Goal: Information Seeking & Learning: Learn about a topic

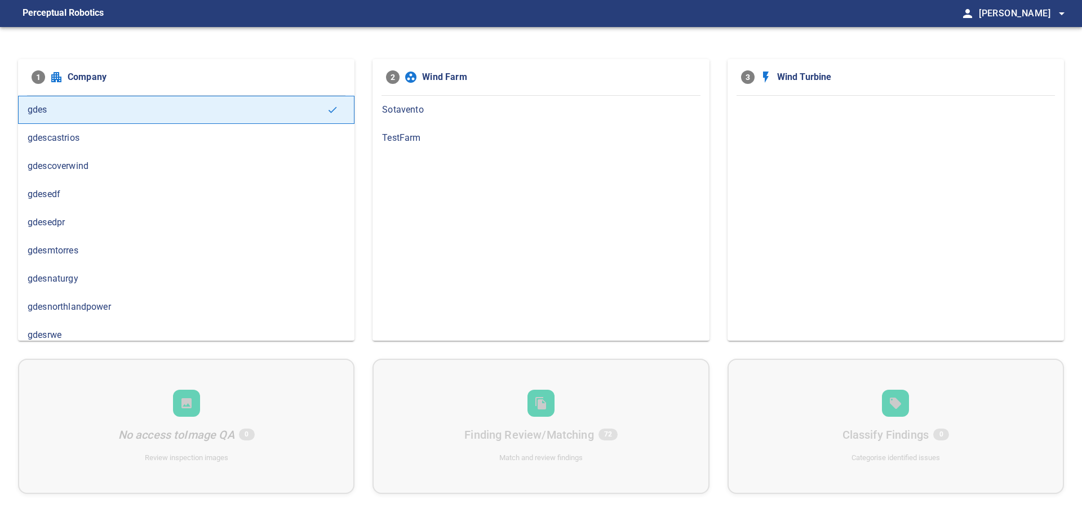
click at [451, 43] on div "1 Company gdes gdescastrios gdescoverwind gdesedf gdesedpr gdesmtorres gdesnatu…" at bounding box center [541, 285] width 1082 height 517
click at [79, 272] on span "gdesnaturgy" at bounding box center [186, 279] width 317 height 14
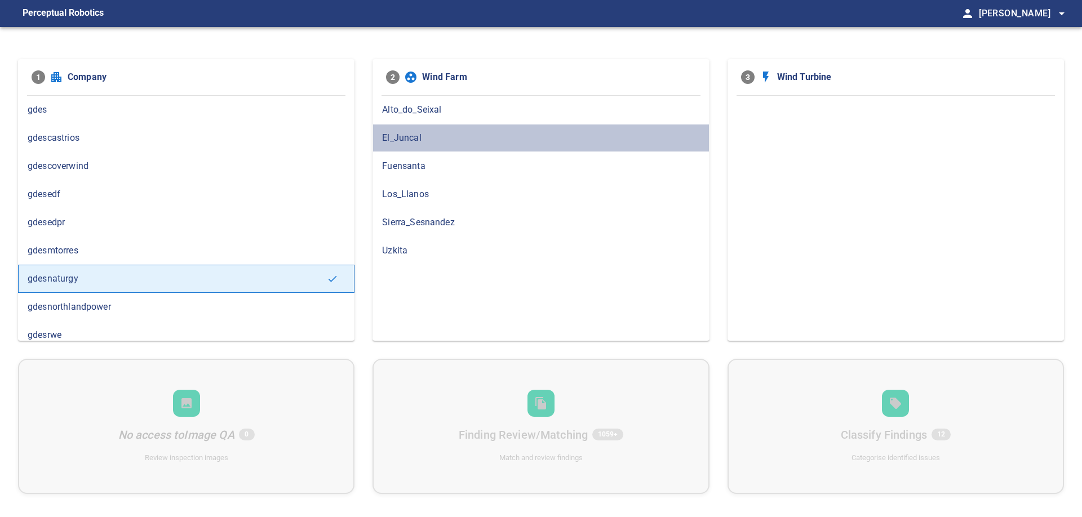
click at [408, 130] on div "El_Juncal" at bounding box center [540, 138] width 336 height 28
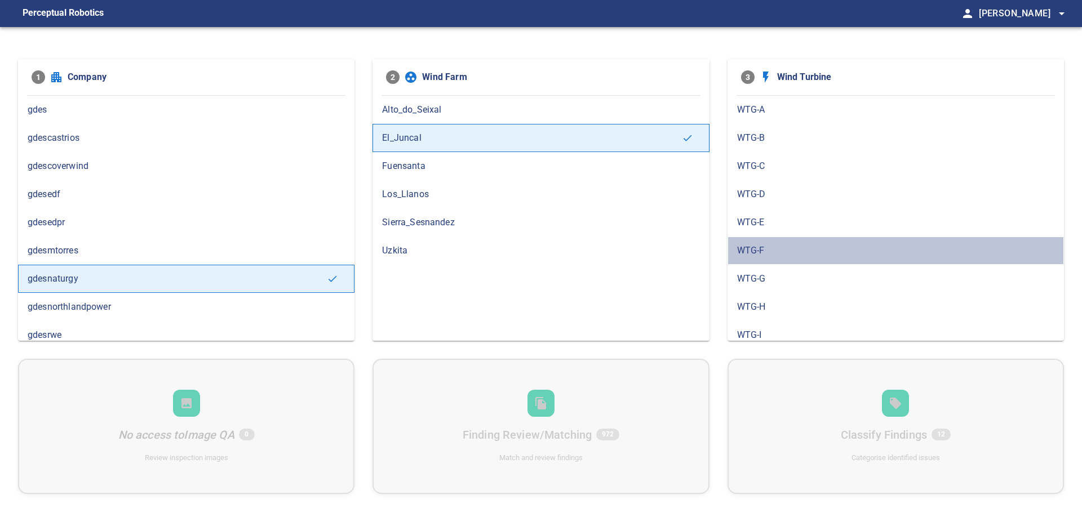
click at [751, 240] on div "WTG-F" at bounding box center [895, 251] width 336 height 28
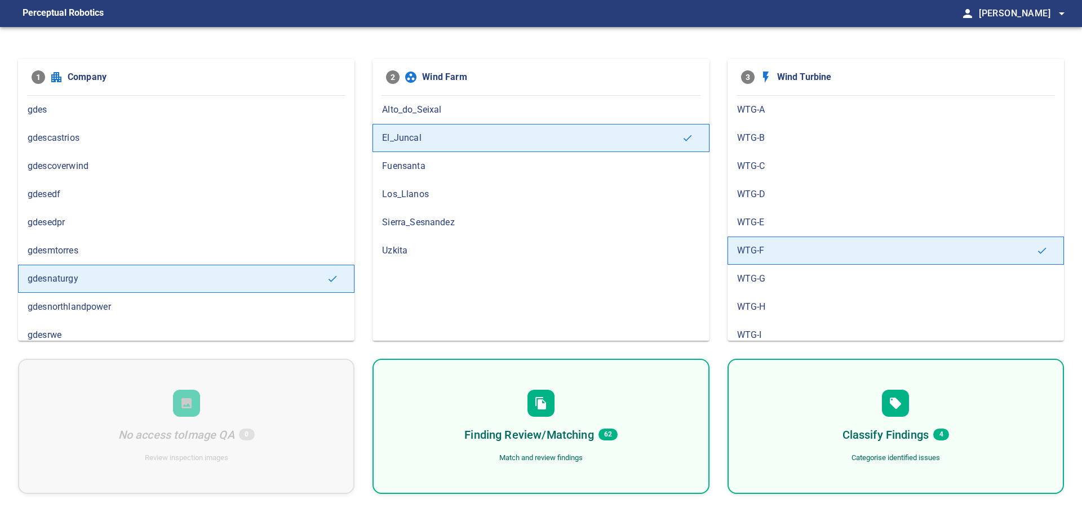
click at [616, 433] on span "62" at bounding box center [607, 435] width 19 height 12
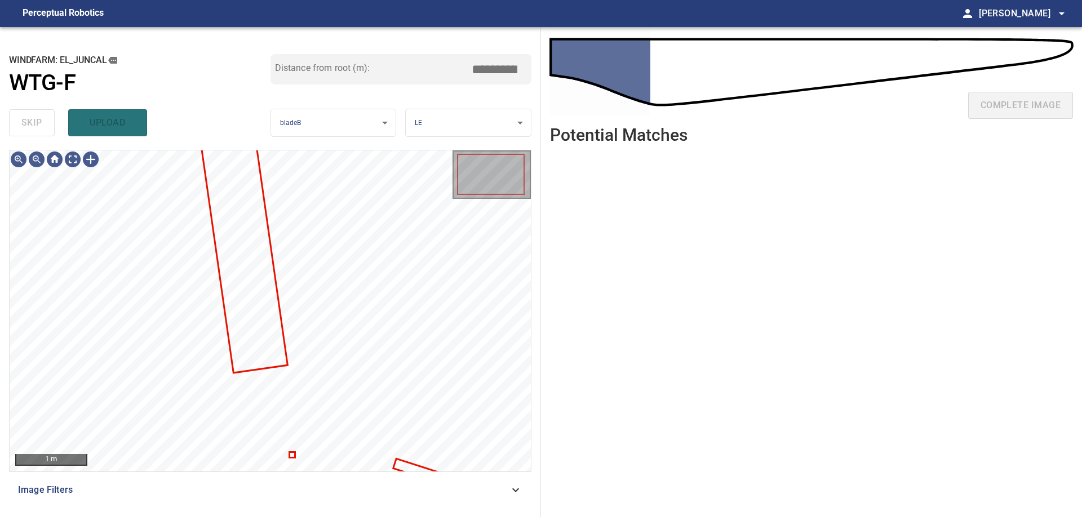
click at [665, 436] on ul at bounding box center [811, 326] width 523 height 346
click at [707, 367] on ul at bounding box center [811, 326] width 523 height 346
click at [844, 232] on ul at bounding box center [811, 326] width 523 height 346
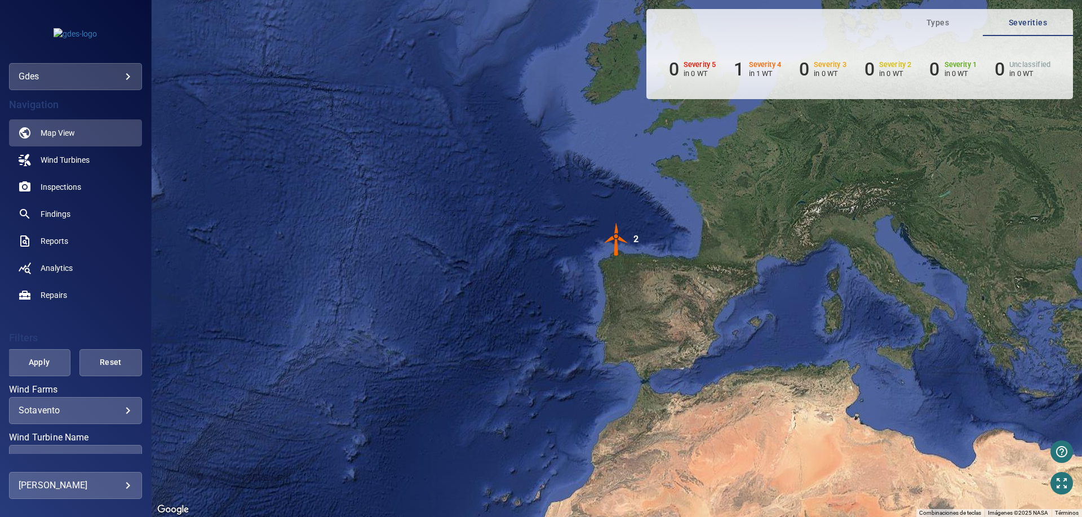
click at [120, 76] on body "**********" at bounding box center [541, 258] width 1082 height 517
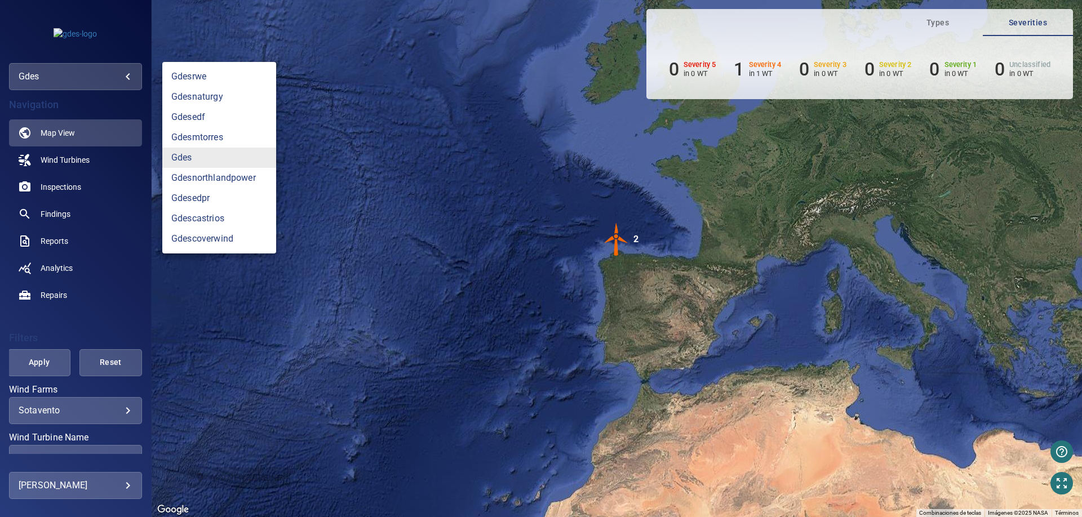
click at [485, 119] on div at bounding box center [541, 258] width 1082 height 517
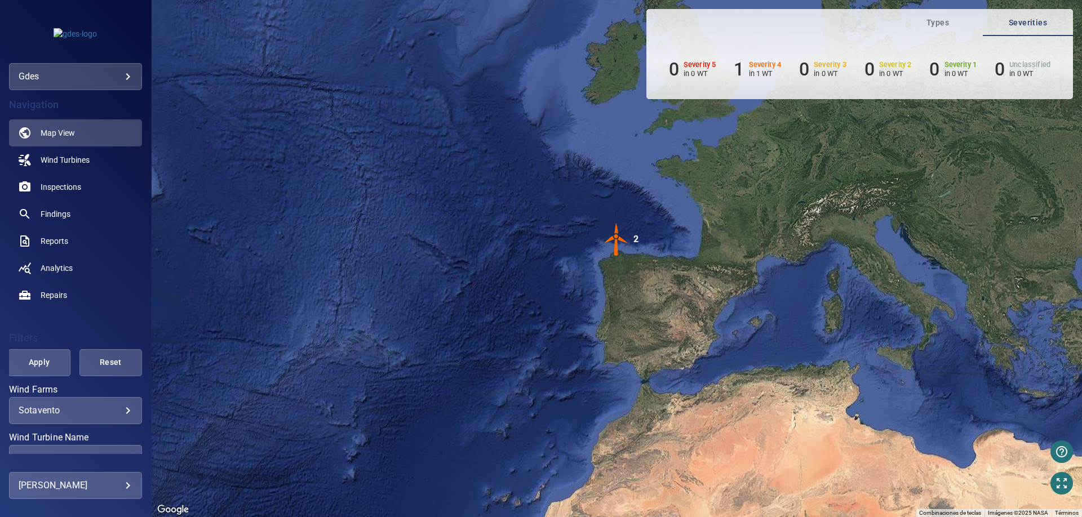
click at [377, 218] on div "Para activar la función de arrastre con el teclado, pulsa Alt + Intro. Cuando h…" at bounding box center [617, 258] width 930 height 517
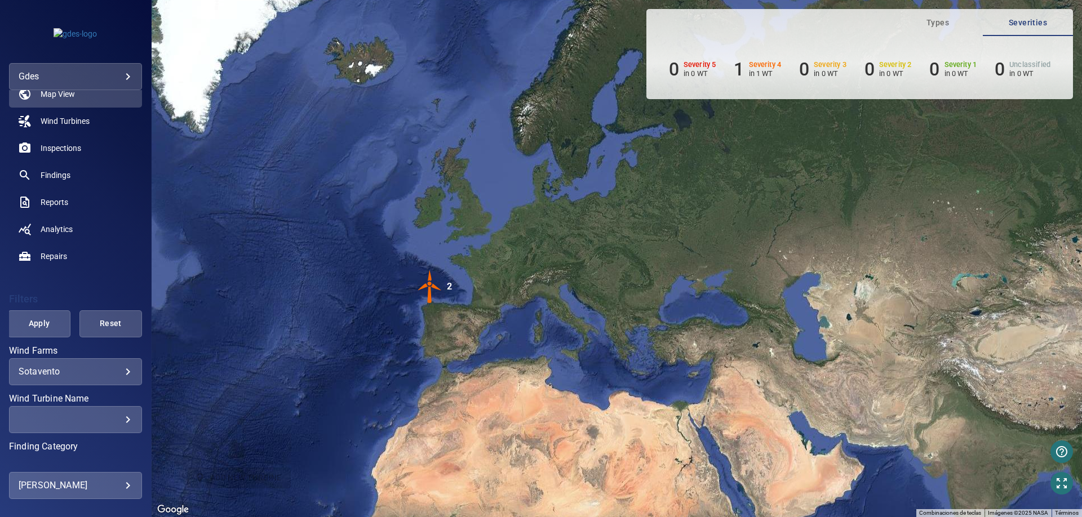
scroll to position [57, 0]
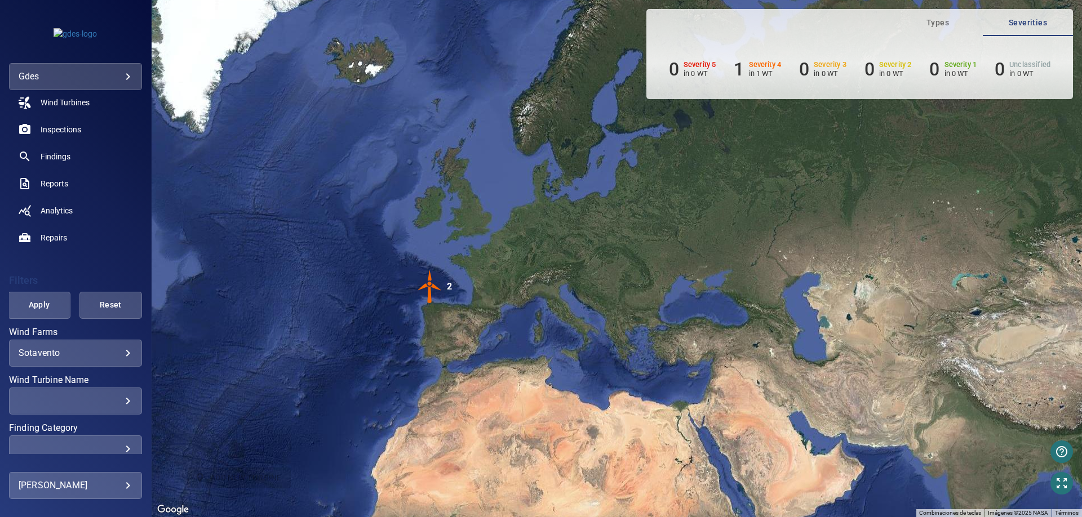
click at [112, 69] on body "**********" at bounding box center [541, 258] width 1082 height 517
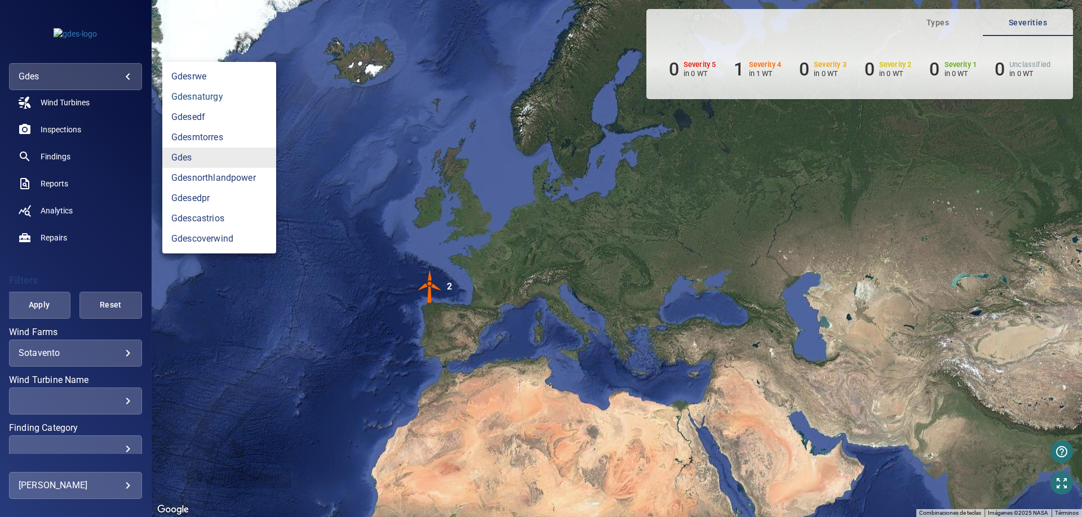
click at [216, 91] on link "gdesnaturgy" at bounding box center [219, 97] width 114 height 20
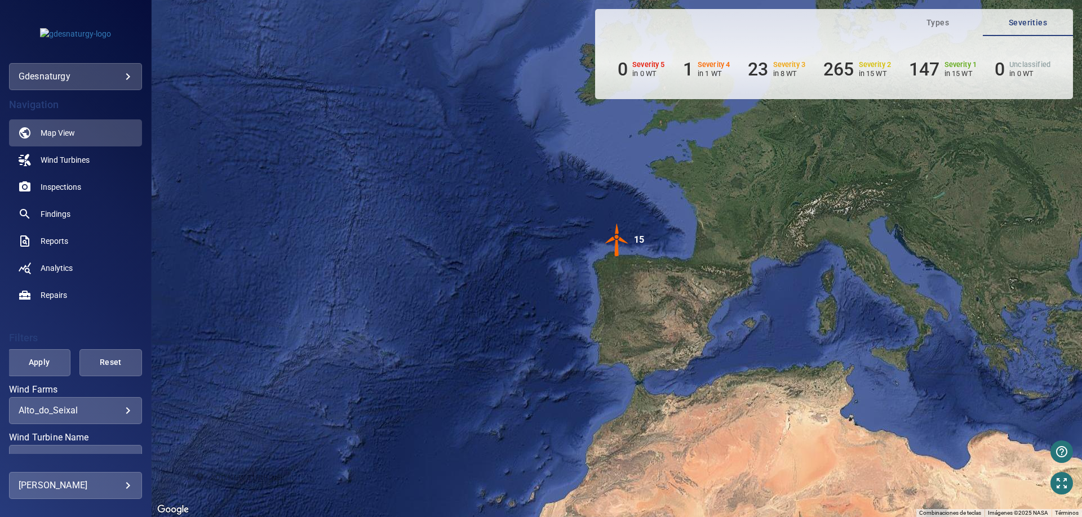
click at [119, 412] on body "**********" at bounding box center [541, 258] width 1082 height 517
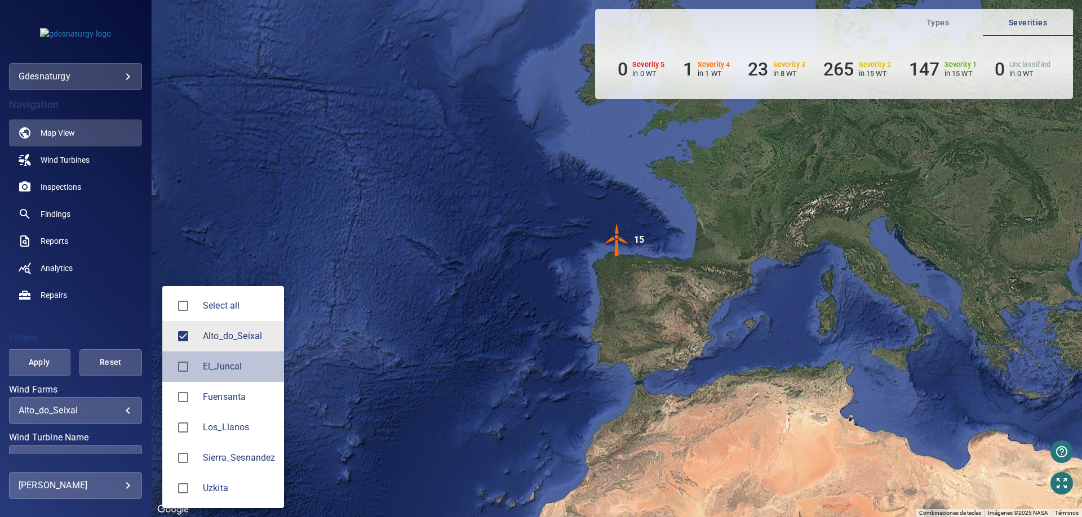
click at [234, 363] on span "El_Juncal" at bounding box center [239, 367] width 72 height 14
click at [234, 339] on span "Alto_do_Seixal" at bounding box center [239, 337] width 72 height 14
type input "*********"
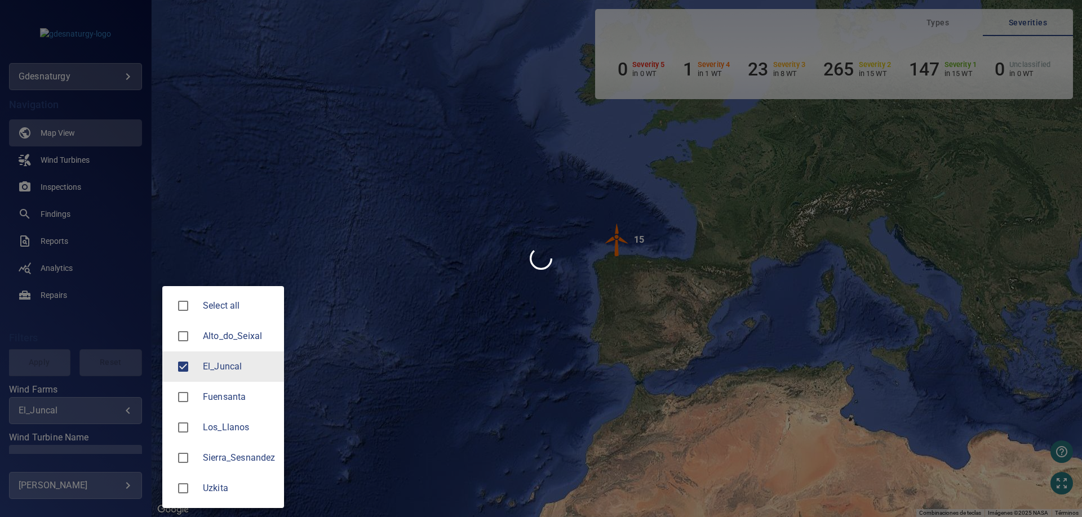
click at [453, 339] on div at bounding box center [541, 258] width 1082 height 517
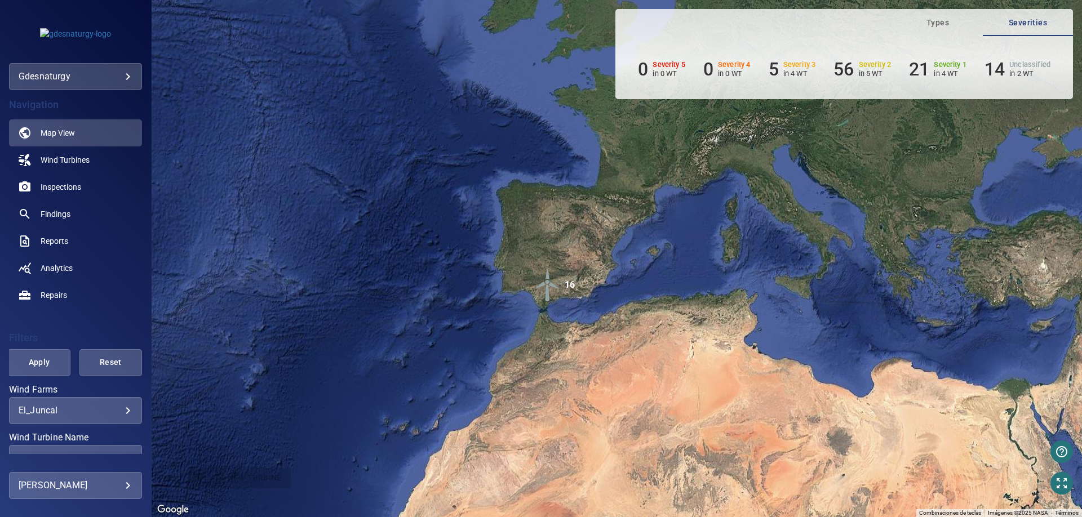
scroll to position [160, 0]
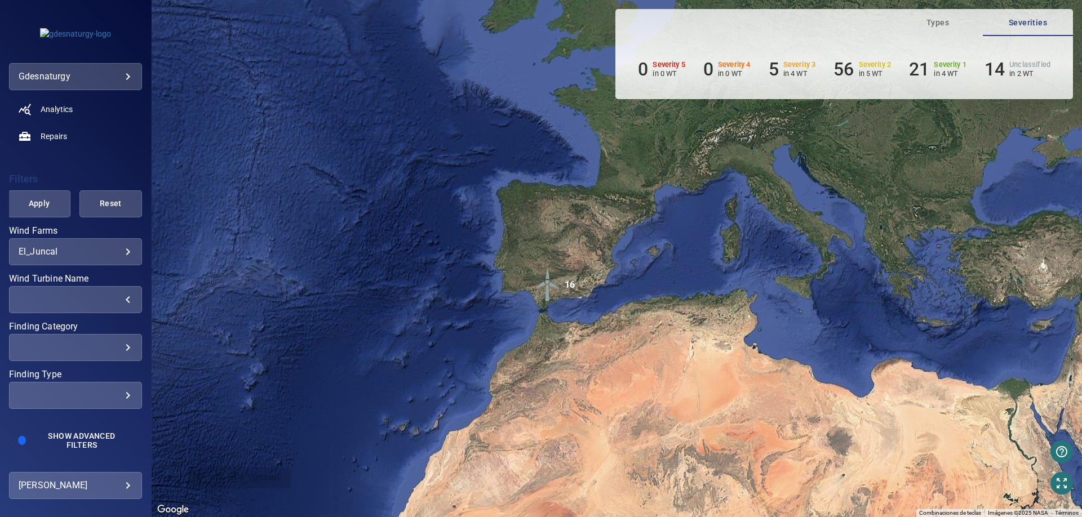
click at [90, 296] on div "​" at bounding box center [76, 299] width 114 height 11
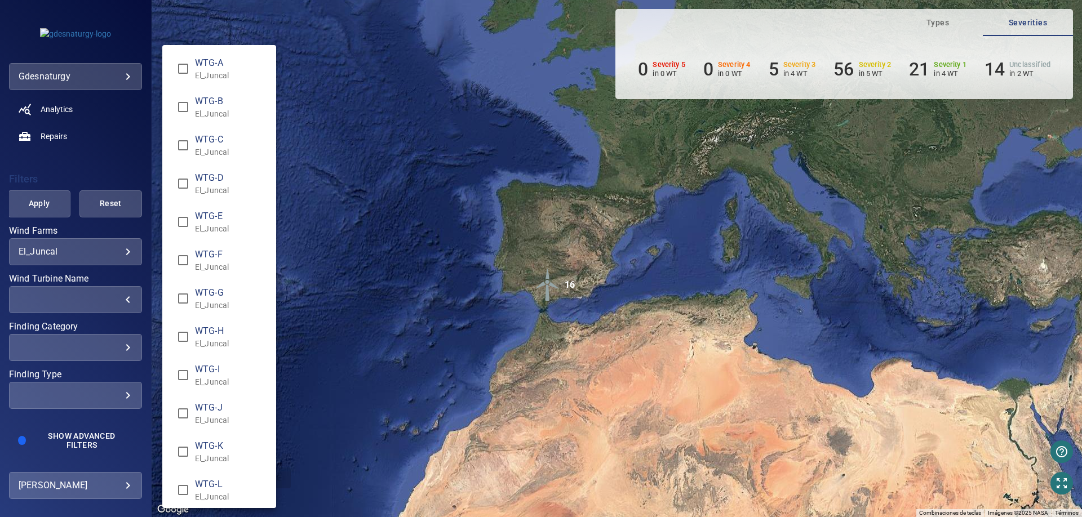
click at [235, 258] on span "WTG-F" at bounding box center [231, 255] width 72 height 14
type input "**********"
click at [459, 291] on div "Wind Turbine Name" at bounding box center [541, 258] width 1082 height 517
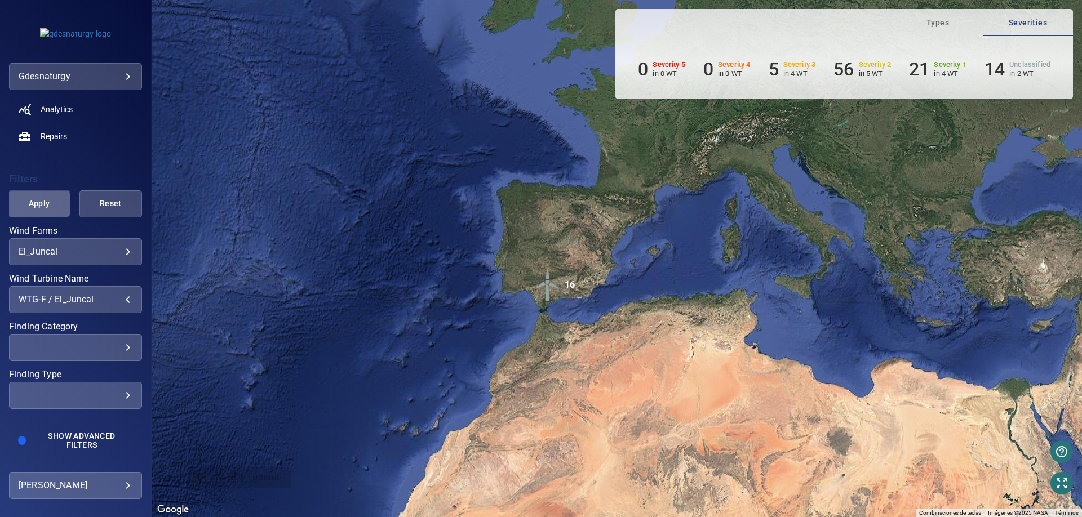
click at [50, 204] on span "Apply" at bounding box center [39, 204] width 34 height 14
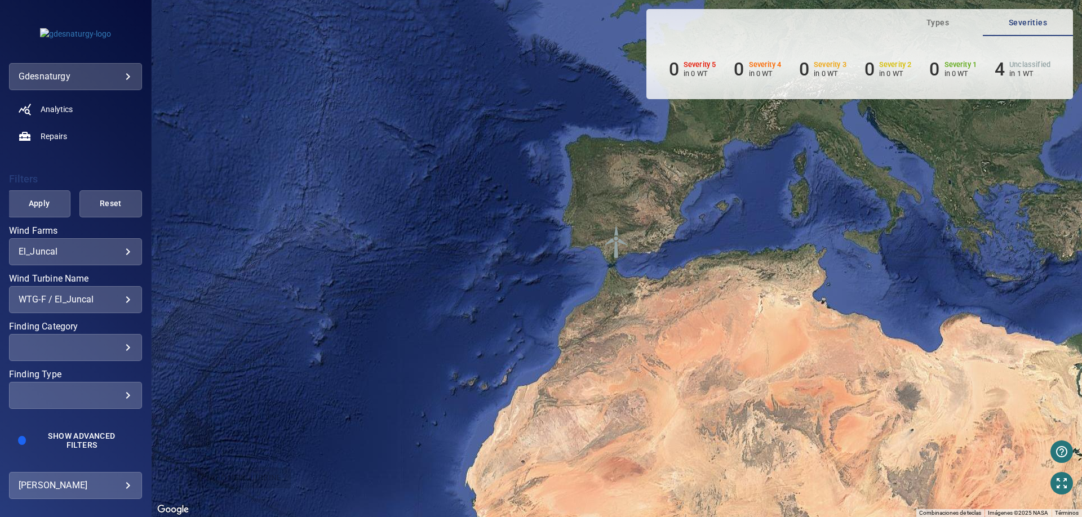
click at [615, 241] on img "WTG-F" at bounding box center [616, 242] width 34 height 34
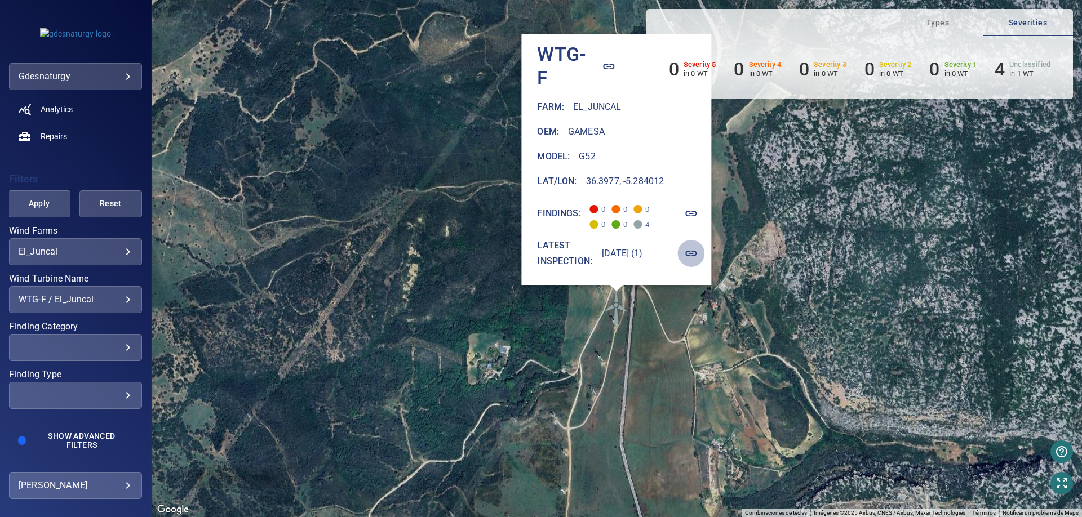
click at [698, 255] on icon "button" at bounding box center [691, 254] width 14 height 14
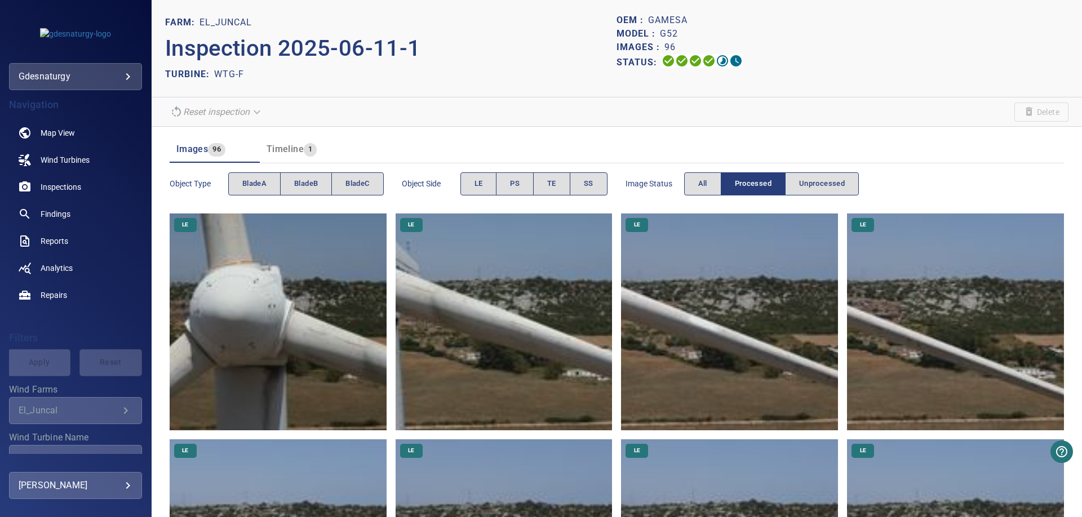
click at [504, 108] on section "Reset inspection Delete" at bounding box center [617, 111] width 930 height 29
click at [518, 110] on section "Reset inspection Delete" at bounding box center [617, 111] width 930 height 29
click at [373, 85] on header "FARM: El_Juncal Inspection 2025-06-11-1 TURBINE: WTG-F OEM : Gamesa Model : G52…" at bounding box center [617, 48] width 930 height 97
click at [307, 174] on button "bladeB" at bounding box center [306, 183] width 52 height 23
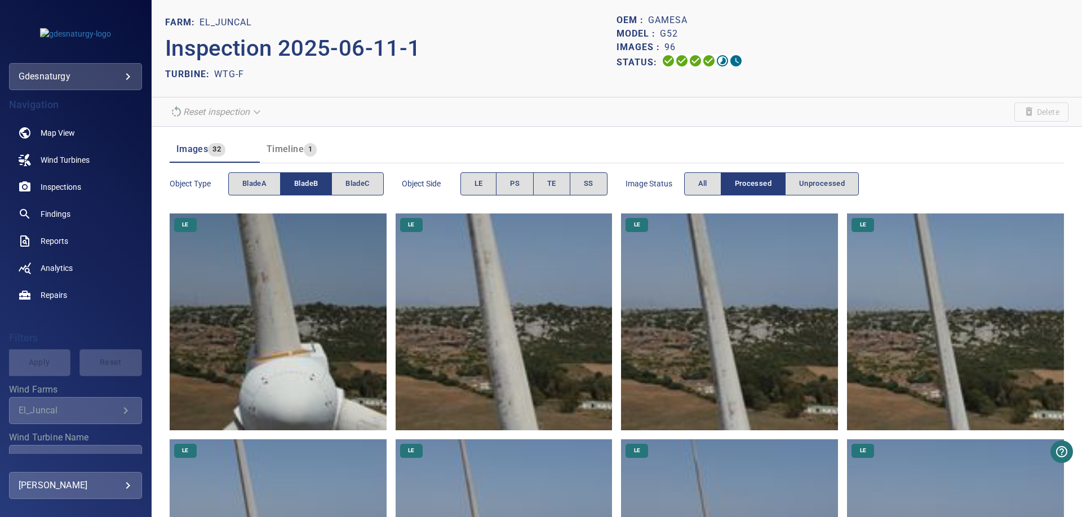
click at [322, 383] on img at bounding box center [278, 322] width 217 height 217
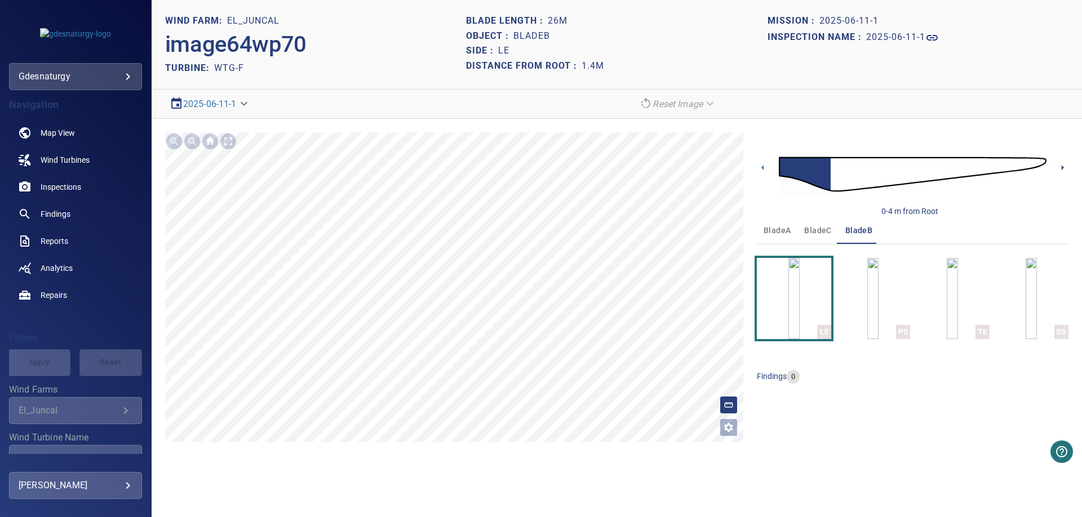
click at [1059, 168] on icon at bounding box center [1062, 168] width 12 height 12
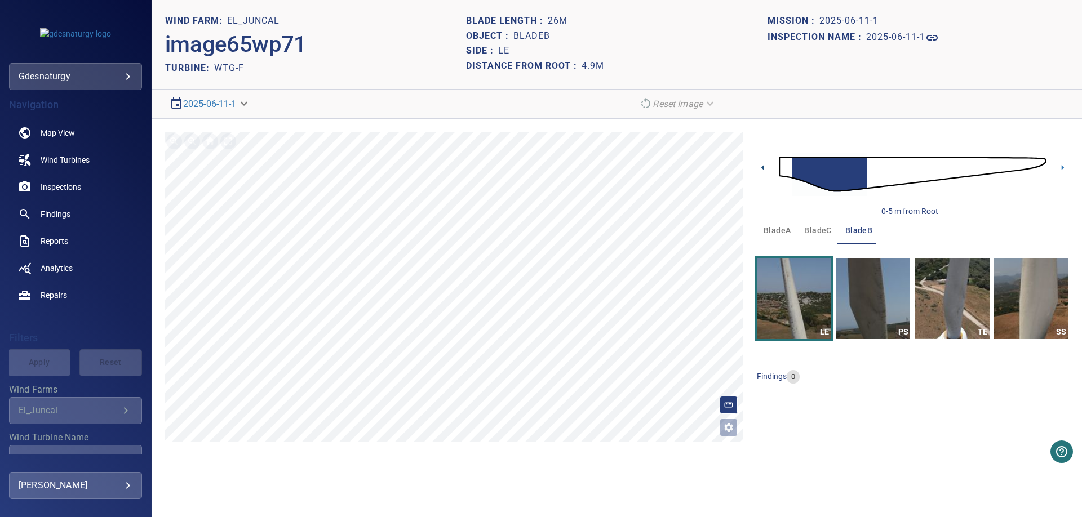
click at [763, 166] on icon at bounding box center [763, 168] width 12 height 12
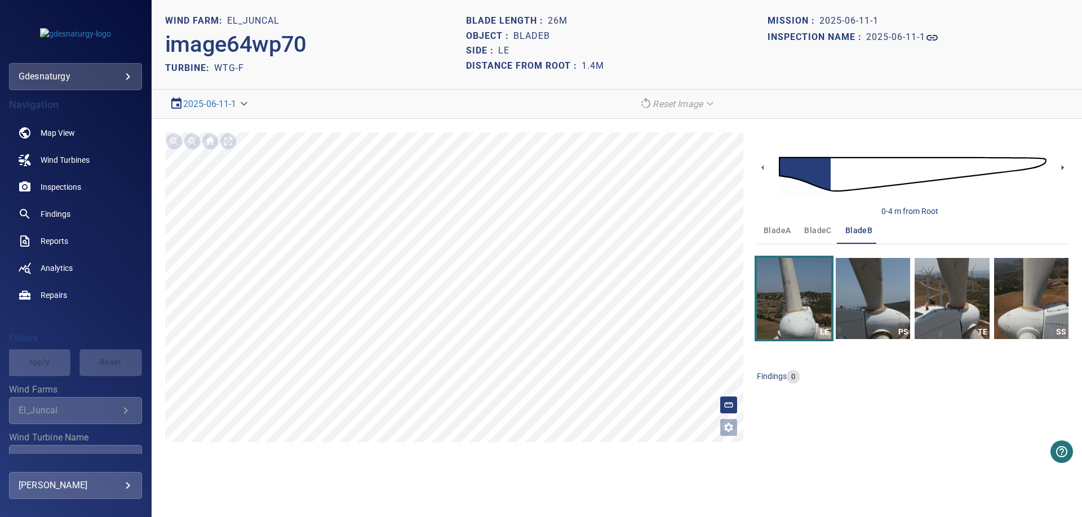
click at [1057, 169] on icon at bounding box center [1062, 168] width 12 height 12
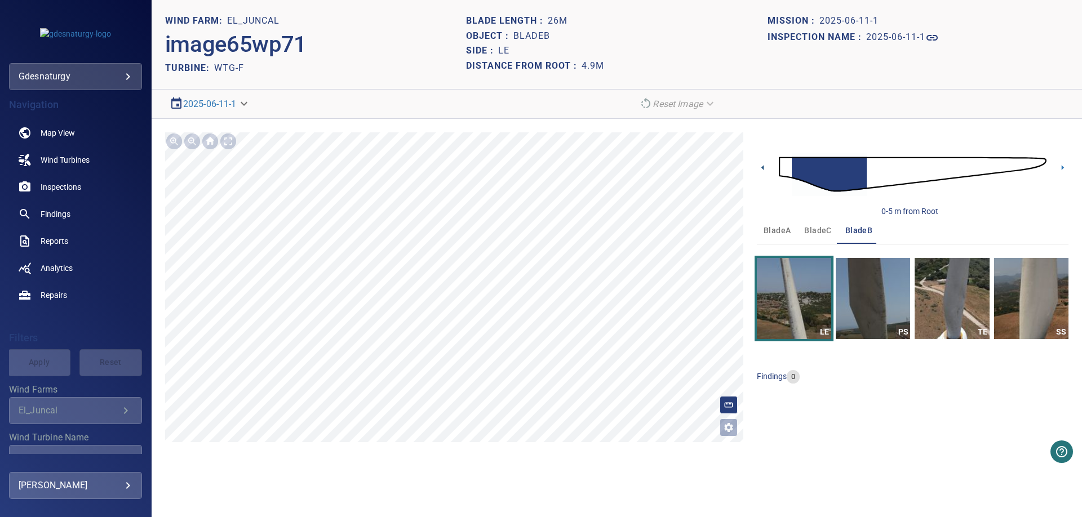
click at [761, 169] on icon at bounding box center [763, 168] width 12 height 12
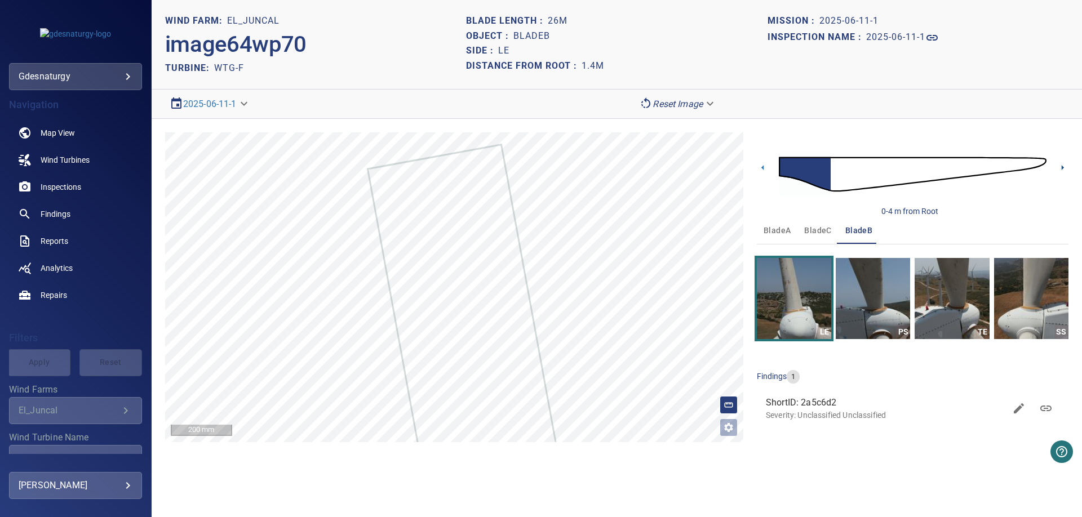
click at [1057, 164] on icon at bounding box center [1062, 168] width 12 height 12
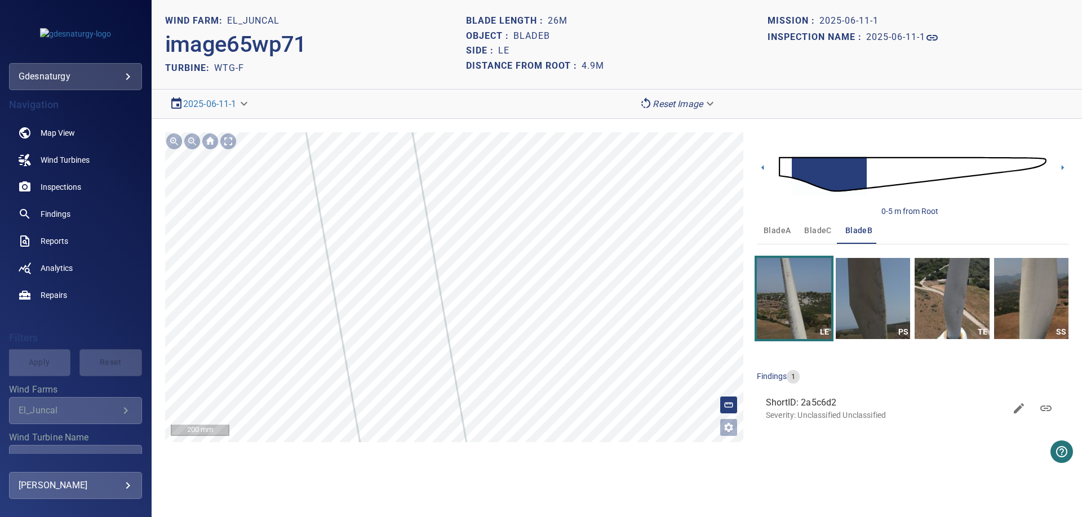
click at [544, 478] on section "**********" at bounding box center [617, 258] width 930 height 517
click at [605, 443] on div "**********" at bounding box center [617, 287] width 930 height 337
click at [1065, 168] on icon at bounding box center [1062, 168] width 12 height 12
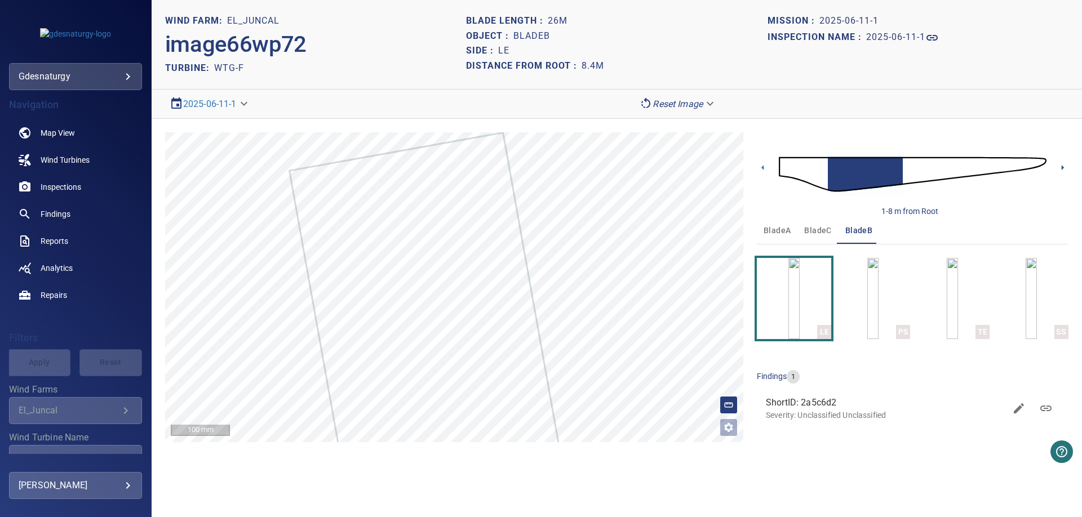
click at [1060, 171] on icon at bounding box center [1062, 168] width 12 height 12
click at [1054, 169] on div "4-12 m from Root" at bounding box center [913, 174] width 312 height 85
click at [1066, 170] on icon at bounding box center [1062, 168] width 12 height 12
click at [1059, 169] on icon at bounding box center [1062, 168] width 12 height 12
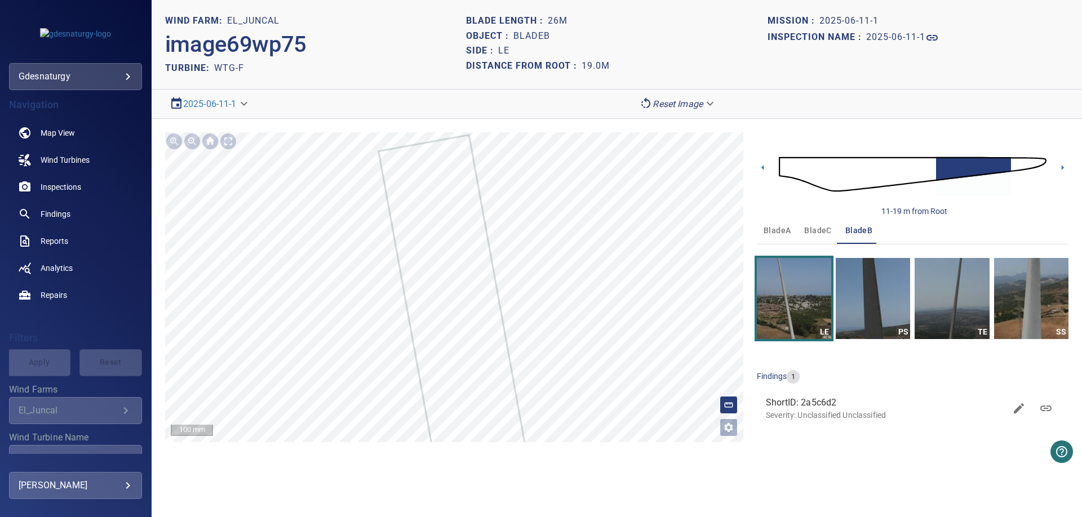
click at [1035, 162] on img at bounding box center [913, 174] width 268 height 65
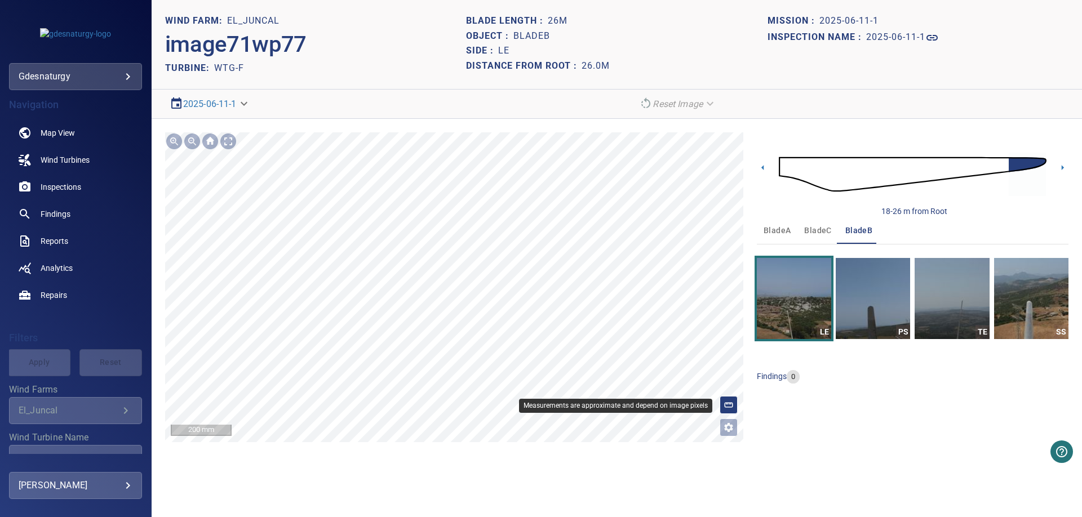
click at [726, 406] on icon at bounding box center [728, 405] width 10 height 10
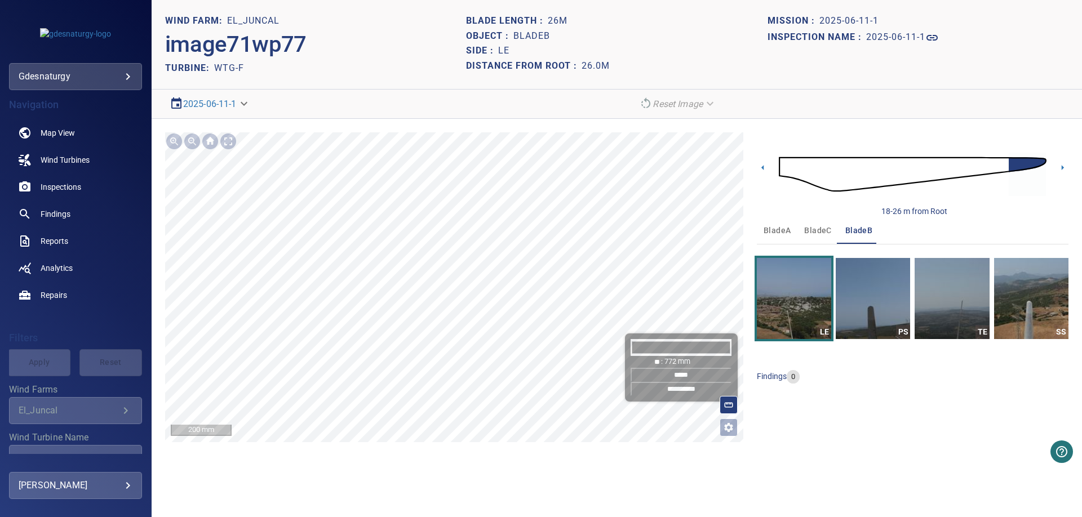
click at [694, 372] on input "*****" at bounding box center [680, 375] width 101 height 14
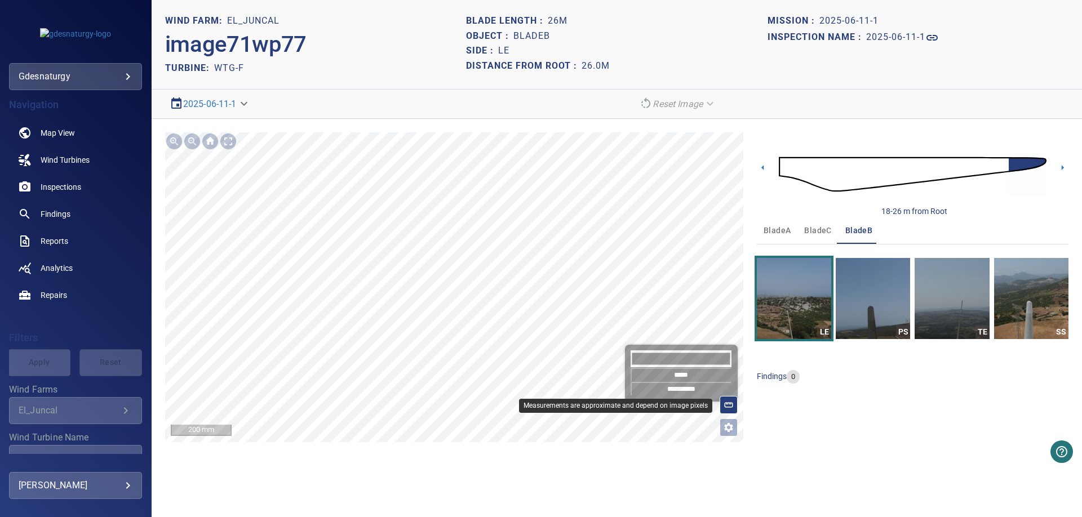
click at [726, 409] on icon at bounding box center [728, 405] width 10 height 10
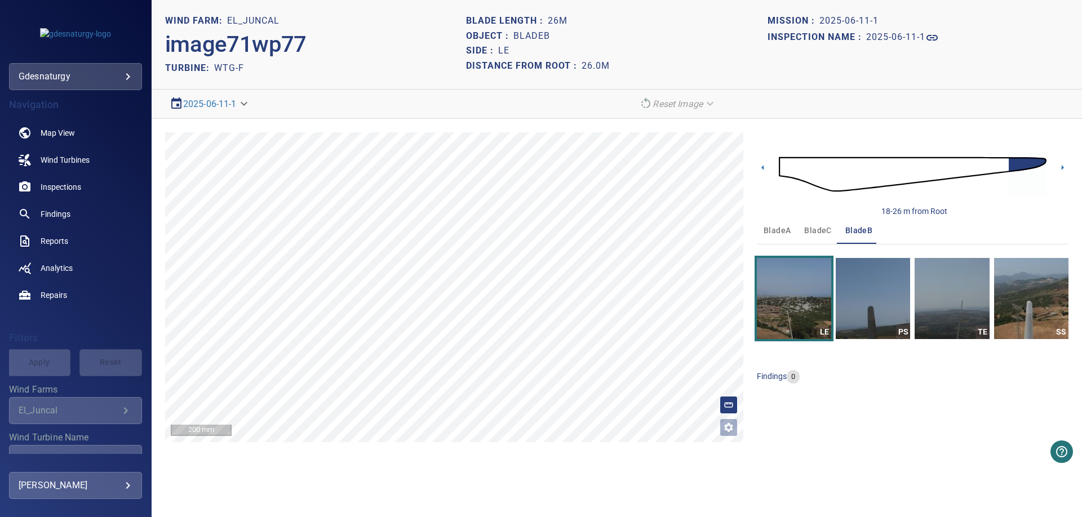
click at [793, 173] on img at bounding box center [913, 174] width 268 height 65
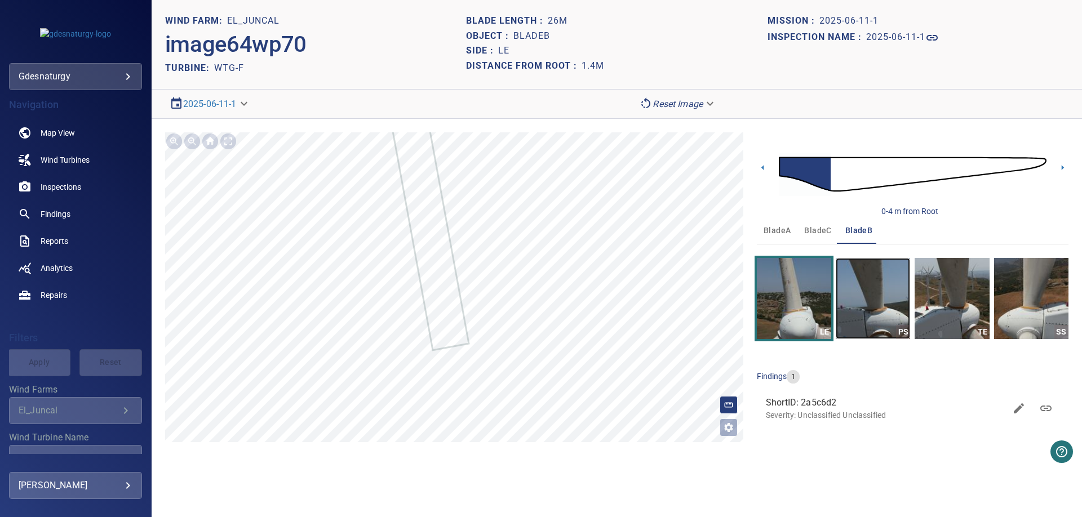
click at [886, 321] on img "button" at bounding box center [872, 298] width 74 height 81
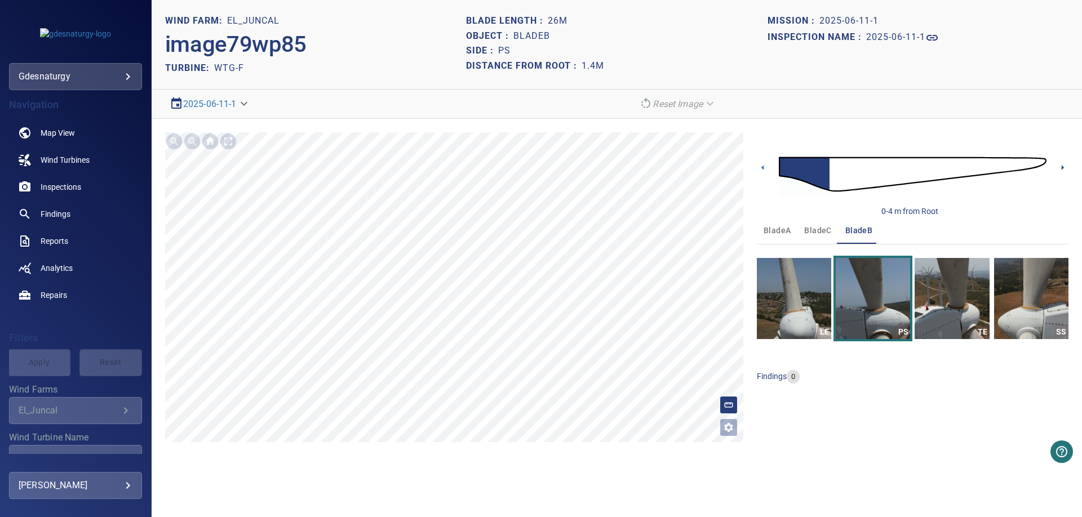
click at [1064, 173] on icon at bounding box center [1062, 168] width 12 height 12
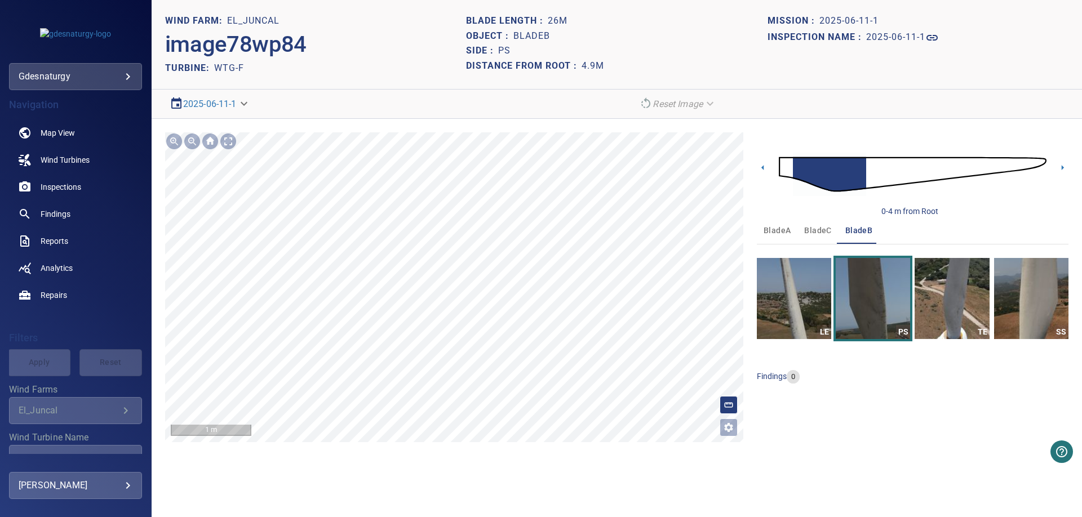
click at [532, 450] on div "**********" at bounding box center [617, 287] width 930 height 337
click at [765, 171] on icon at bounding box center [763, 168] width 12 height 12
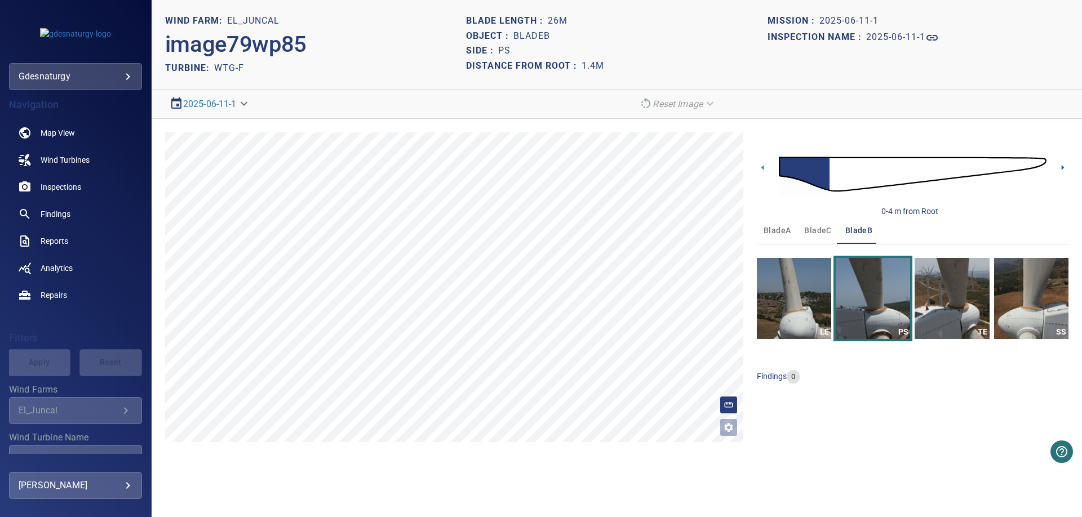
click at [1062, 169] on icon at bounding box center [1062, 167] width 2 height 5
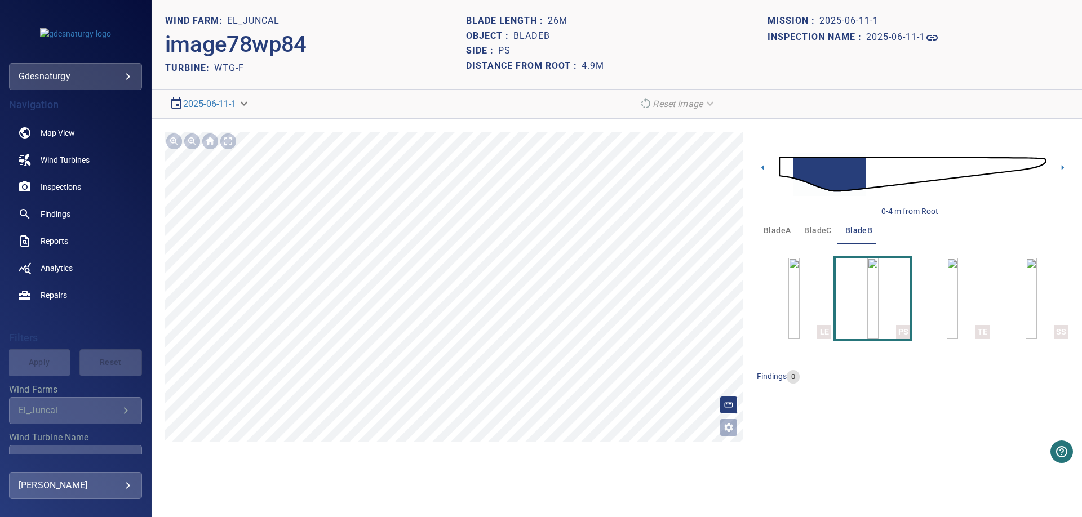
click at [755, 165] on div "**********" at bounding box center [617, 287] width 930 height 337
click at [762, 167] on icon at bounding box center [762, 167] width 2 height 5
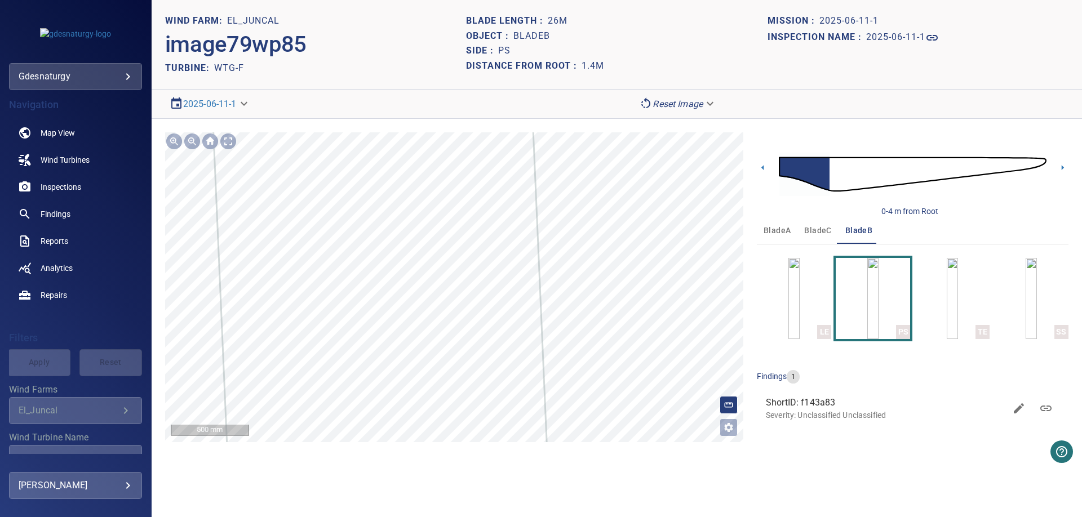
click at [644, 448] on div "**********" at bounding box center [617, 287] width 930 height 337
click at [746, 272] on div "**********" at bounding box center [617, 287] width 930 height 337
click at [1069, 168] on div "**********" at bounding box center [617, 287] width 930 height 337
click at [1062, 168] on icon at bounding box center [1062, 167] width 2 height 5
click at [673, 488] on section "**********" at bounding box center [617, 258] width 930 height 517
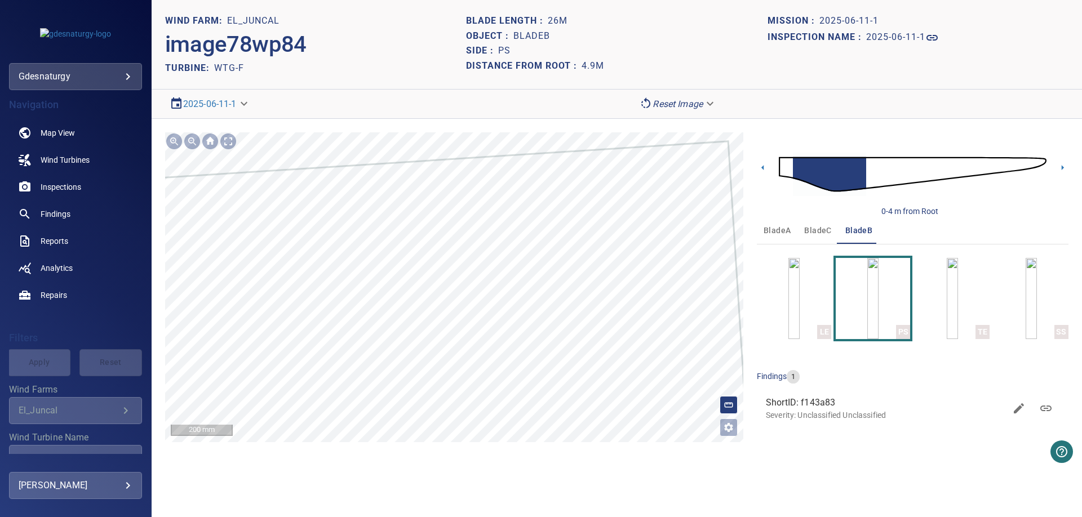
click at [757, 304] on div "**********" at bounding box center [617, 287] width 930 height 337
click at [1055, 169] on div "0-4 m from Root" at bounding box center [913, 174] width 312 height 85
click at [1062, 168] on icon at bounding box center [1062, 167] width 2 height 5
click at [710, 354] on div at bounding box center [454, 287] width 578 height 310
click at [785, 282] on div "**********" at bounding box center [617, 287] width 930 height 337
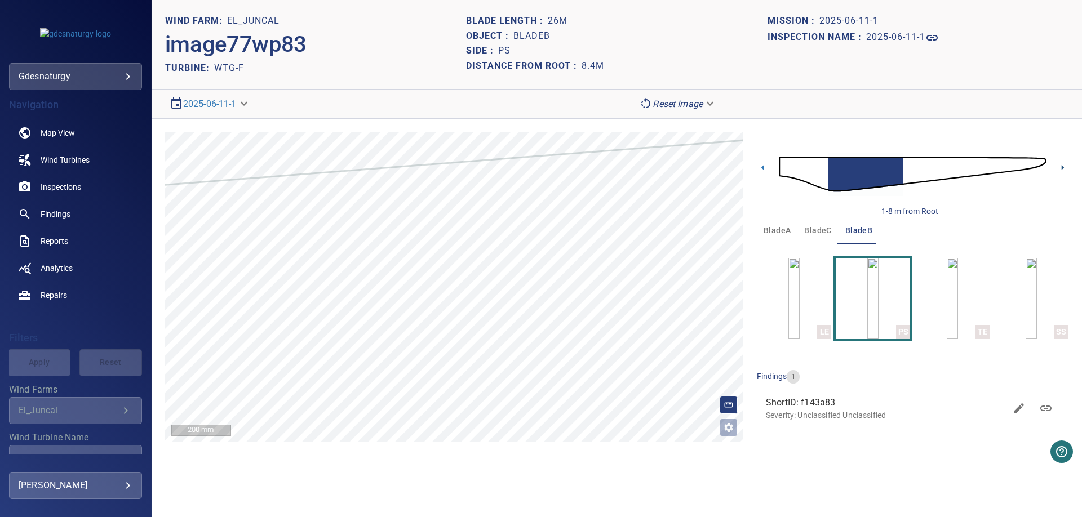
click at [1061, 163] on icon at bounding box center [1062, 168] width 12 height 12
click at [764, 306] on div "**********" at bounding box center [617, 287] width 930 height 337
click at [1061, 171] on icon at bounding box center [1062, 168] width 12 height 12
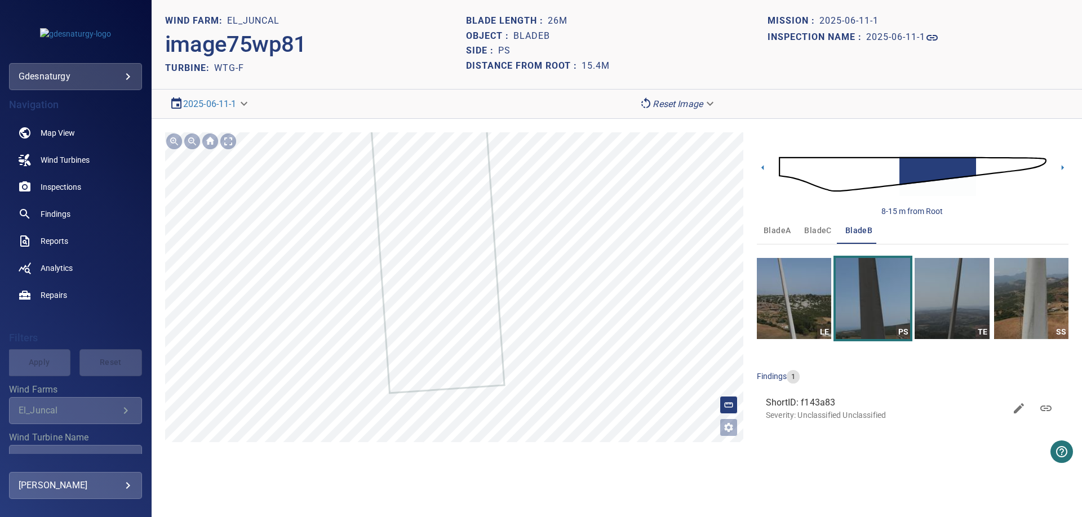
click at [592, 477] on section "**********" at bounding box center [617, 258] width 930 height 517
click at [1058, 167] on icon at bounding box center [1062, 168] width 12 height 12
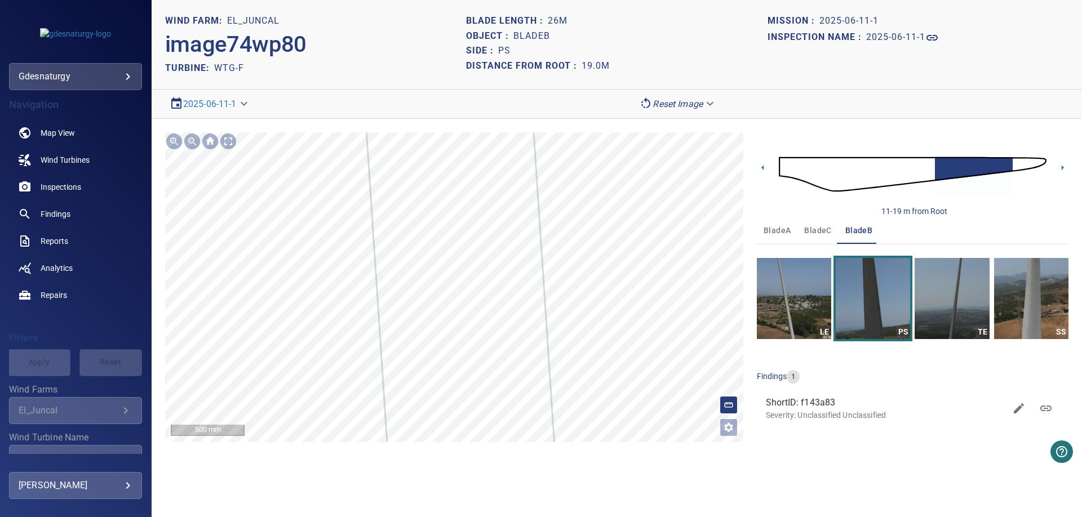
click at [617, 455] on div "**********" at bounding box center [617, 287] width 930 height 337
click at [804, 309] on div "**********" at bounding box center [617, 287] width 930 height 337
click at [1033, 163] on img at bounding box center [913, 174] width 268 height 65
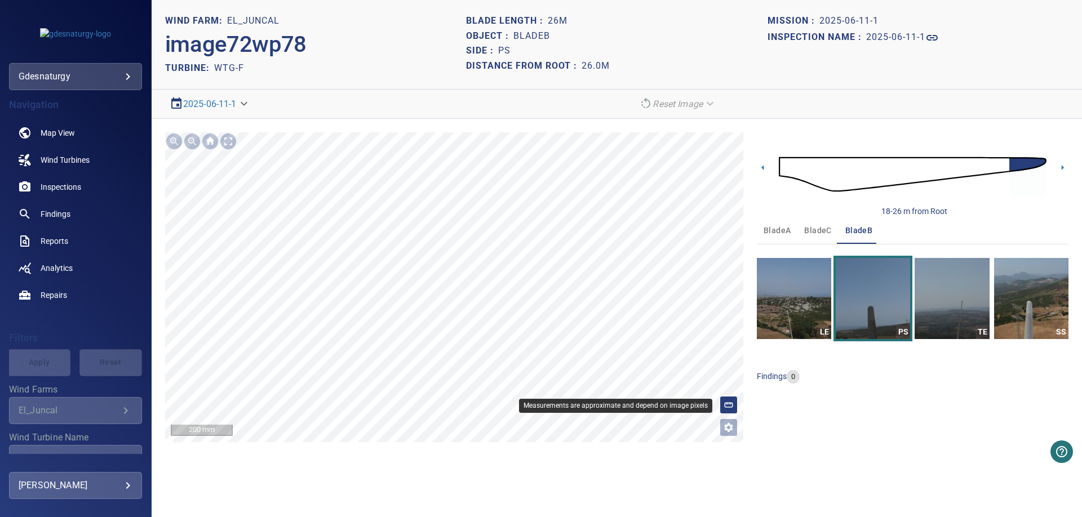
click at [733, 400] on div at bounding box center [728, 405] width 18 height 18
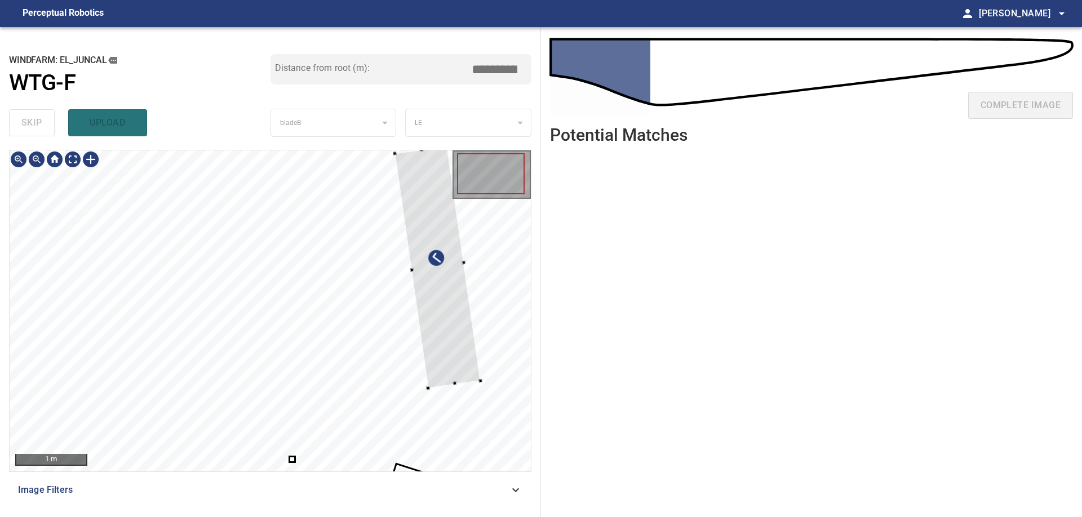
click at [444, 339] on div at bounding box center [437, 267] width 86 height 242
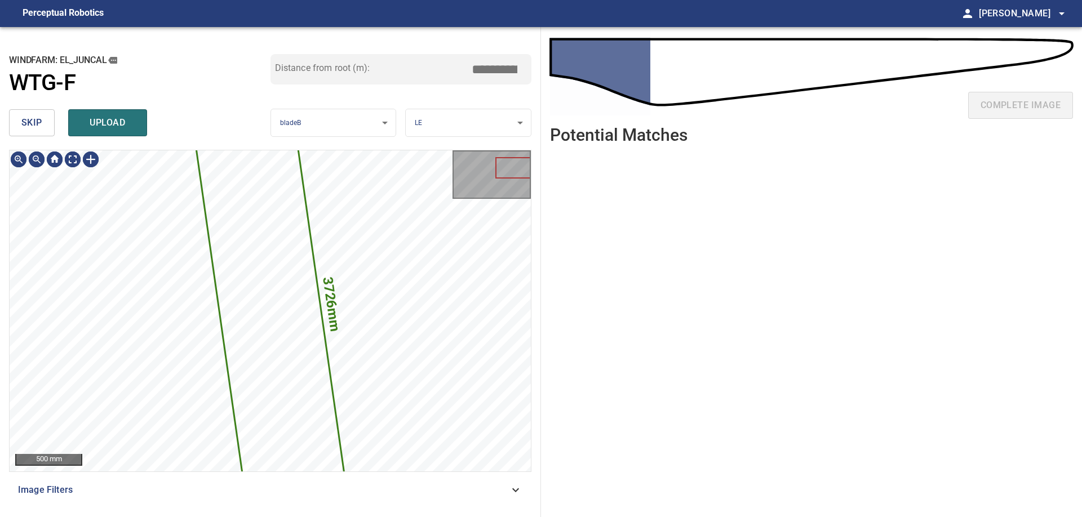
click at [46, 128] on button "skip" at bounding box center [32, 122] width 46 height 27
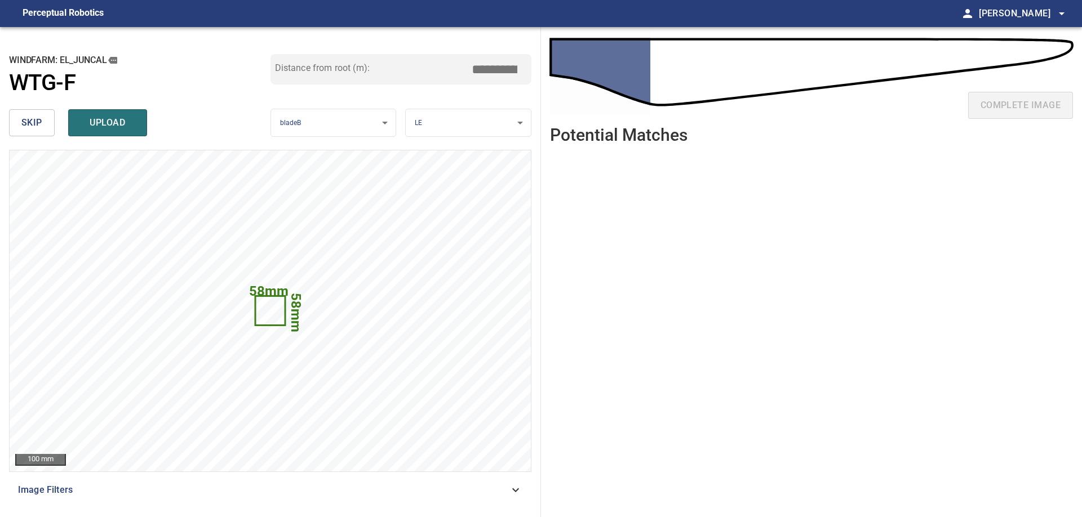
click at [35, 119] on span "skip" at bounding box center [31, 123] width 21 height 16
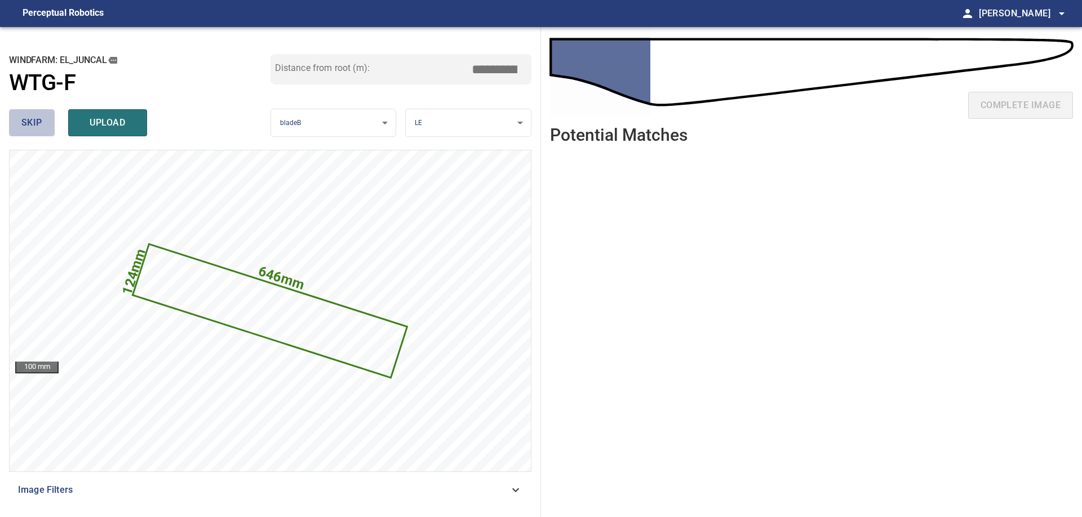
drag, startPoint x: 39, startPoint y: 117, endPoint x: 60, endPoint y: 139, distance: 30.3
click at [39, 117] on span "skip" at bounding box center [31, 123] width 21 height 16
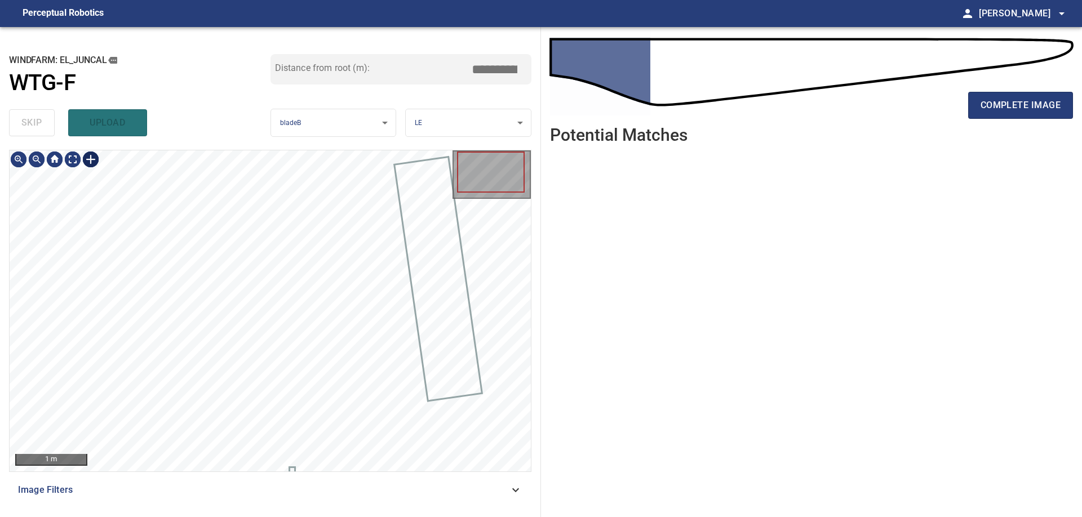
click at [91, 163] on div at bounding box center [91, 159] width 18 height 18
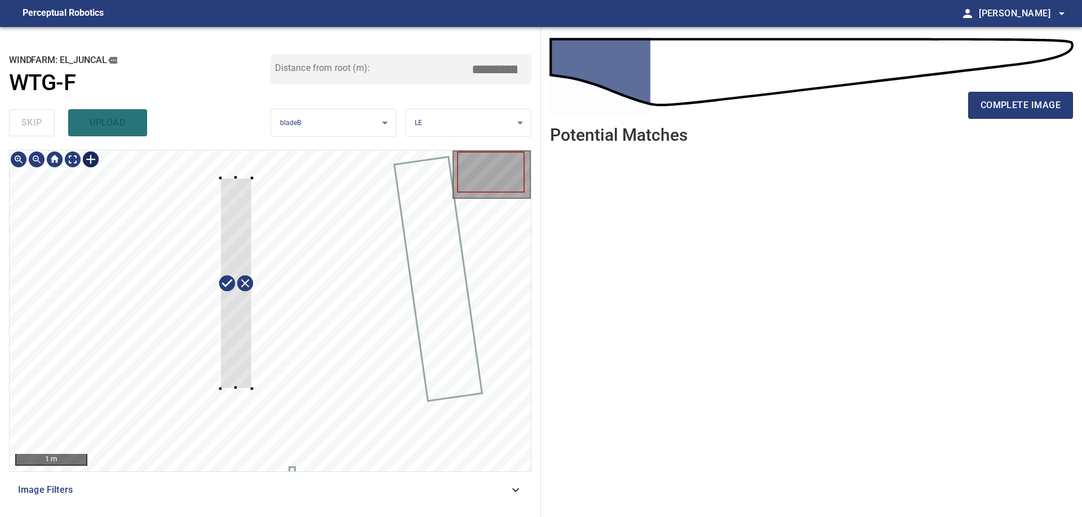
click at [252, 389] on div at bounding box center [270, 310] width 521 height 321
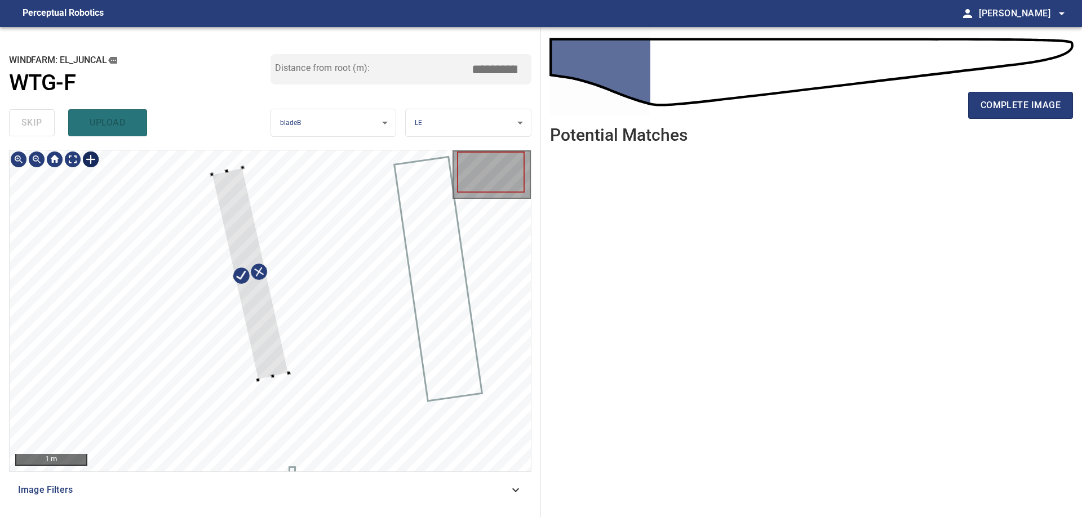
click at [264, 361] on div at bounding box center [250, 273] width 77 height 212
click at [272, 358] on div at bounding box center [249, 277] width 69 height 213
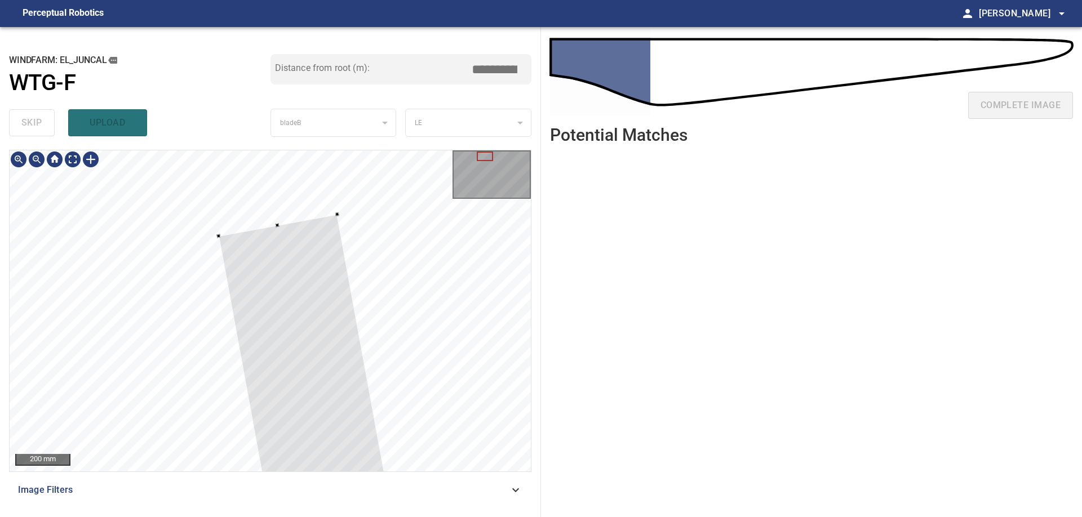
type input "***"
click at [263, 168] on div at bounding box center [270, 310] width 521 height 321
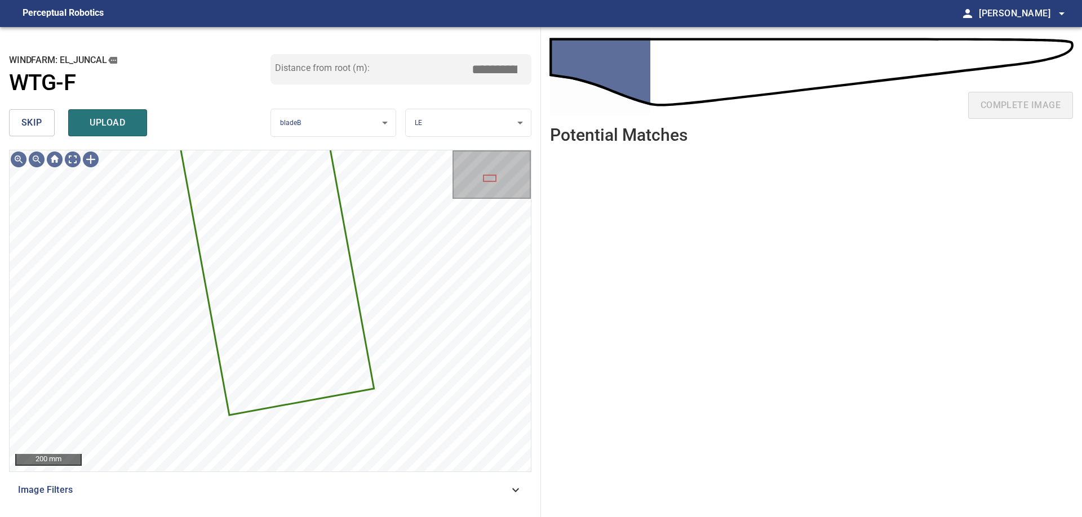
drag, startPoint x: 500, startPoint y: 72, endPoint x: 550, endPoint y: 76, distance: 50.3
click at [527, 76] on input "****" at bounding box center [498, 69] width 56 height 21
type input "****"
click at [124, 121] on span "upload" at bounding box center [108, 123] width 54 height 16
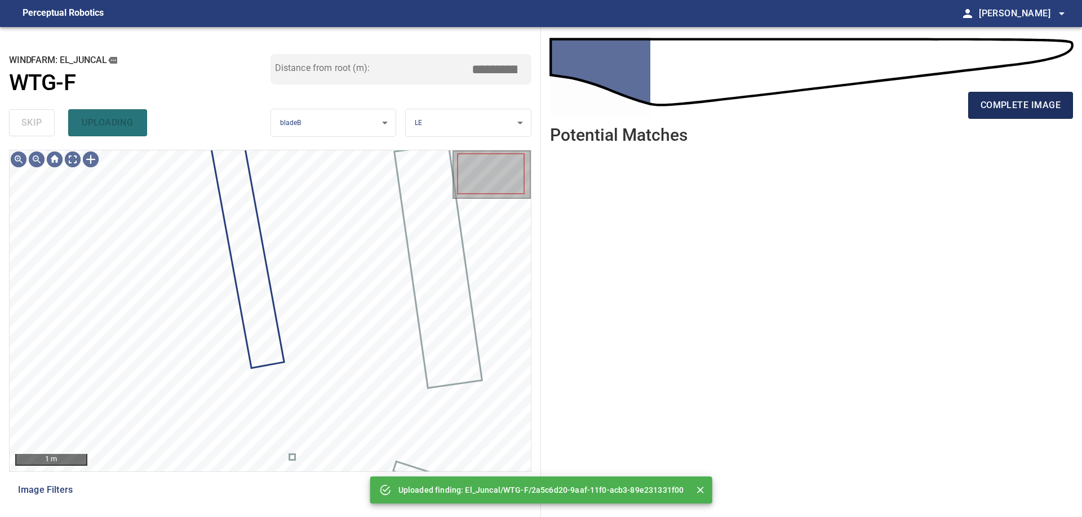
click at [1011, 94] on button "complete image" at bounding box center [1020, 105] width 105 height 27
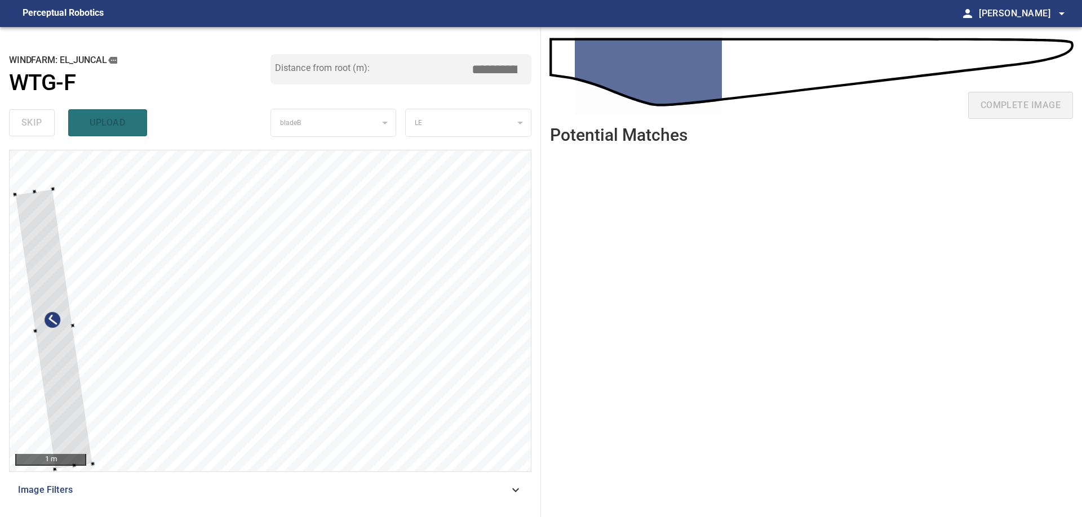
click at [30, 429] on div at bounding box center [270, 310] width 521 height 321
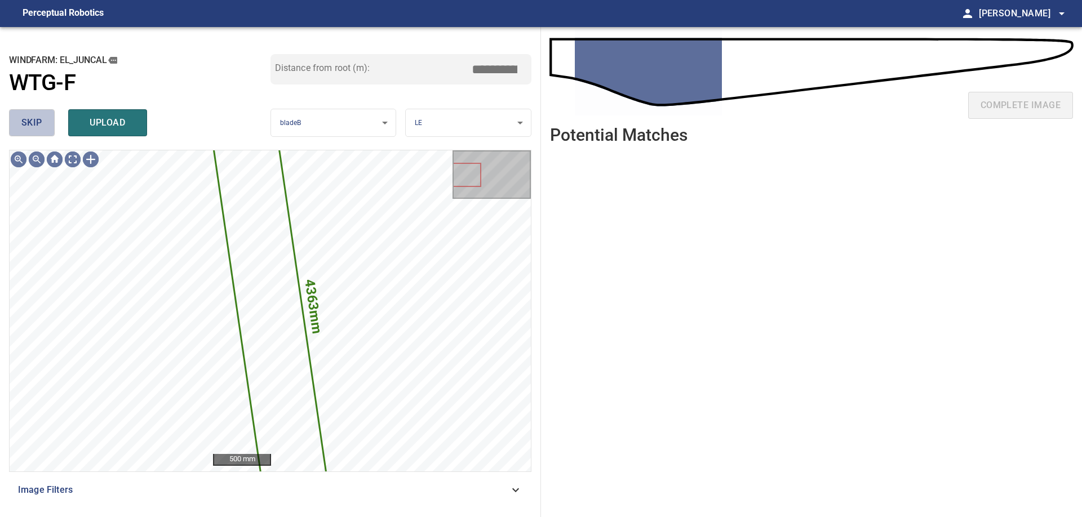
click at [45, 124] on button "skip" at bounding box center [32, 122] width 46 height 27
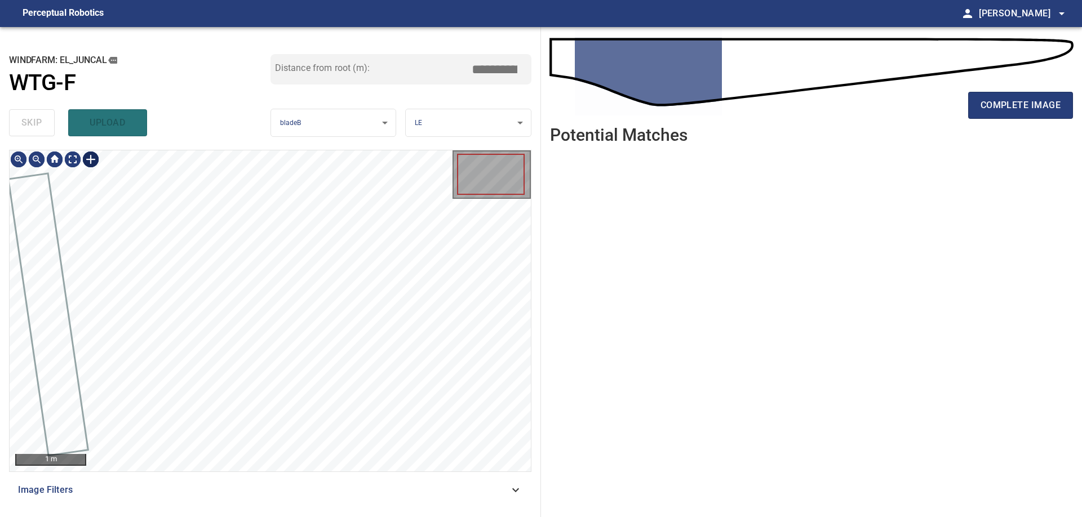
click at [90, 161] on div at bounding box center [91, 159] width 18 height 18
click at [251, 370] on div at bounding box center [270, 310] width 521 height 321
click at [261, 344] on div at bounding box center [251, 265] width 55 height 195
click at [255, 328] on div at bounding box center [242, 253] width 57 height 195
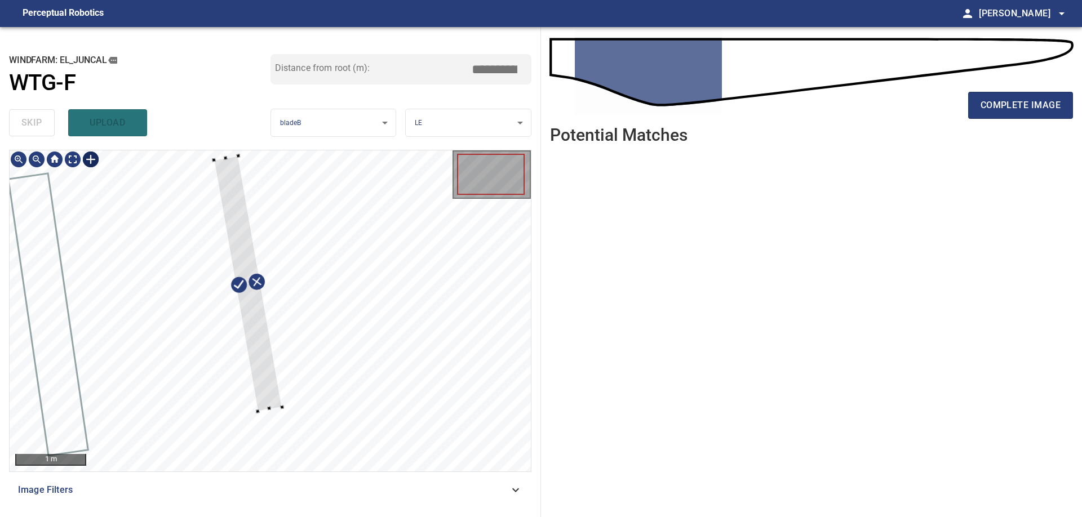
click at [288, 407] on div at bounding box center [270, 310] width 521 height 321
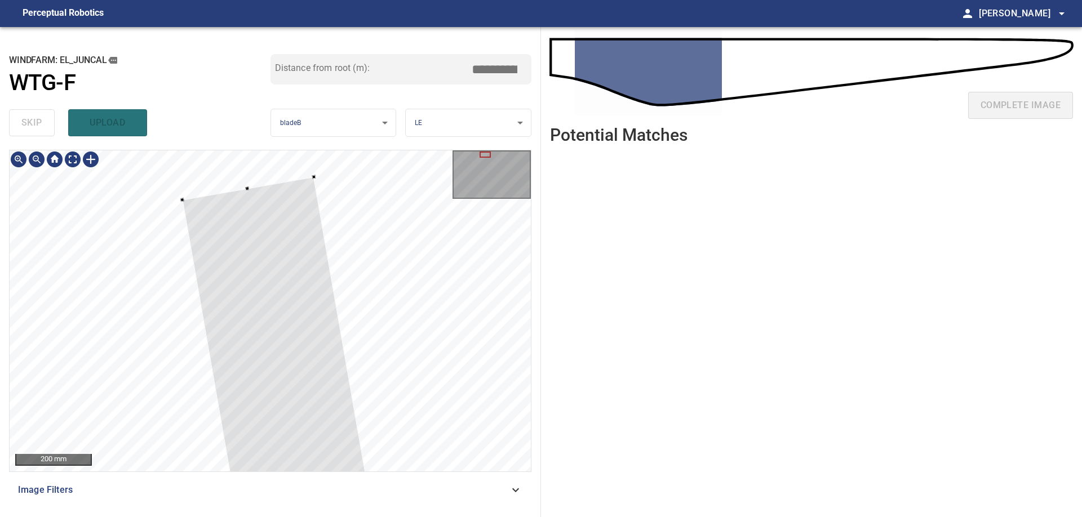
click at [256, 184] on div at bounding box center [270, 310] width 521 height 321
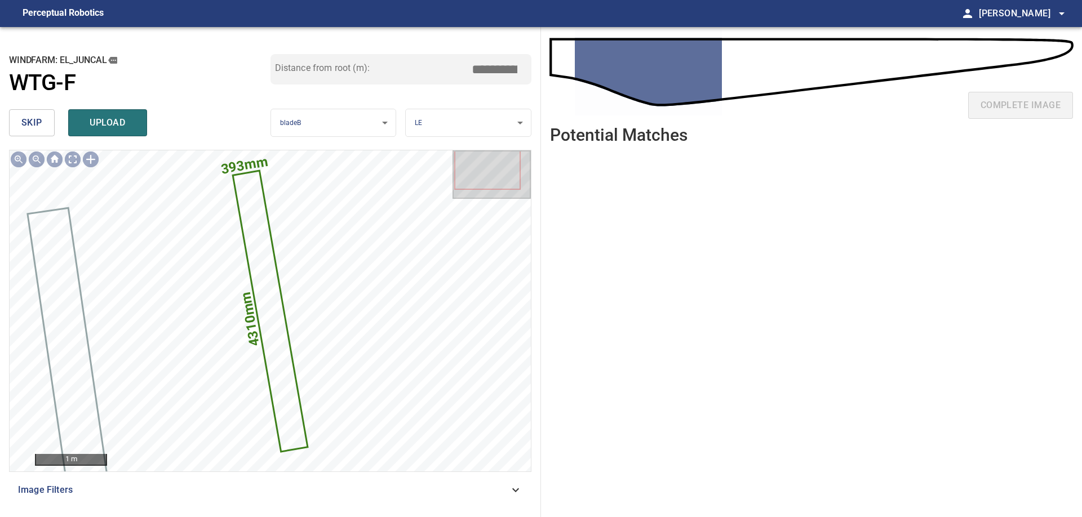
drag, startPoint x: 482, startPoint y: 70, endPoint x: 561, endPoint y: 81, distance: 79.6
click at [527, 80] on input "****" at bounding box center [498, 69] width 56 height 21
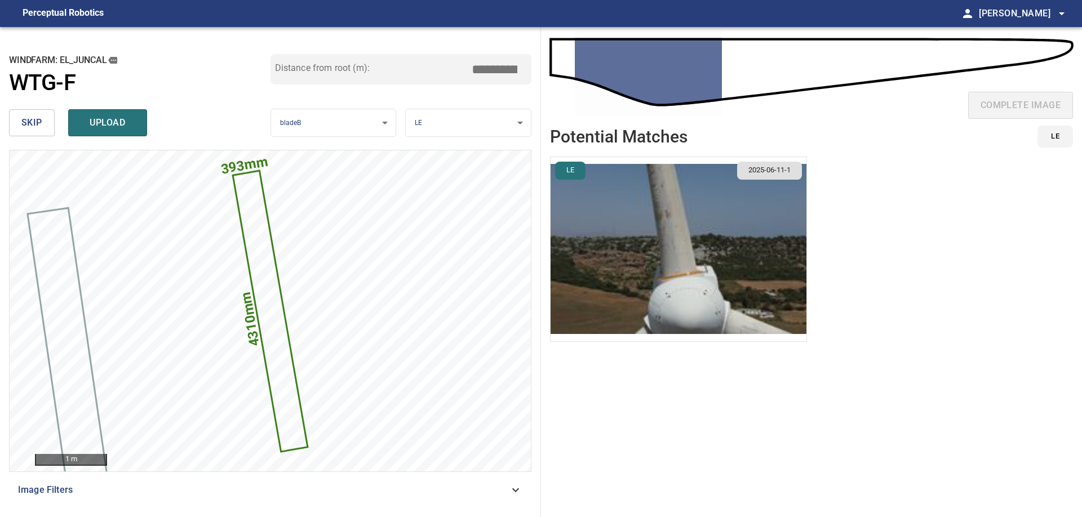
type input "****"
click at [700, 247] on img "button" at bounding box center [678, 249] width 256 height 184
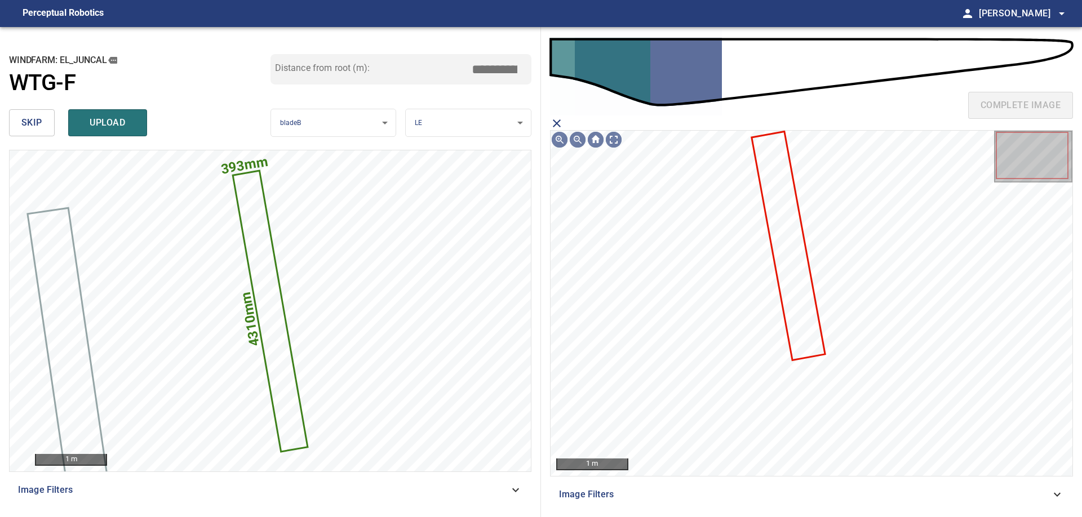
click at [810, 320] on icon at bounding box center [789, 245] width 72 height 227
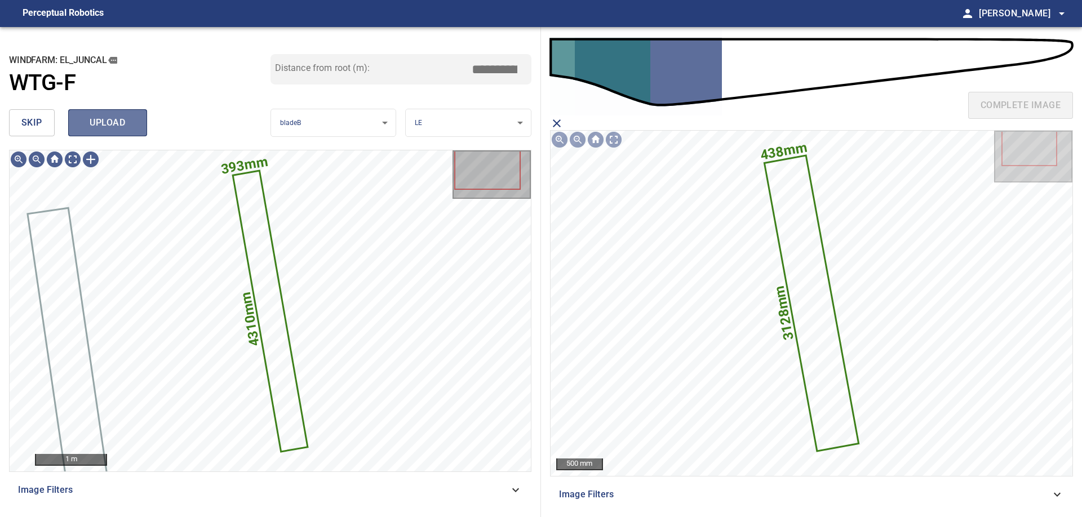
click at [115, 128] on span "upload" at bounding box center [108, 123] width 54 height 16
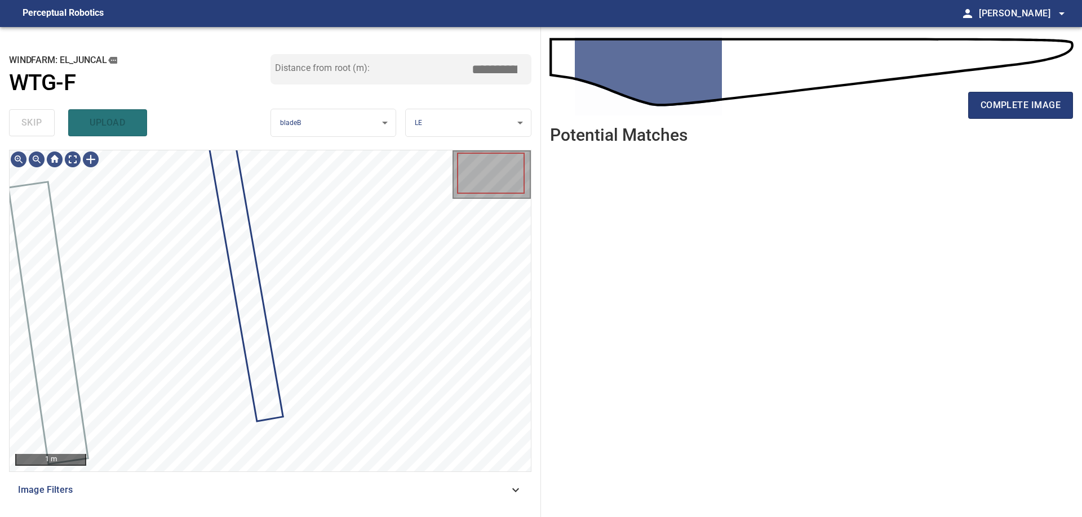
drag, startPoint x: 1039, startPoint y: 112, endPoint x: 998, endPoint y: 132, distance: 46.4
click at [1039, 112] on span "complete image" at bounding box center [1020, 105] width 80 height 16
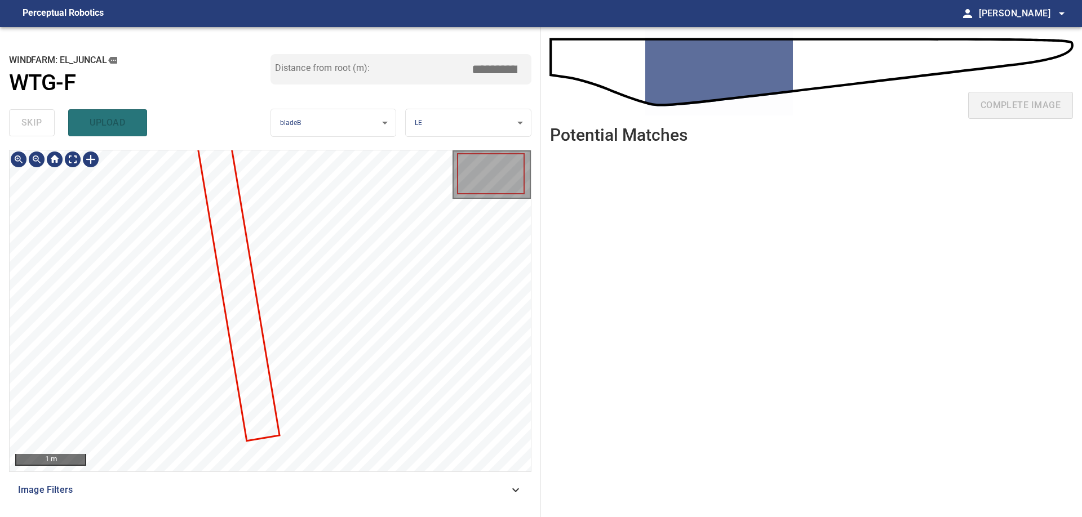
type input "***"
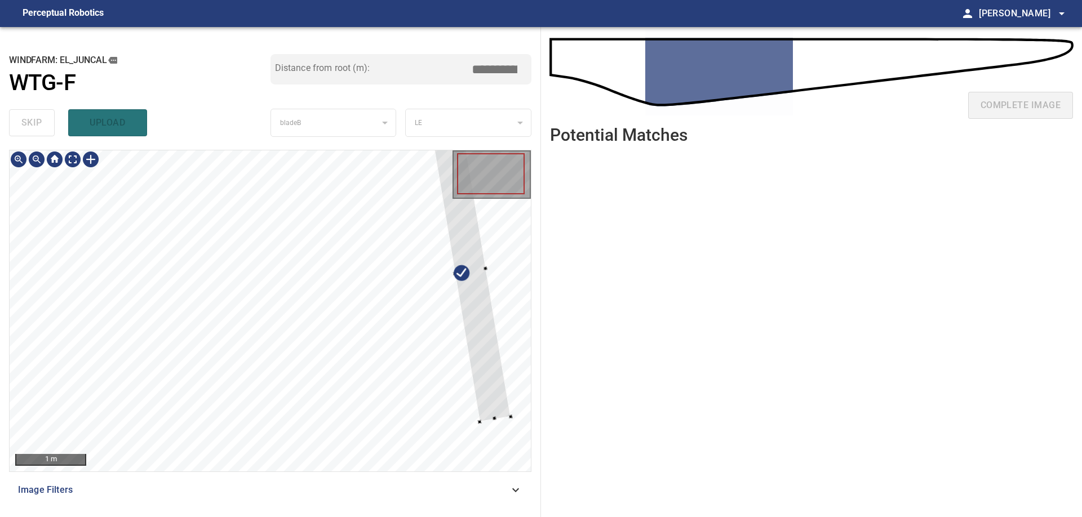
click at [510, 389] on div at bounding box center [270, 310] width 521 height 321
click at [455, 264] on div at bounding box center [471, 271] width 81 height 300
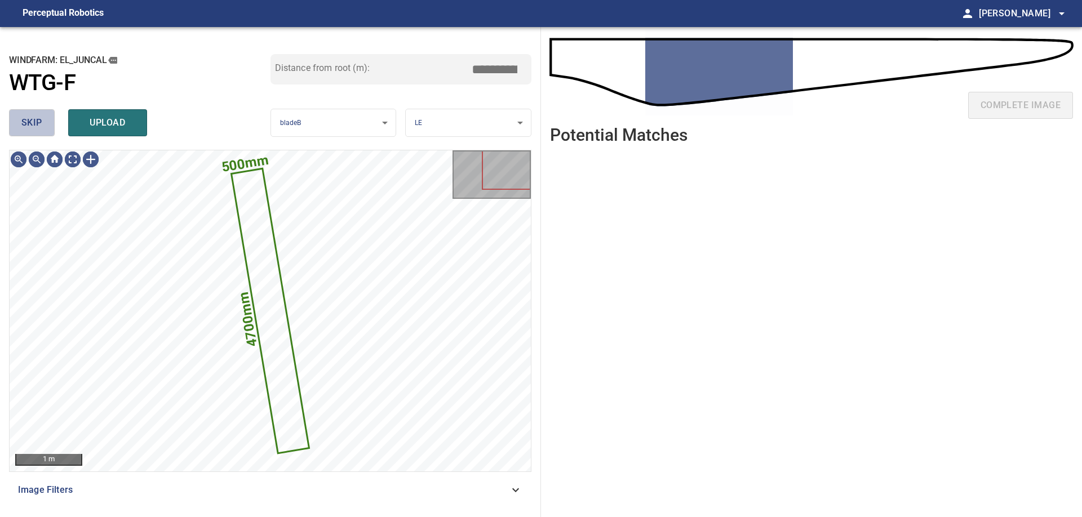
click at [27, 128] on span "skip" at bounding box center [31, 123] width 21 height 16
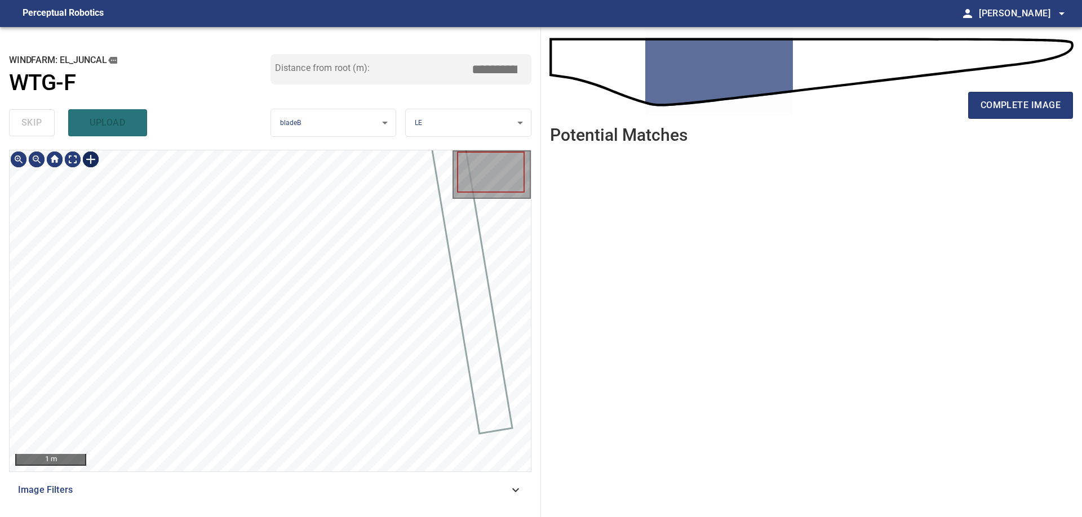
click at [95, 161] on div at bounding box center [91, 159] width 18 height 18
click at [129, 290] on div at bounding box center [270, 310] width 521 height 321
click at [91, 157] on img at bounding box center [91, 159] width 18 height 18
click at [86, 160] on div at bounding box center [91, 159] width 18 height 18
click at [173, 389] on div at bounding box center [270, 310] width 521 height 321
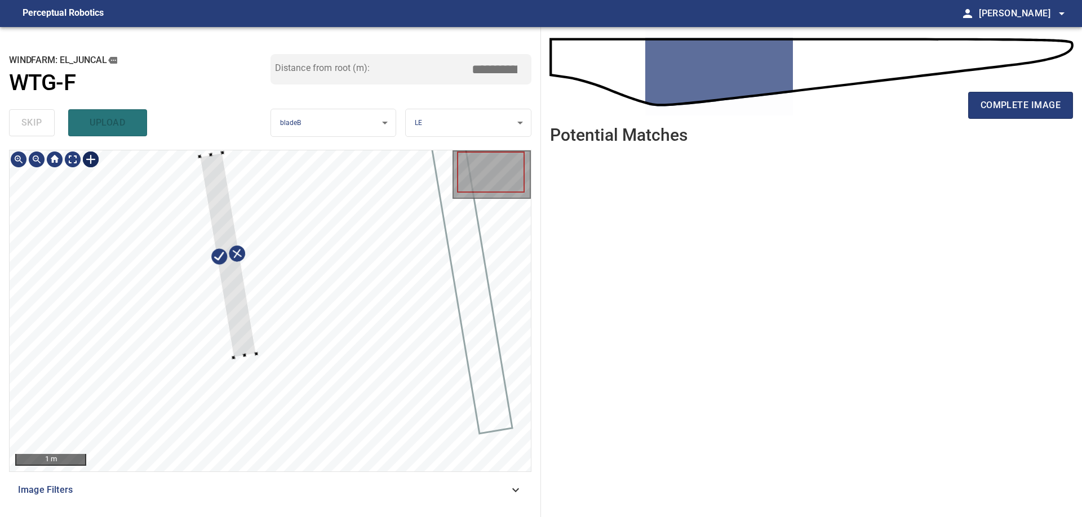
click at [243, 336] on div at bounding box center [227, 255] width 56 height 205
click at [254, 410] on div at bounding box center [270, 310] width 521 height 321
click at [268, 407] on div at bounding box center [270, 310] width 521 height 321
click at [248, 393] on div at bounding box center [230, 280] width 70 height 258
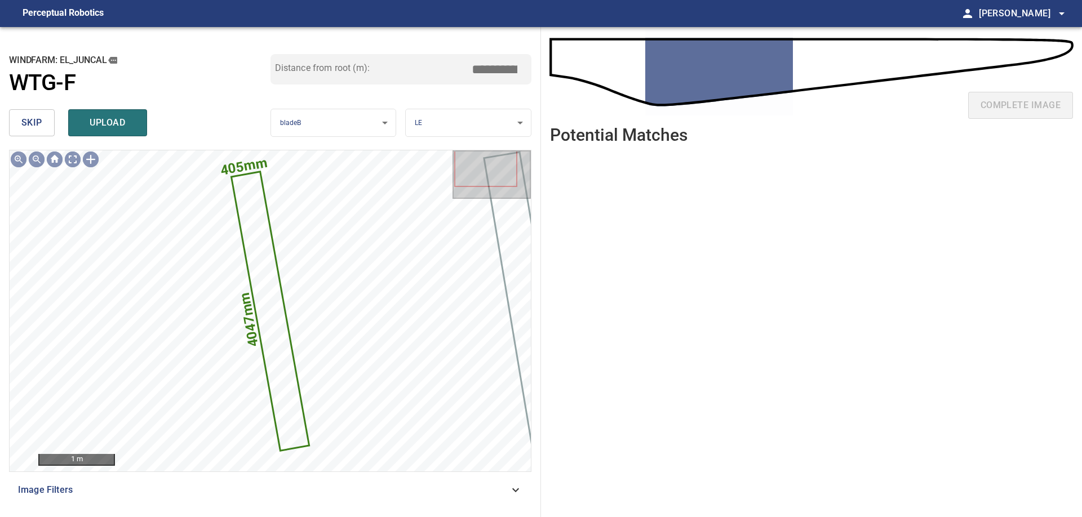
drag, startPoint x: 486, startPoint y: 66, endPoint x: 615, endPoint y: 76, distance: 129.4
click at [527, 76] on input "****" at bounding box center [498, 69] width 56 height 21
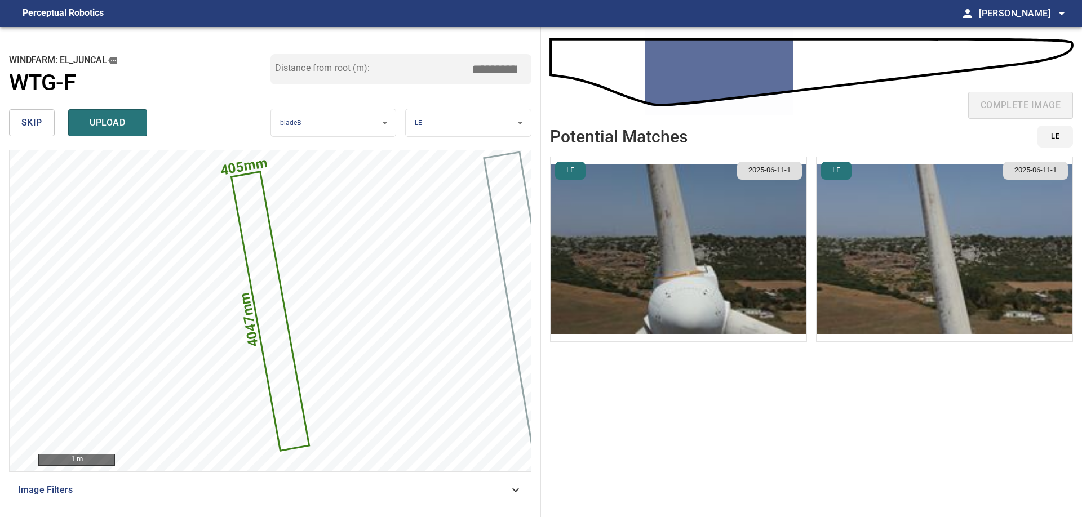
type input "****"
click at [940, 266] on img "button" at bounding box center [944, 249] width 256 height 184
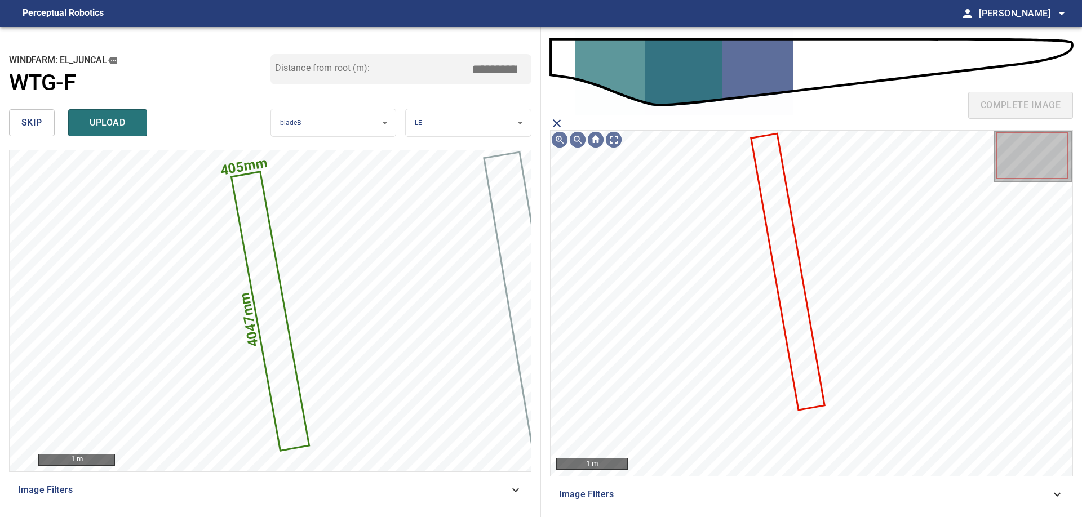
click at [786, 304] on icon at bounding box center [787, 272] width 72 height 275
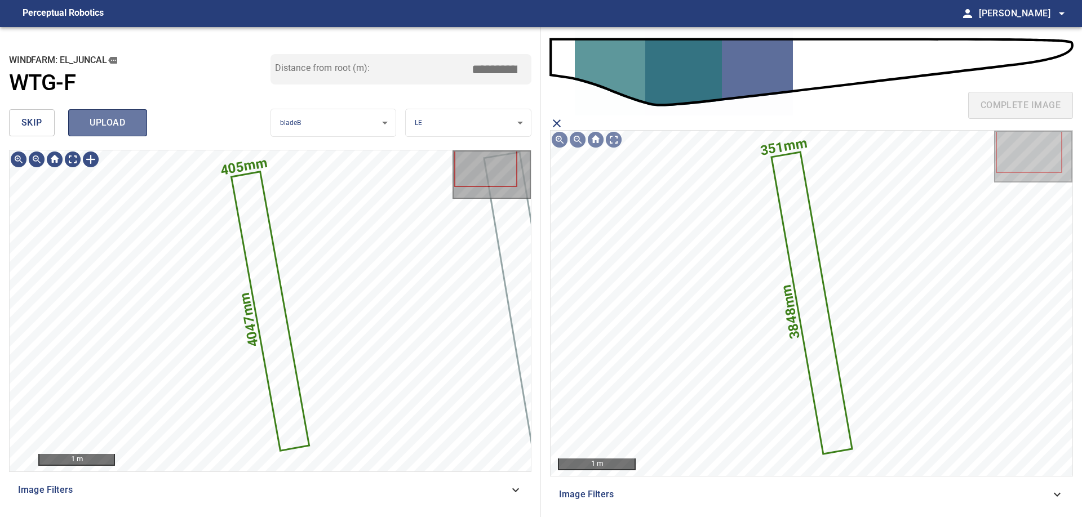
click at [119, 128] on span "upload" at bounding box center [108, 123] width 54 height 16
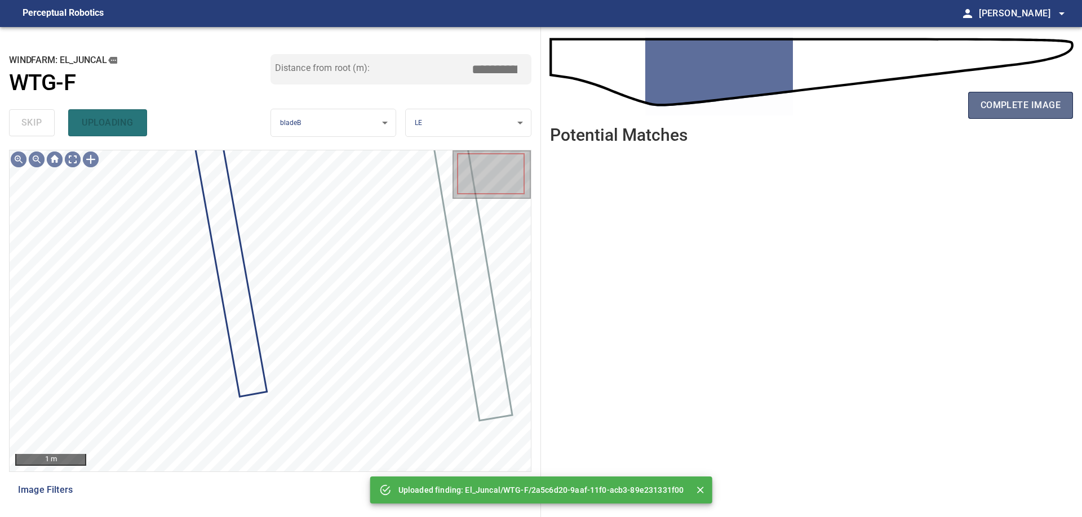
click at [1008, 108] on span "complete image" at bounding box center [1020, 105] width 80 height 16
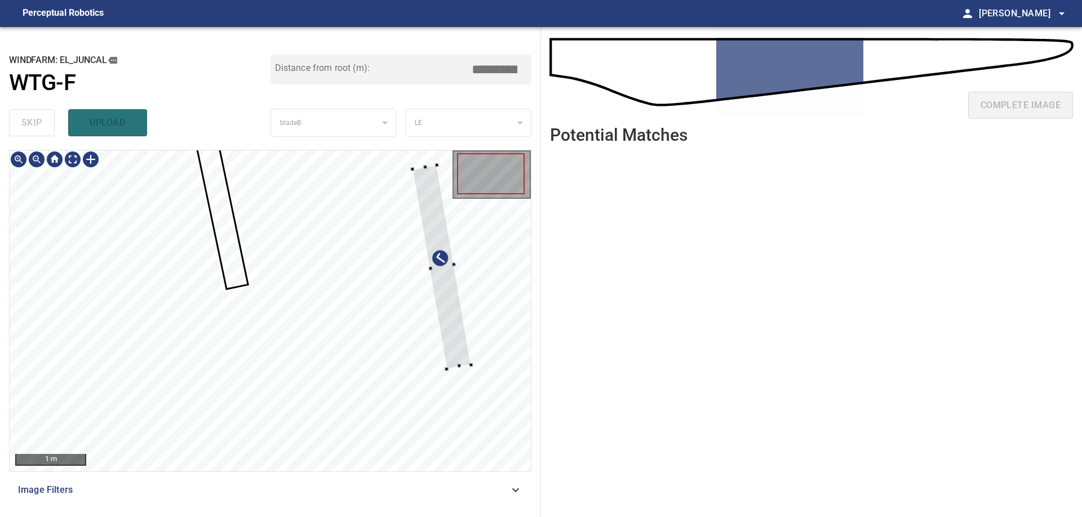
click at [461, 308] on div at bounding box center [270, 310] width 521 height 321
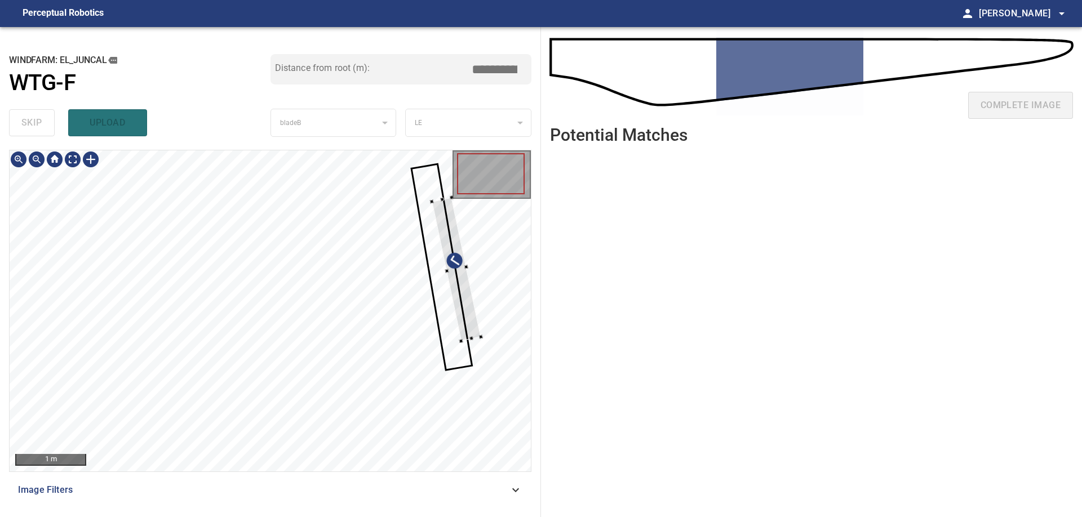
click at [486, 334] on div at bounding box center [270, 310] width 521 height 321
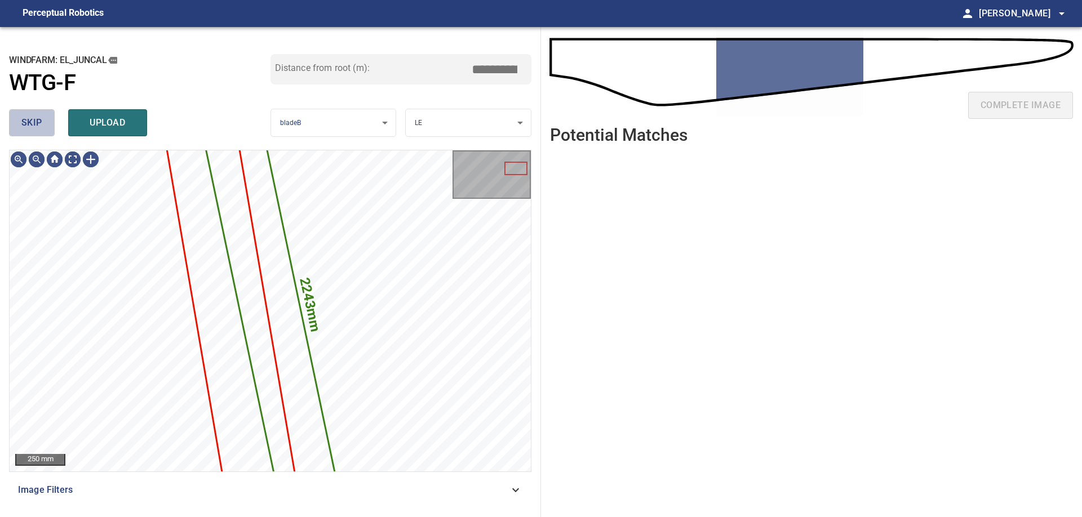
click at [41, 118] on span "skip" at bounding box center [31, 123] width 21 height 16
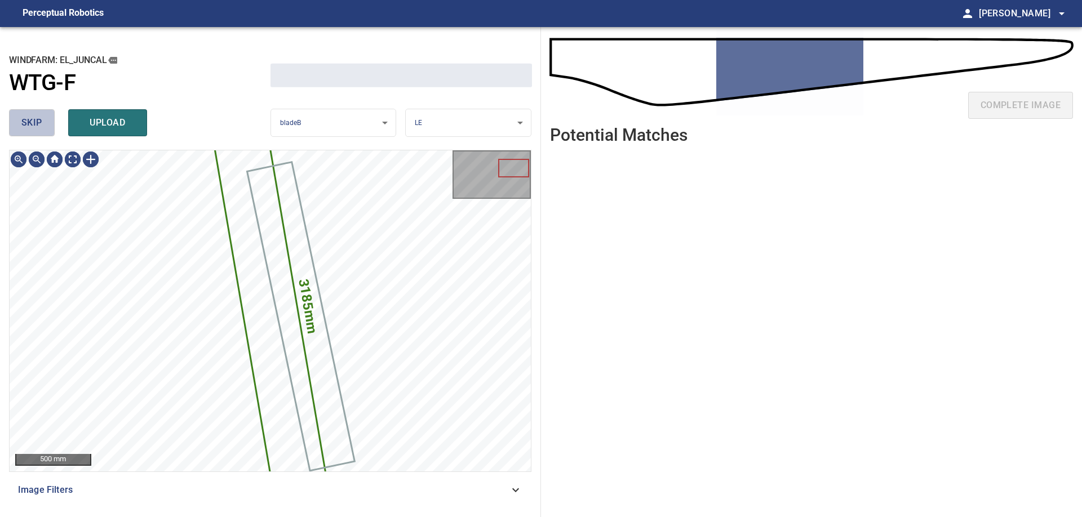
click at [41, 118] on span "skip" at bounding box center [31, 123] width 21 height 16
click at [41, 118] on div "skip upload" at bounding box center [139, 123] width 261 height 36
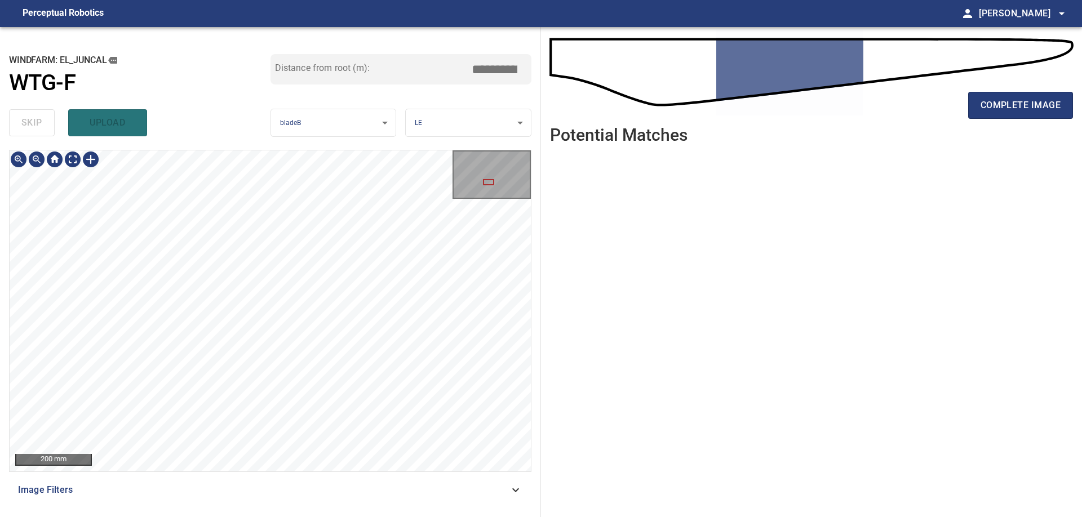
click at [92, 157] on div at bounding box center [91, 159] width 18 height 18
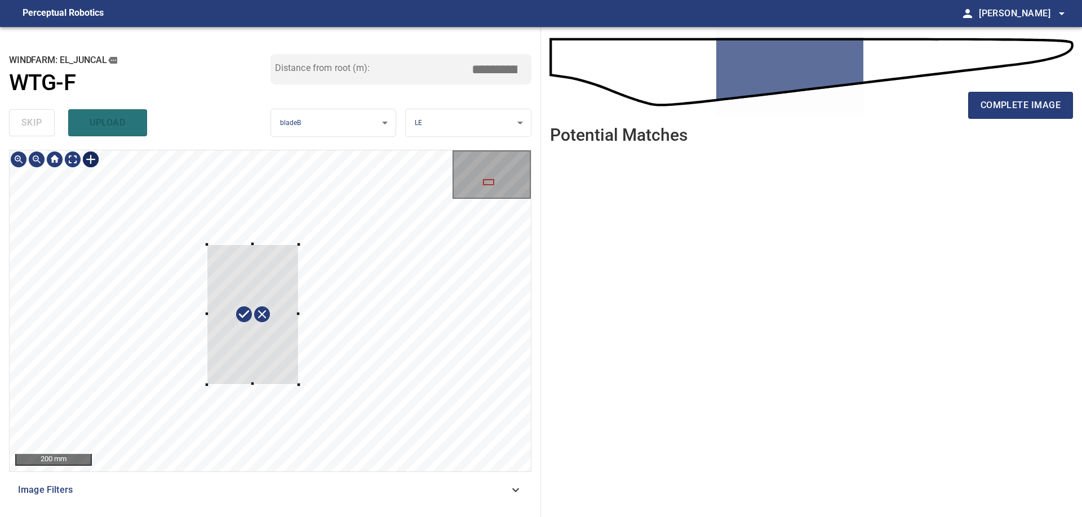
click at [299, 385] on div at bounding box center [270, 310] width 521 height 321
click at [298, 343] on div at bounding box center [255, 308] width 114 height 154
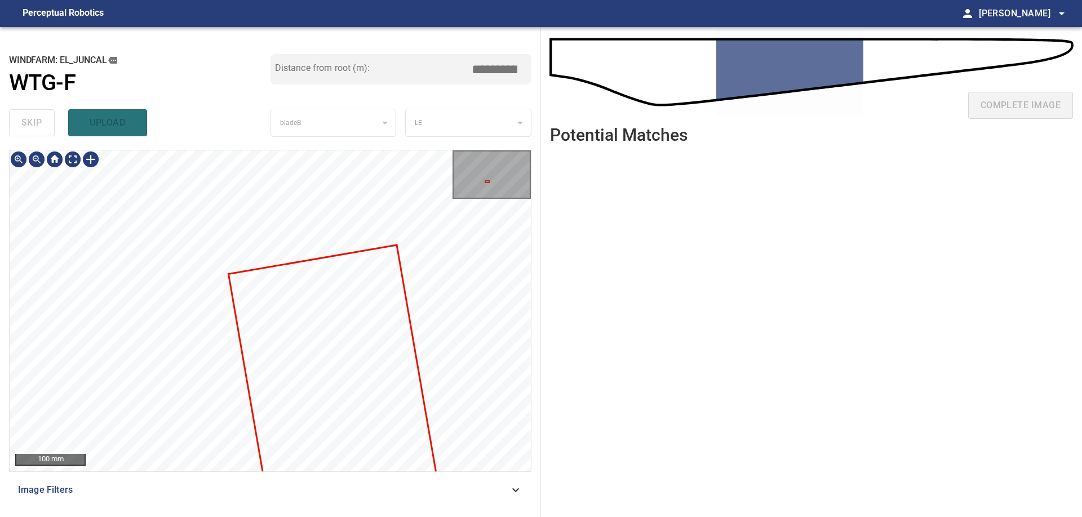
click at [318, 506] on div "100 mm Image Filters" at bounding box center [270, 329] width 522 height 358
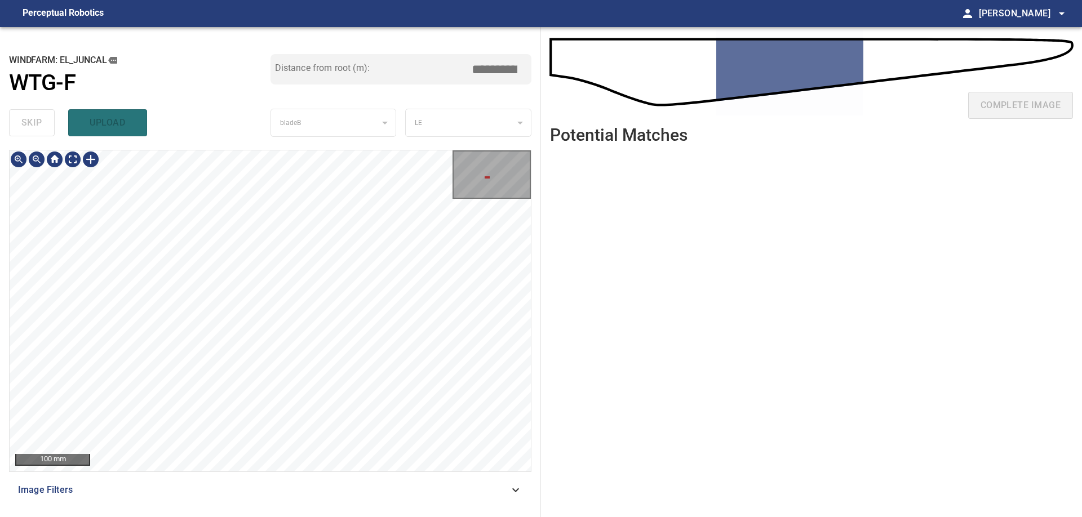
click at [319, 503] on div "100 mm Image Filters" at bounding box center [270, 329] width 522 height 358
click at [366, 483] on div "100 mm Image Filters" at bounding box center [270, 329] width 522 height 358
click at [380, 501] on div "100 mm Image Filters" at bounding box center [270, 329] width 522 height 358
click at [328, 514] on div "**********" at bounding box center [270, 272] width 541 height 490
click at [330, 502] on div "100 mm Image Filters" at bounding box center [270, 329] width 522 height 358
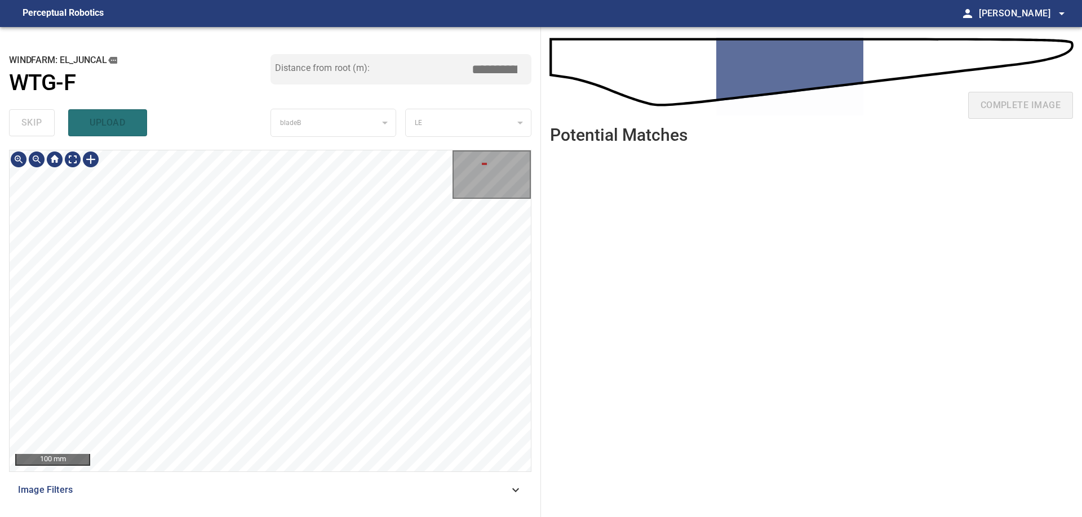
click at [335, 502] on div "100 mm Image Filters" at bounding box center [270, 329] width 522 height 358
click at [303, 474] on div "100 mm Image Filters" at bounding box center [270, 329] width 522 height 358
click at [307, 506] on div "100 mm Image Filters" at bounding box center [270, 329] width 522 height 358
click at [327, 502] on div "100 mm Image Filters" at bounding box center [270, 329] width 522 height 358
click at [389, 480] on div "100 mm Image Filters" at bounding box center [270, 329] width 522 height 358
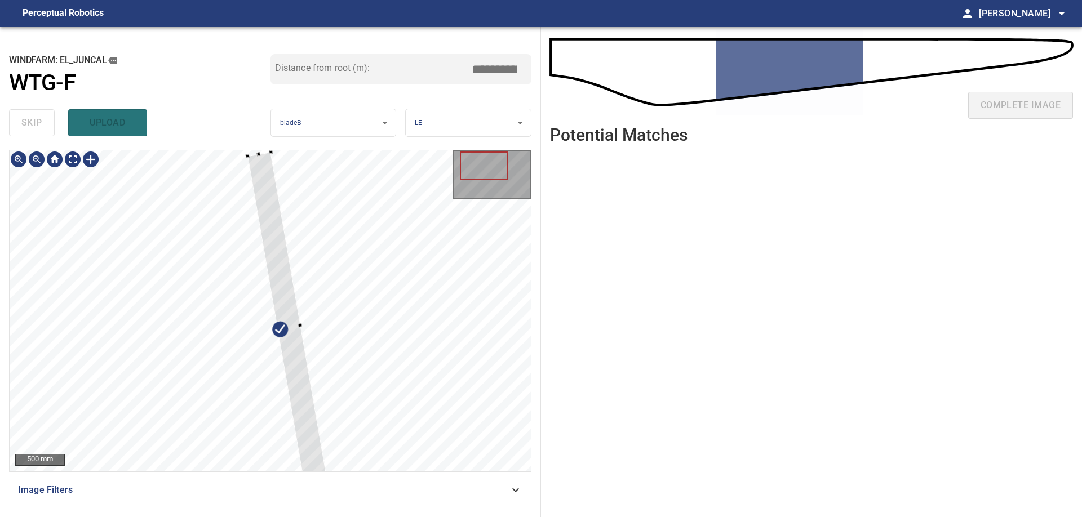
click at [241, 152] on div at bounding box center [270, 310] width 521 height 321
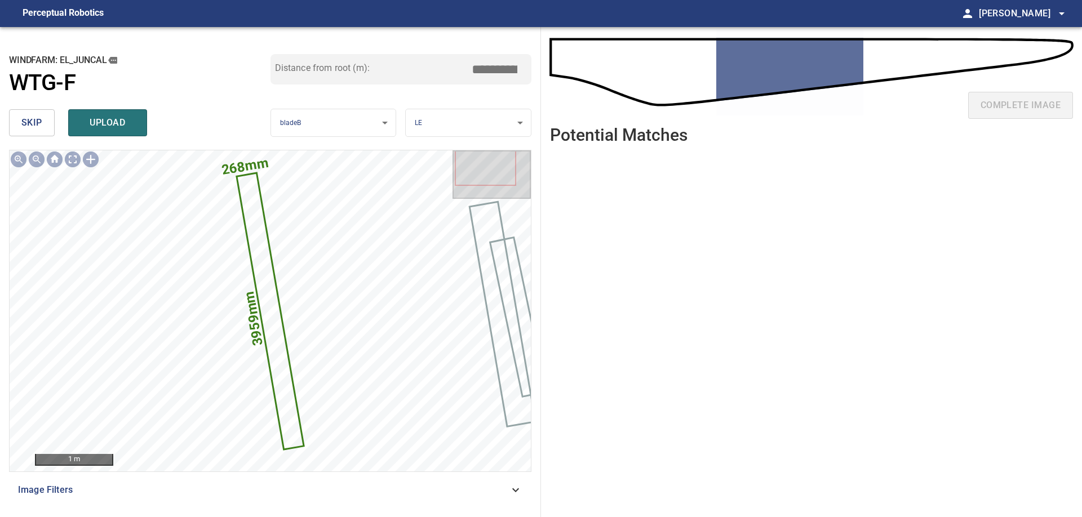
drag, startPoint x: 508, startPoint y: 72, endPoint x: 588, endPoint y: 75, distance: 80.0
click at [527, 74] on input "*****" at bounding box center [498, 69] width 56 height 21
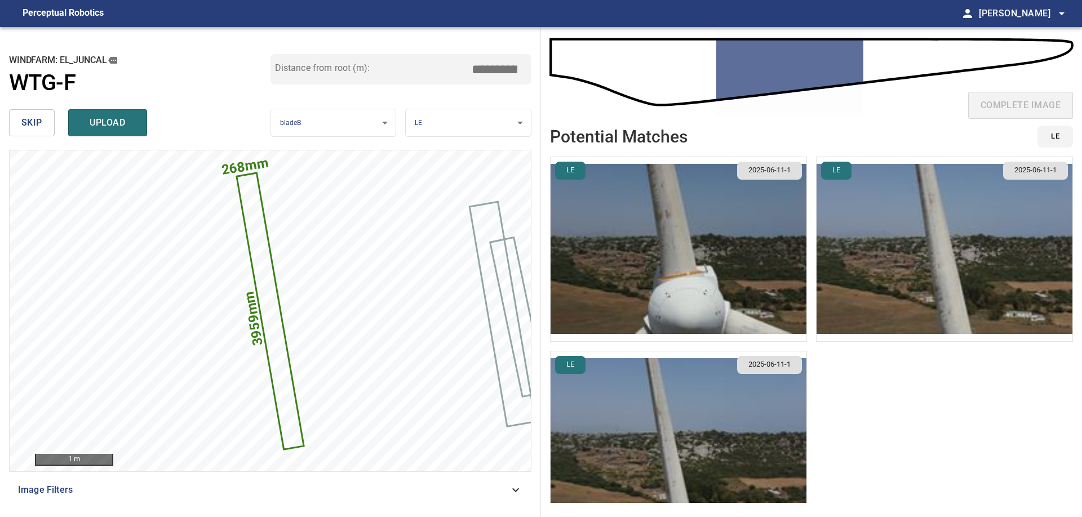
type input "****"
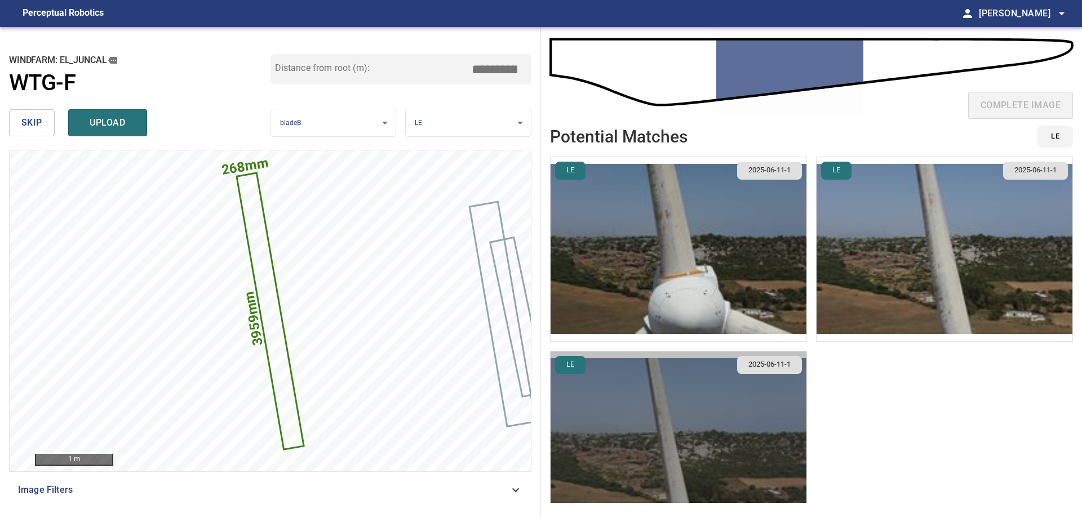
click at [654, 447] on img "button" at bounding box center [678, 444] width 256 height 184
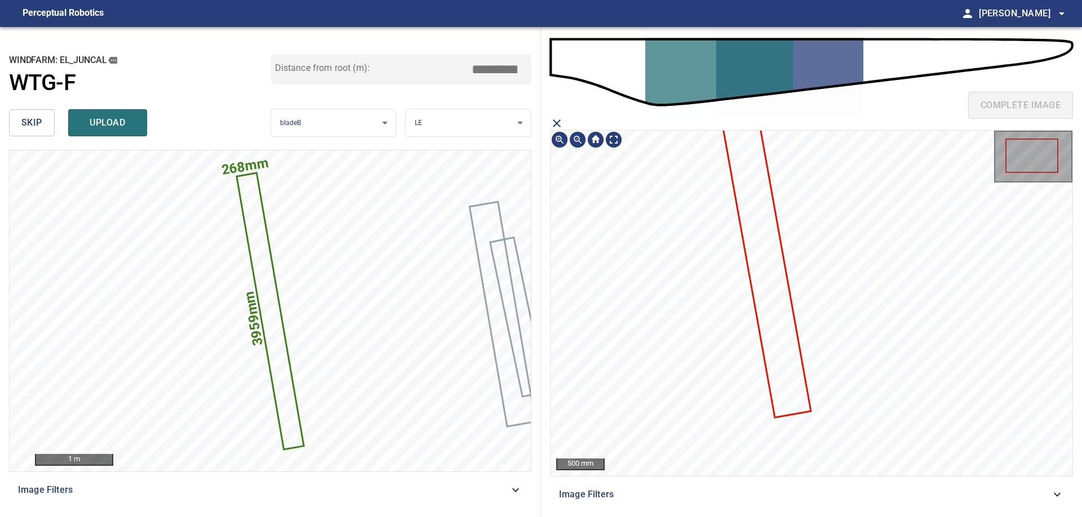
click at [780, 318] on icon at bounding box center [762, 241] width 96 height 350
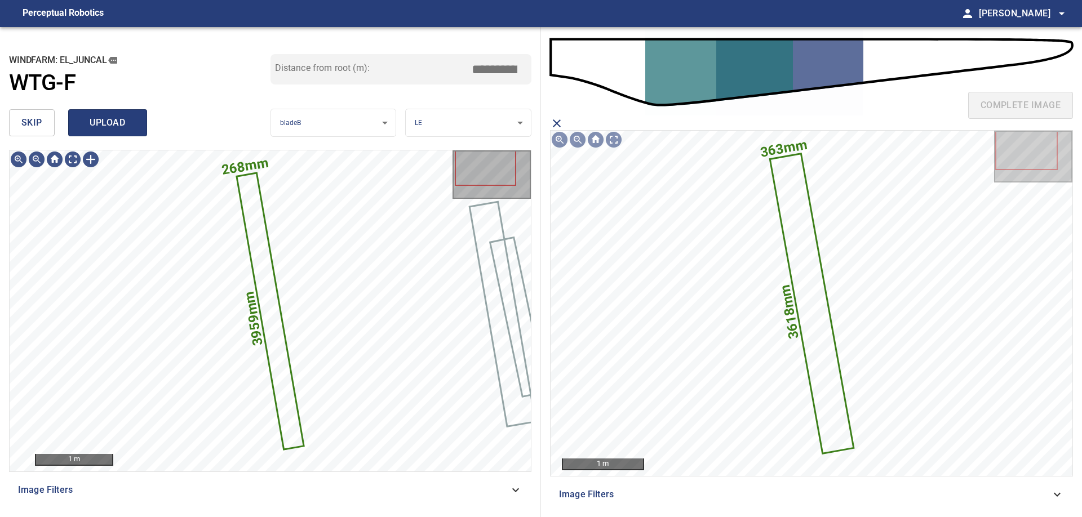
click at [119, 119] on span "upload" at bounding box center [108, 123] width 54 height 16
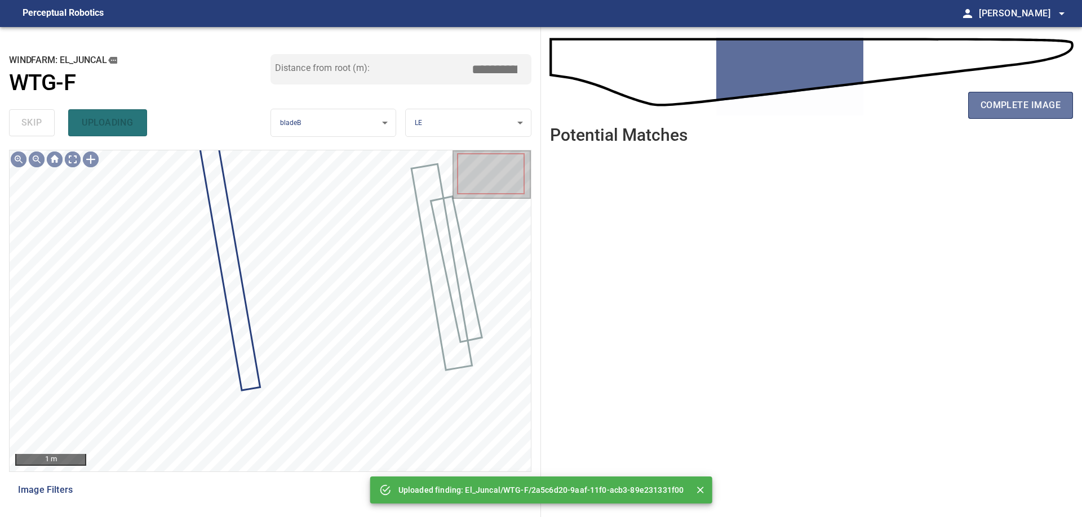
drag, startPoint x: 1013, startPoint y: 100, endPoint x: 727, endPoint y: 210, distance: 306.9
click at [1013, 100] on span "complete image" at bounding box center [1020, 105] width 80 height 16
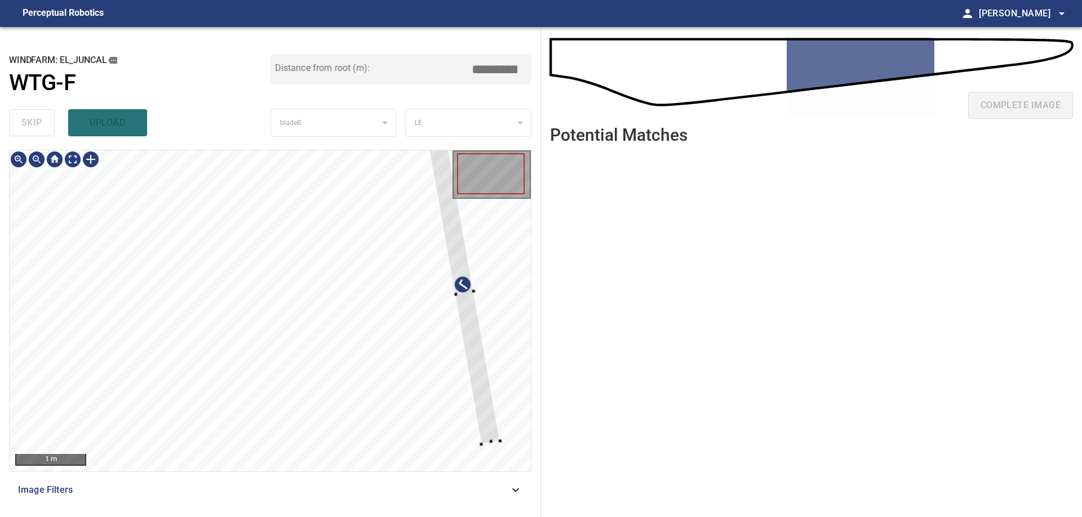
click at [504, 408] on div at bounding box center [270, 310] width 521 height 321
click at [466, 294] on div at bounding box center [464, 294] width 72 height 302
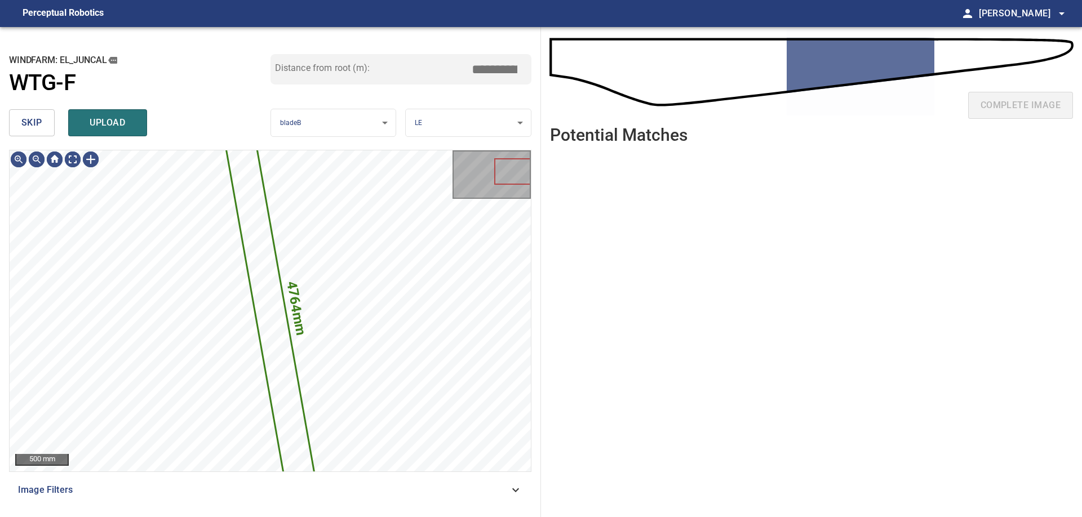
click at [38, 121] on span "skip" at bounding box center [31, 123] width 21 height 16
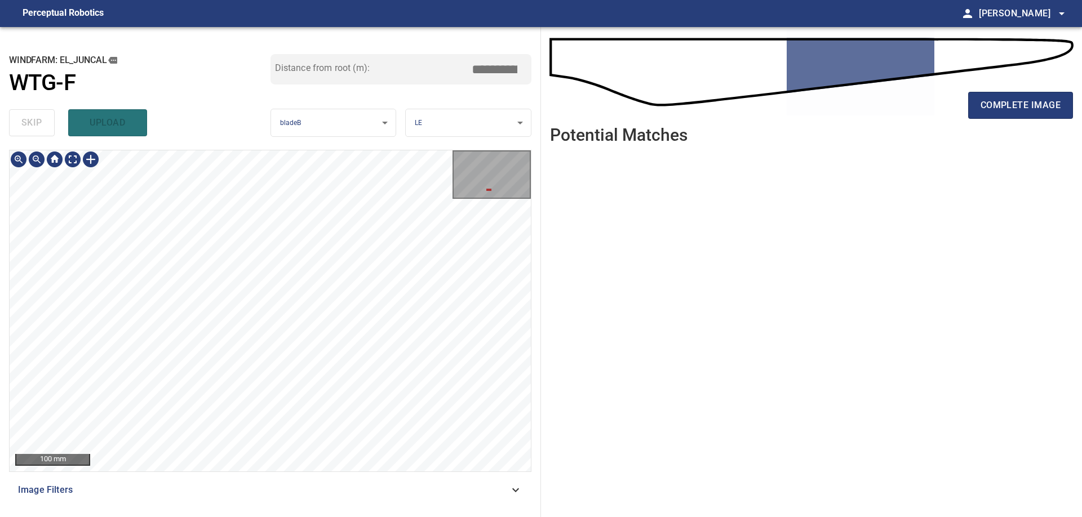
click at [316, 486] on div "100 mm Image Filters" at bounding box center [270, 329] width 522 height 358
click at [92, 159] on div at bounding box center [91, 159] width 18 height 18
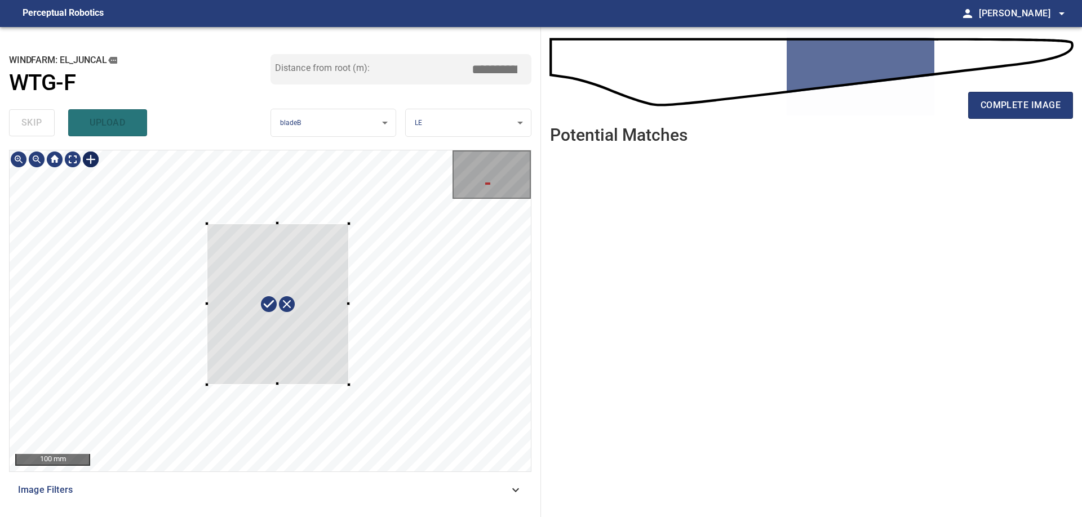
click at [343, 386] on div at bounding box center [270, 310] width 521 height 321
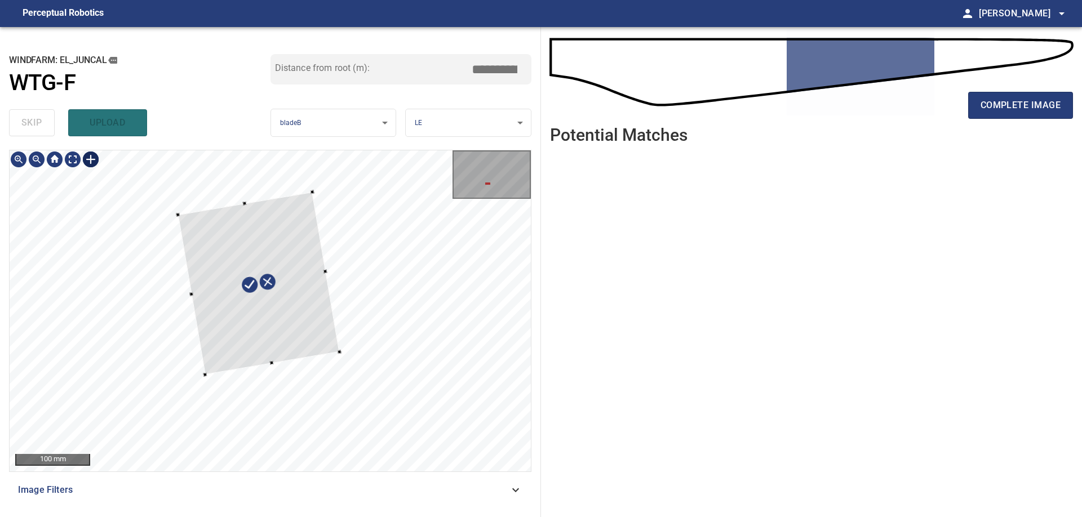
click at [305, 333] on div at bounding box center [259, 283] width 162 height 183
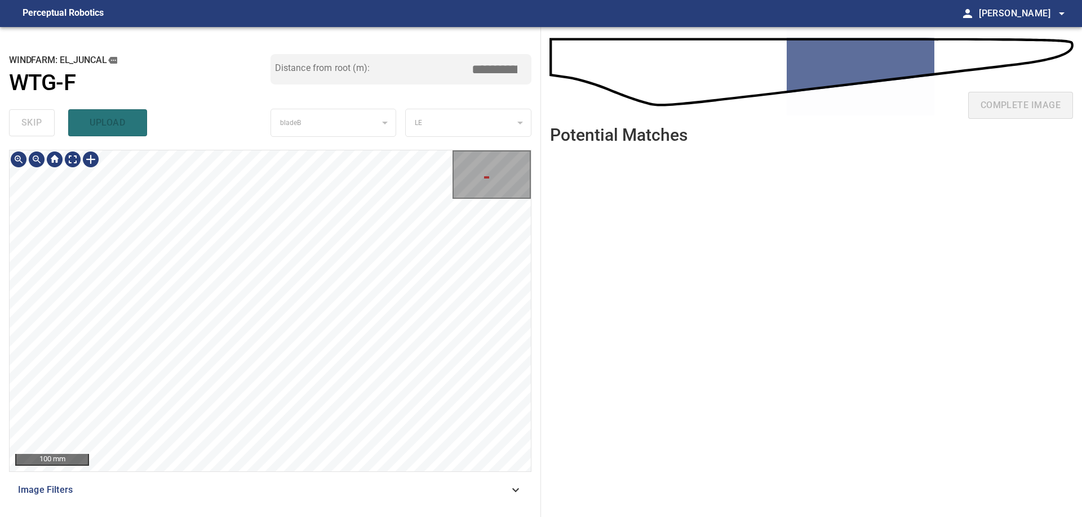
click at [305, 484] on div "100 mm Image Filters" at bounding box center [270, 329] width 522 height 358
click at [314, 490] on div "100 mm Image Filters" at bounding box center [270, 329] width 522 height 358
click at [389, 513] on div "**********" at bounding box center [270, 272] width 541 height 490
click at [335, 481] on div "50 mm Image Filters" at bounding box center [270, 329] width 522 height 358
click at [373, 481] on div "50 mm Image Filters" at bounding box center [270, 329] width 522 height 358
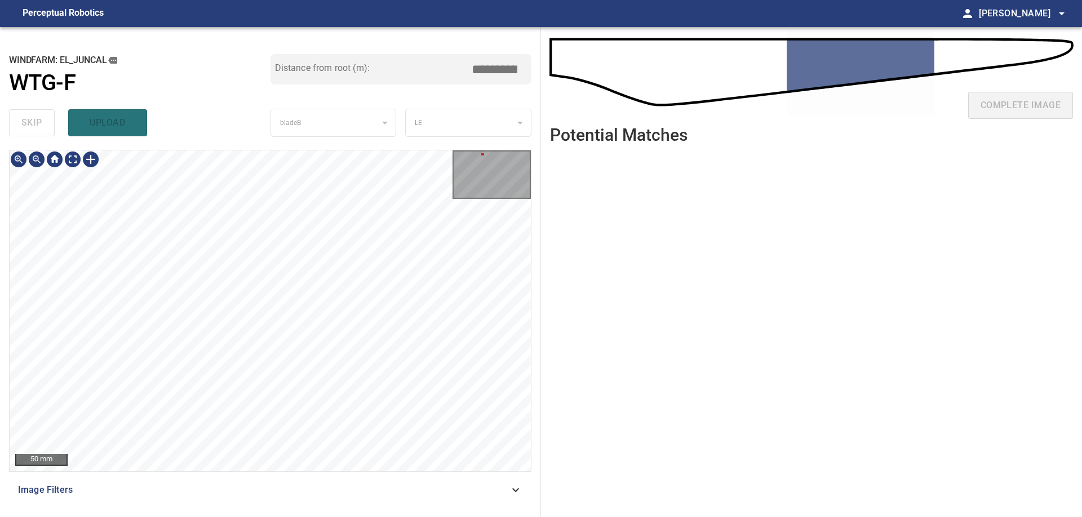
click at [408, 516] on div "**********" at bounding box center [270, 272] width 541 height 490
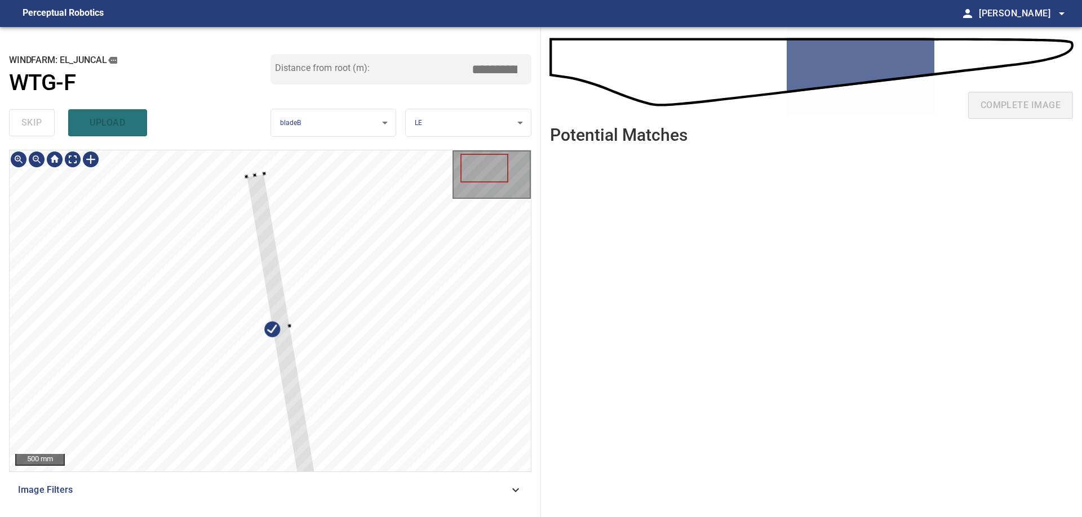
click at [250, 174] on div at bounding box center [270, 310] width 521 height 321
click at [240, 154] on div at bounding box center [270, 310] width 521 height 321
click at [263, 152] on div at bounding box center [262, 151] width 4 height 4
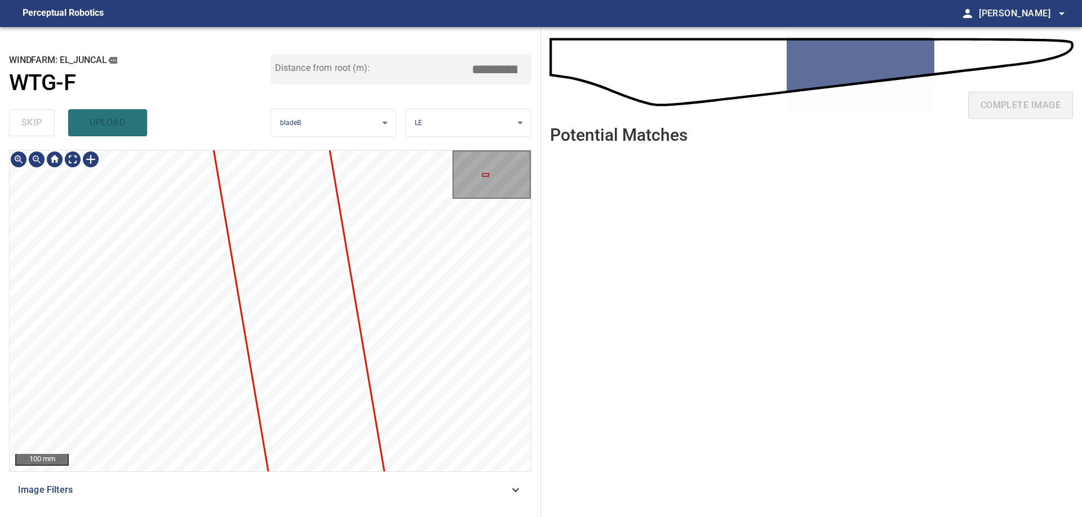
click at [419, 474] on div "100 mm Image Filters" at bounding box center [270, 329] width 522 height 358
click at [415, 511] on div "**********" at bounding box center [270, 272] width 541 height 490
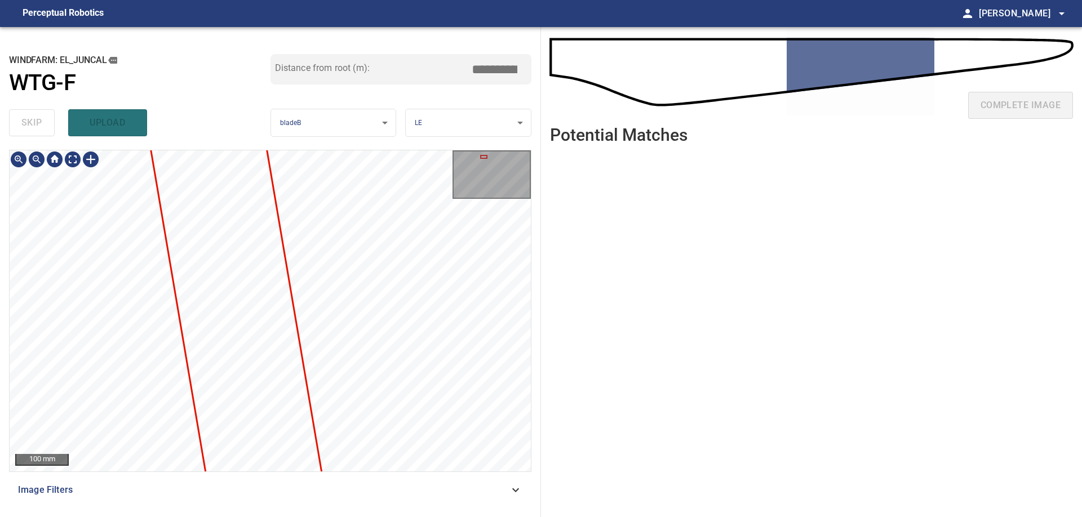
click at [434, 510] on div "**********" at bounding box center [270, 272] width 541 height 490
click at [403, 486] on div "100 mm Image Filters" at bounding box center [270, 329] width 522 height 358
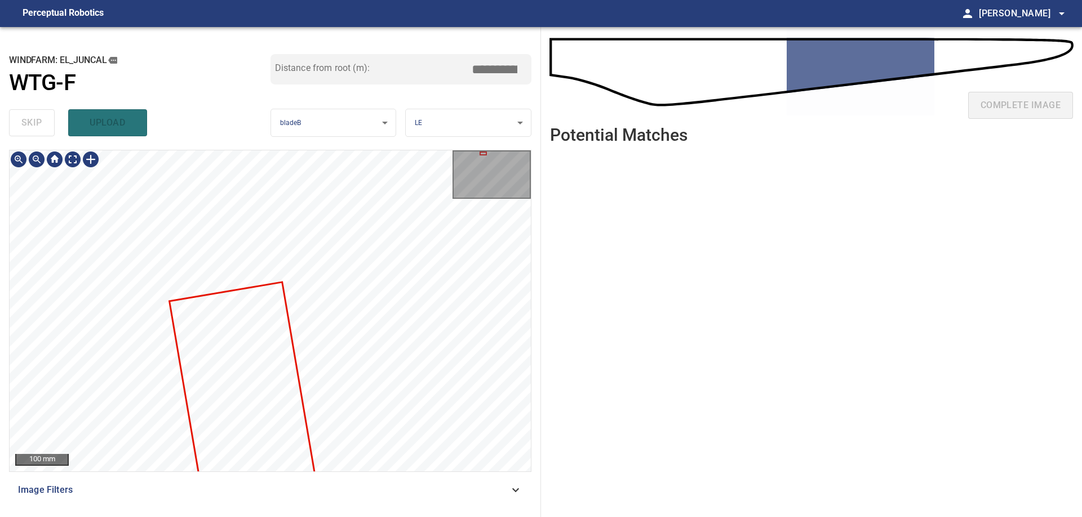
click at [410, 497] on div "100 mm Image Filters" at bounding box center [270, 329] width 522 height 358
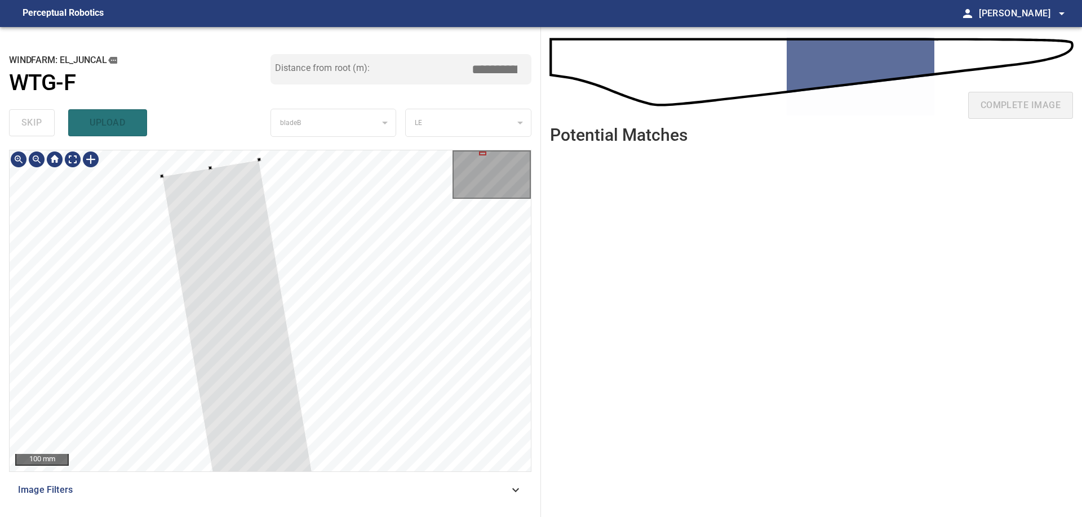
click at [256, 158] on div at bounding box center [270, 310] width 521 height 321
click at [156, 174] on div at bounding box center [156, 173] width 4 height 4
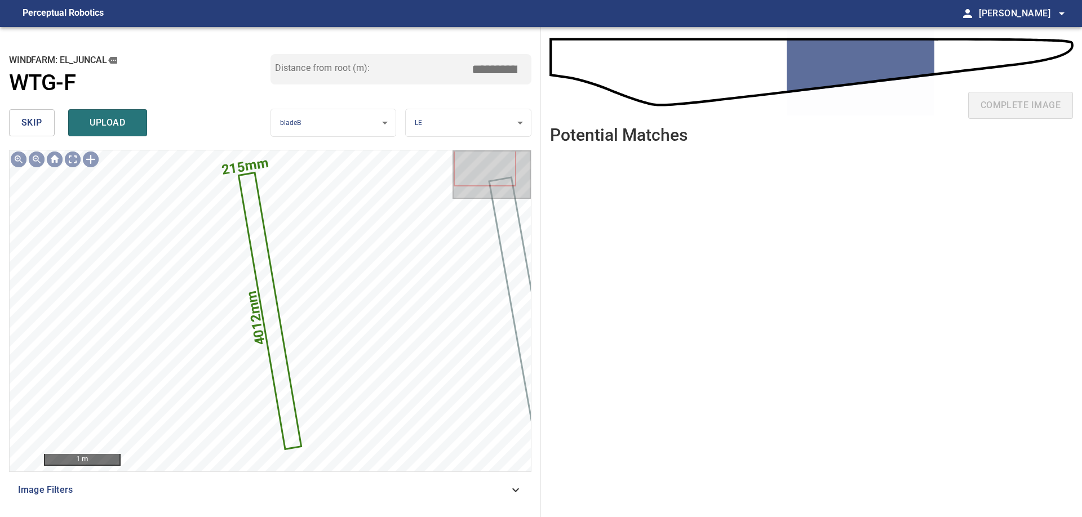
drag, startPoint x: 491, startPoint y: 72, endPoint x: 581, endPoint y: 78, distance: 90.3
click at [527, 78] on input "*****" at bounding box center [498, 69] width 56 height 21
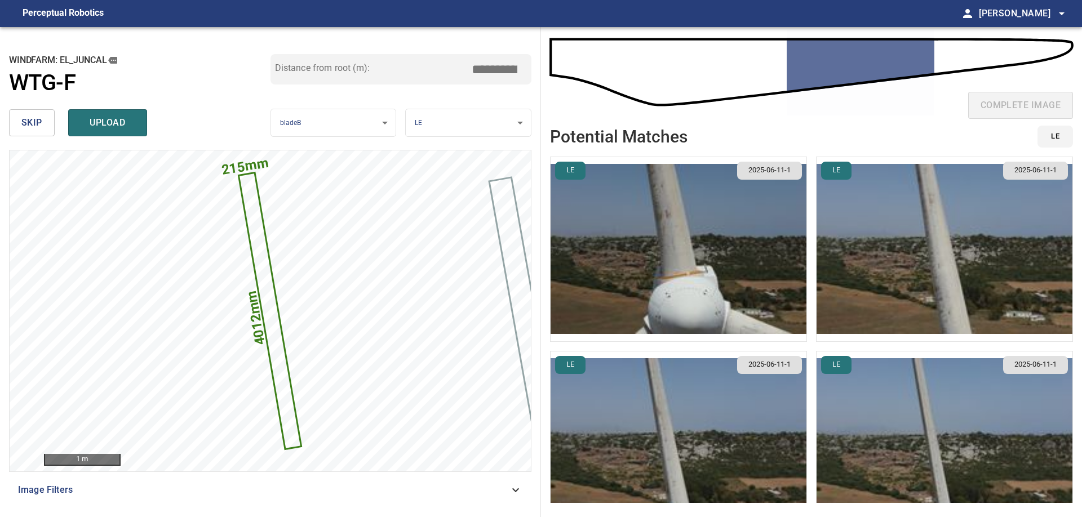
scroll to position [33, 0]
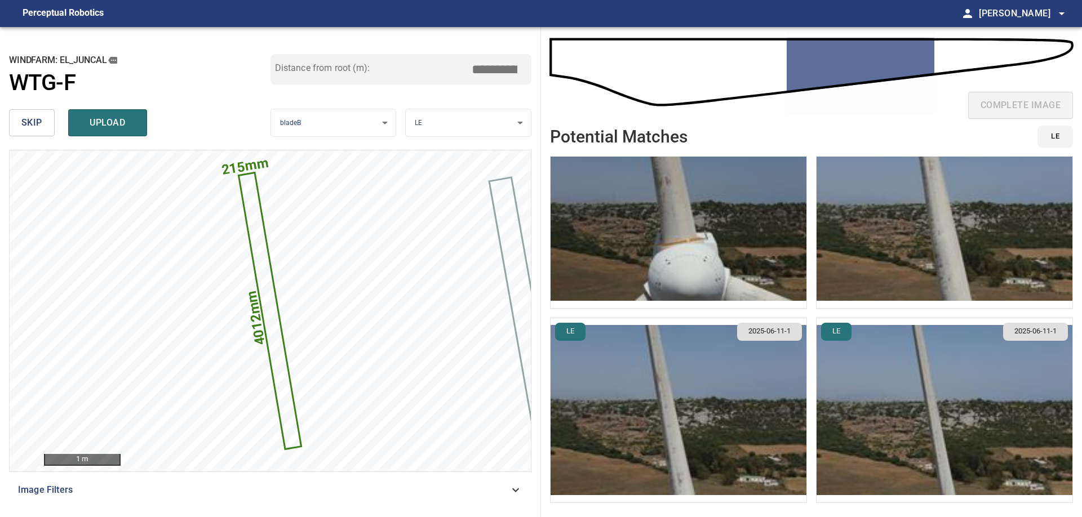
type input "****"
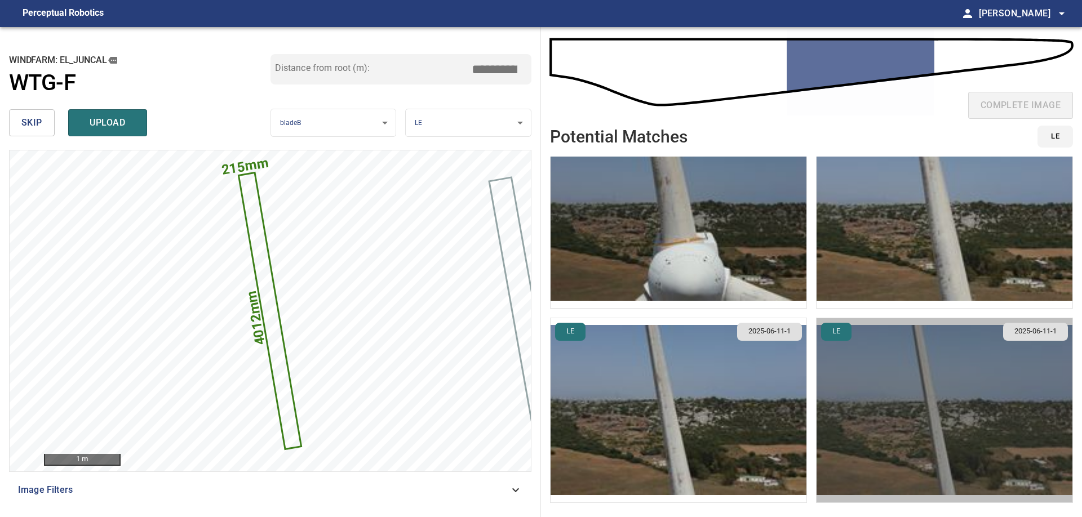
click at [940, 407] on img "button" at bounding box center [944, 410] width 256 height 184
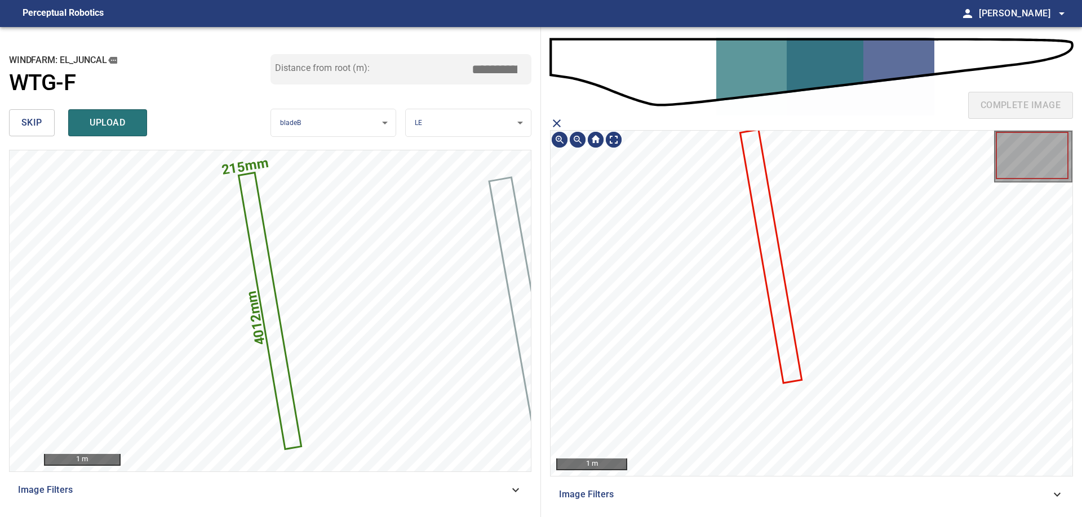
click at [779, 263] on icon at bounding box center [771, 256] width 60 height 251
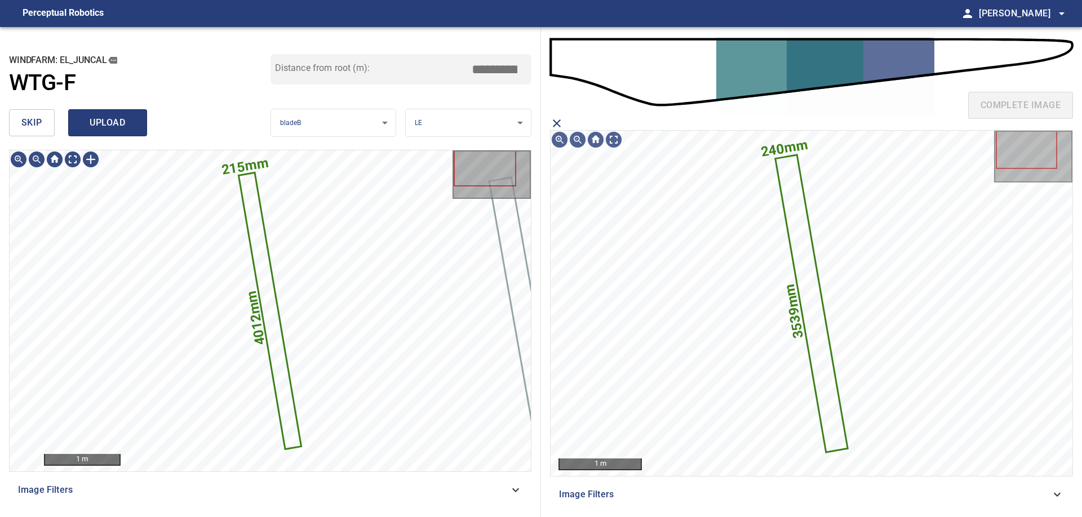
click at [124, 132] on button "upload" at bounding box center [107, 122] width 79 height 27
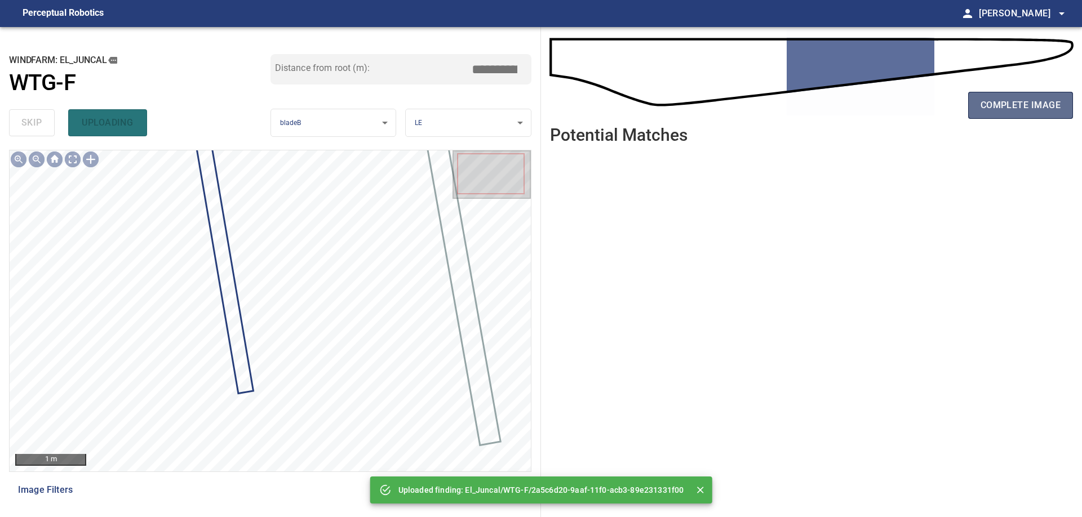
click at [1038, 110] on span "complete image" at bounding box center [1020, 105] width 80 height 16
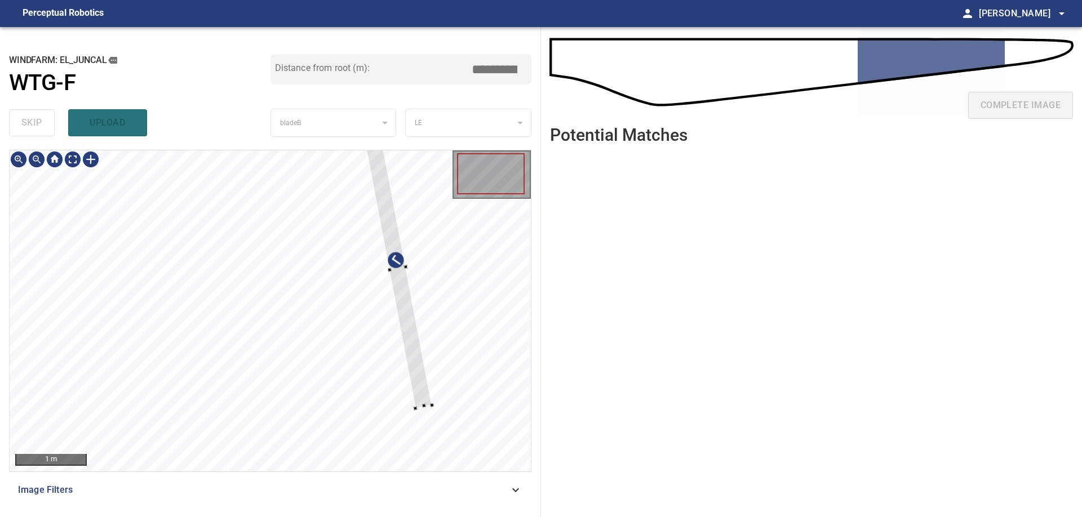
click at [480, 392] on div at bounding box center [270, 310] width 521 height 321
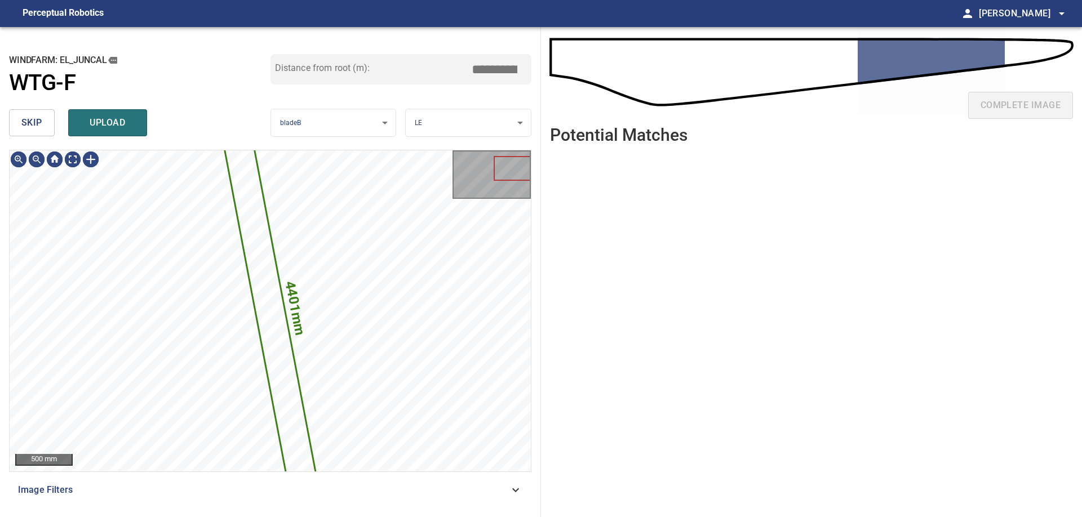
click at [22, 118] on span "skip" at bounding box center [31, 123] width 21 height 16
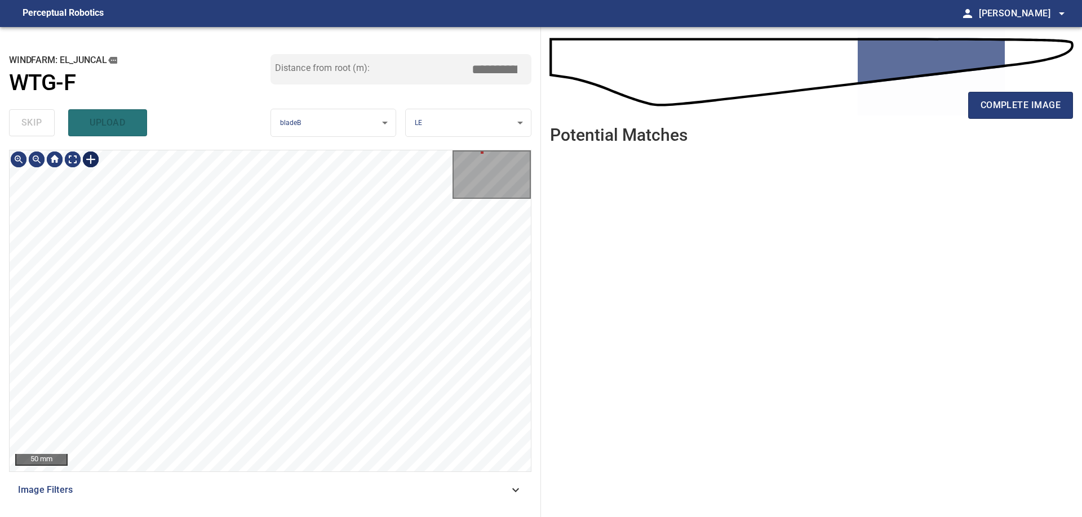
click at [87, 164] on div at bounding box center [91, 159] width 18 height 18
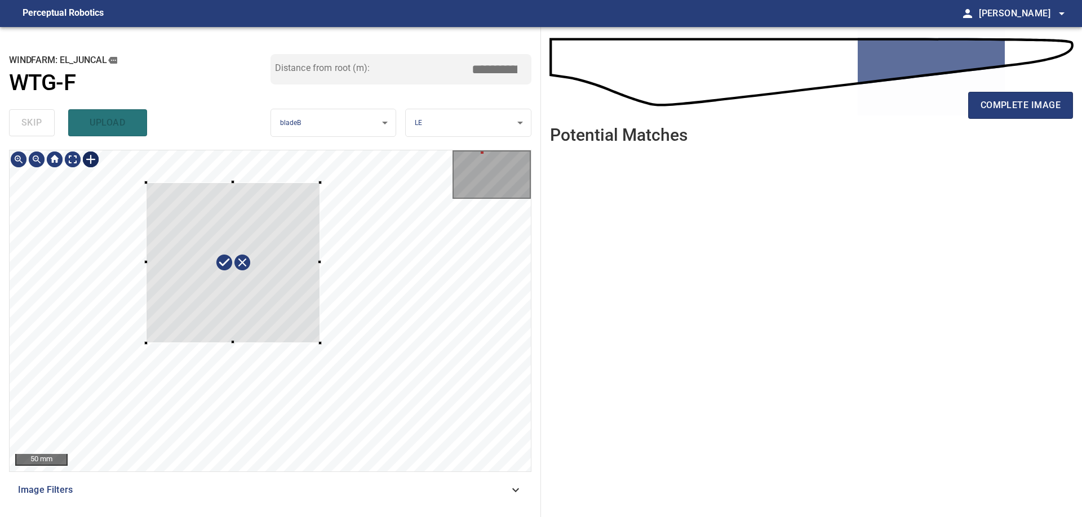
click at [319, 343] on div at bounding box center [270, 310] width 521 height 321
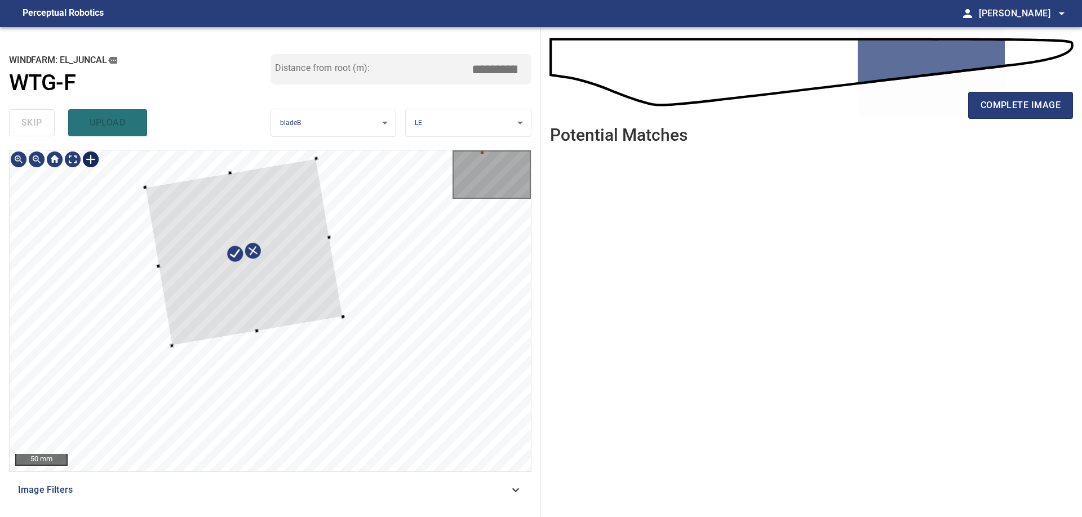
click at [308, 283] on div at bounding box center [244, 251] width 198 height 187
click at [293, 239] on div at bounding box center [228, 255] width 166 height 182
click at [282, 259] on div at bounding box center [231, 252] width 166 height 182
click at [276, 508] on div "**********" at bounding box center [270, 272] width 541 height 490
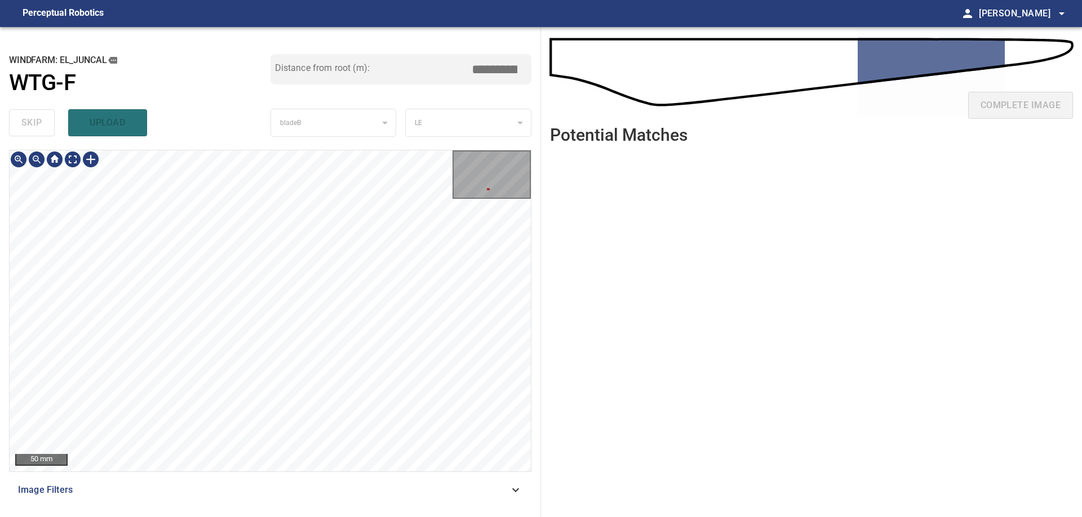
click at [290, 474] on div "50 mm Image Filters" at bounding box center [270, 329] width 522 height 358
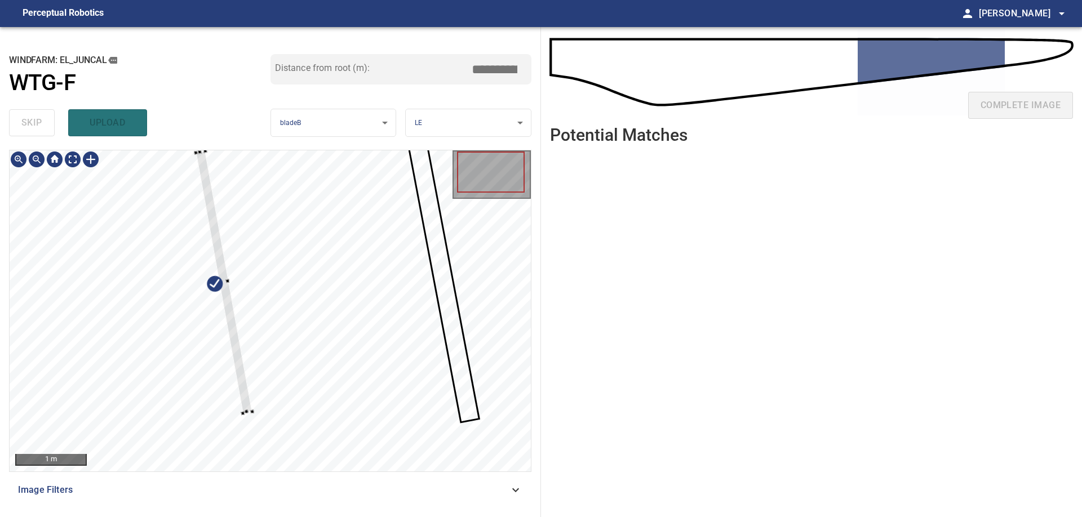
click at [260, 412] on div at bounding box center [270, 310] width 521 height 321
click at [239, 414] on div at bounding box center [270, 310] width 521 height 321
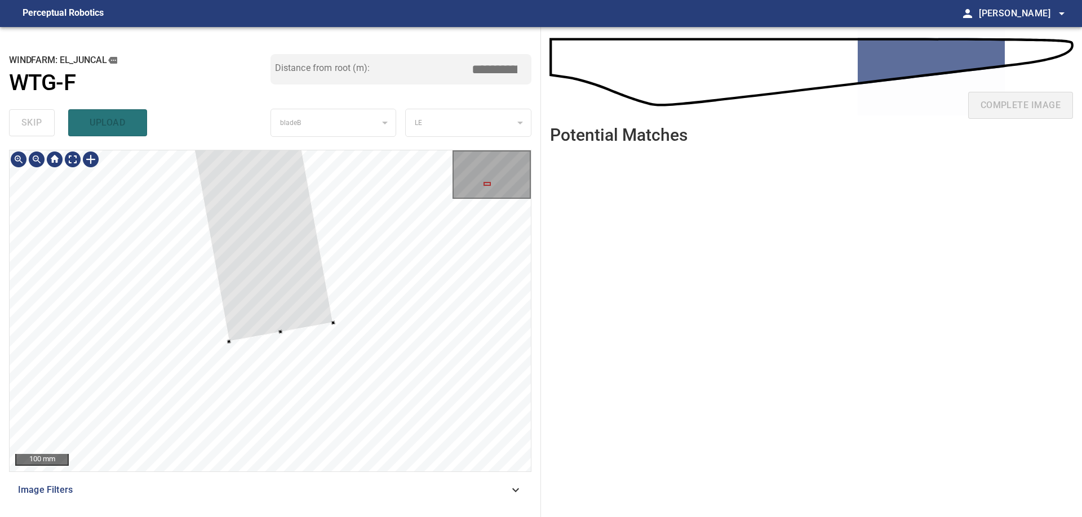
click at [221, 346] on div at bounding box center [270, 310] width 521 height 321
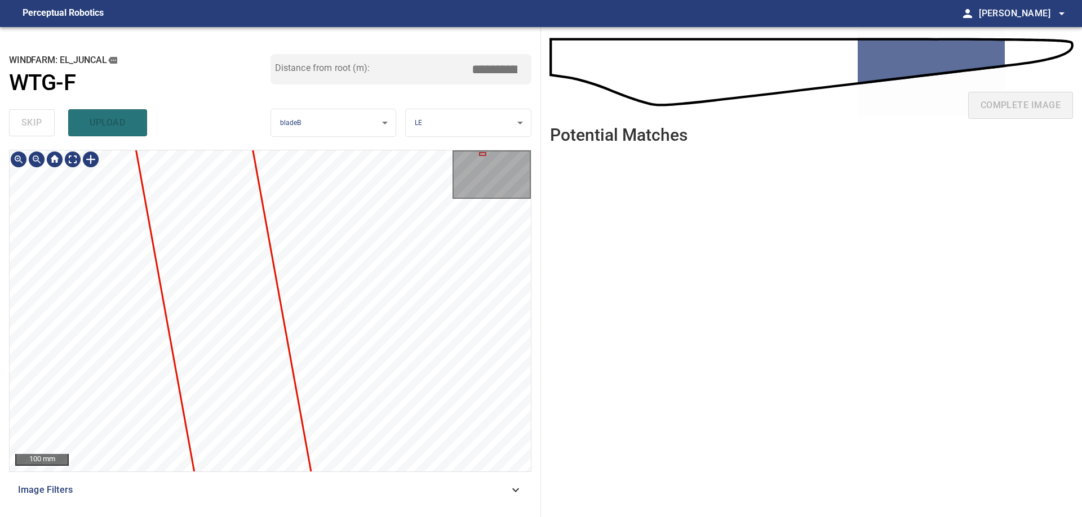
click at [389, 487] on div "100 mm Image Filters" at bounding box center [270, 329] width 522 height 358
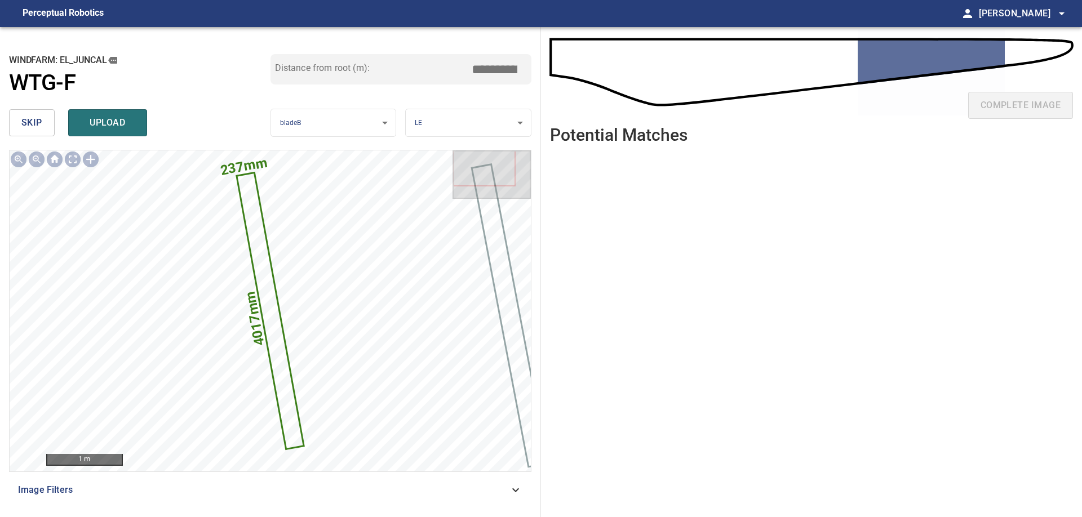
drag, startPoint x: 483, startPoint y: 69, endPoint x: 555, endPoint y: 81, distance: 73.5
click at [527, 80] on input "*****" at bounding box center [498, 69] width 56 height 21
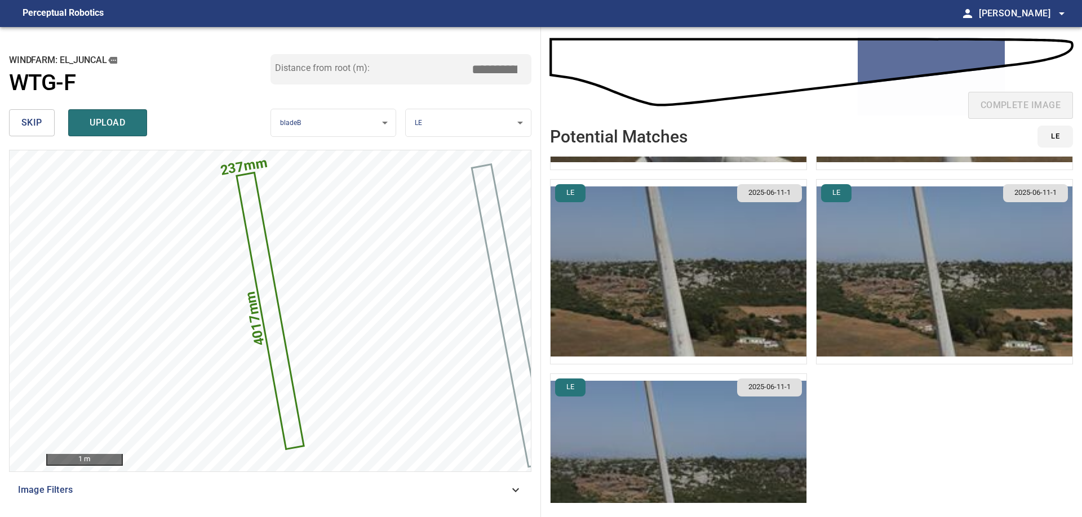
scroll to position [228, 0]
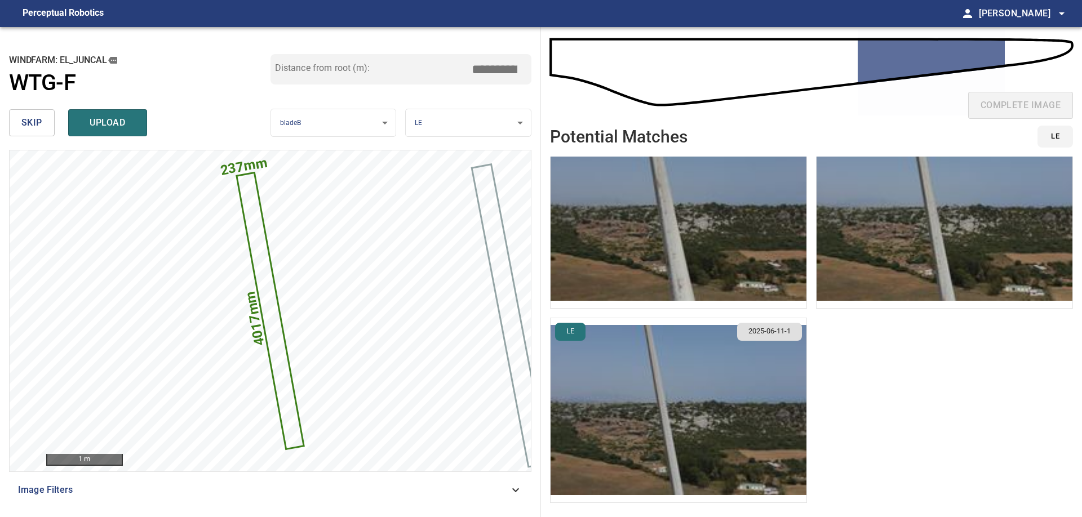
type input "****"
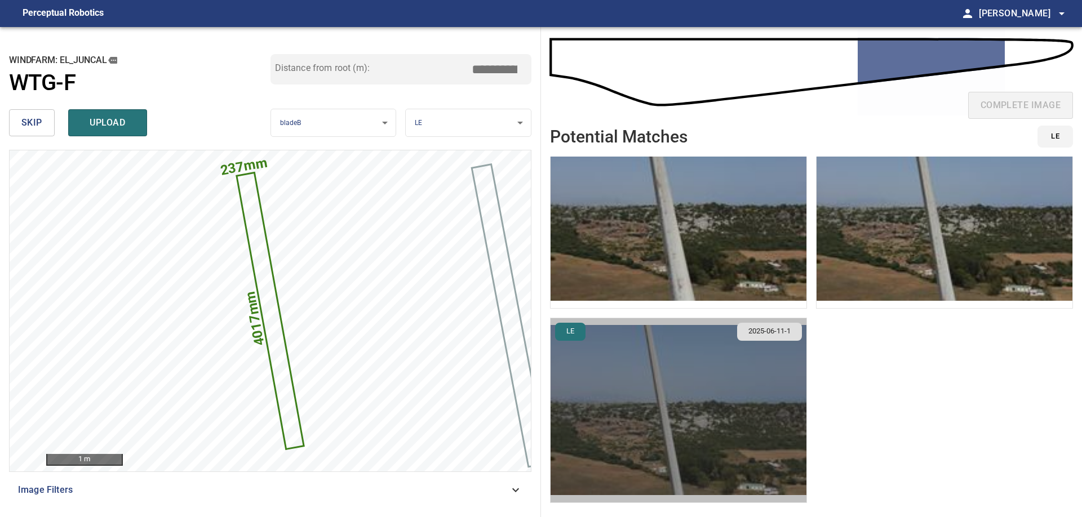
click at [696, 440] on img "button" at bounding box center [678, 410] width 256 height 184
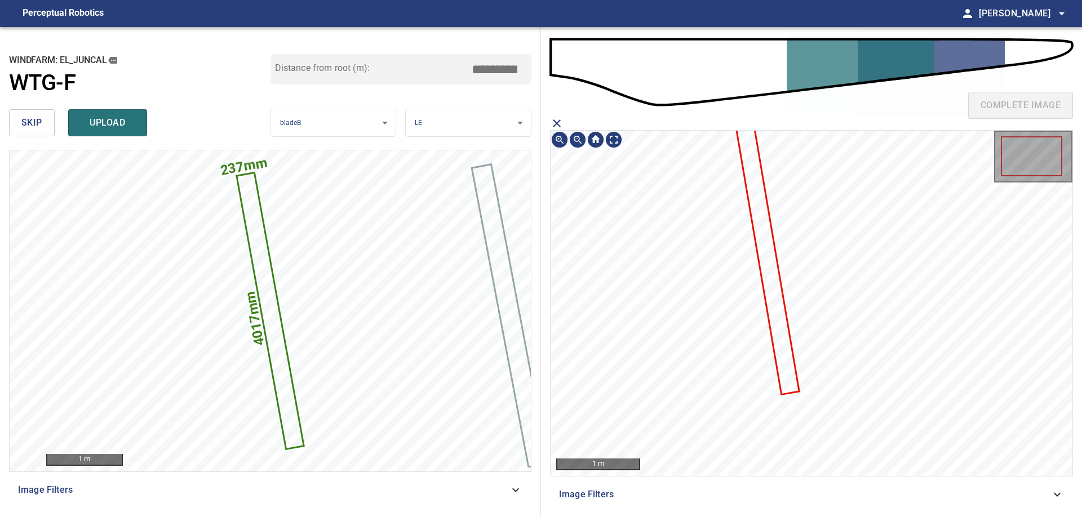
click at [776, 336] on icon at bounding box center [764, 244] width 66 height 299
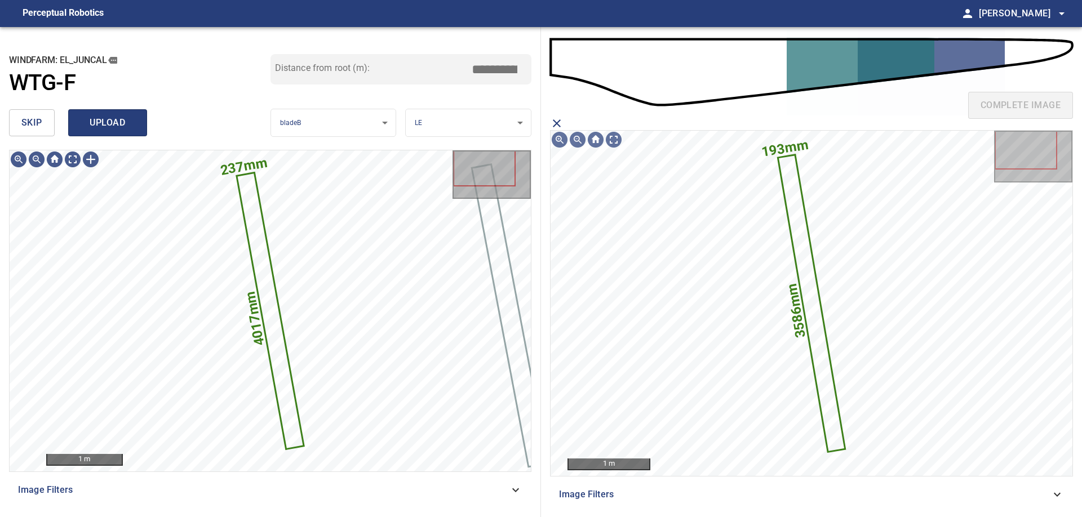
click at [102, 135] on button "upload" at bounding box center [107, 122] width 79 height 27
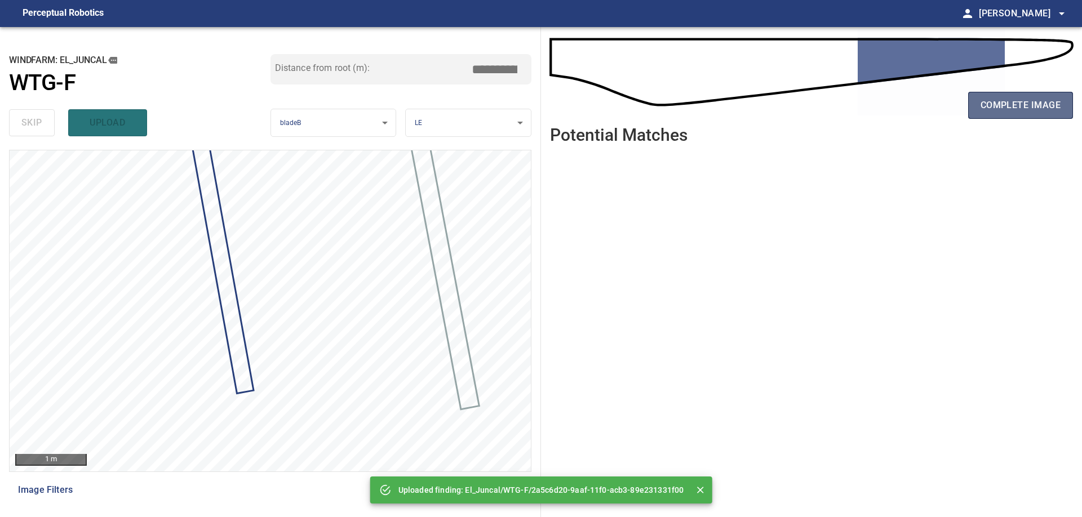
click at [984, 108] on span "complete image" at bounding box center [1020, 105] width 80 height 16
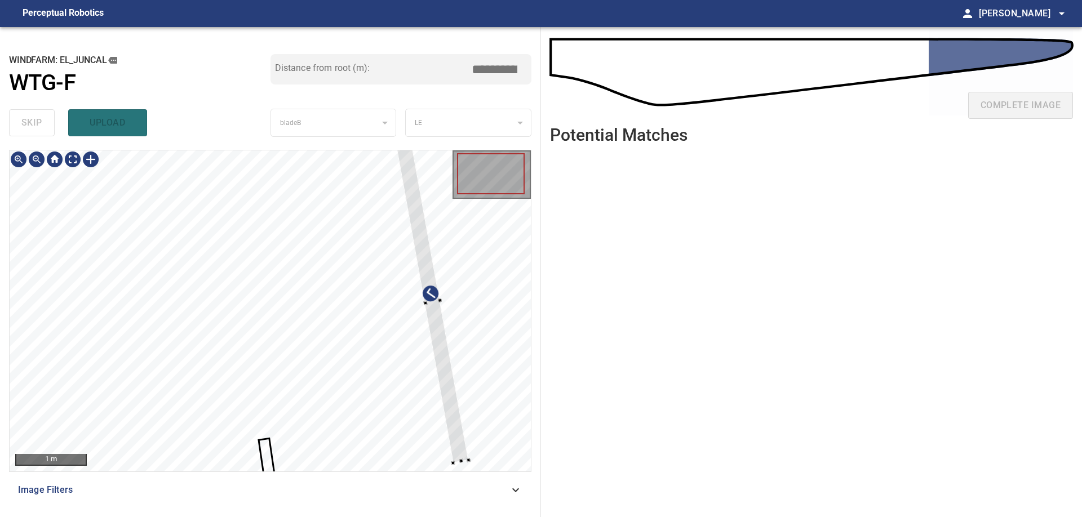
click at [467, 408] on div at bounding box center [270, 310] width 521 height 321
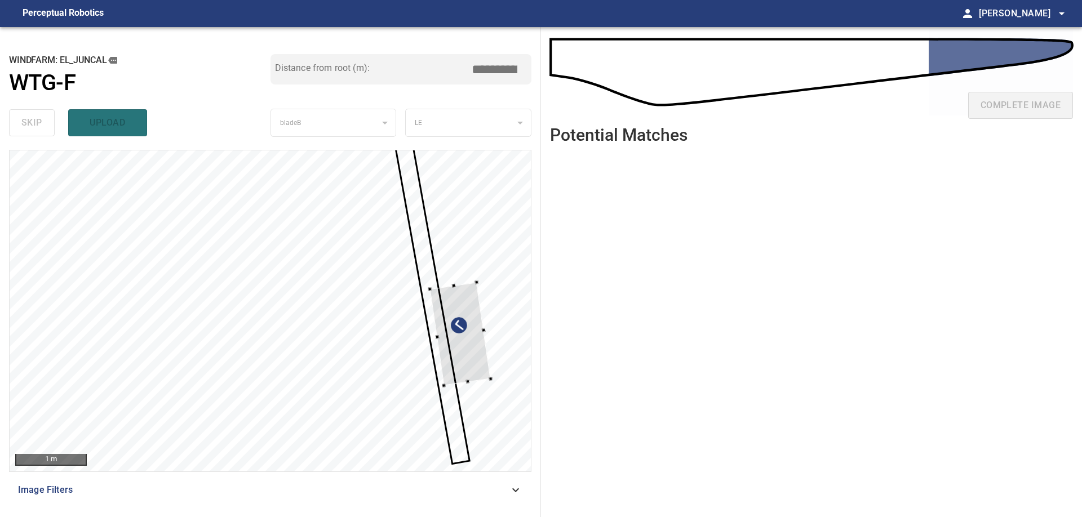
click at [478, 292] on div at bounding box center [270, 310] width 521 height 321
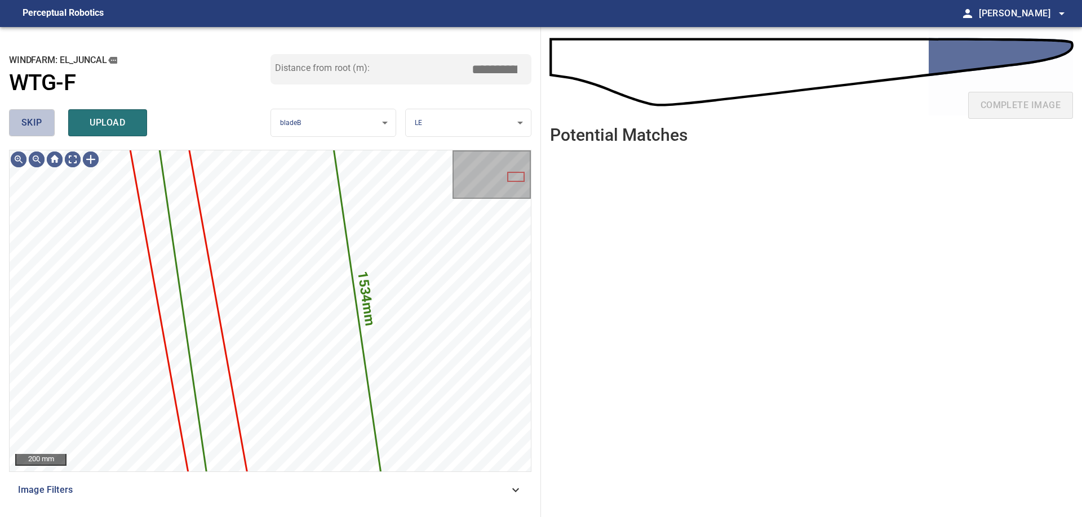
click at [45, 124] on button "skip" at bounding box center [32, 122] width 46 height 27
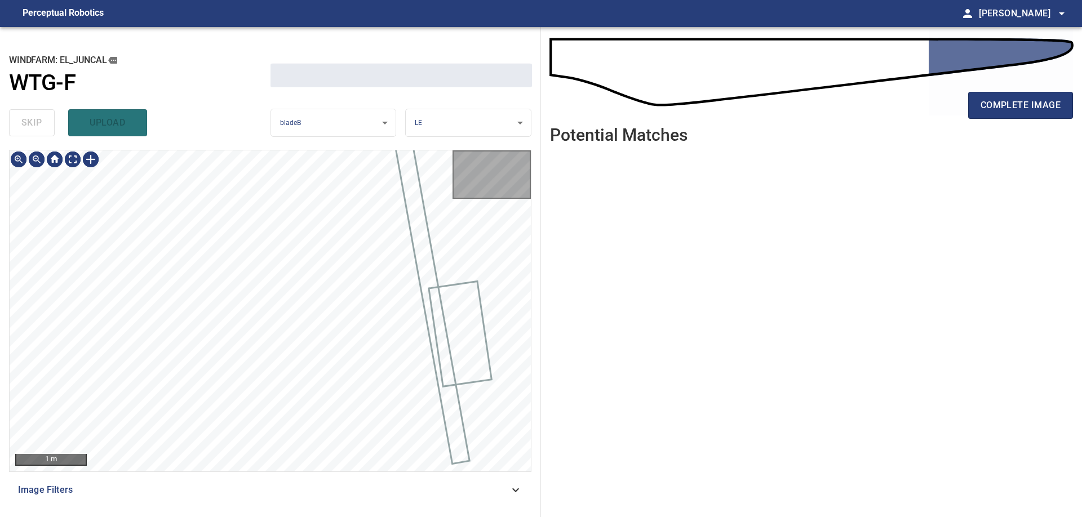
click at [45, 124] on div "skip upload" at bounding box center [139, 123] width 261 height 36
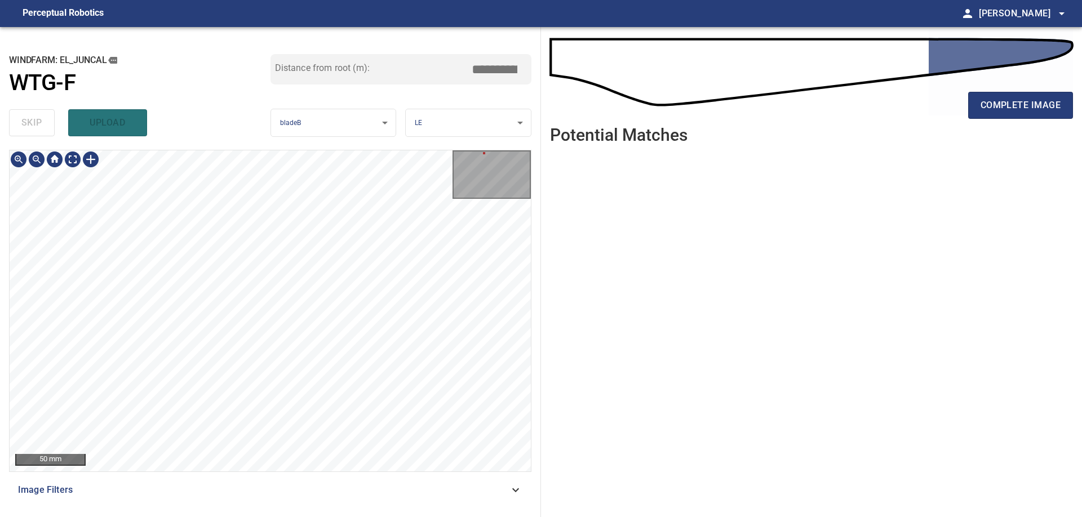
click at [261, 501] on div "50 mm Image Filters" at bounding box center [270, 329] width 522 height 358
click at [264, 486] on div "50 mm Image Filters" at bounding box center [270, 329] width 522 height 358
click at [205, 150] on div "**********" at bounding box center [270, 272] width 541 height 490
click at [97, 161] on div at bounding box center [91, 159] width 18 height 18
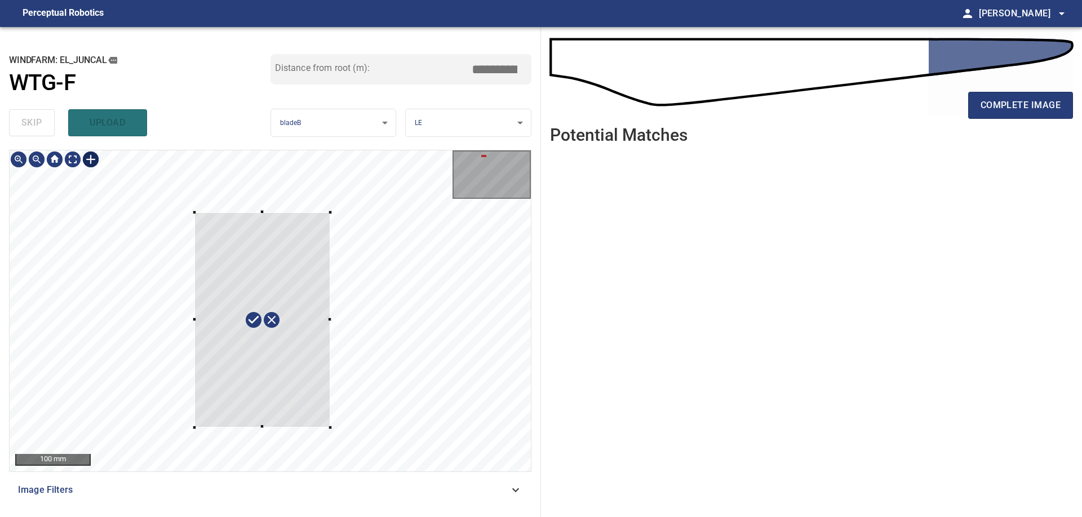
click at [330, 428] on div at bounding box center [270, 310] width 521 height 321
click at [335, 376] on div at bounding box center [259, 322] width 167 height 233
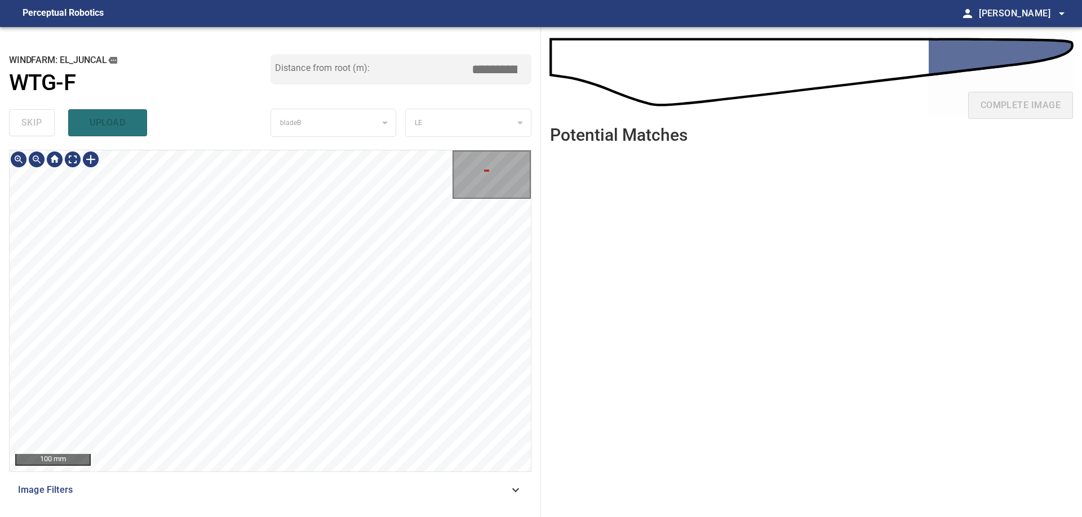
click at [339, 473] on div "100 mm Image Filters" at bounding box center [270, 329] width 522 height 358
click at [338, 493] on div "100 mm Image Filters" at bounding box center [270, 329] width 522 height 358
click at [337, 495] on div "100 mm Image Filters" at bounding box center [270, 329] width 522 height 358
click at [335, 501] on div "100 mm Image Filters" at bounding box center [270, 329] width 522 height 358
click at [292, 475] on div "100 mm Image Filters" at bounding box center [270, 329] width 522 height 358
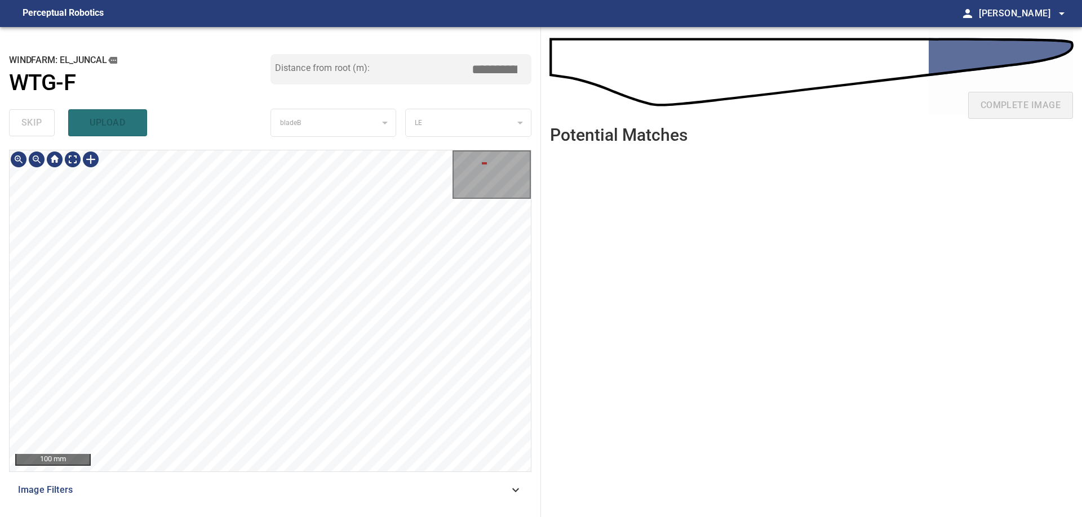
click at [282, 126] on div "**********" at bounding box center [270, 272] width 541 height 490
click at [310, 103] on div "**********" at bounding box center [270, 272] width 541 height 490
click at [337, 131] on div "**********" at bounding box center [270, 272] width 541 height 490
click at [201, 510] on div "**********" at bounding box center [270, 272] width 541 height 490
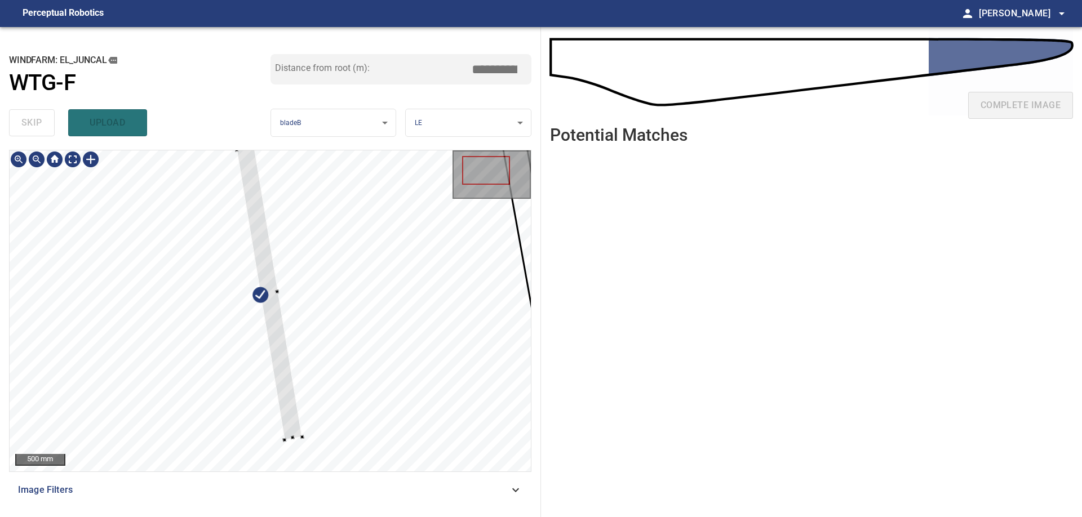
click at [305, 438] on div at bounding box center [270, 310] width 521 height 321
click at [305, 439] on div at bounding box center [270, 310] width 521 height 321
click at [306, 438] on div at bounding box center [305, 437] width 4 height 4
click at [310, 440] on div at bounding box center [270, 310] width 521 height 321
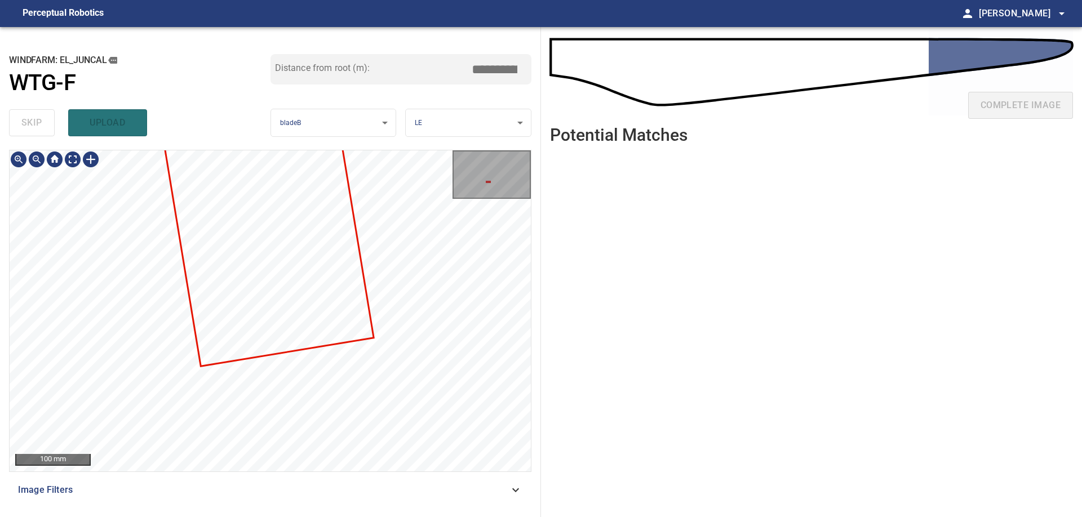
click at [380, 123] on div "**********" at bounding box center [270, 272] width 541 height 490
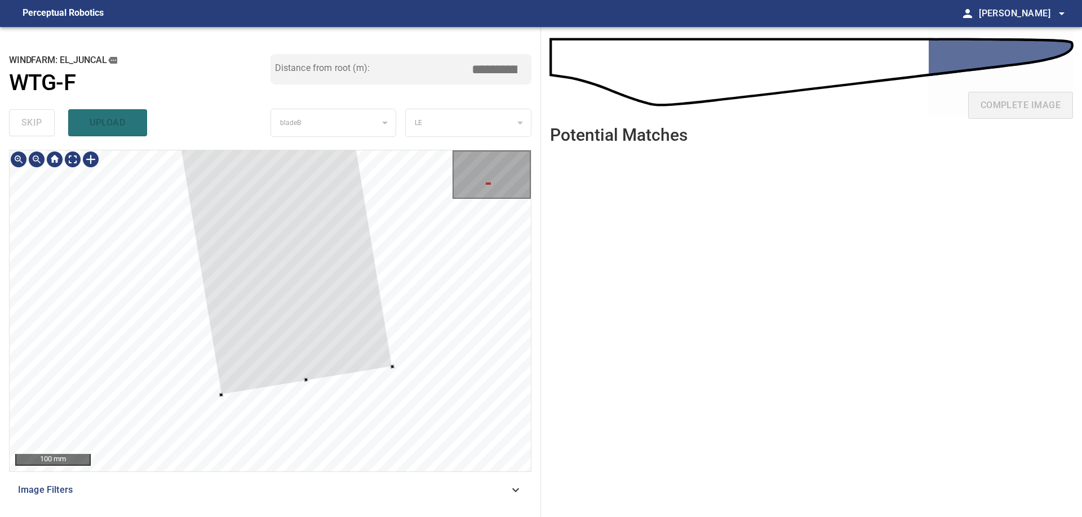
click at [305, 382] on div at bounding box center [270, 310] width 521 height 321
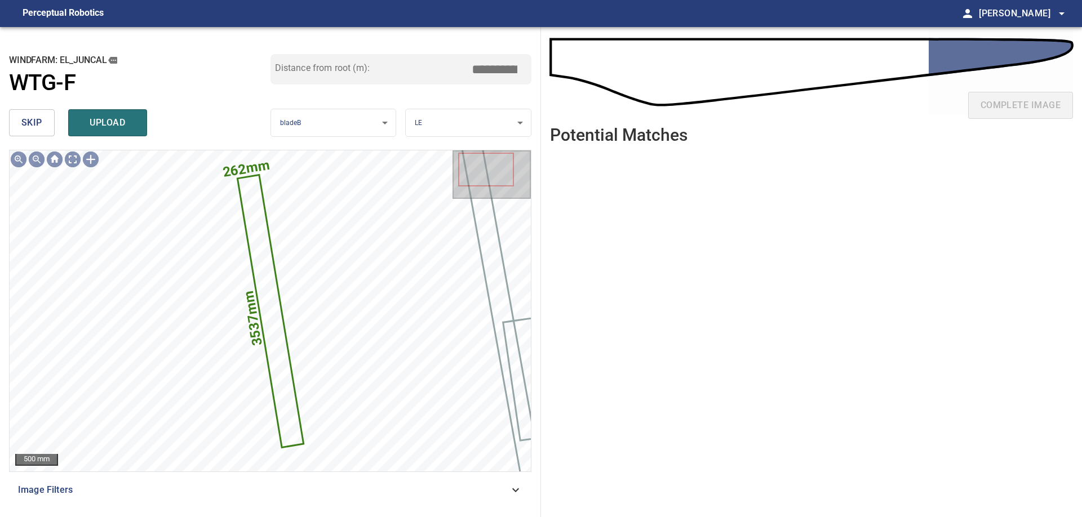
drag, startPoint x: 481, startPoint y: 62, endPoint x: 580, endPoint y: 75, distance: 100.1
click at [527, 75] on input "*****" at bounding box center [498, 69] width 56 height 21
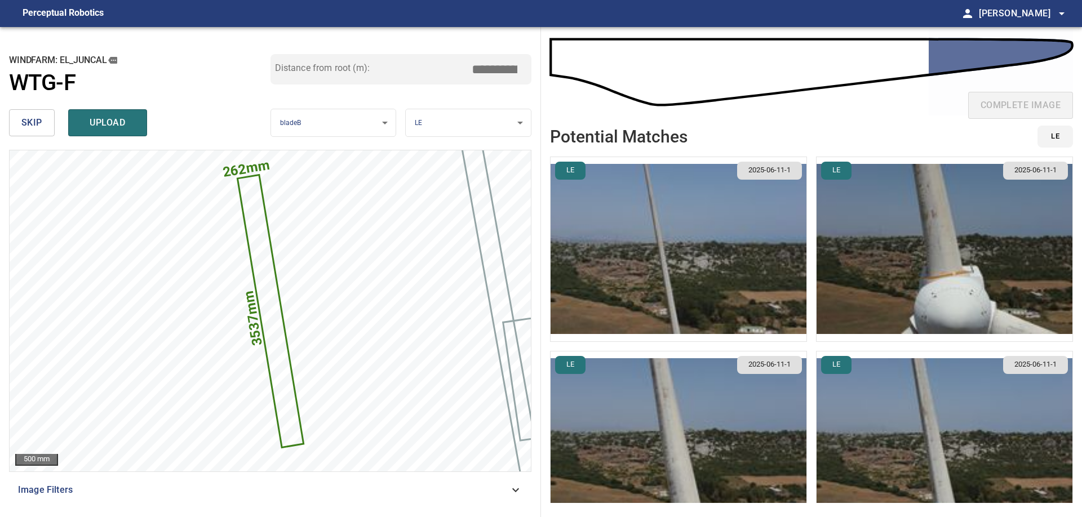
type input "****"
click at [709, 308] on img "button" at bounding box center [678, 249] width 256 height 184
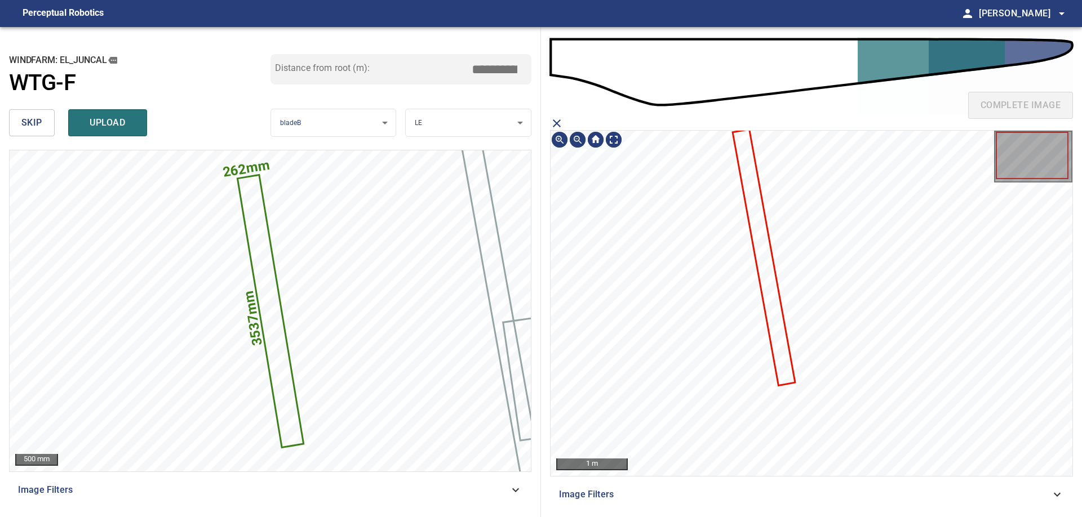
click at [768, 279] on icon at bounding box center [763, 257] width 60 height 255
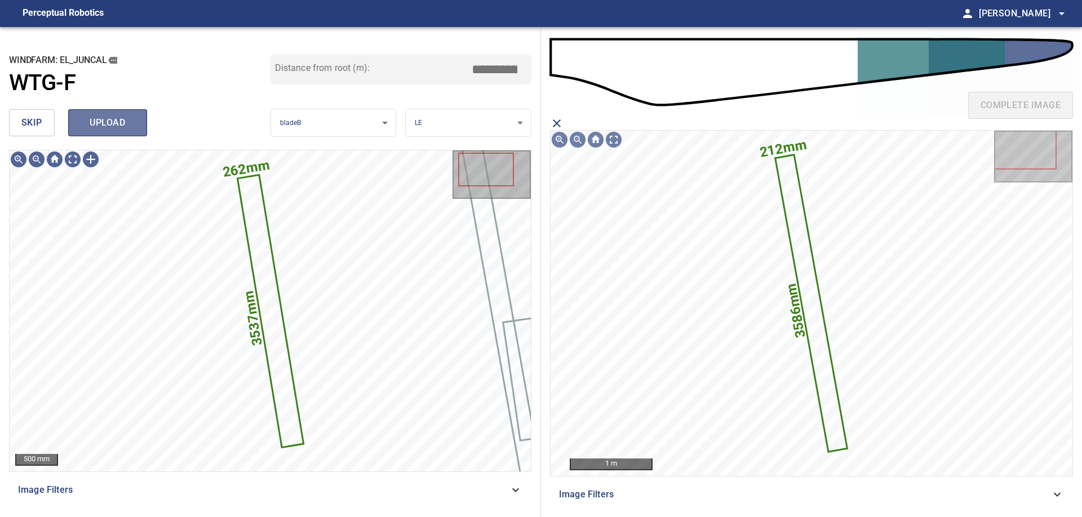
click at [105, 122] on span "upload" at bounding box center [108, 123] width 54 height 16
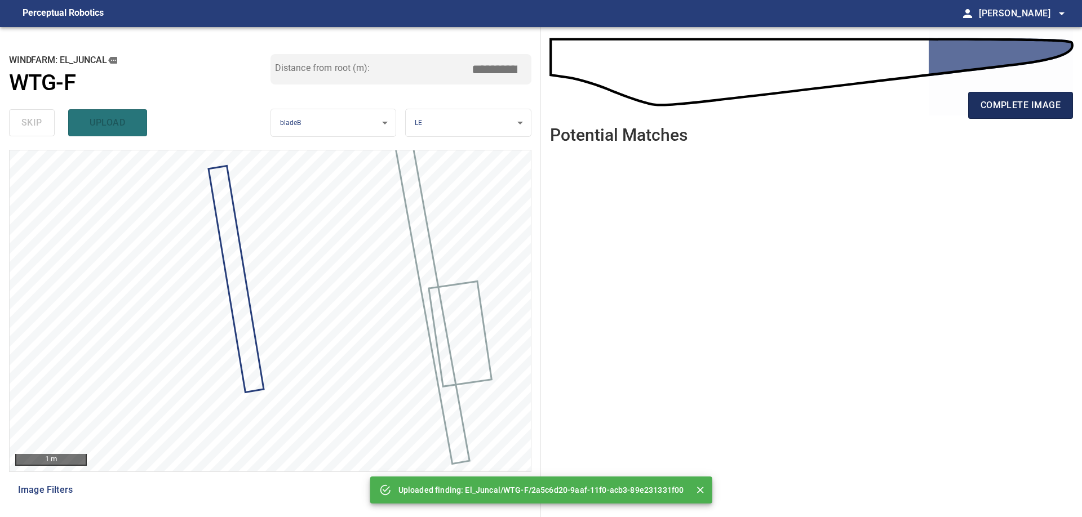
click at [1004, 109] on span "complete image" at bounding box center [1020, 105] width 80 height 16
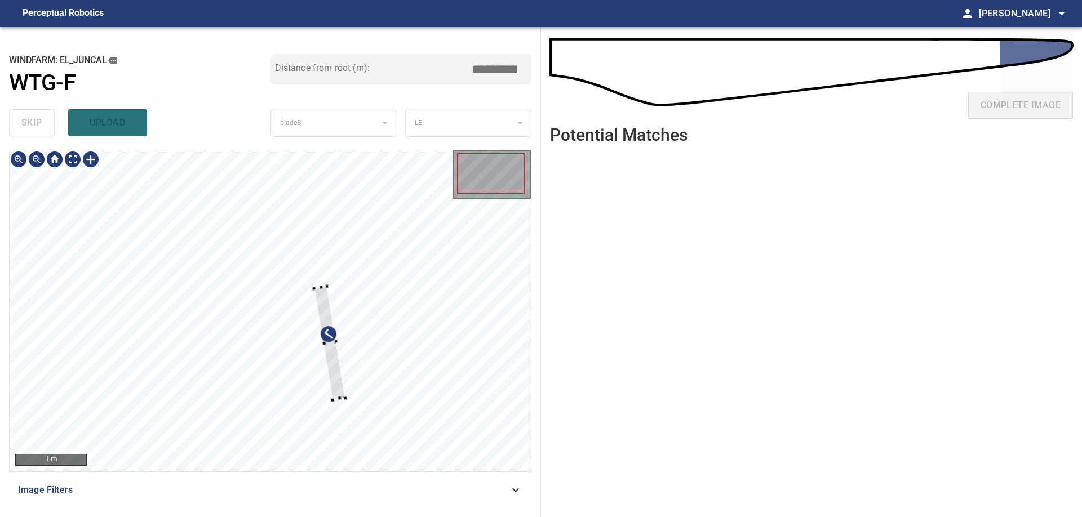
click at [430, 314] on div at bounding box center [270, 310] width 521 height 321
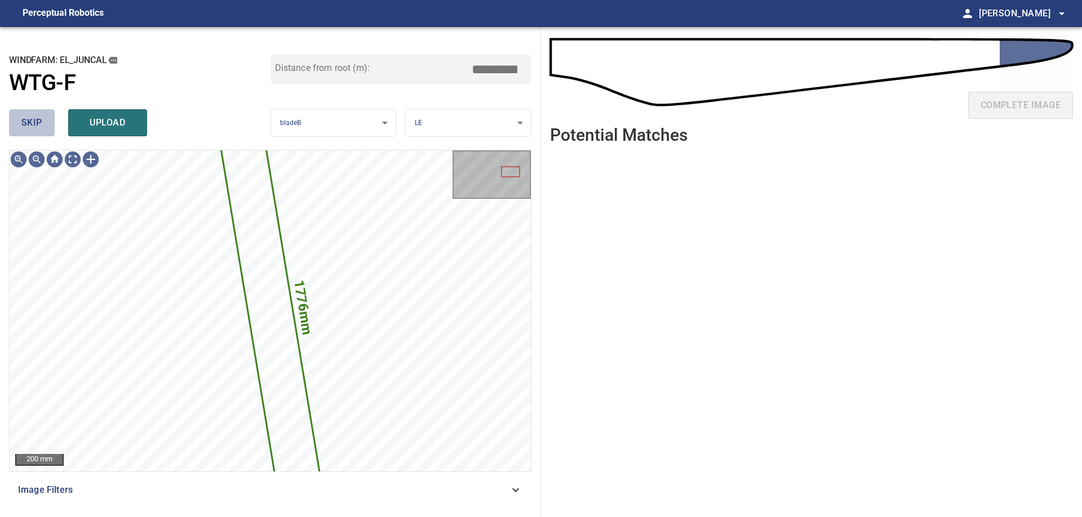
click at [31, 118] on span "skip" at bounding box center [31, 123] width 21 height 16
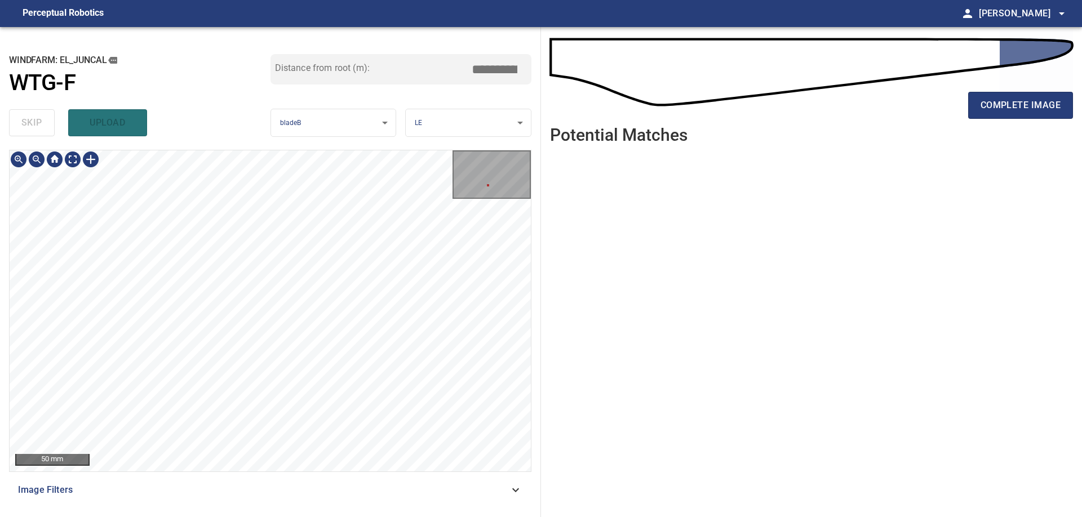
click at [332, 503] on div "50 mm Image Filters" at bounding box center [270, 329] width 522 height 358
click at [327, 486] on div "50 mm Image Filters" at bounding box center [270, 329] width 522 height 358
click at [297, 498] on div "50 mm Image Filters" at bounding box center [270, 329] width 522 height 358
click at [297, 483] on div "50 mm Image Filters" at bounding box center [270, 329] width 522 height 358
click at [317, 485] on div "50 mm Image Filters" at bounding box center [270, 329] width 522 height 358
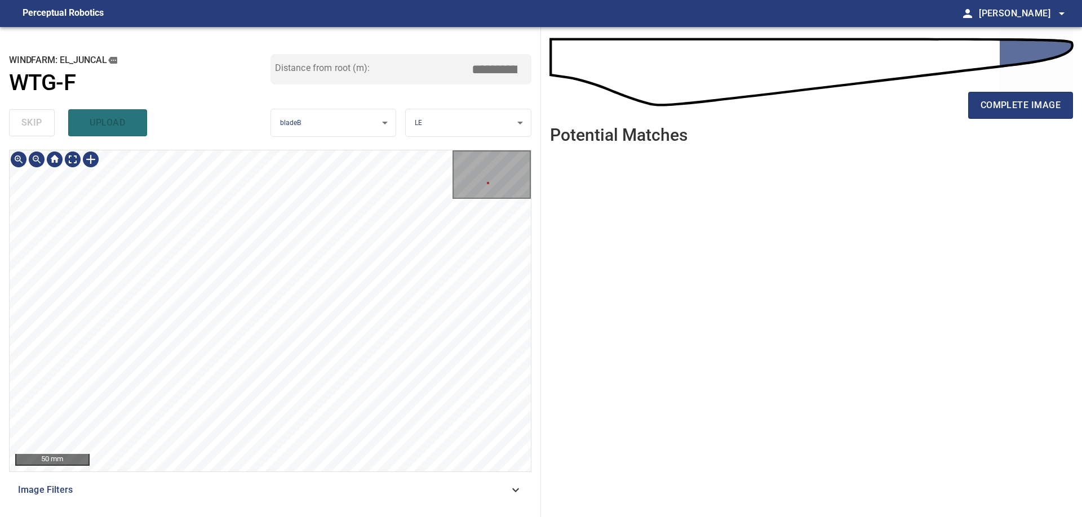
click at [251, 490] on div "50 mm Image Filters" at bounding box center [270, 329] width 522 height 358
click at [1022, 101] on span "complete image" at bounding box center [1020, 105] width 80 height 16
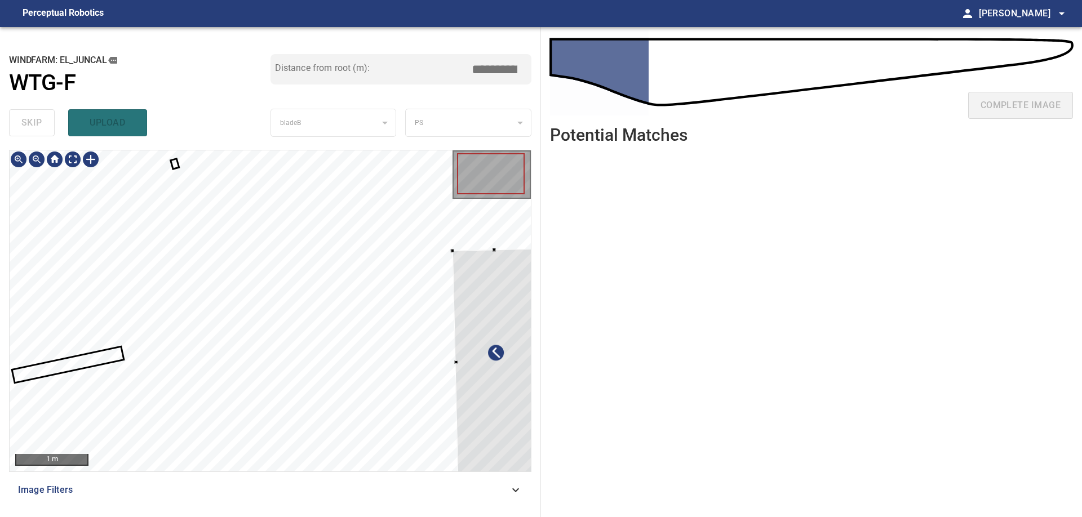
click at [491, 417] on div at bounding box center [495, 362] width 87 height 226
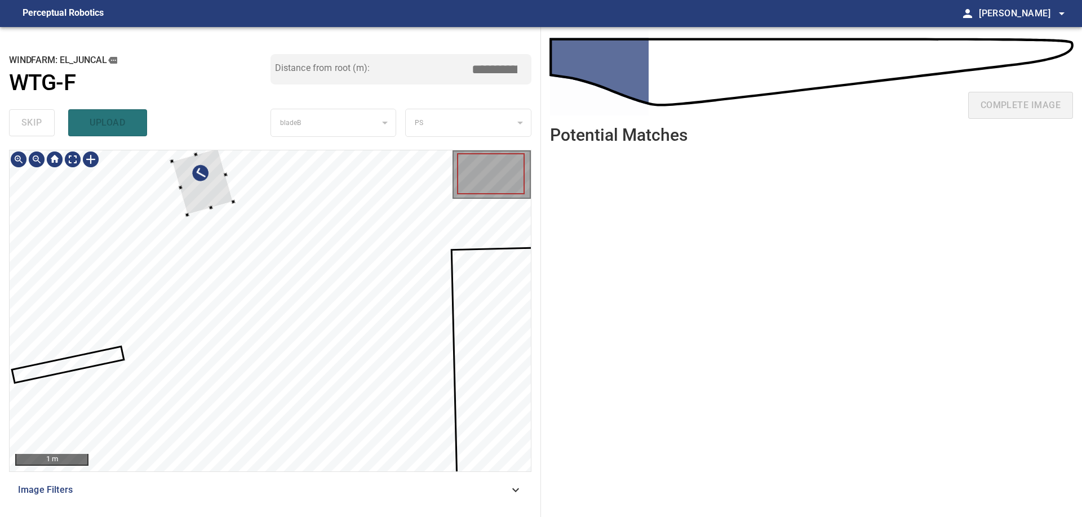
click at [258, 221] on div at bounding box center [270, 310] width 521 height 321
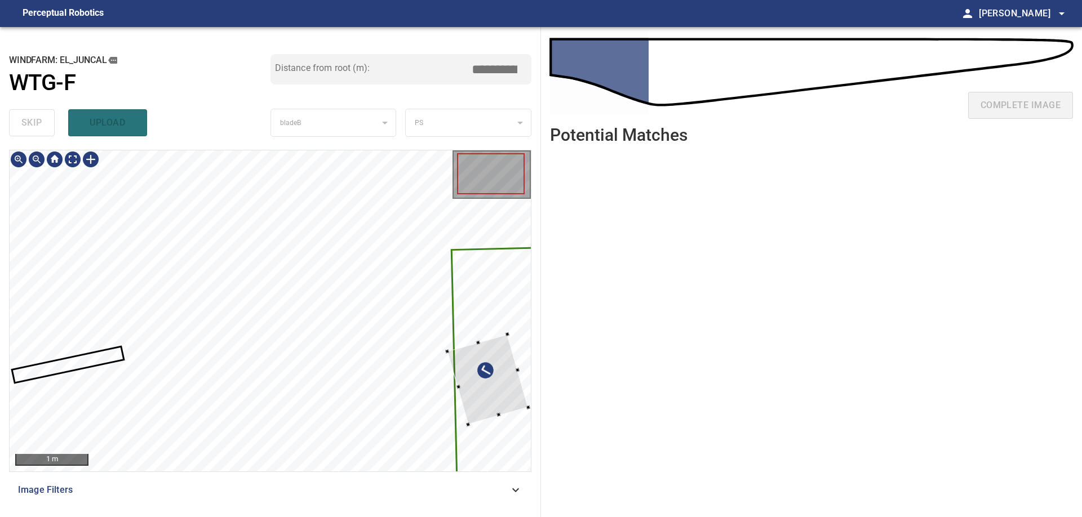
click at [527, 412] on div at bounding box center [270, 310] width 521 height 321
click at [482, 383] on div at bounding box center [487, 379] width 81 height 90
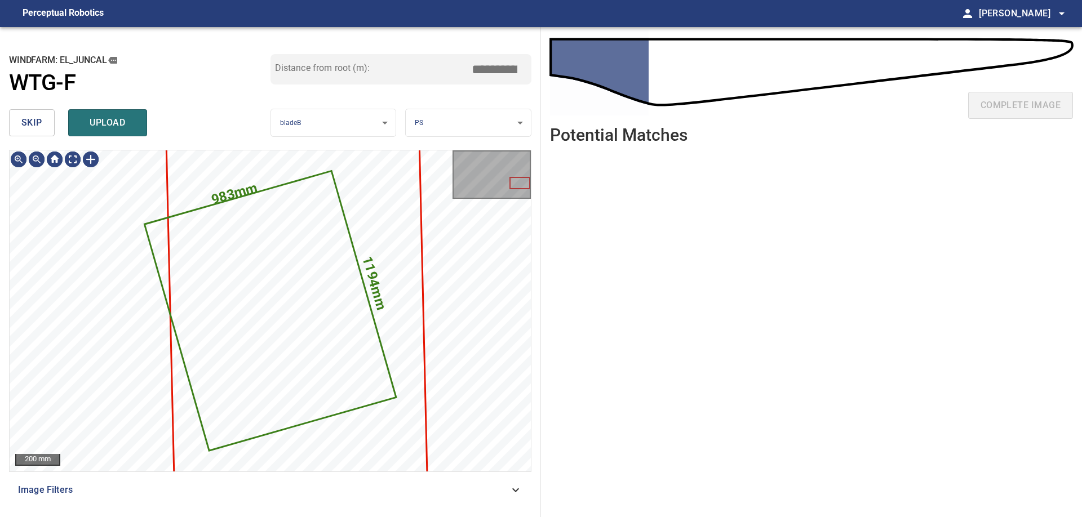
click at [43, 128] on button "skip" at bounding box center [32, 122] width 46 height 27
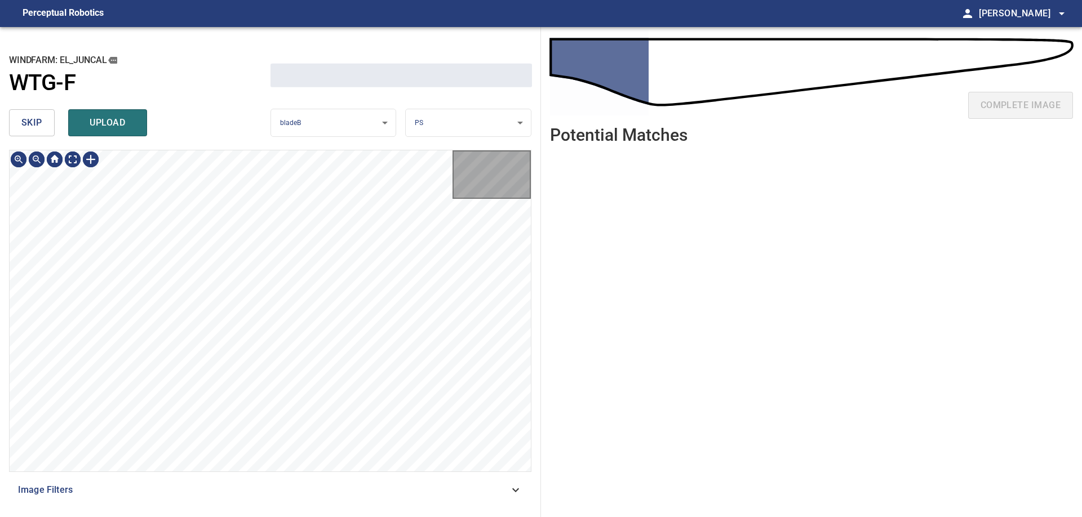
click at [43, 128] on button "skip" at bounding box center [32, 122] width 46 height 27
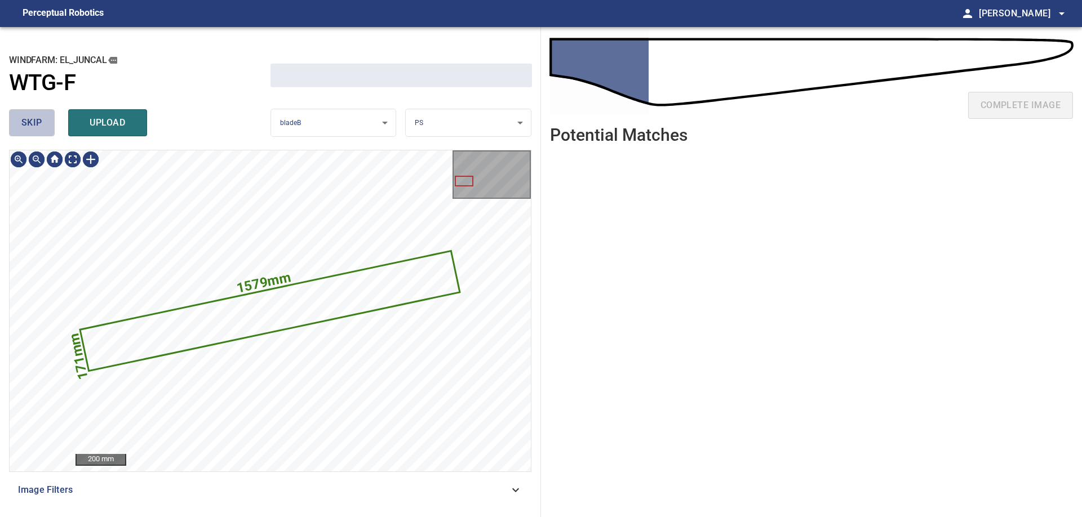
click at [43, 128] on button "skip" at bounding box center [32, 122] width 46 height 27
click at [43, 128] on div "skip upload" at bounding box center [139, 123] width 261 height 36
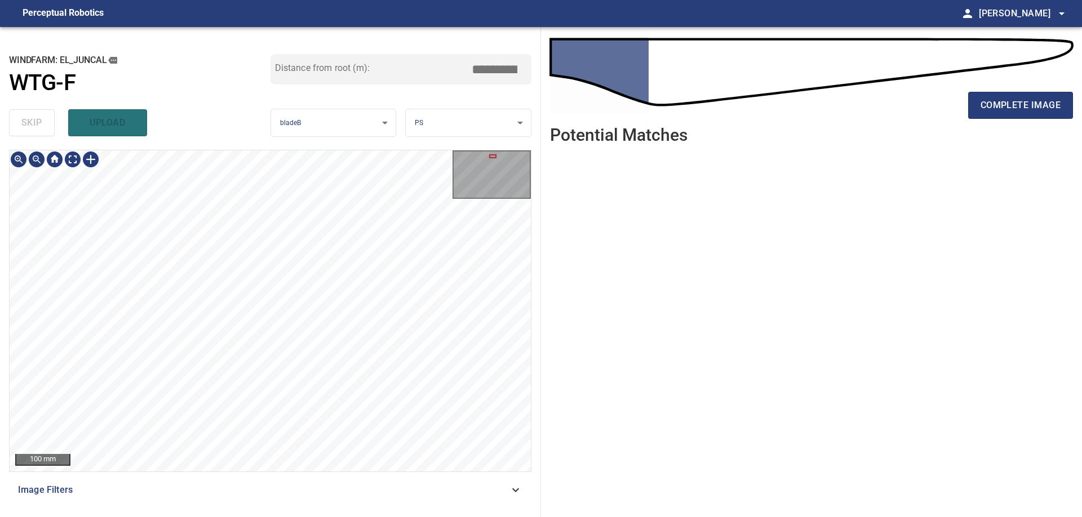
click at [314, 510] on div "**********" at bounding box center [270, 272] width 541 height 490
click at [324, 490] on div "100 mm Image Filters" at bounding box center [270, 329] width 522 height 358
click at [334, 477] on div "100 mm Image Filters" at bounding box center [270, 329] width 522 height 358
click at [299, 121] on div "**********" at bounding box center [270, 272] width 541 height 490
click at [254, 127] on div "**********" at bounding box center [270, 272] width 541 height 490
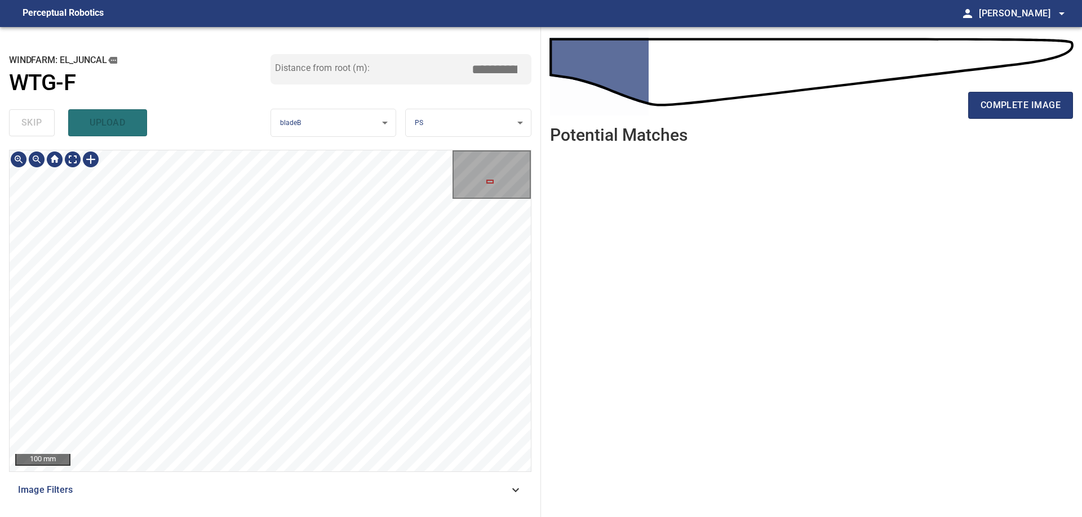
click at [621, 308] on div "**********" at bounding box center [541, 272] width 1082 height 490
click at [300, 477] on div "100 mm Image Filters" at bounding box center [270, 329] width 522 height 358
click at [314, 478] on div "100 mm Image Filters" at bounding box center [270, 329] width 522 height 358
click at [327, 486] on div "100 mm Image Filters" at bounding box center [270, 329] width 522 height 358
click at [353, 484] on div "100 mm Image Filters" at bounding box center [270, 329] width 522 height 358
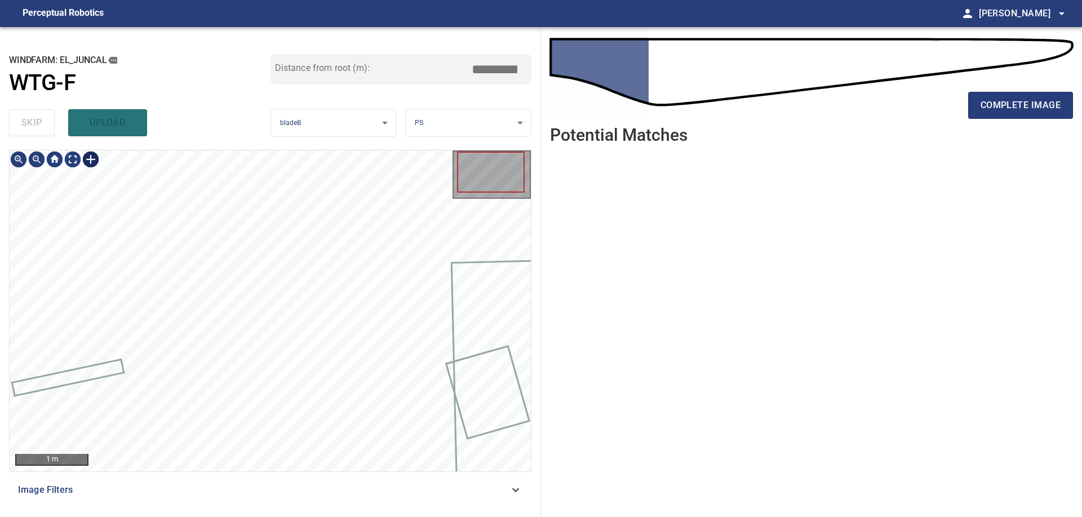
click at [89, 159] on div at bounding box center [91, 159] width 18 height 18
click at [176, 173] on div "**********" at bounding box center [270, 272] width 541 height 490
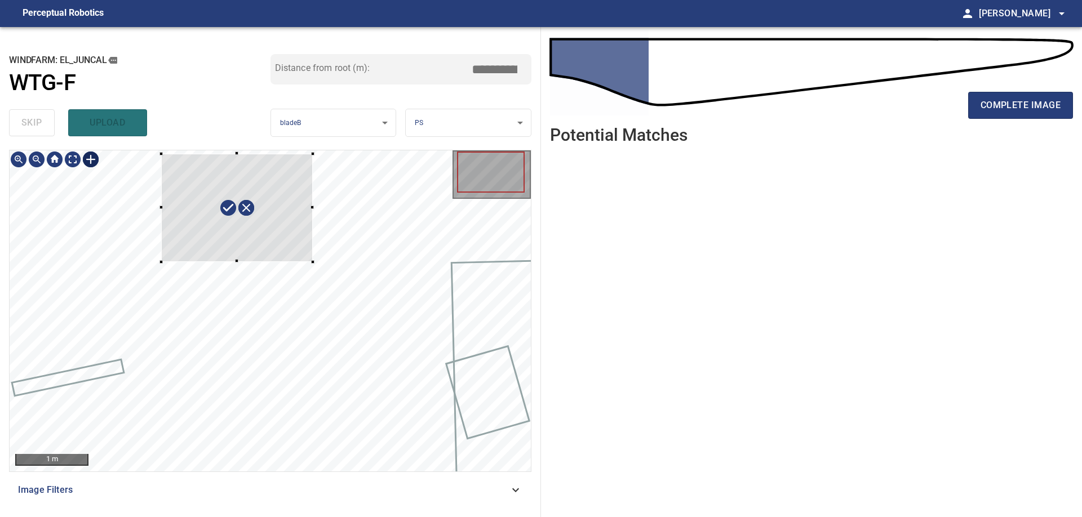
click at [313, 262] on div at bounding box center [270, 310] width 521 height 321
click at [321, 205] on div at bounding box center [270, 310] width 521 height 321
click at [319, 207] on div at bounding box center [270, 310] width 521 height 321
click at [321, 207] on div at bounding box center [270, 310] width 521 height 321
click at [314, 207] on div at bounding box center [240, 208] width 154 height 112
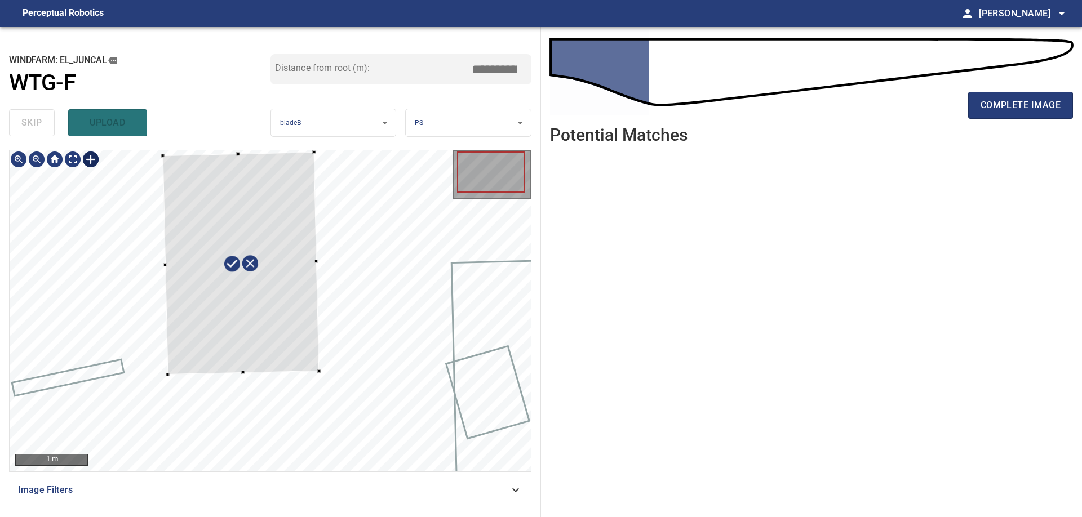
click at [249, 373] on div at bounding box center [270, 310] width 521 height 321
click at [248, 375] on div at bounding box center [241, 265] width 160 height 228
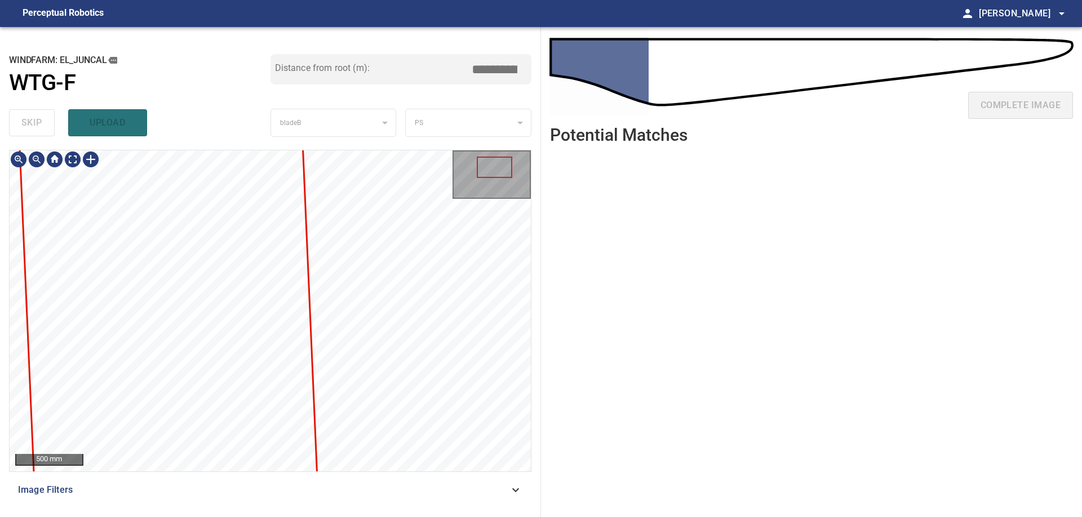
click at [381, 490] on div "500 mm Image Filters" at bounding box center [270, 329] width 522 height 358
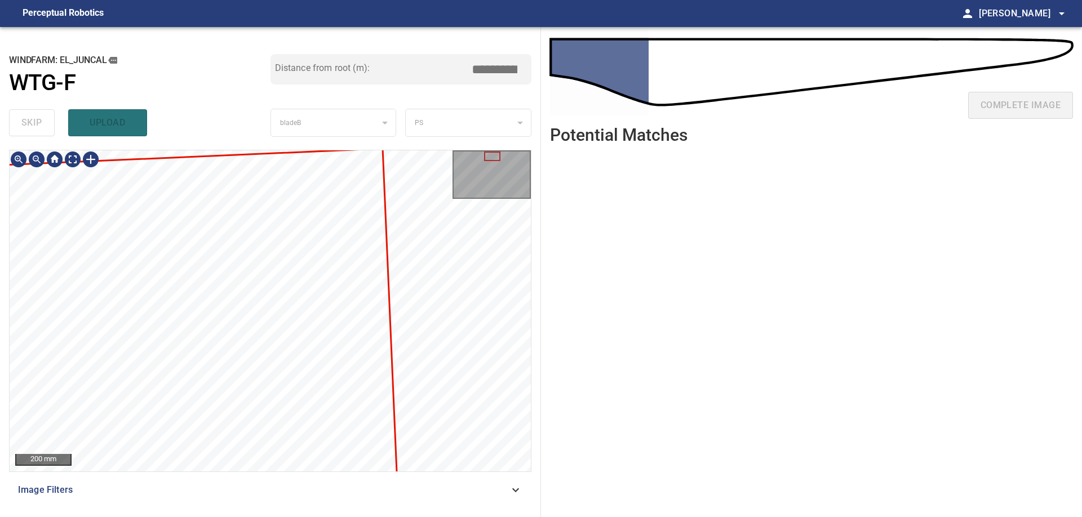
click at [477, 496] on div "200 mm Image Filters" at bounding box center [270, 329] width 522 height 358
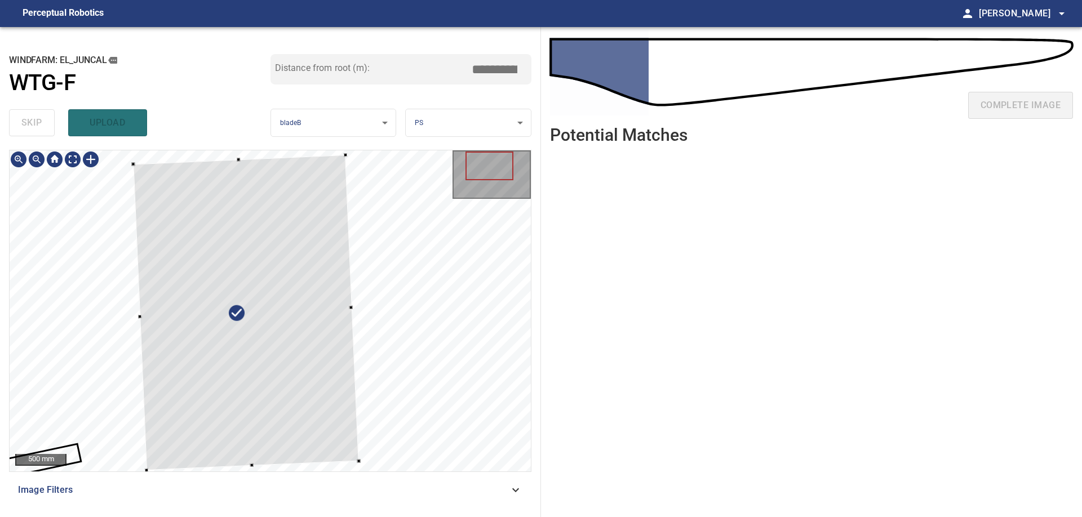
click at [239, 158] on div at bounding box center [238, 159] width 3 height 3
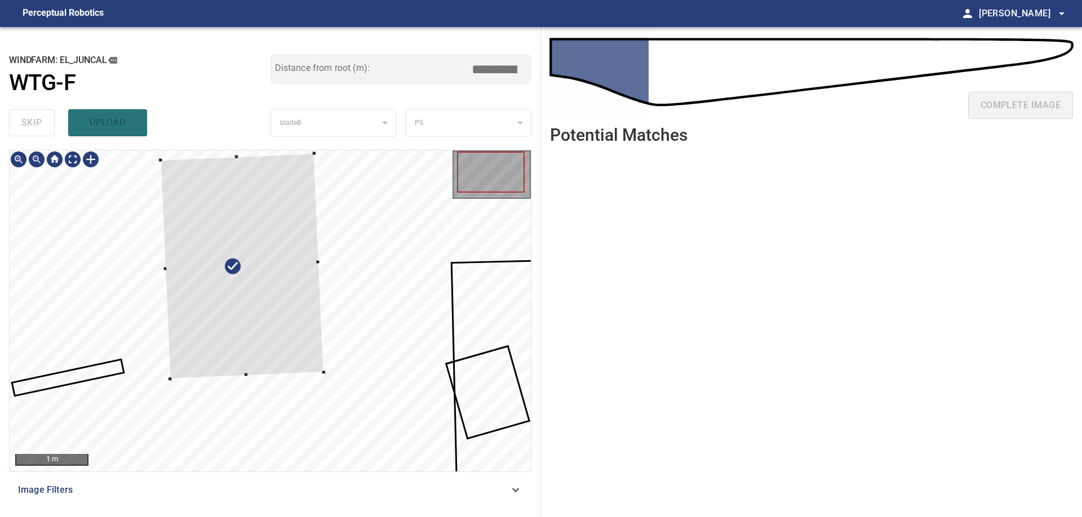
click at [318, 263] on div at bounding box center [318, 262] width 3 height 3
click at [171, 266] on div at bounding box center [245, 266] width 158 height 225
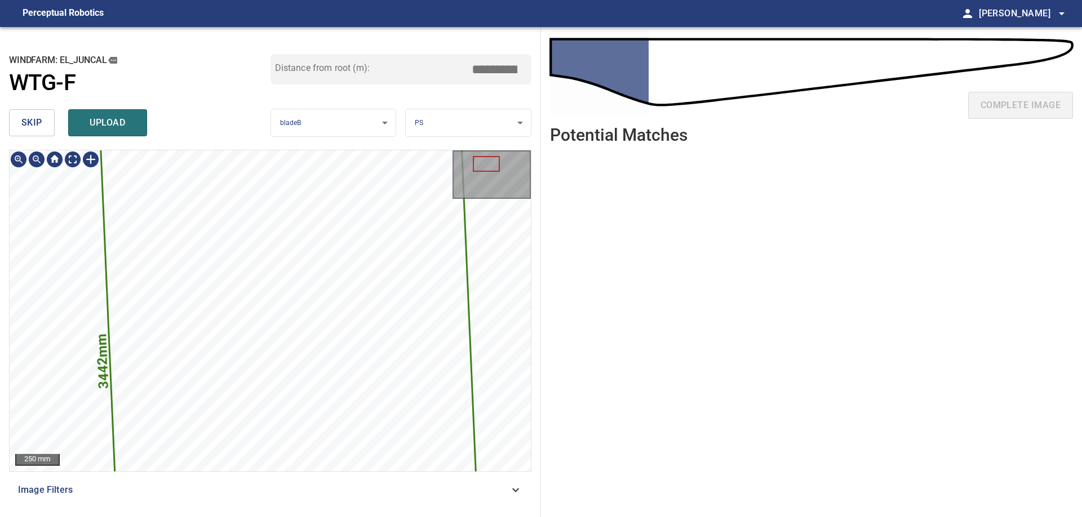
click at [464, 147] on div "**********" at bounding box center [270, 272] width 541 height 490
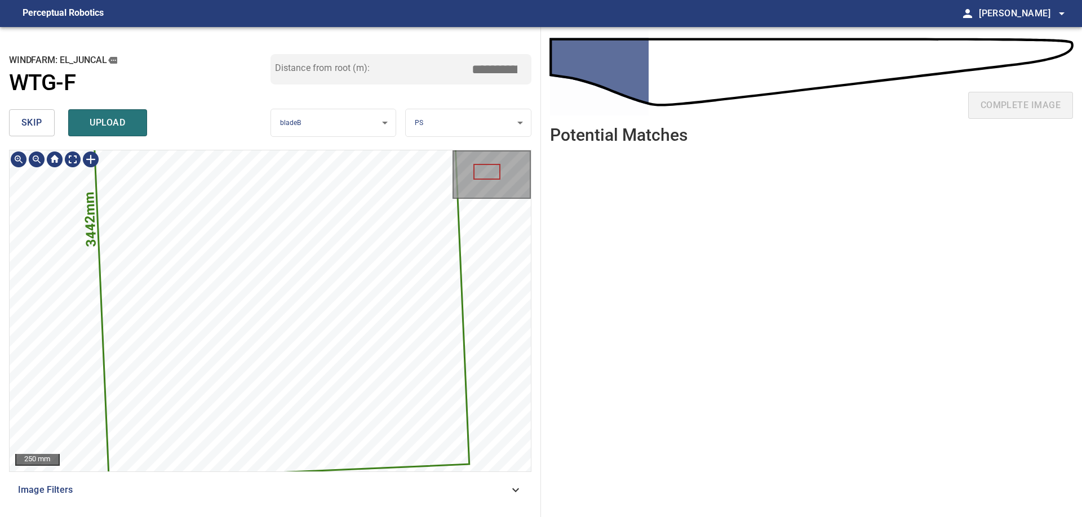
click at [394, 223] on icon at bounding box center [277, 207] width 381 height 544
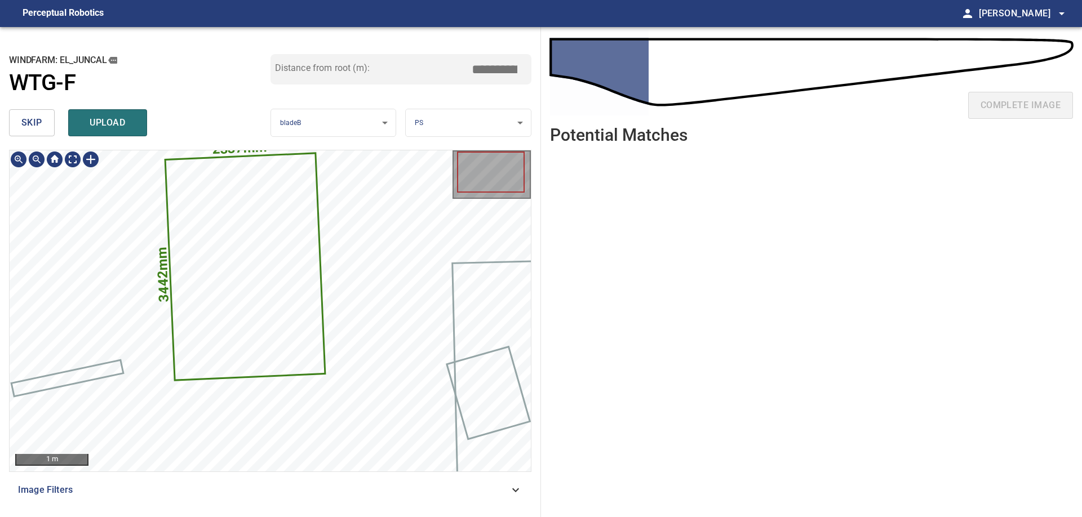
drag, startPoint x: 489, startPoint y: 65, endPoint x: 601, endPoint y: 90, distance: 114.8
click at [527, 80] on input "****" at bounding box center [498, 69] width 56 height 21
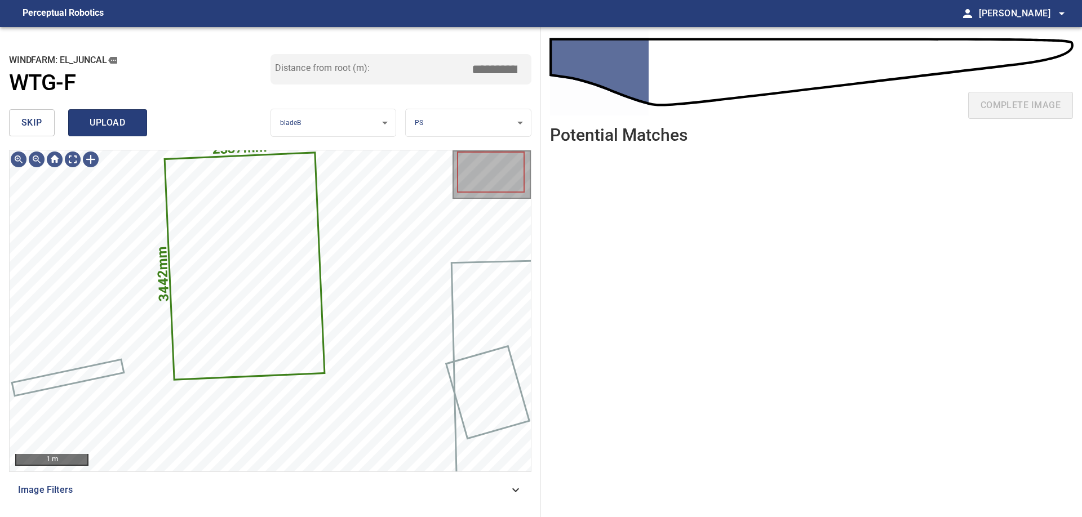
type input "****"
click at [112, 121] on span "upload" at bounding box center [108, 123] width 54 height 16
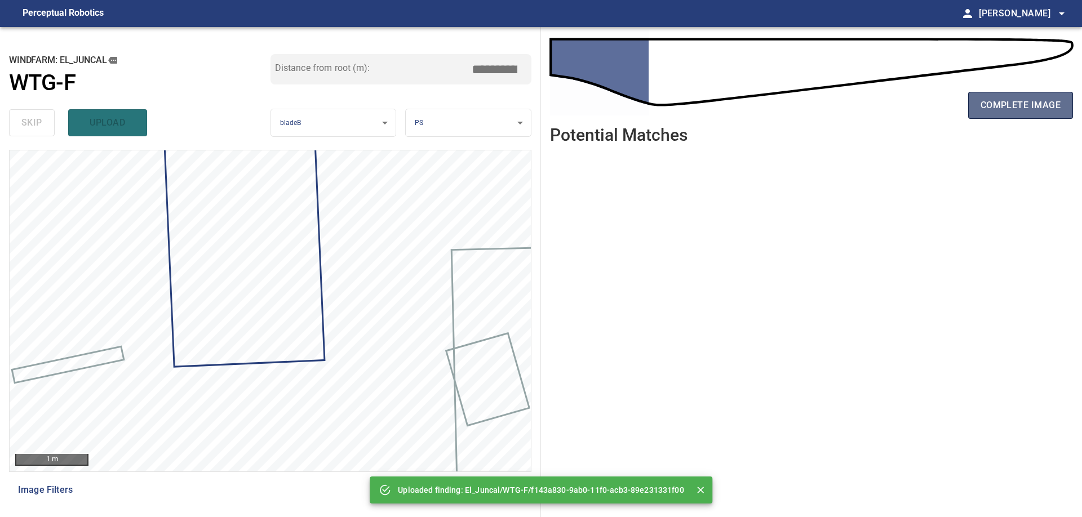
click at [992, 110] on span "complete image" at bounding box center [1020, 105] width 80 height 16
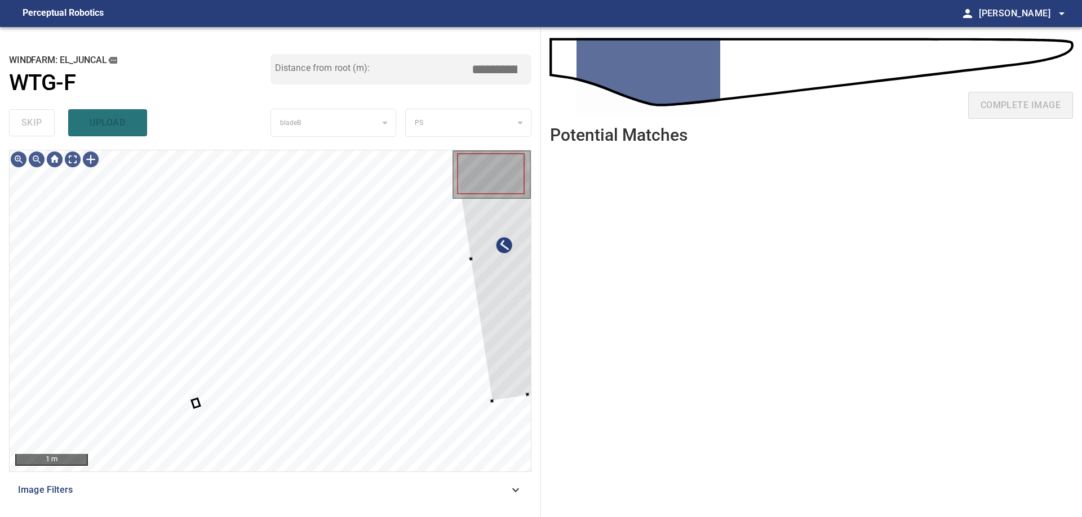
click at [560, 350] on div "**********" at bounding box center [541, 272] width 1082 height 490
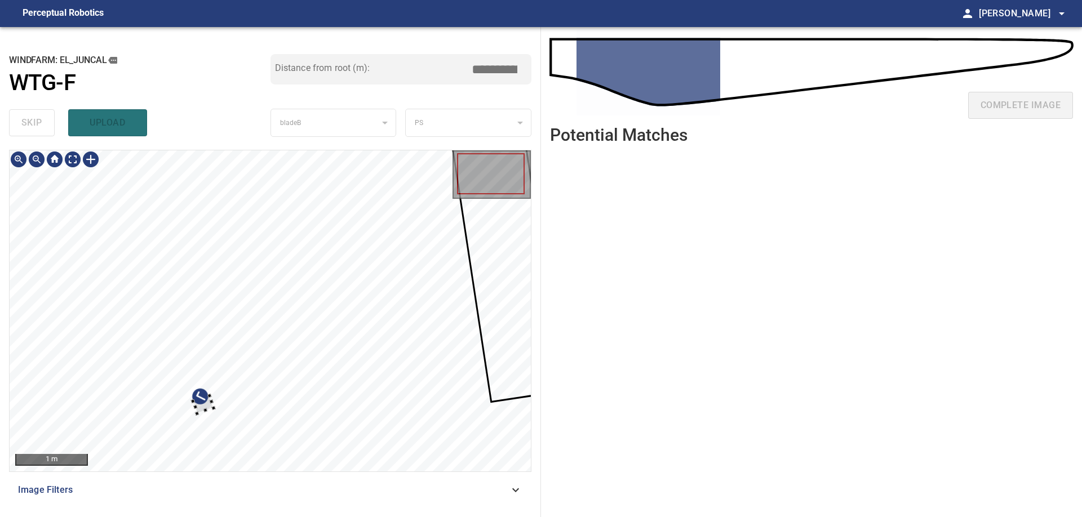
click at [297, 429] on div at bounding box center [270, 310] width 521 height 321
click at [548, 237] on div "**********" at bounding box center [541, 272] width 1082 height 490
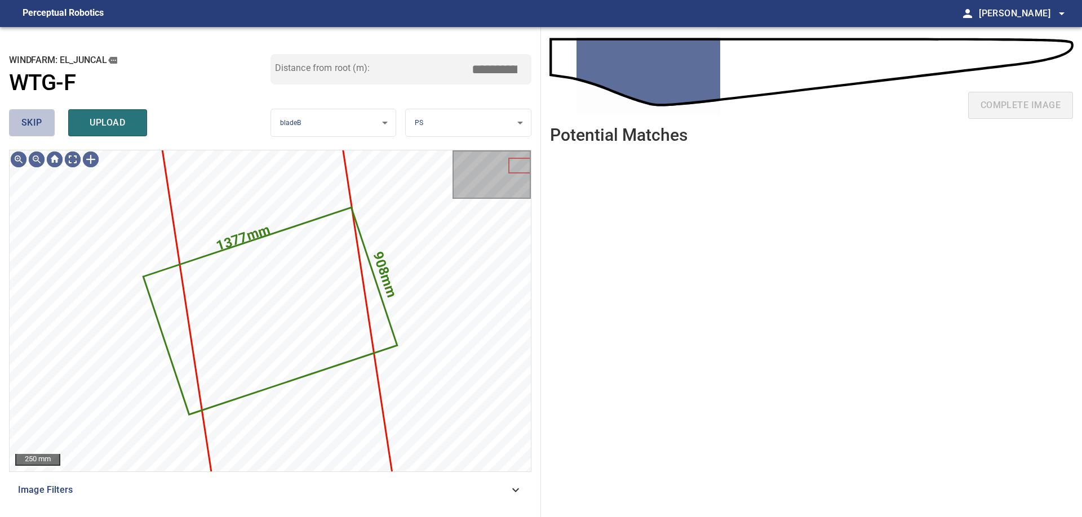
click at [47, 121] on button "skip" at bounding box center [32, 122] width 46 height 27
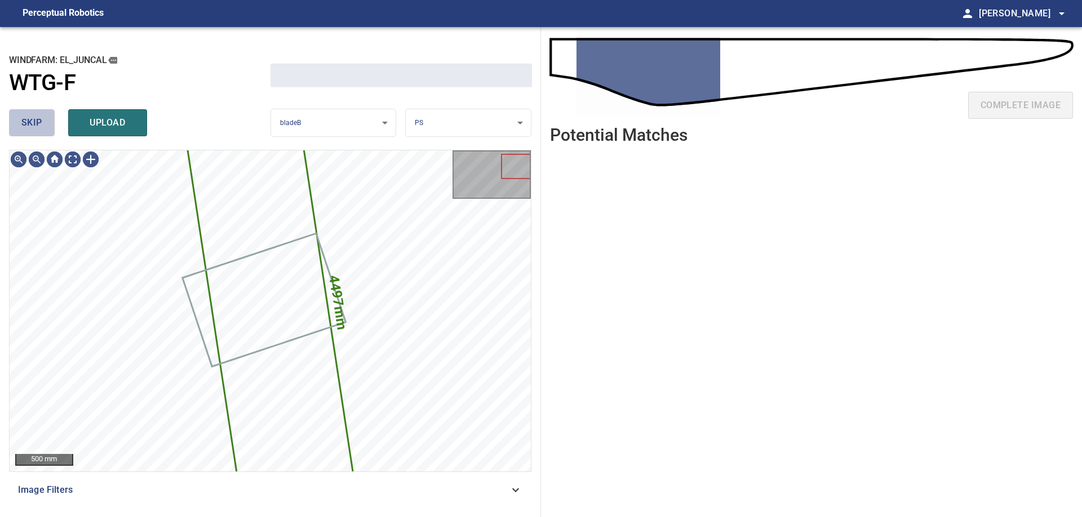
click at [47, 121] on button "skip" at bounding box center [32, 122] width 46 height 27
click at [47, 123] on div "skip upload" at bounding box center [139, 123] width 261 height 36
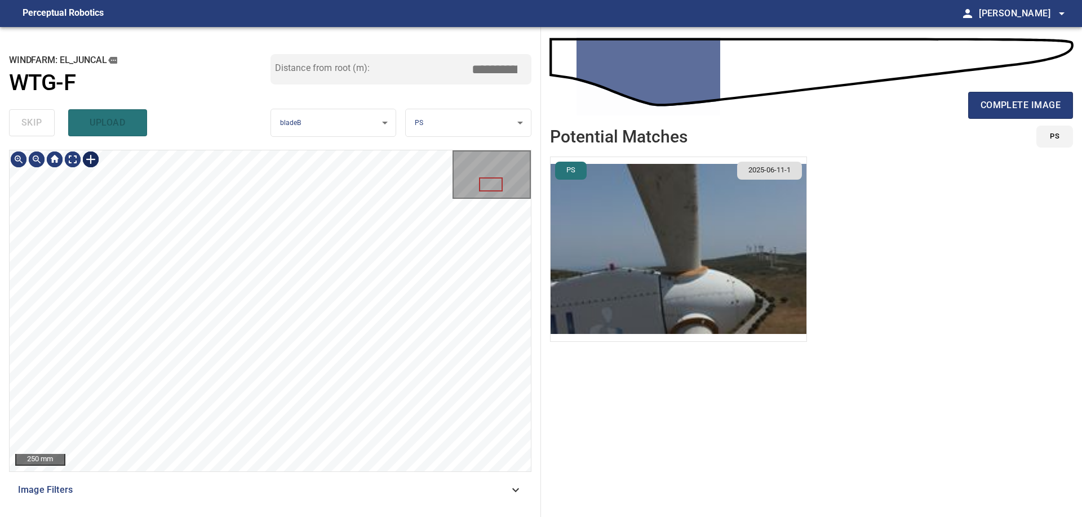
click at [88, 159] on div at bounding box center [91, 159] width 18 height 18
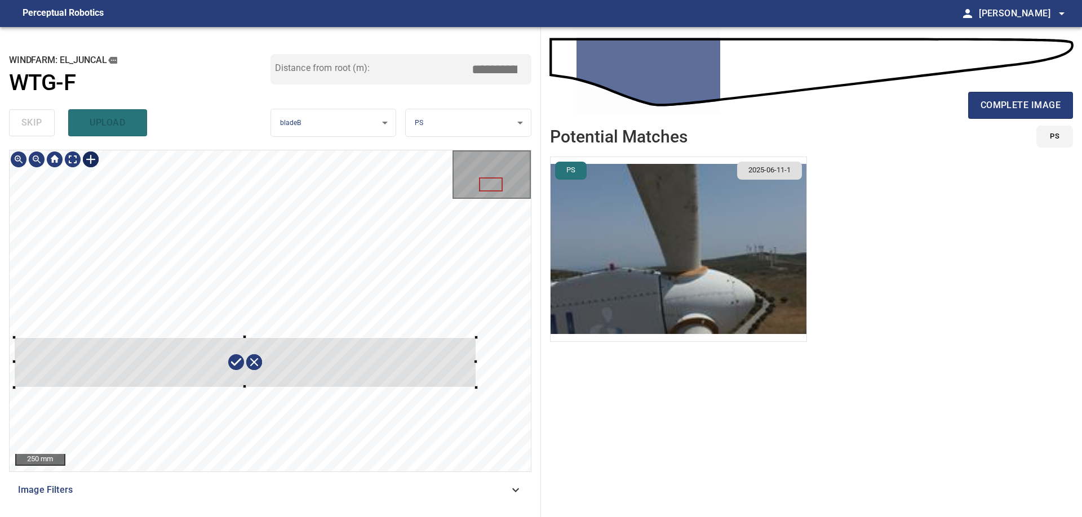
click at [477, 387] on div at bounding box center [270, 310] width 521 height 321
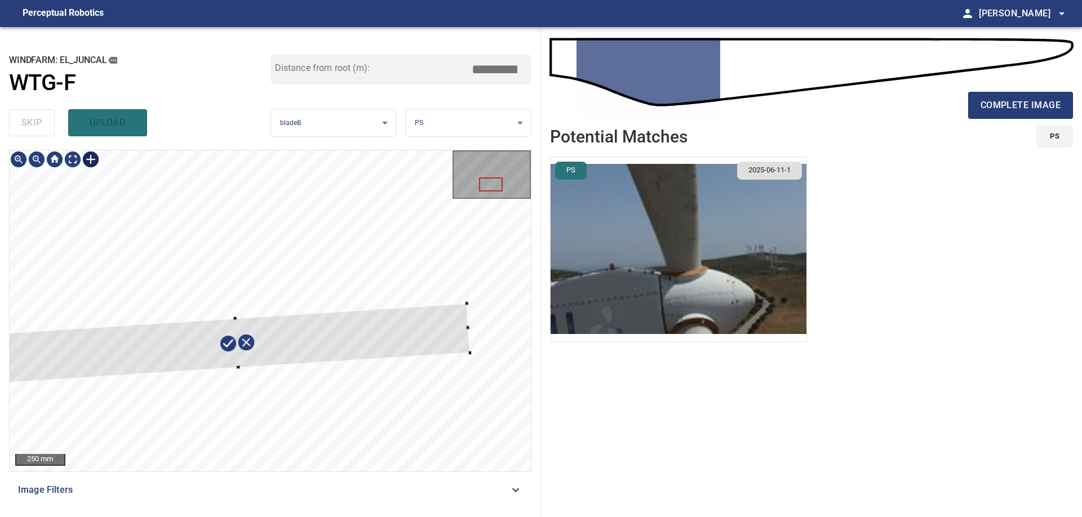
click at [395, 340] on div at bounding box center [237, 343] width 465 height 79
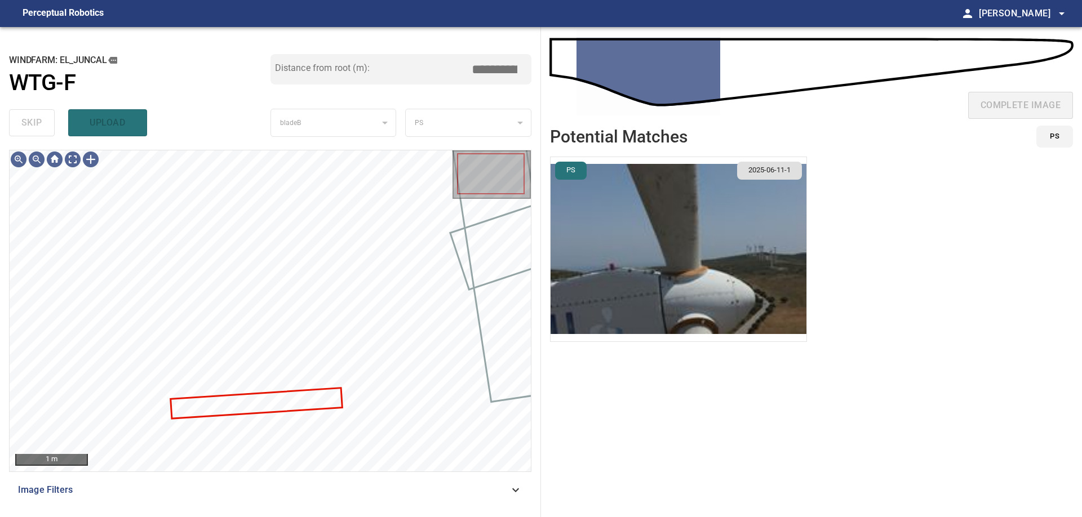
click at [751, 451] on ul "PS 2025-06-11-1" at bounding box center [811, 330] width 523 height 346
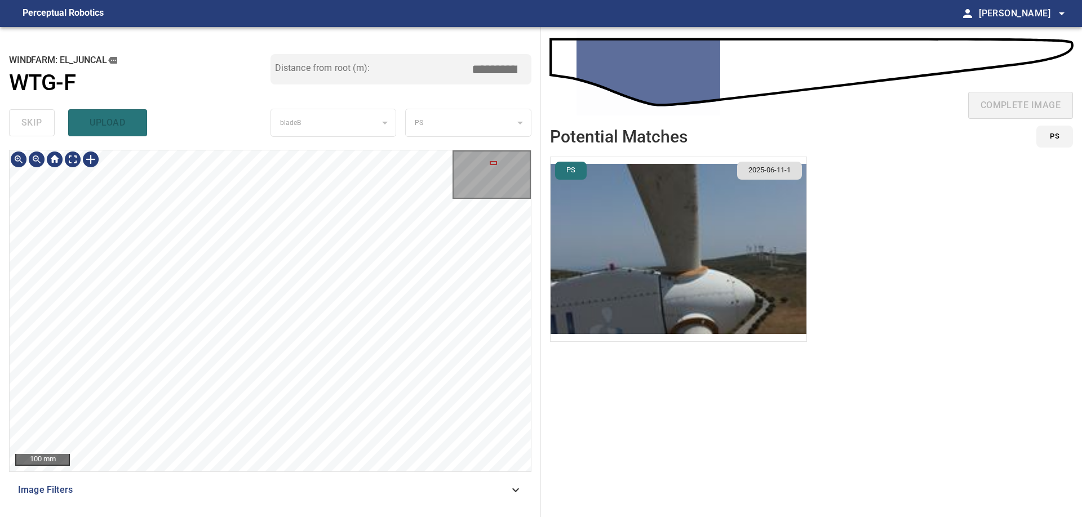
click at [303, 502] on div "100 mm Image Filters" at bounding box center [270, 329] width 522 height 358
click at [304, 492] on div "100 mm Image Filters" at bounding box center [270, 329] width 522 height 358
click at [309, 505] on div "100 mm Image Filters" at bounding box center [270, 329] width 522 height 358
click at [317, 490] on div "100 mm Image Filters" at bounding box center [270, 329] width 522 height 358
click at [328, 486] on div "100 mm Image Filters" at bounding box center [270, 329] width 522 height 358
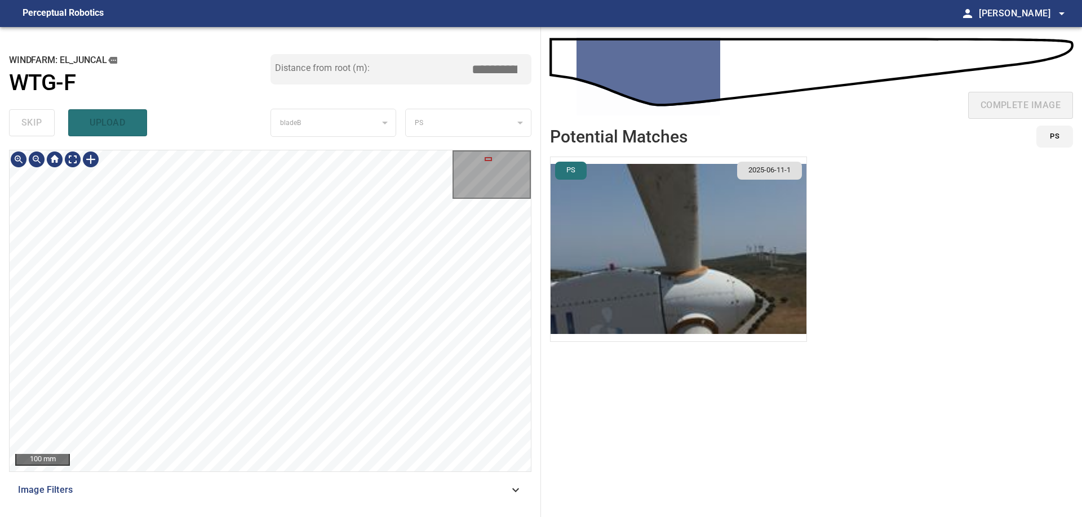
click at [292, 149] on div "**********" at bounding box center [270, 272] width 541 height 490
click at [266, 146] on div "**********" at bounding box center [270, 272] width 541 height 490
click at [207, 123] on div "**********" at bounding box center [270, 272] width 541 height 490
click at [163, 148] on div "**********" at bounding box center [270, 272] width 541 height 490
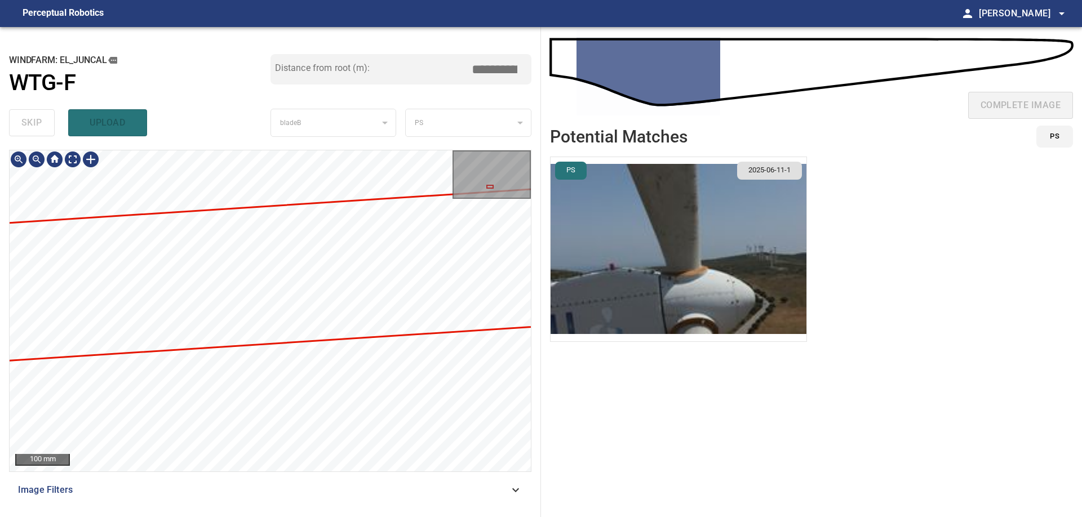
click at [452, 211] on div at bounding box center [270, 310] width 521 height 321
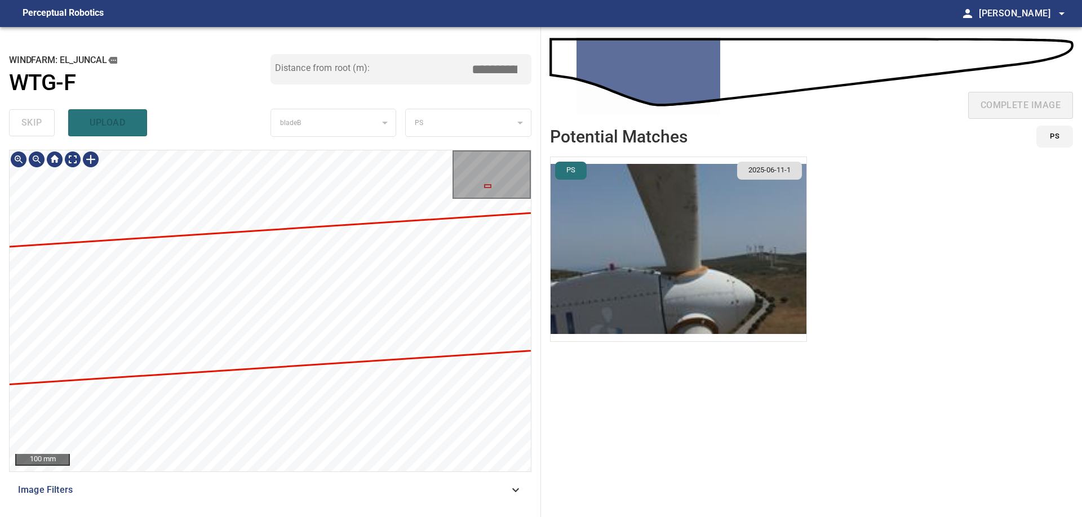
click at [182, 480] on div "100 mm Image Filters" at bounding box center [270, 329] width 522 height 358
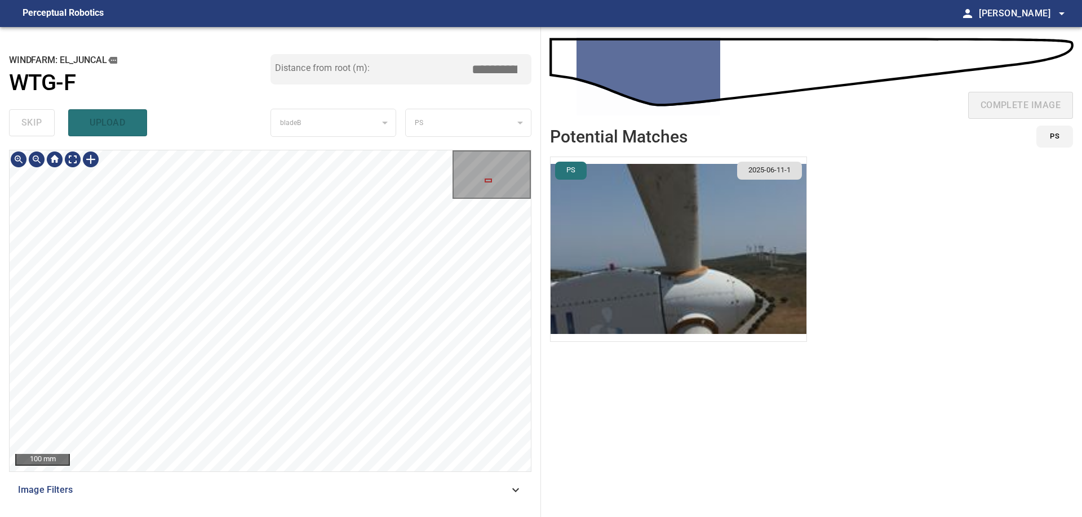
click at [269, 499] on div "100 mm Image Filters" at bounding box center [270, 329] width 522 height 358
click at [310, 490] on div "100 mm Image Filters" at bounding box center [270, 329] width 522 height 358
click at [262, 507] on div "100 mm Image Filters" at bounding box center [270, 329] width 522 height 358
click at [298, 500] on div "100 mm Image Filters" at bounding box center [270, 329] width 522 height 358
click at [340, 139] on div "**********" at bounding box center [270, 272] width 541 height 490
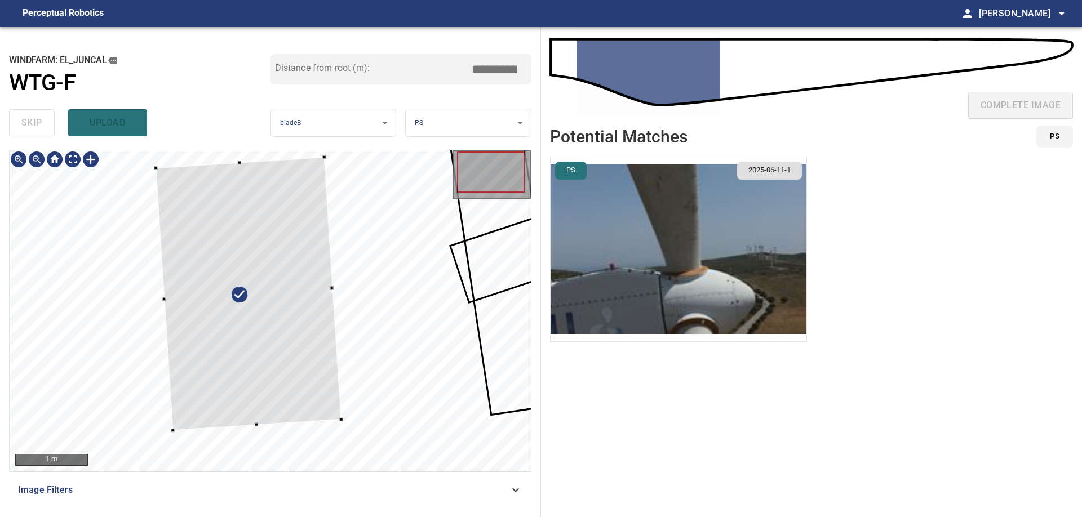
click at [226, 161] on div at bounding box center [270, 310] width 521 height 321
click at [325, 287] on div at bounding box center [324, 288] width 3 height 3
click at [158, 297] on div at bounding box center [241, 294] width 185 height 274
click at [326, 290] on div at bounding box center [270, 310] width 521 height 321
click at [326, 291] on div at bounding box center [242, 293] width 186 height 273
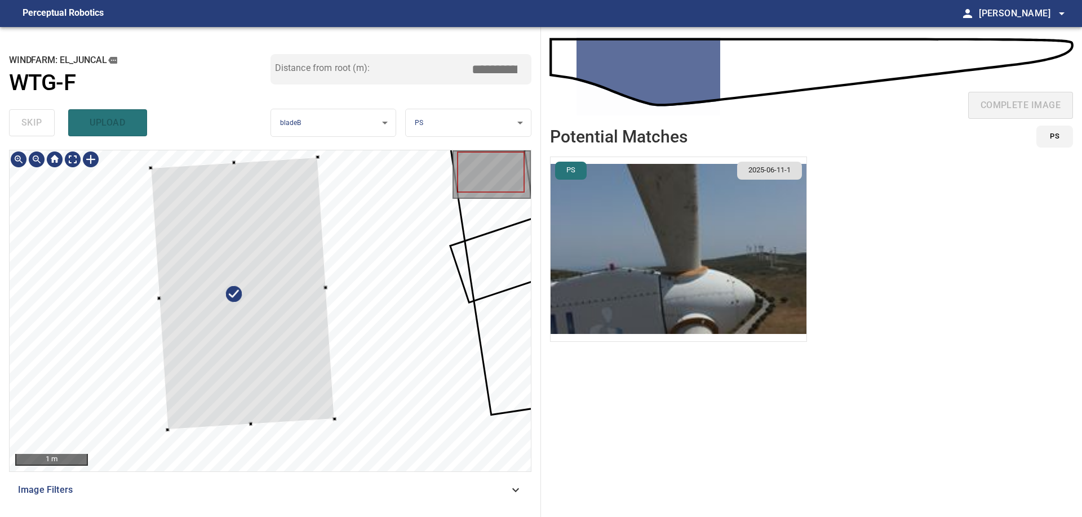
click at [161, 299] on div at bounding box center [242, 293] width 184 height 273
click at [229, 157] on div at bounding box center [270, 310] width 521 height 321
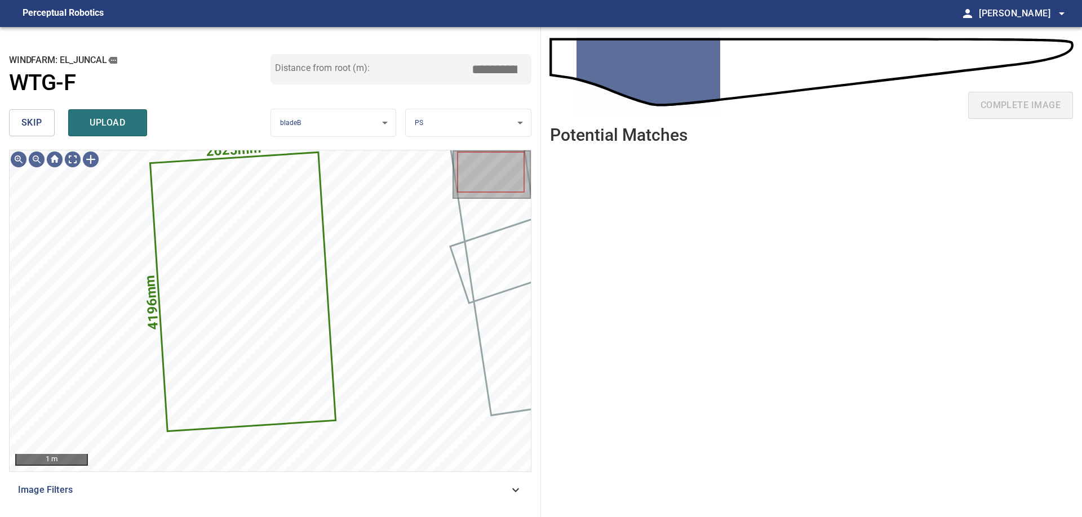
drag, startPoint x: 479, startPoint y: 69, endPoint x: 537, endPoint y: 81, distance: 59.2
click at [527, 80] on input "****" at bounding box center [498, 69] width 56 height 21
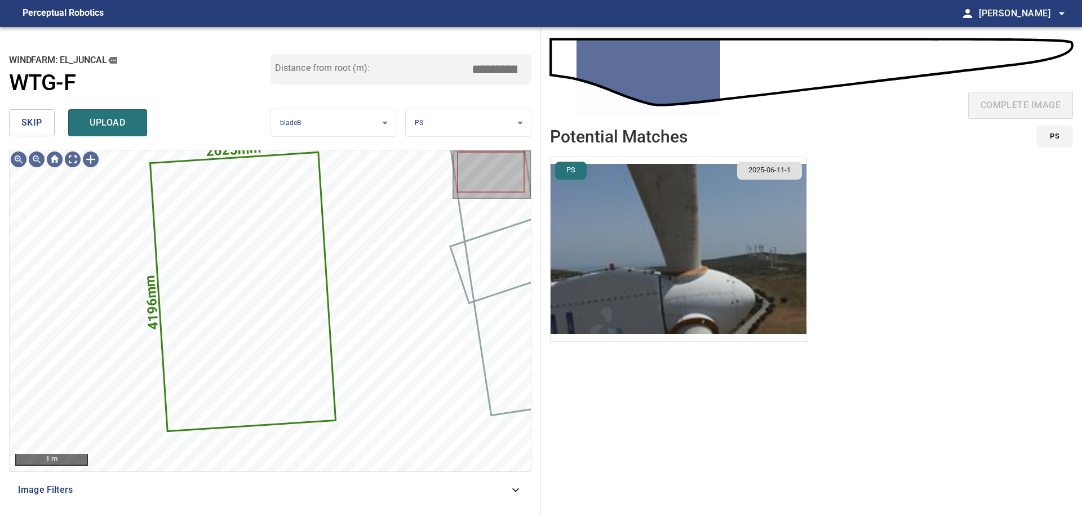
type input "****"
click at [657, 201] on img "button" at bounding box center [678, 249] width 256 height 184
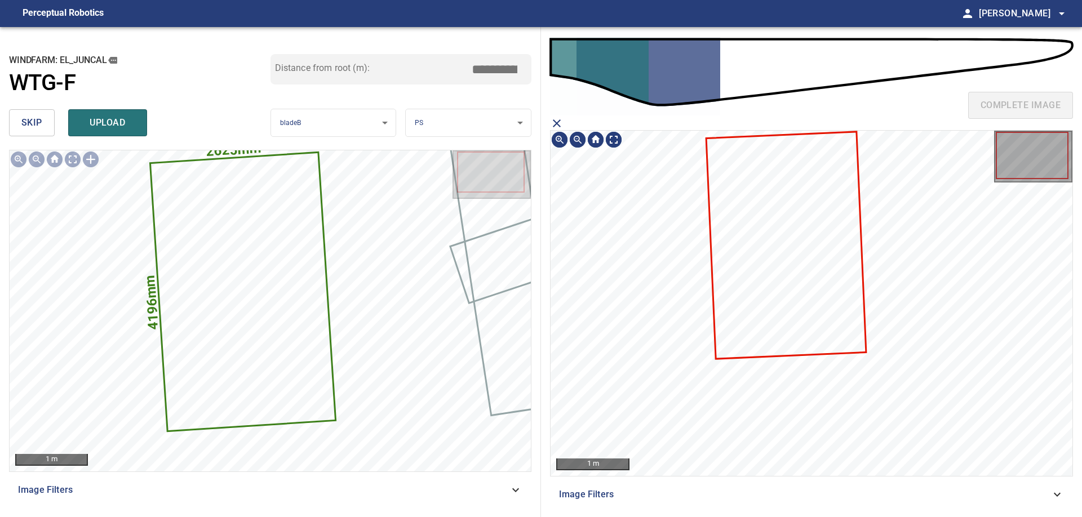
click at [770, 308] on icon at bounding box center [785, 244] width 158 height 225
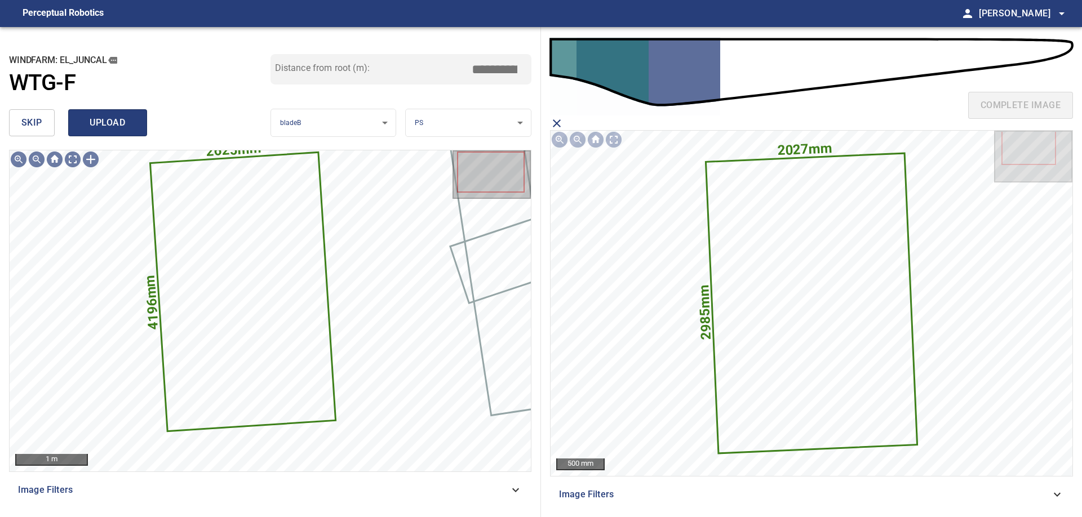
click at [118, 126] on span "upload" at bounding box center [108, 123] width 54 height 16
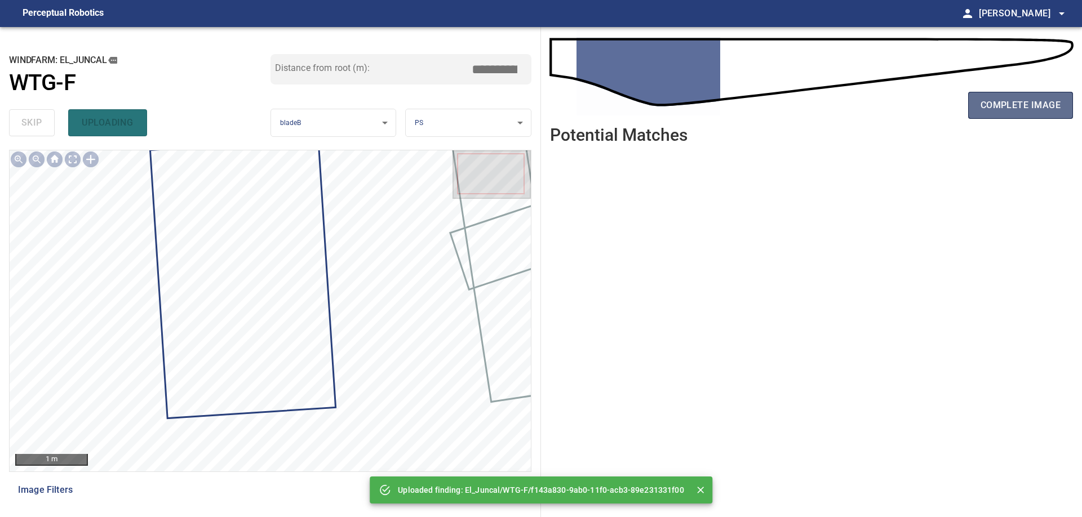
click at [1022, 112] on span "complete image" at bounding box center [1020, 105] width 80 height 16
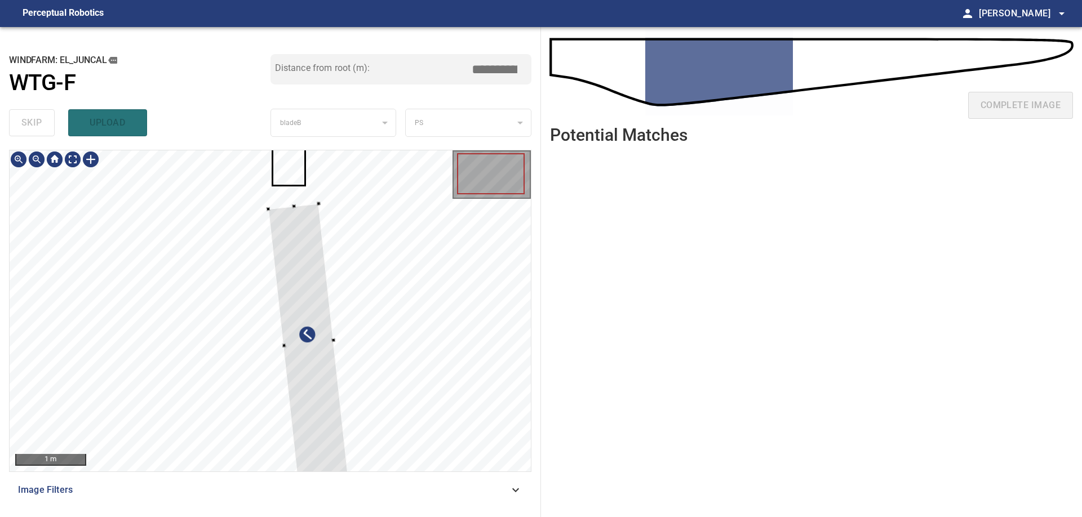
type input "***"
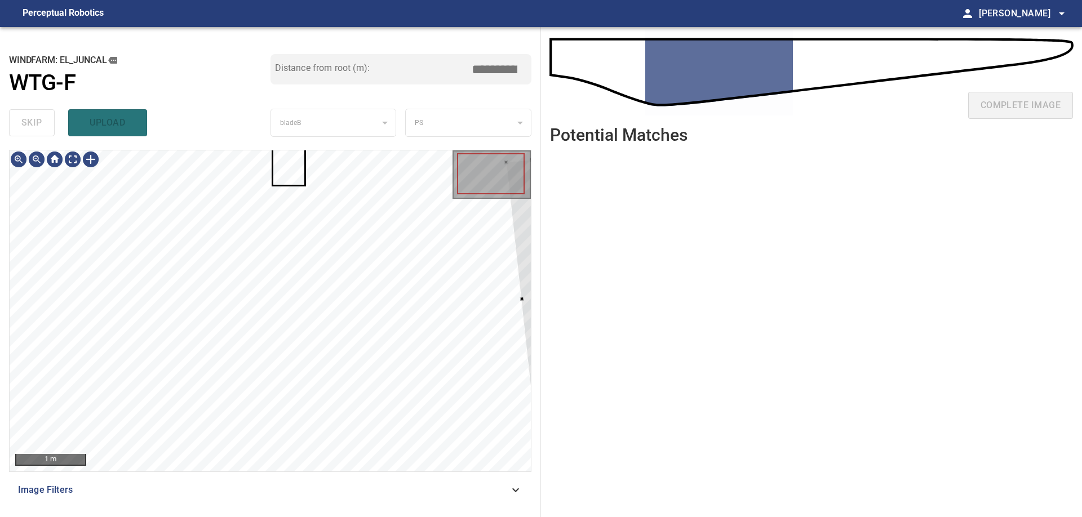
click at [591, 364] on div "**********" at bounding box center [541, 272] width 1082 height 490
click at [450, 261] on div at bounding box center [270, 310] width 521 height 321
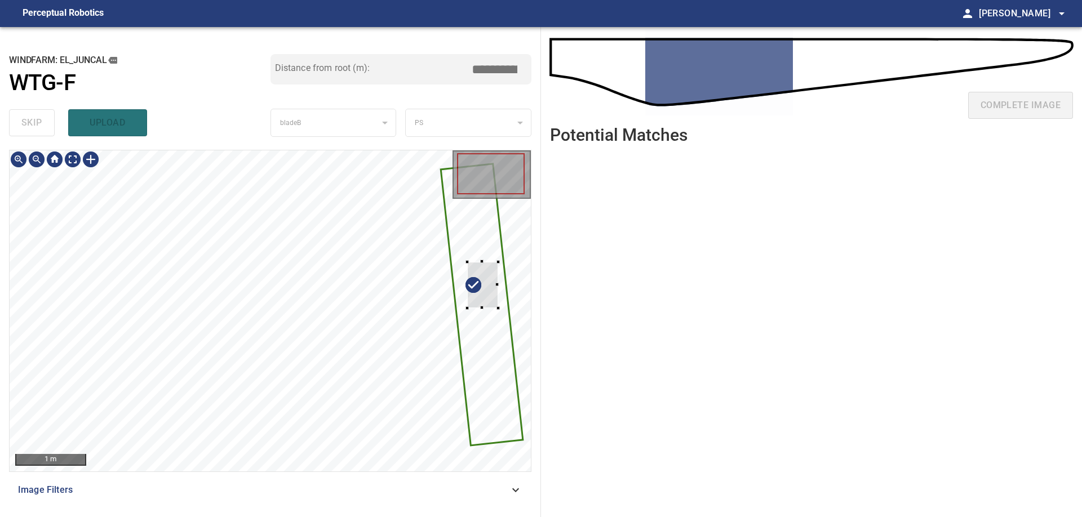
click at [504, 313] on div at bounding box center [270, 310] width 521 height 321
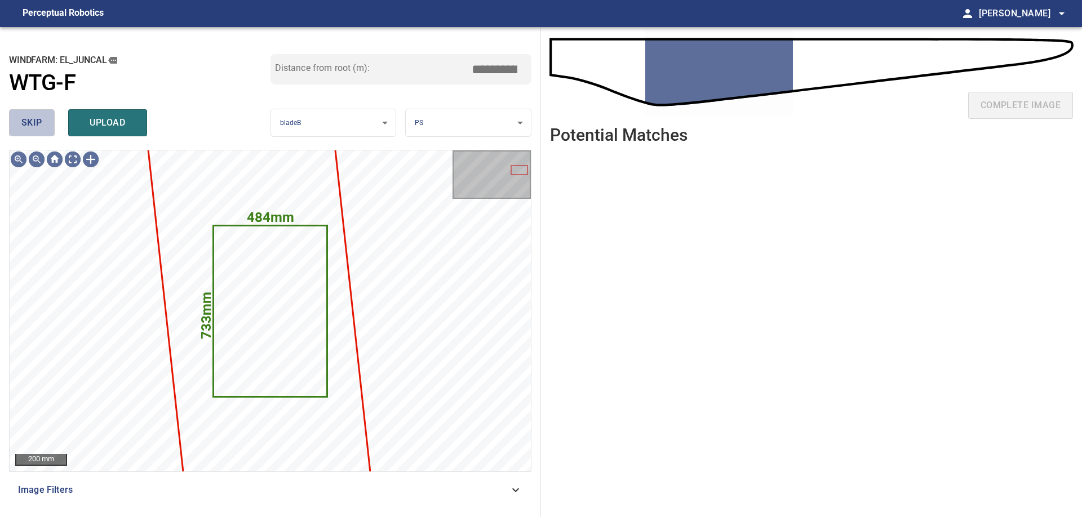
click at [38, 124] on span "skip" at bounding box center [31, 123] width 21 height 16
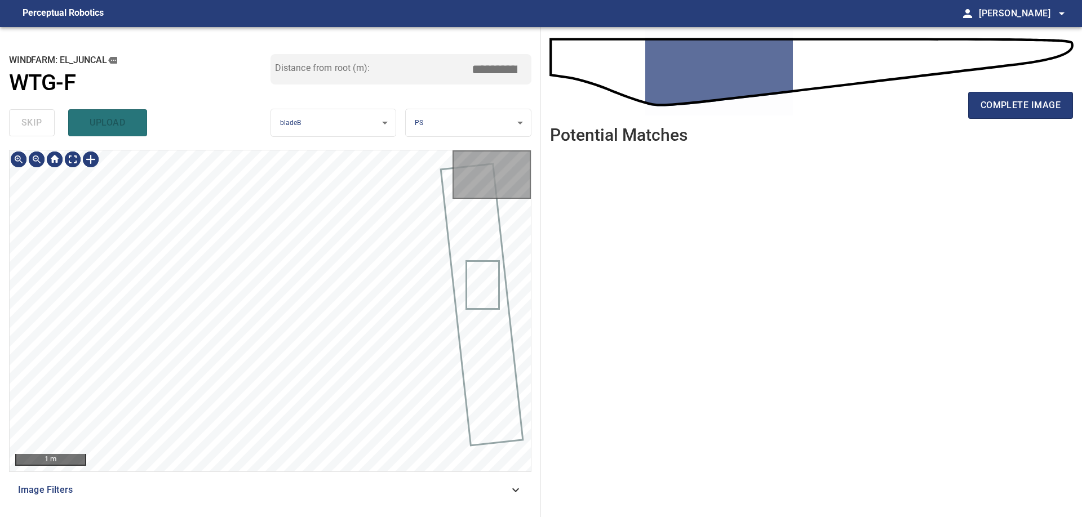
click at [38, 124] on div "skip upload" at bounding box center [139, 123] width 261 height 36
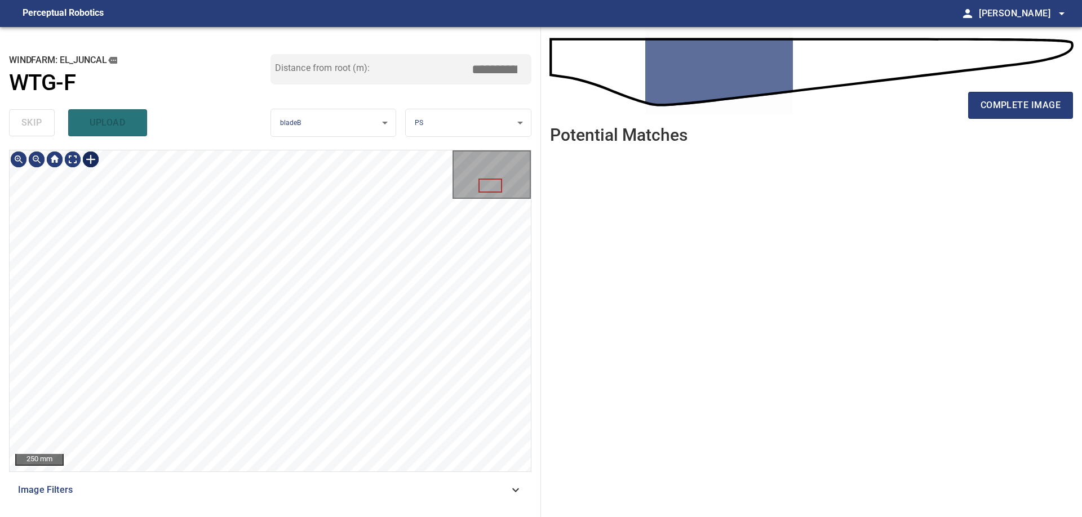
click at [90, 163] on div at bounding box center [91, 159] width 18 height 18
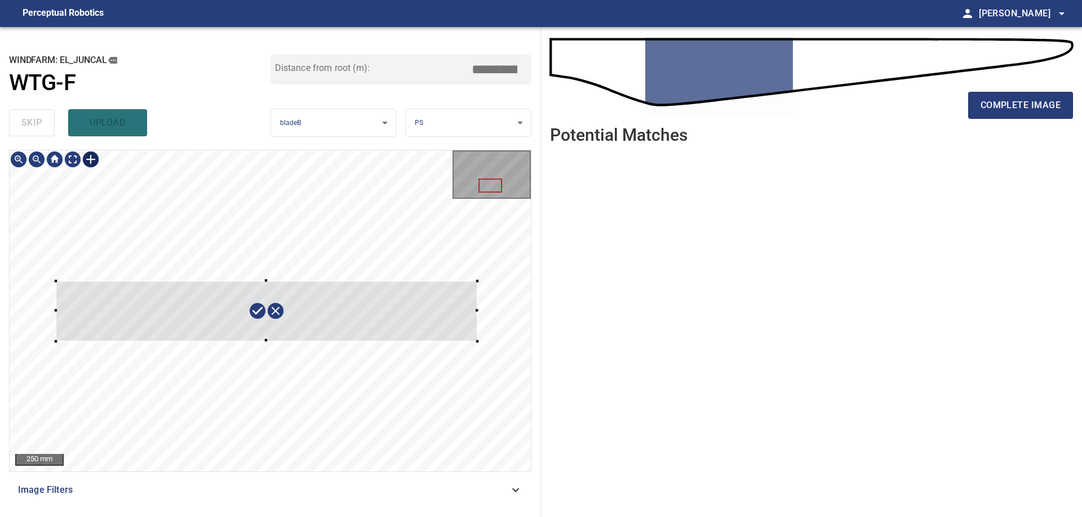
click at [477, 341] on div at bounding box center [270, 310] width 521 height 321
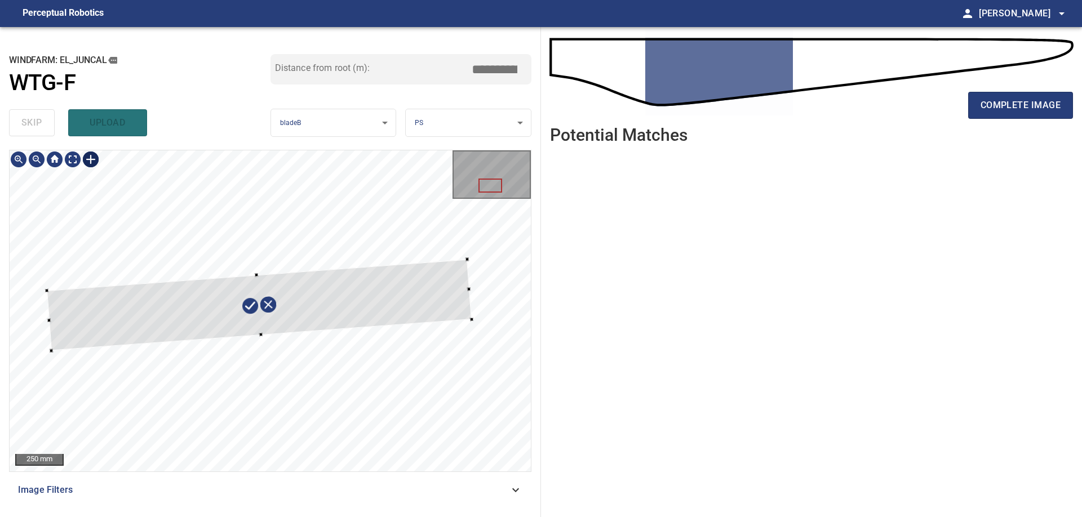
click at [430, 319] on div at bounding box center [259, 304] width 425 height 91
click at [419, 314] on div at bounding box center [263, 306] width 425 height 92
click at [427, 315] on div at bounding box center [263, 310] width 425 height 92
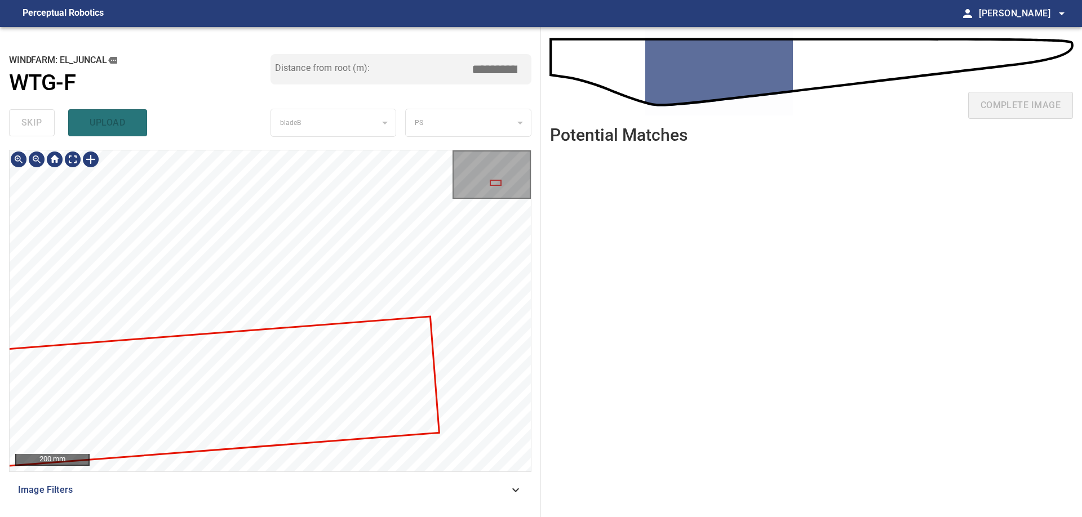
click at [305, 371] on div at bounding box center [270, 310] width 521 height 321
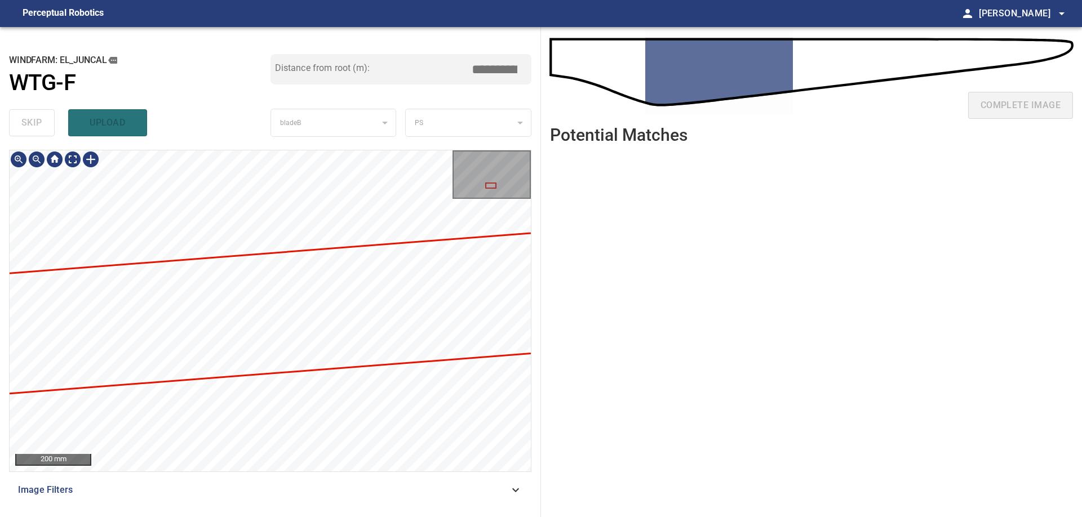
click at [523, 252] on div at bounding box center [270, 310] width 521 height 321
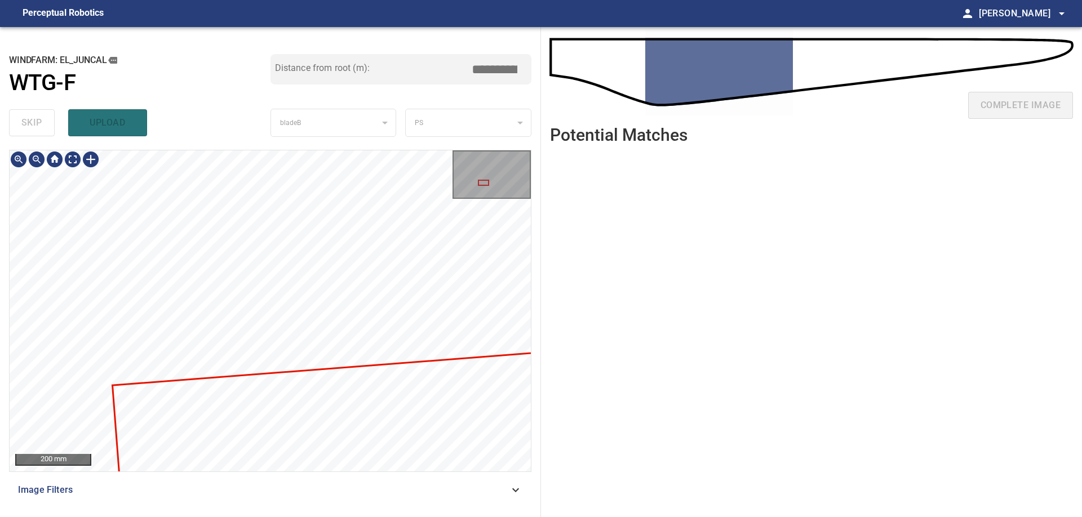
click at [292, 431] on div at bounding box center [270, 310] width 521 height 321
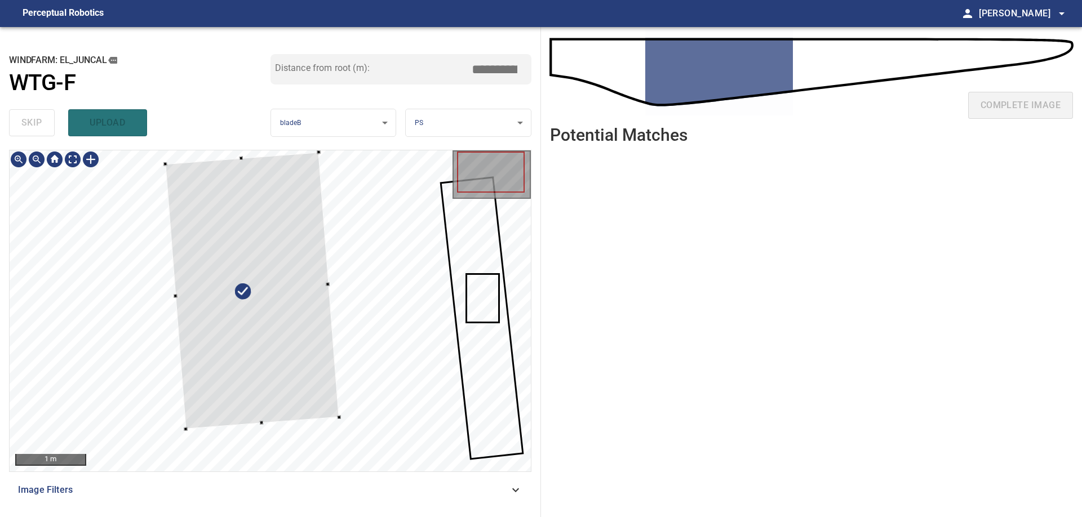
click at [241, 155] on div at bounding box center [270, 310] width 521 height 321
click at [181, 299] on div at bounding box center [254, 291] width 169 height 277
click at [327, 285] on div at bounding box center [324, 284] width 3 height 3
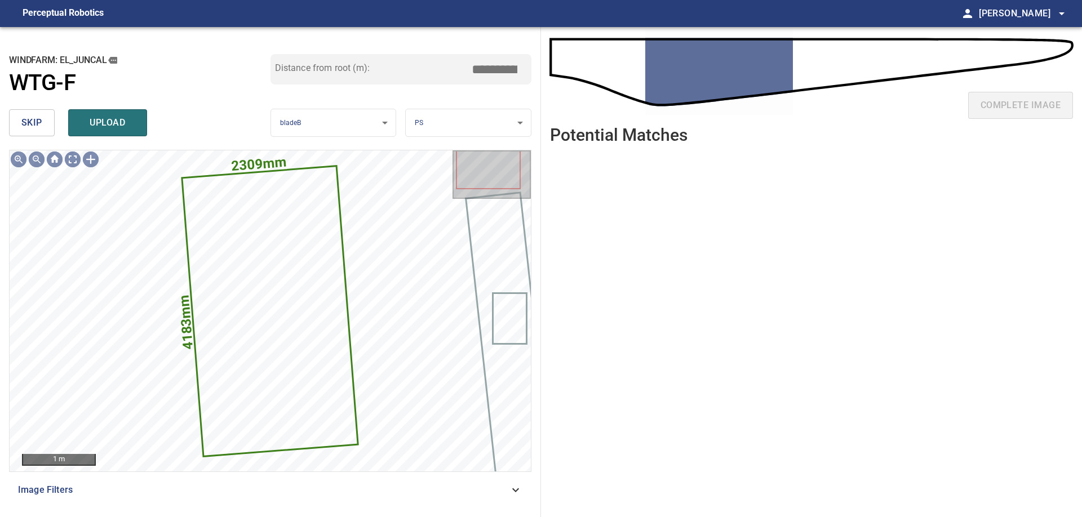
drag, startPoint x: 487, startPoint y: 70, endPoint x: 619, endPoint y: 73, distance: 132.4
click at [527, 73] on input "****" at bounding box center [498, 69] width 56 height 21
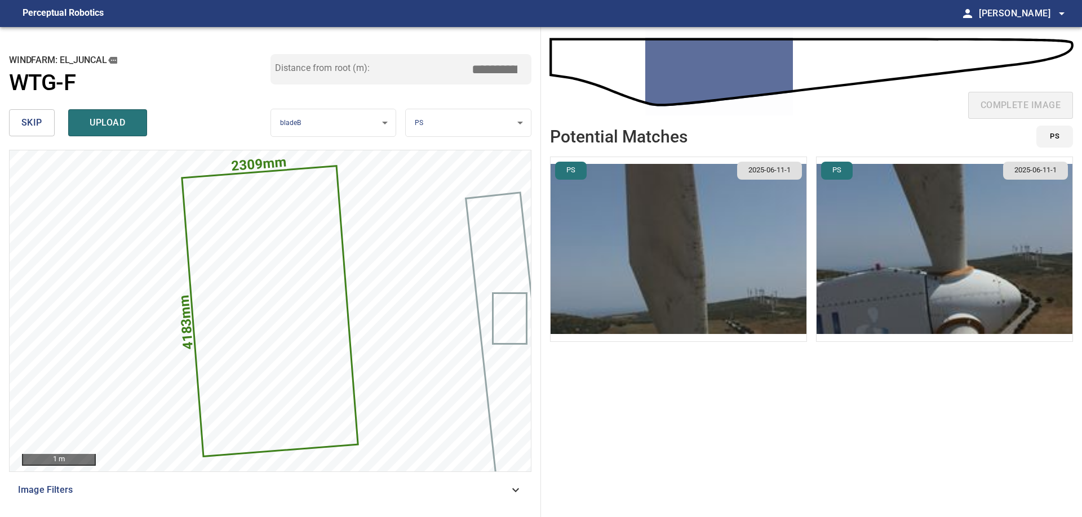
type input "****"
click at [704, 297] on img "button" at bounding box center [678, 249] width 256 height 184
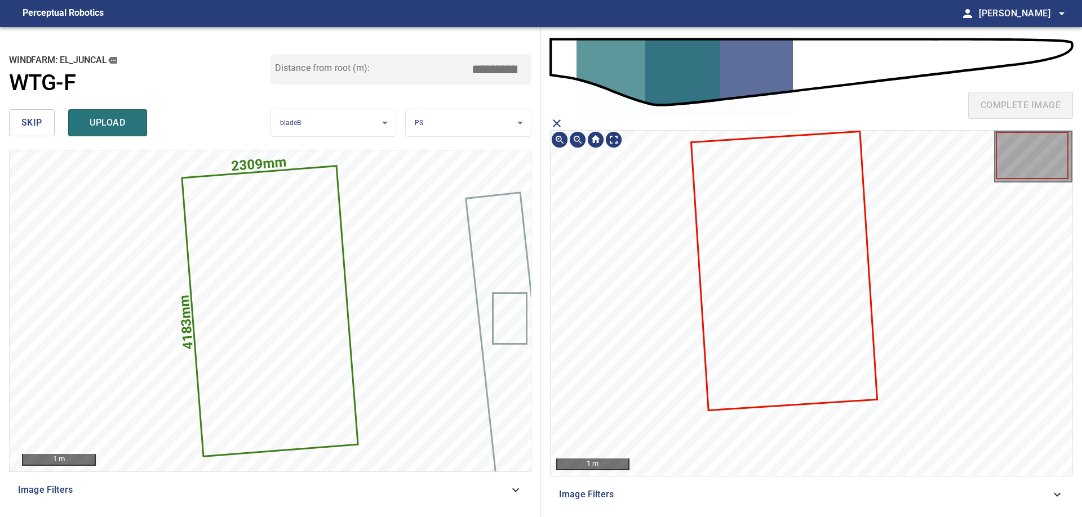
click at [803, 270] on icon at bounding box center [784, 270] width 184 height 277
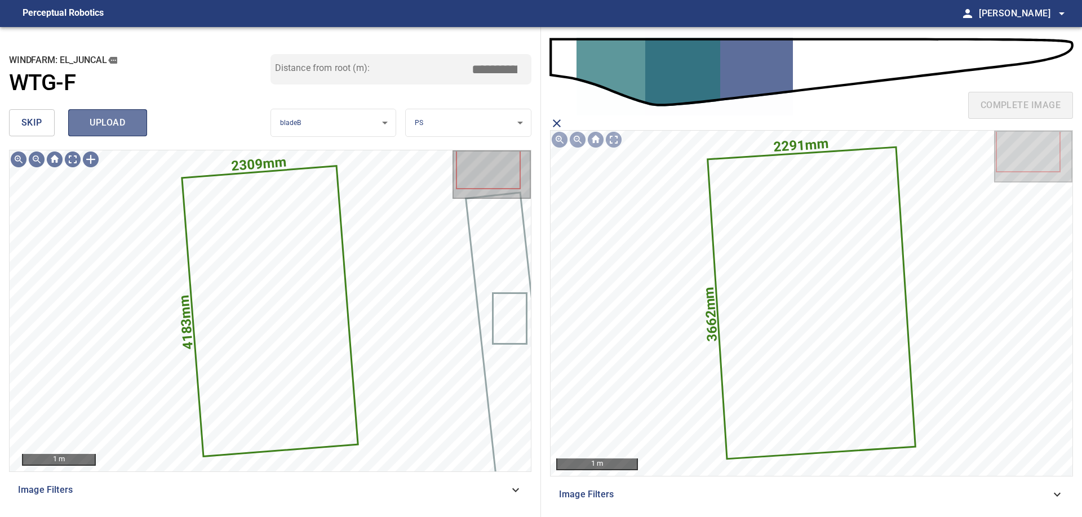
click at [129, 126] on span "upload" at bounding box center [108, 123] width 54 height 16
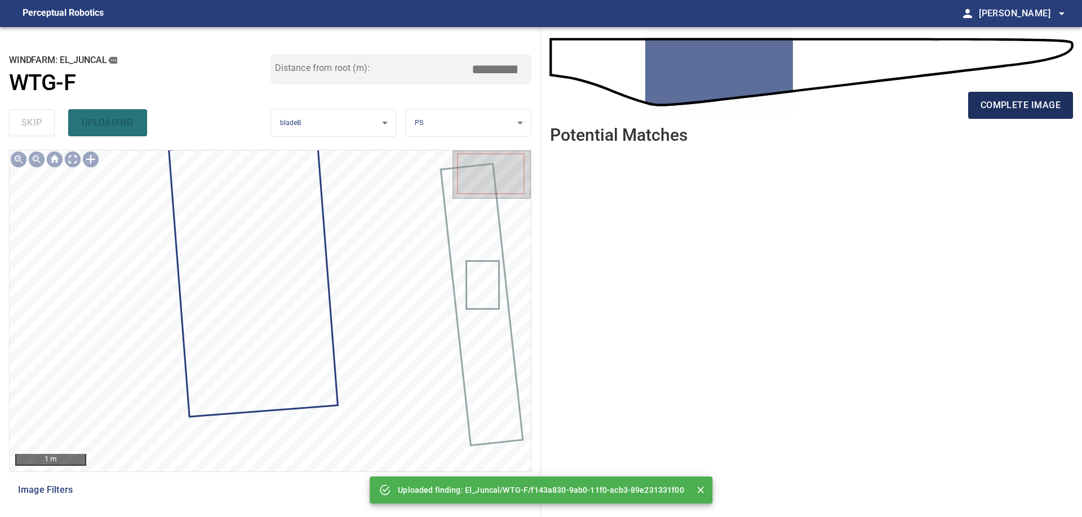
click at [1027, 107] on span "complete image" at bounding box center [1020, 105] width 80 height 16
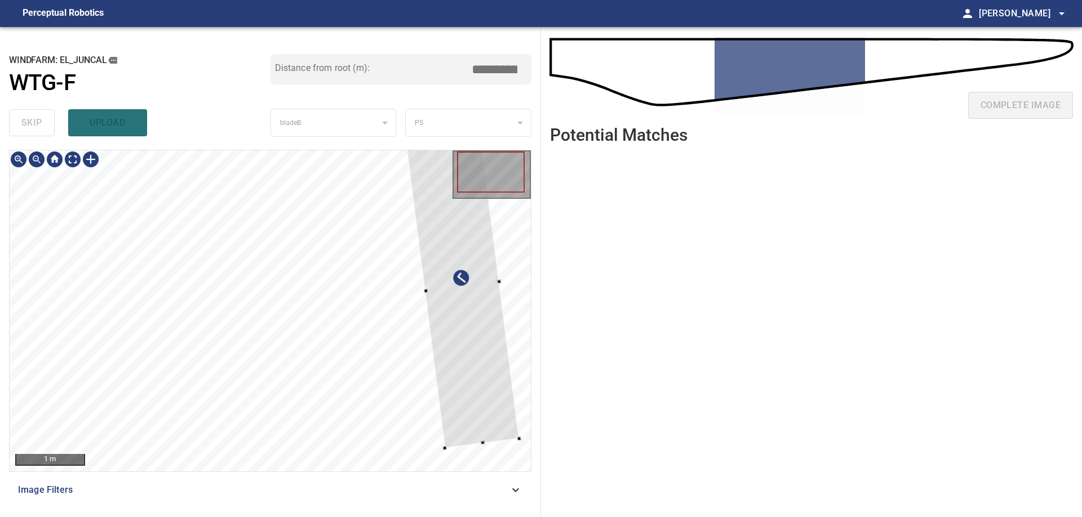
click at [501, 350] on div at bounding box center [462, 287] width 114 height 322
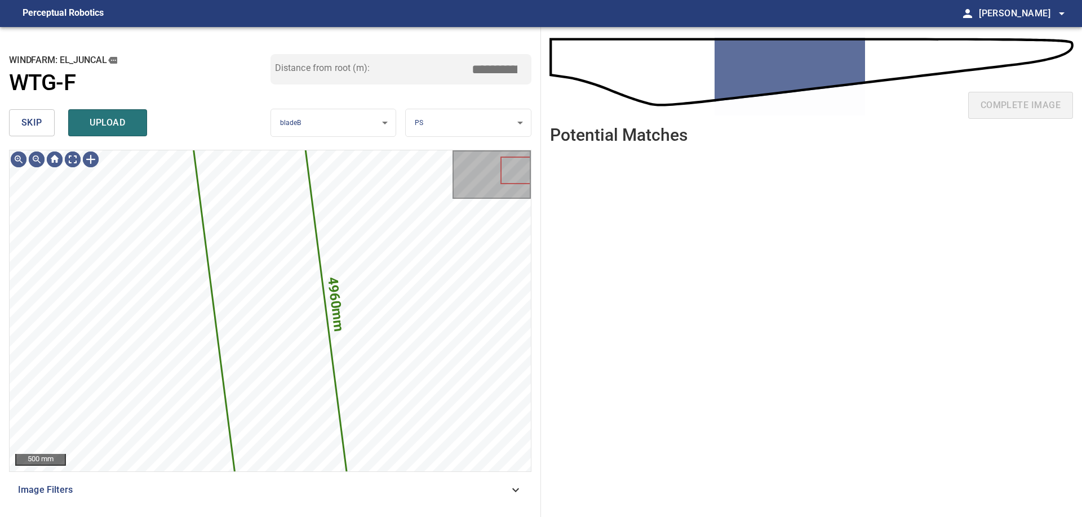
click at [45, 113] on button "skip" at bounding box center [32, 122] width 46 height 27
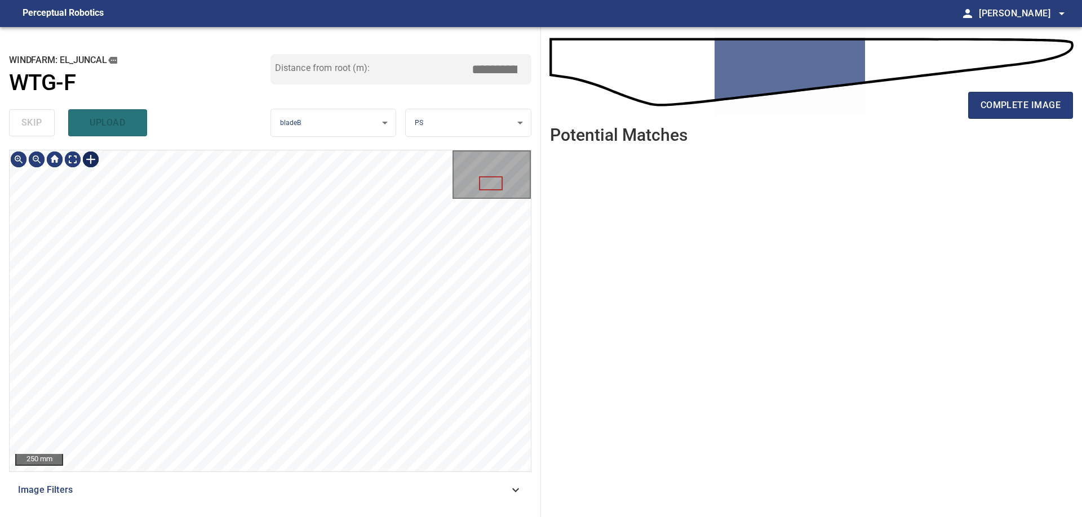
click at [91, 158] on div at bounding box center [91, 159] width 18 height 18
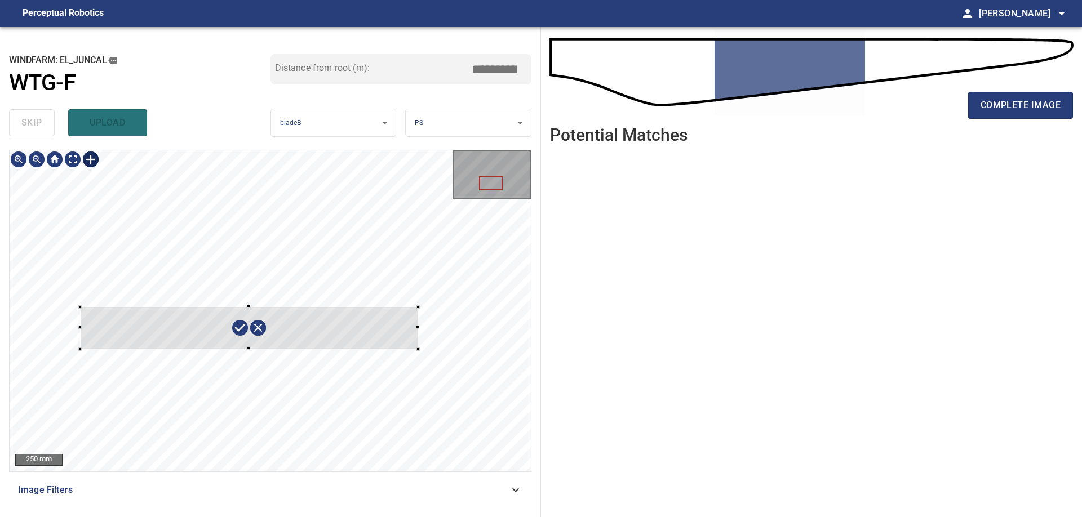
click at [418, 349] on div at bounding box center [270, 310] width 521 height 321
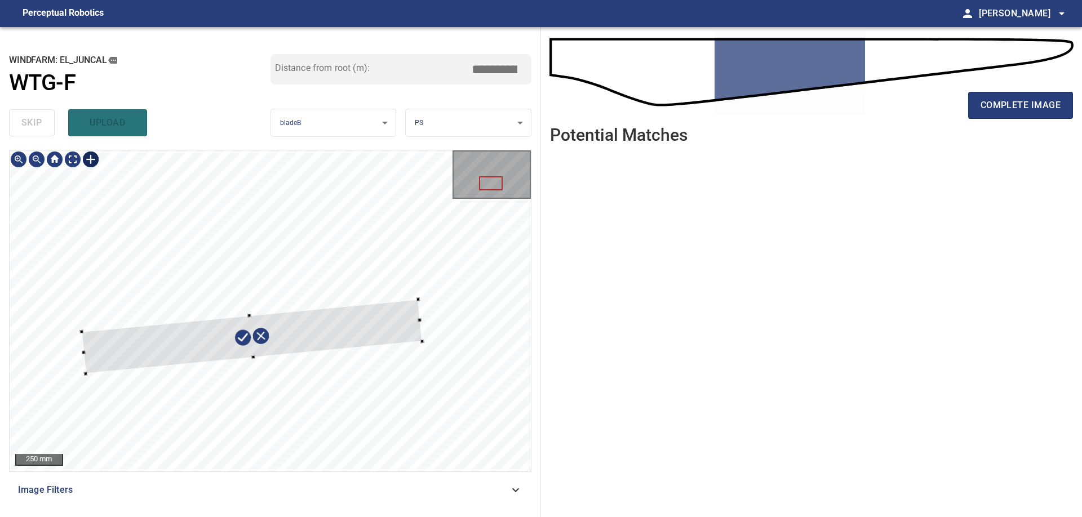
click at [375, 332] on div at bounding box center [252, 336] width 340 height 74
click at [357, 344] on div at bounding box center [248, 336] width 340 height 70
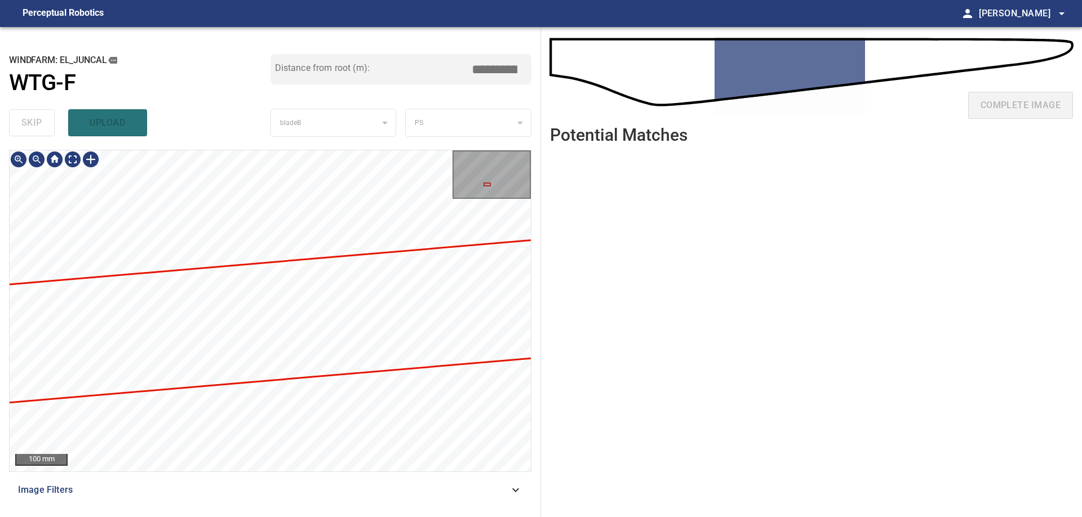
click at [629, 358] on div "**********" at bounding box center [541, 272] width 1082 height 490
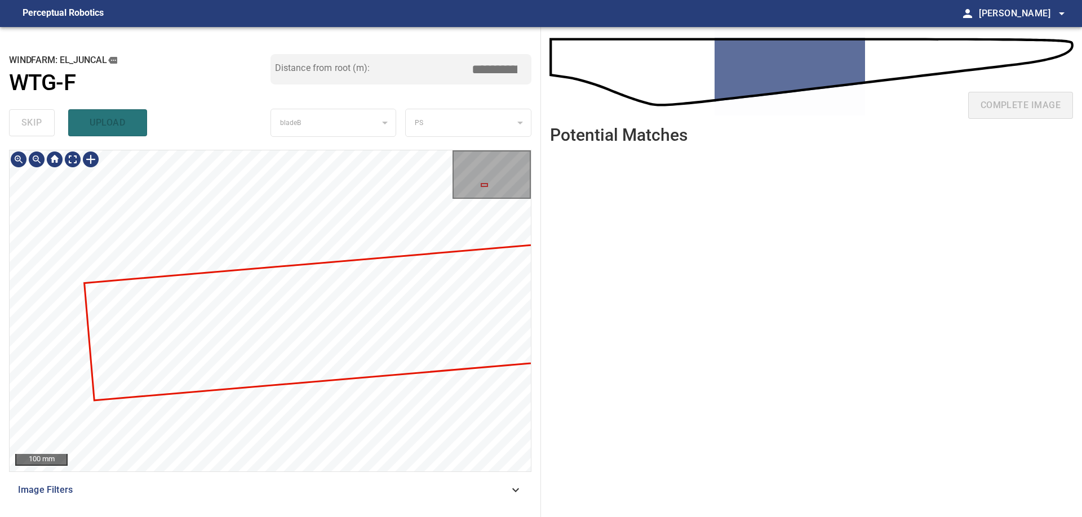
click at [269, 448] on div at bounding box center [270, 310] width 521 height 321
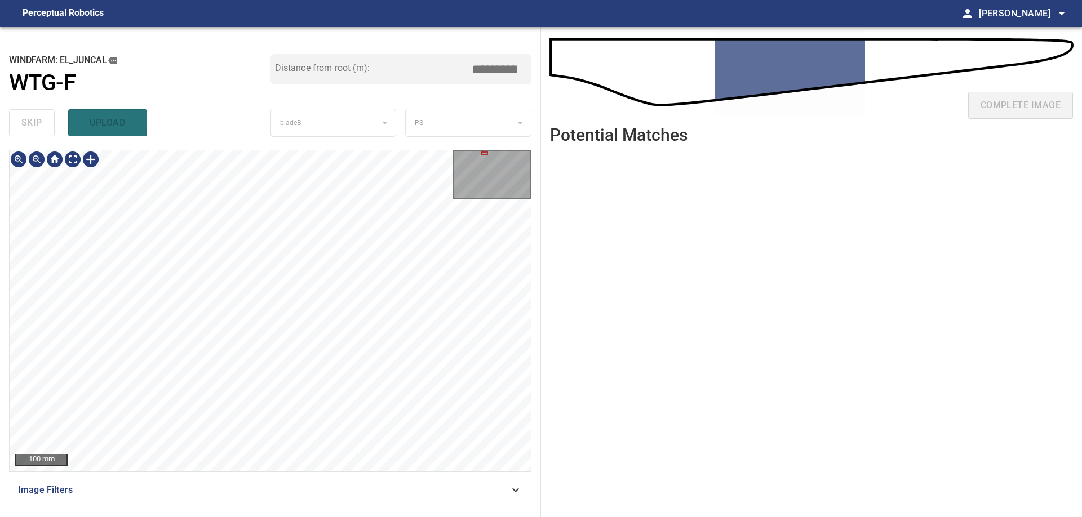
click at [224, 492] on div "100 mm Image Filters" at bounding box center [270, 329] width 522 height 358
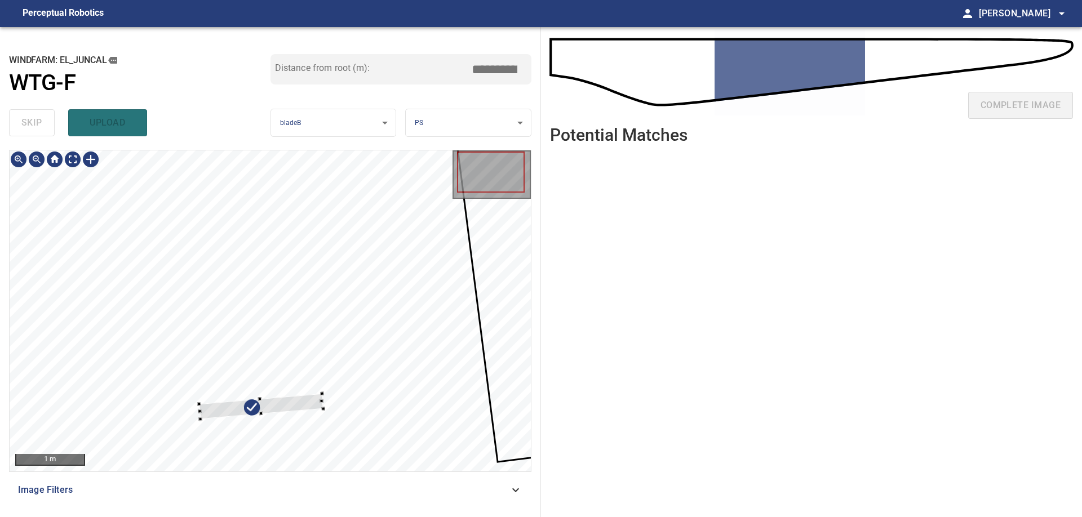
click at [252, 358] on div at bounding box center [270, 310] width 521 height 321
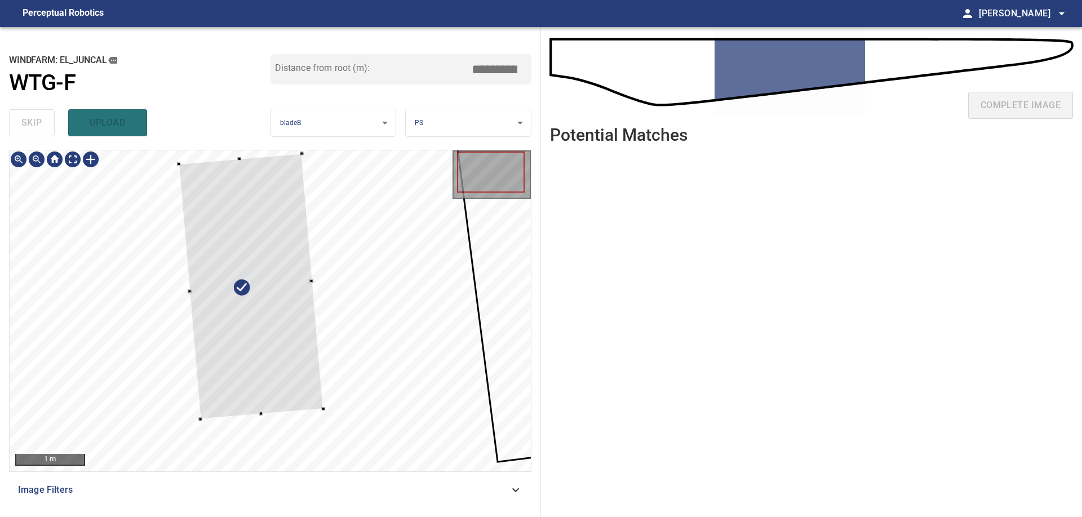
click at [244, 155] on div at bounding box center [270, 310] width 521 height 321
click at [190, 291] on div at bounding box center [191, 290] width 3 height 3
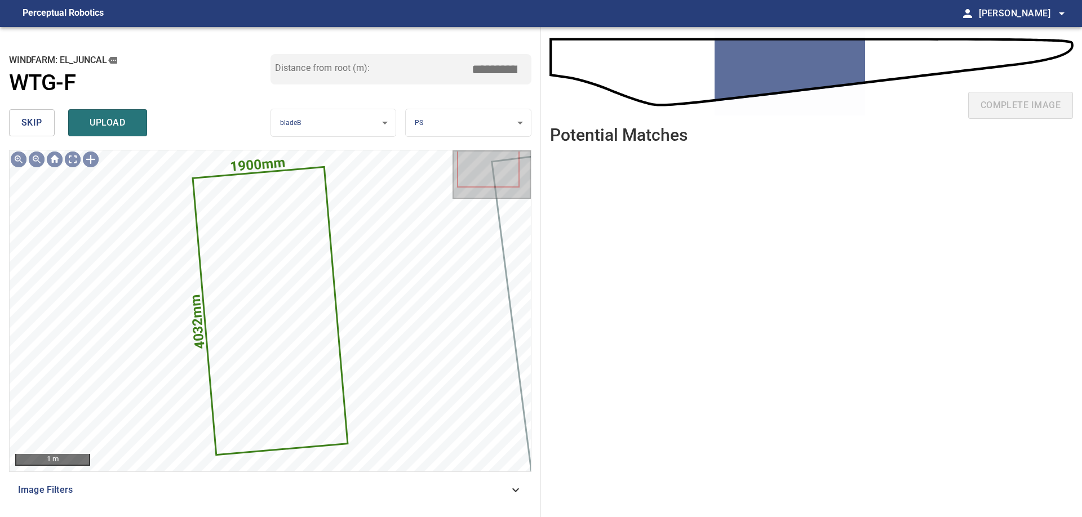
drag, startPoint x: 481, startPoint y: 72, endPoint x: 586, endPoint y: 74, distance: 105.9
click at [527, 74] on input "*****" at bounding box center [498, 69] width 56 height 21
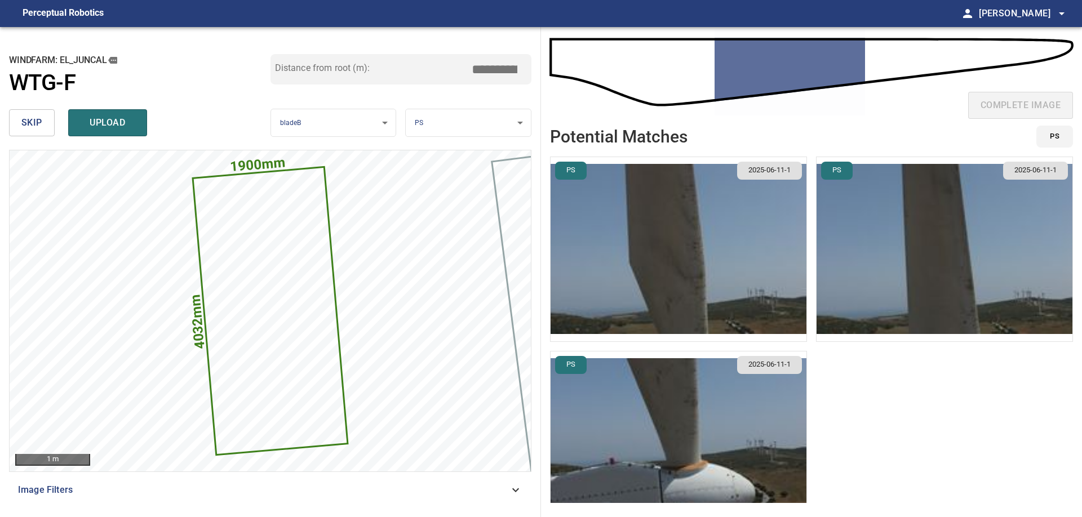
type input "****"
click at [915, 255] on img "button" at bounding box center [944, 249] width 256 height 184
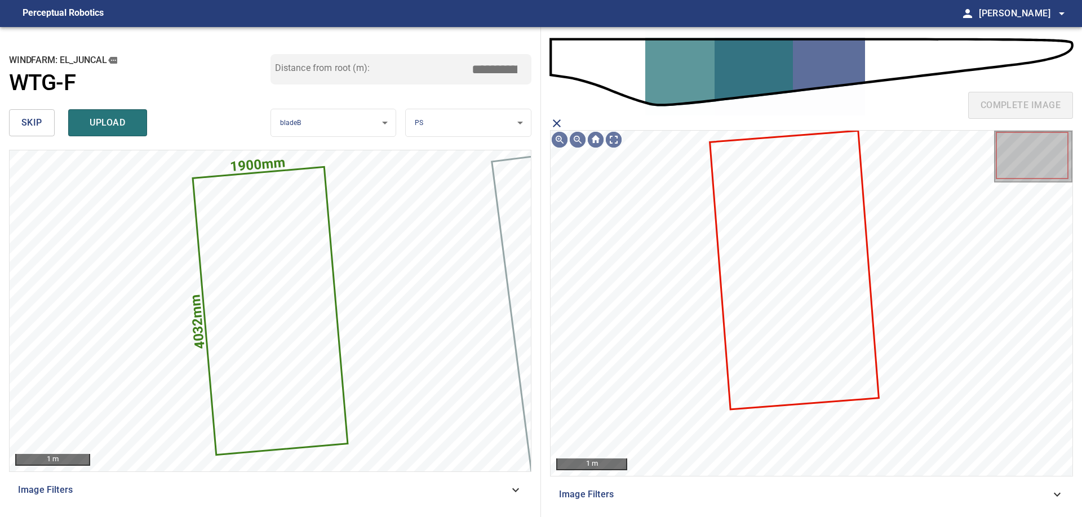
click at [804, 303] on icon at bounding box center [793, 270] width 167 height 277
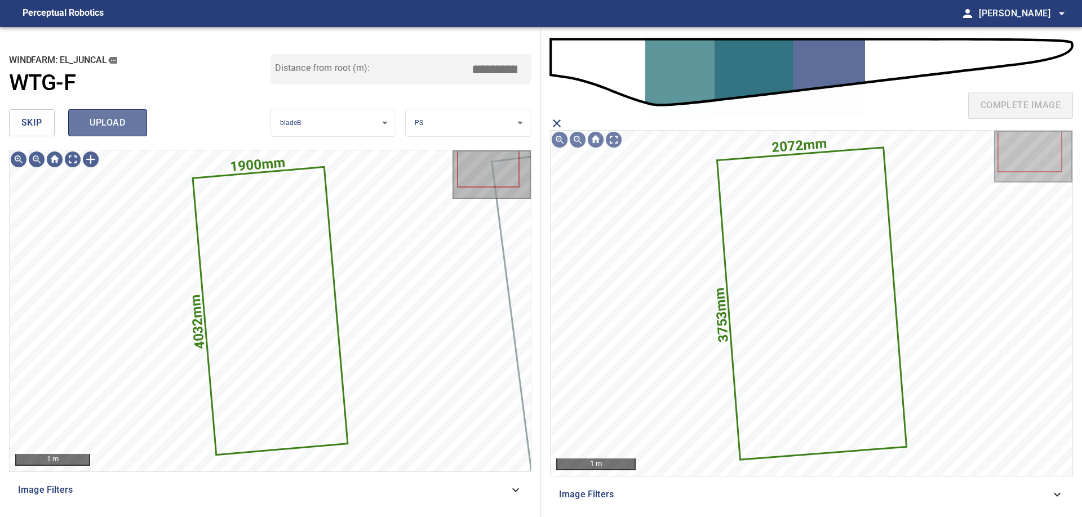
click at [113, 122] on span "upload" at bounding box center [108, 123] width 54 height 16
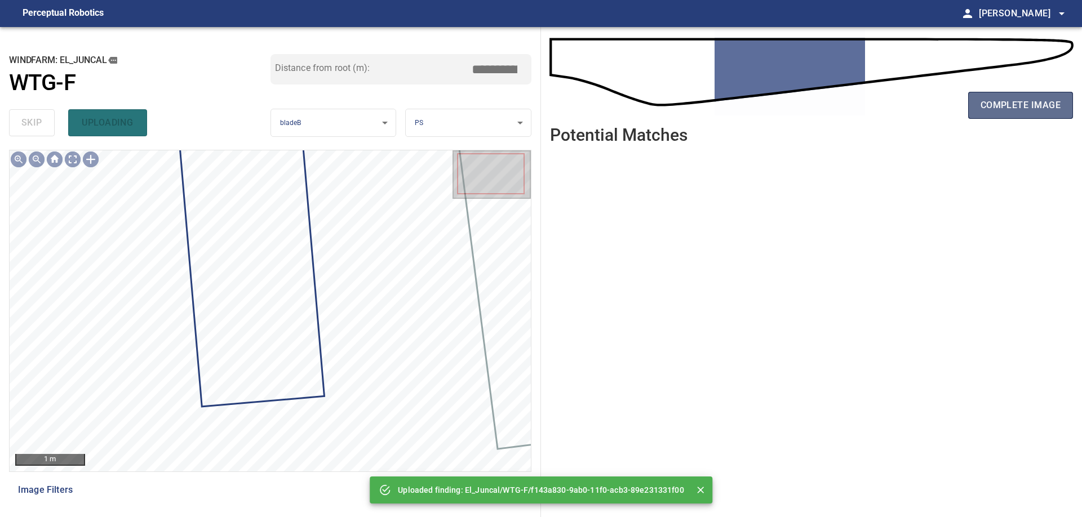
click at [1011, 115] on button "complete image" at bounding box center [1020, 105] width 105 height 27
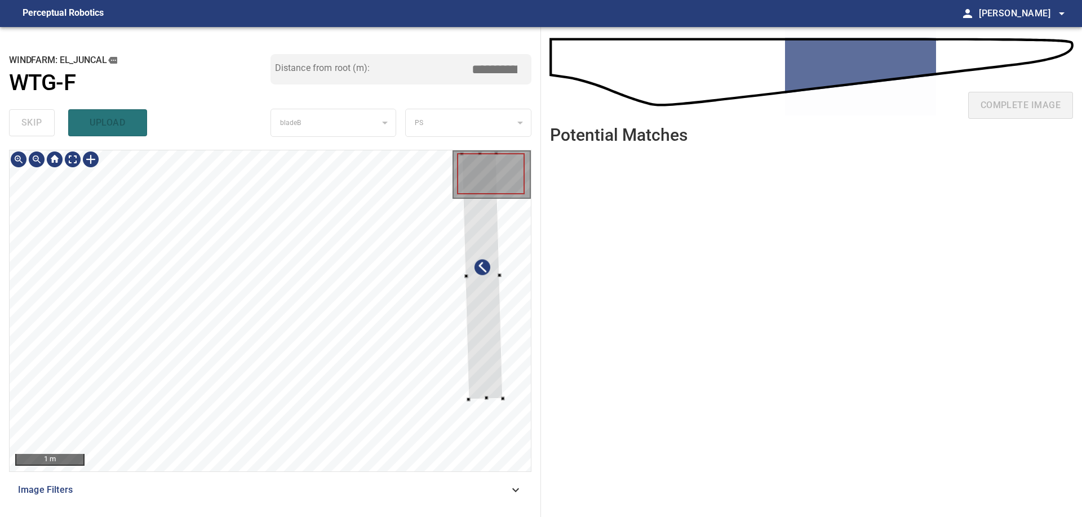
click at [537, 333] on div "**********" at bounding box center [270, 272] width 541 height 490
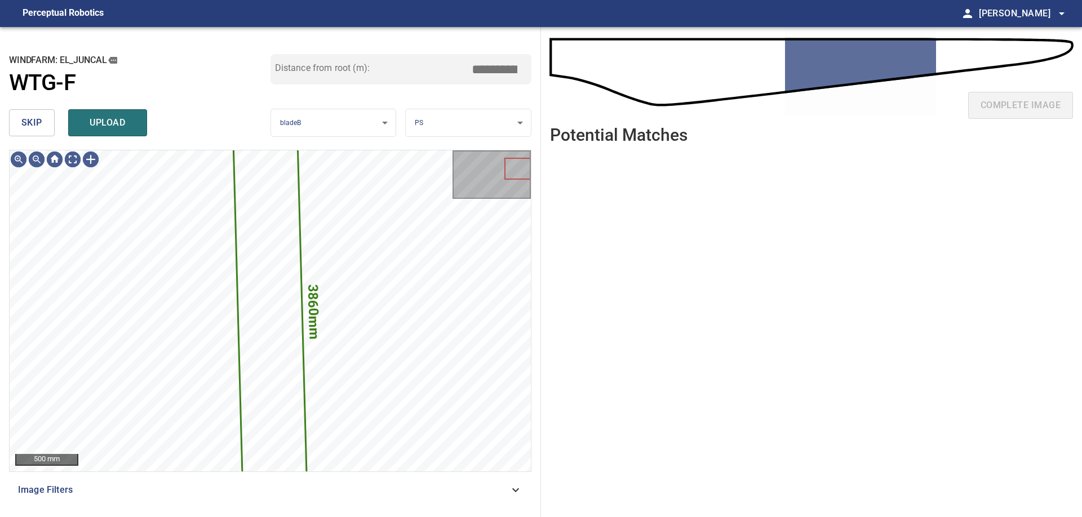
click at [37, 125] on span "skip" at bounding box center [31, 123] width 21 height 16
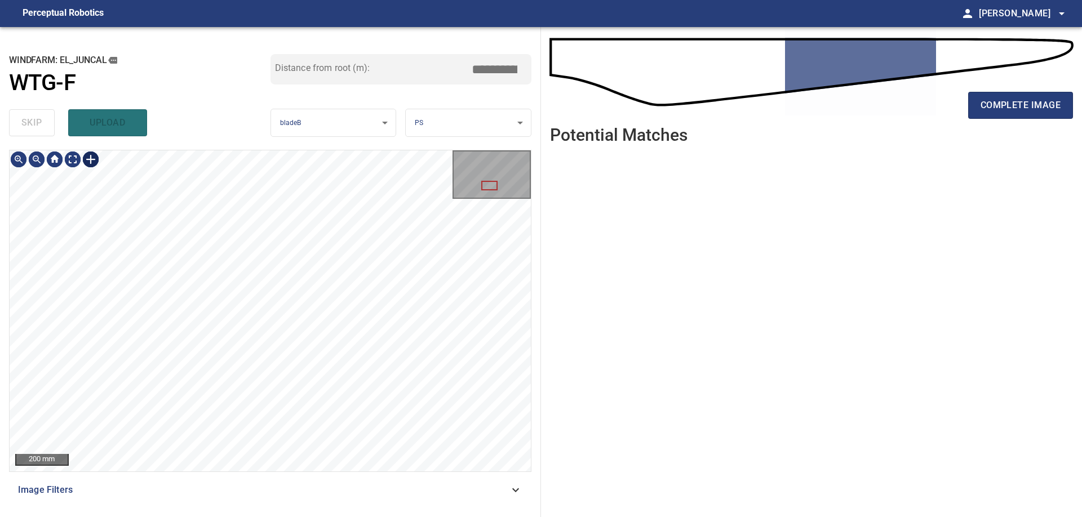
click at [94, 158] on div at bounding box center [91, 159] width 18 height 18
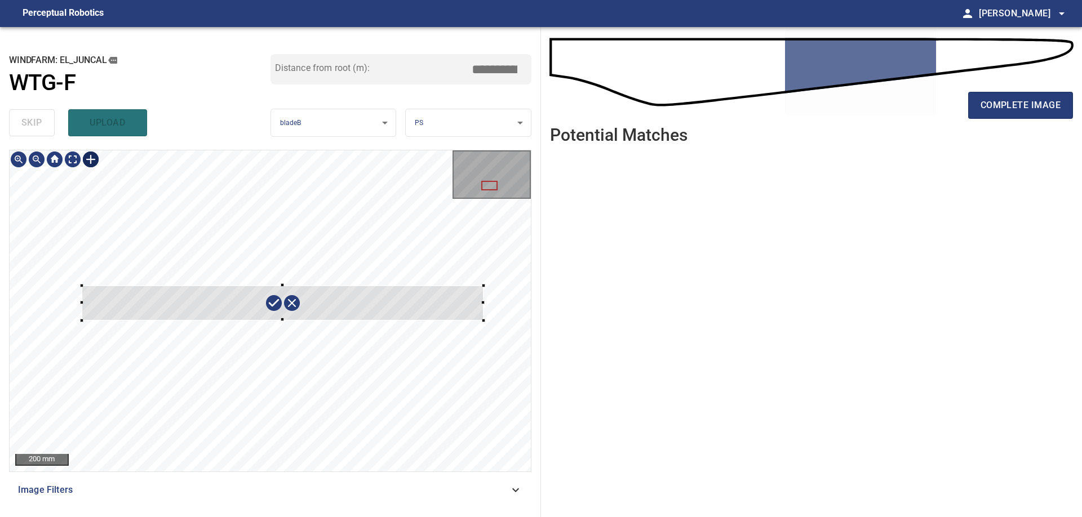
click at [483, 322] on div at bounding box center [270, 310] width 521 height 321
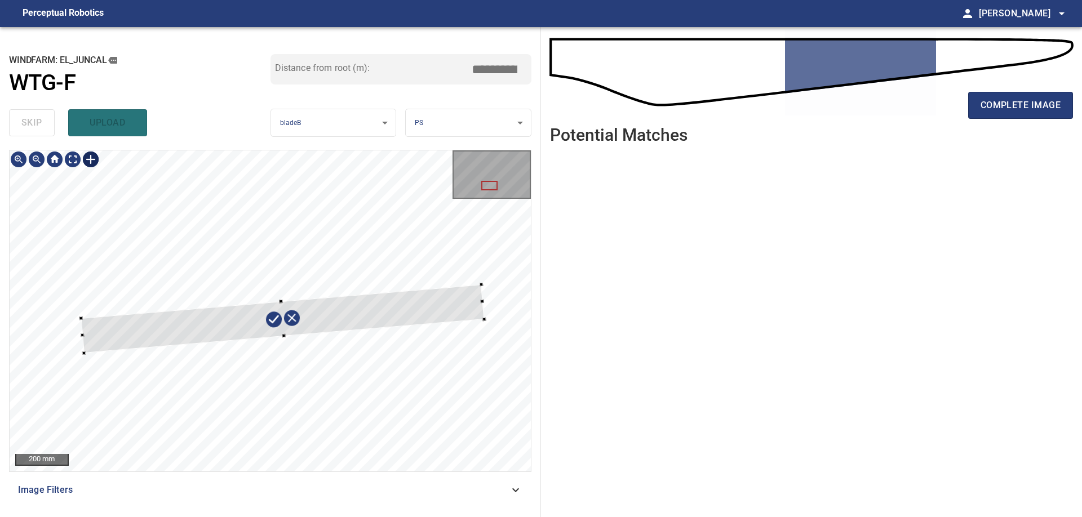
click at [441, 315] on div at bounding box center [282, 318] width 403 height 69
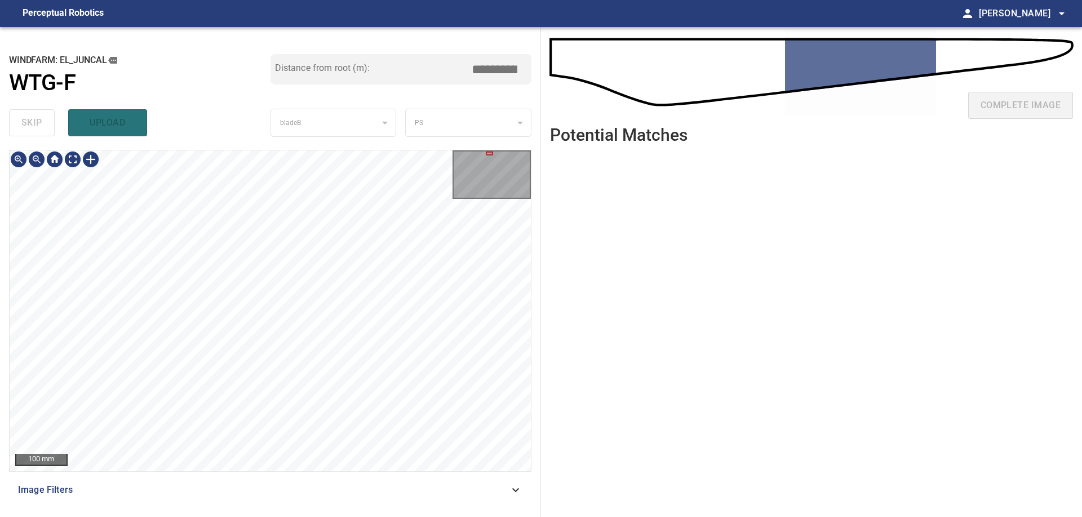
click at [326, 499] on div "100 mm Image Filters" at bounding box center [270, 329] width 522 height 358
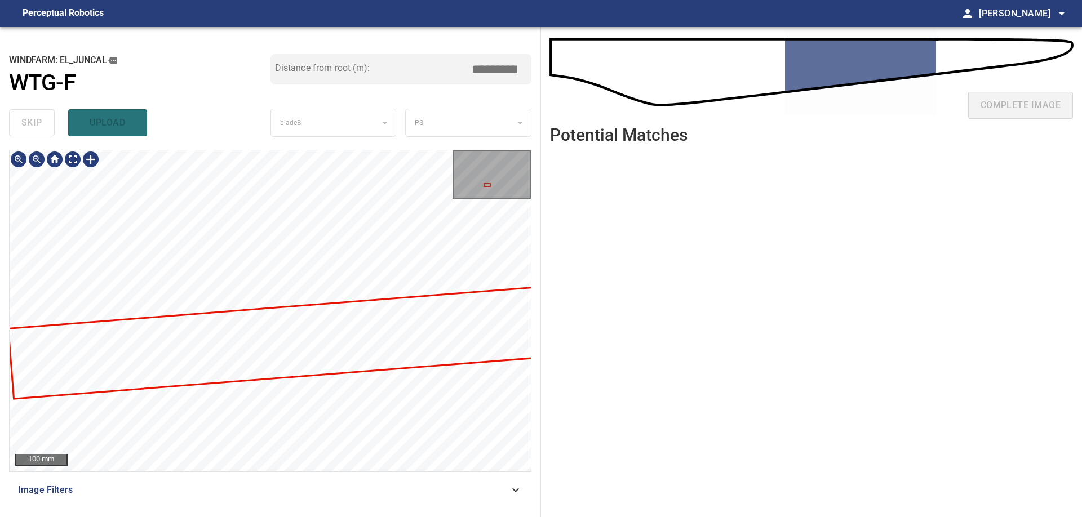
click at [332, 330] on div at bounding box center [270, 310] width 521 height 321
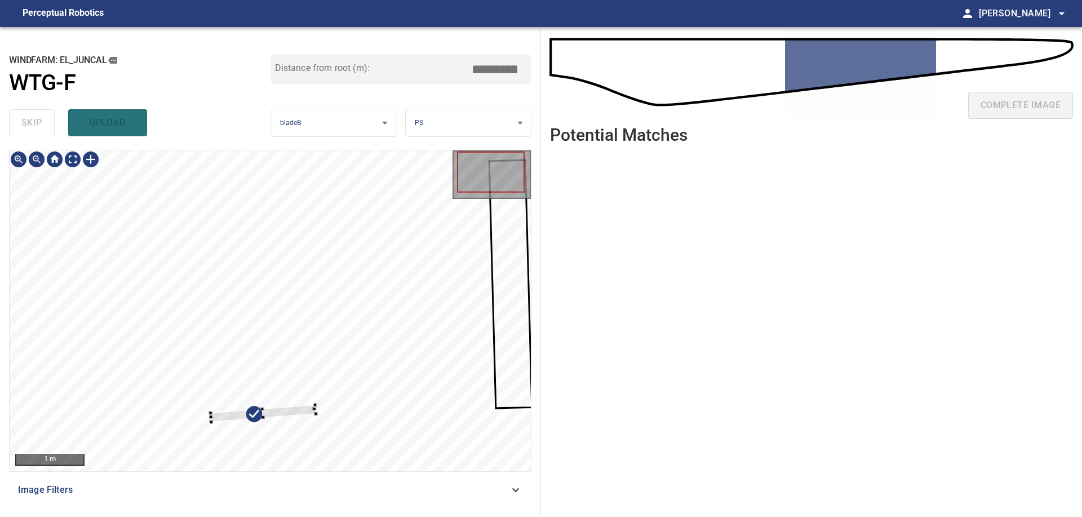
click at [256, 354] on div at bounding box center [270, 310] width 521 height 321
click at [264, 407] on div at bounding box center [262, 411] width 105 height 17
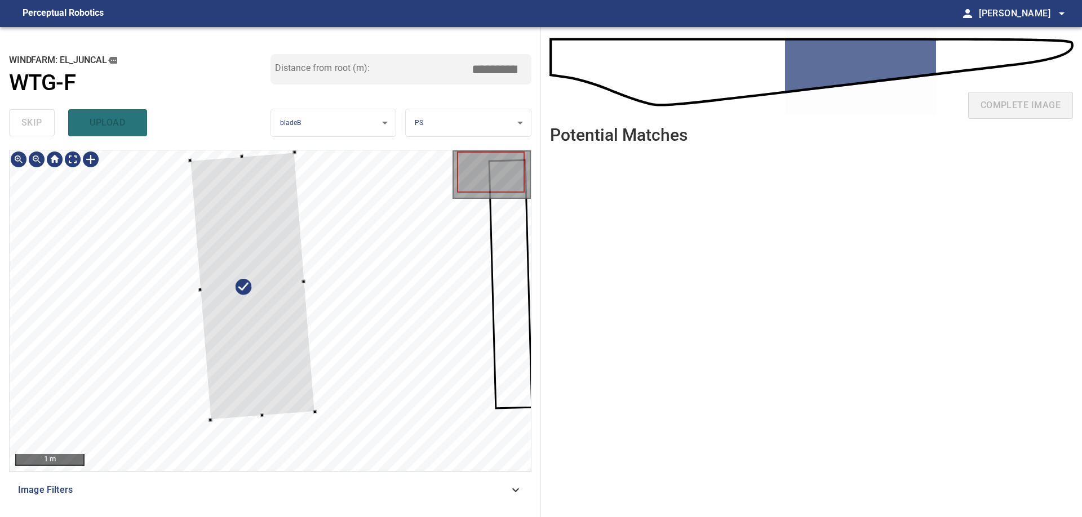
click at [228, 153] on div at bounding box center [270, 310] width 521 height 321
click at [203, 291] on div at bounding box center [270, 310] width 521 height 321
click at [201, 291] on div at bounding box center [270, 310] width 521 height 321
click at [203, 291] on div at bounding box center [270, 310] width 521 height 321
click at [306, 283] on div at bounding box center [304, 281] width 3 height 3
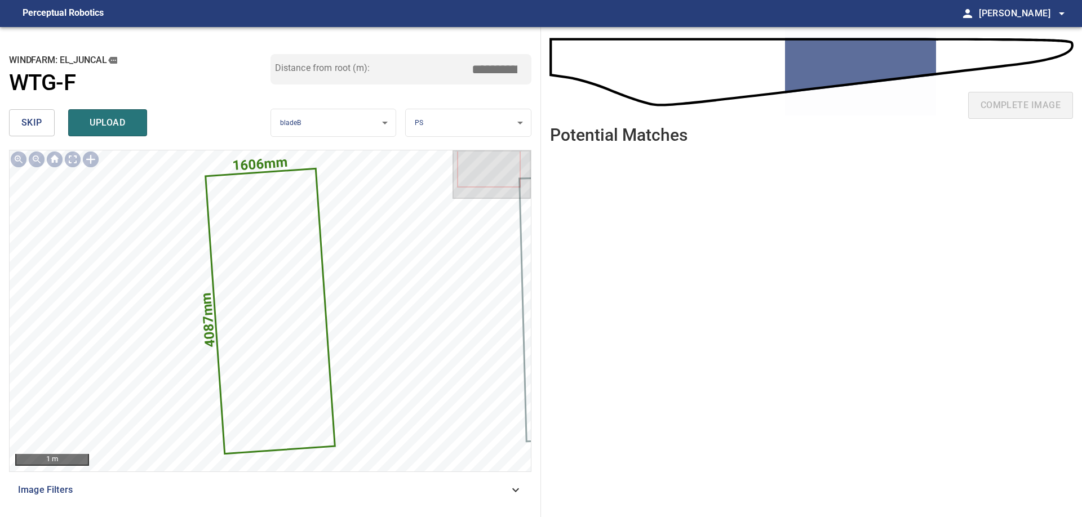
drag, startPoint x: 477, startPoint y: 70, endPoint x: 690, endPoint y: 111, distance: 216.8
click at [527, 80] on input "*****" at bounding box center [498, 69] width 56 height 21
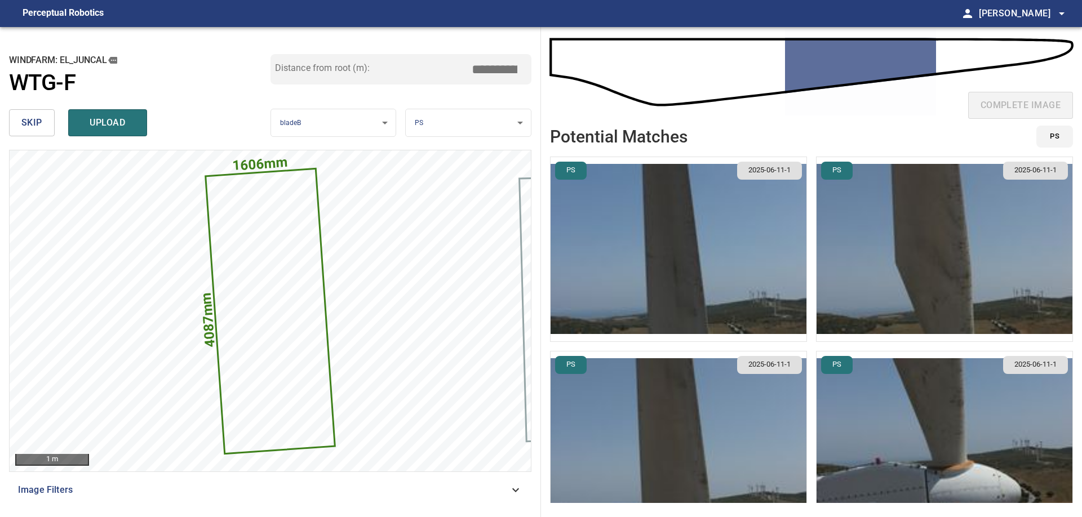
scroll to position [33, 0]
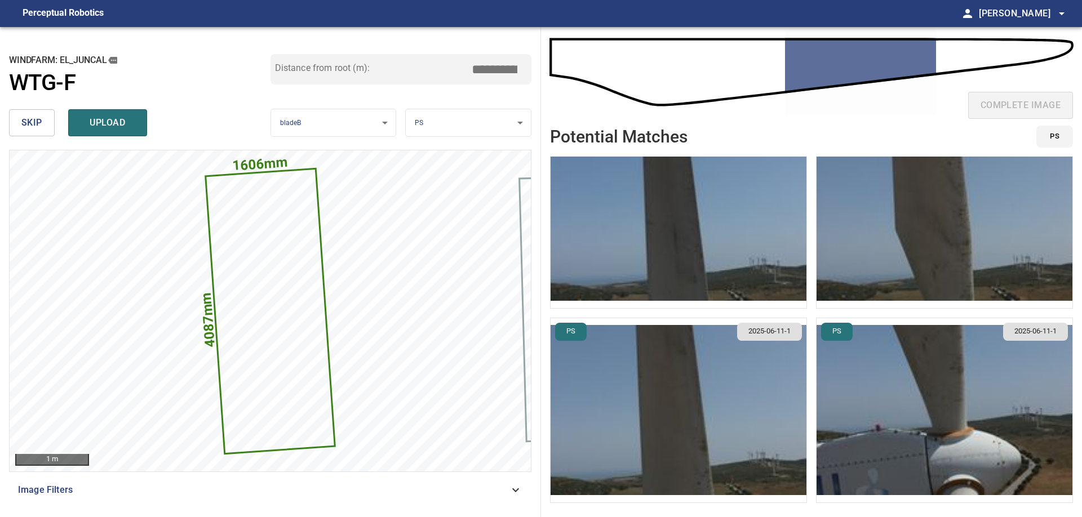
type input "****"
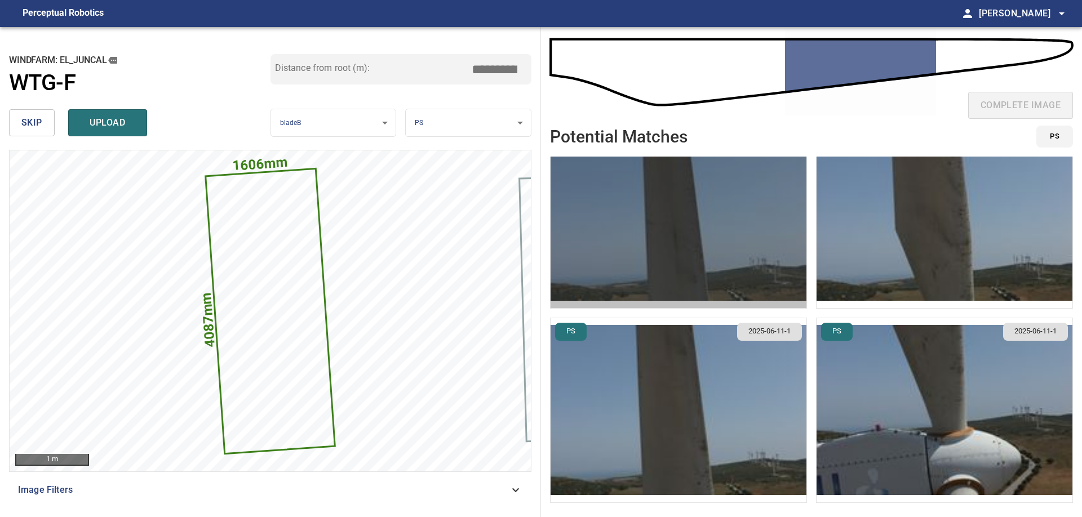
click at [712, 242] on img "button" at bounding box center [678, 216] width 256 height 184
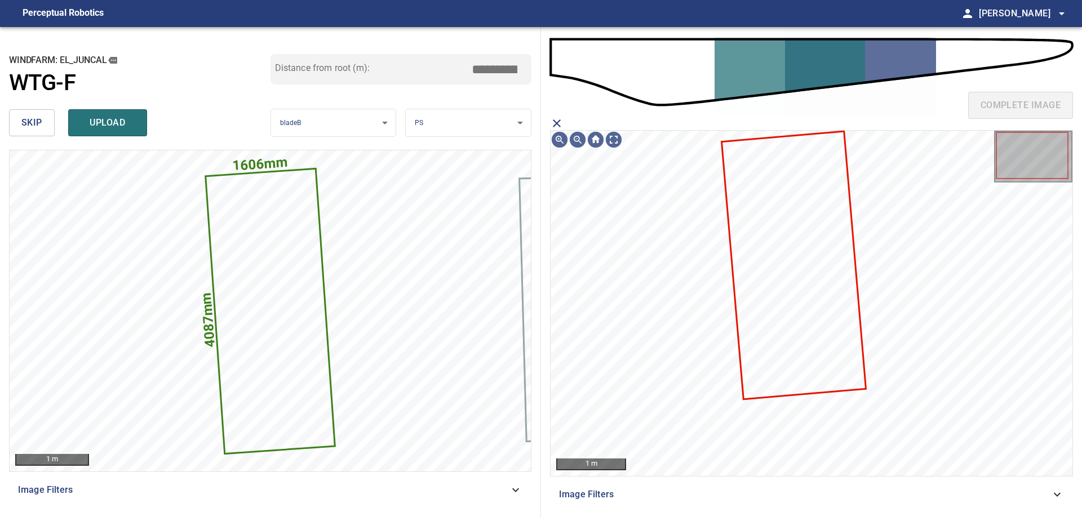
click at [802, 299] on icon at bounding box center [793, 265] width 143 height 266
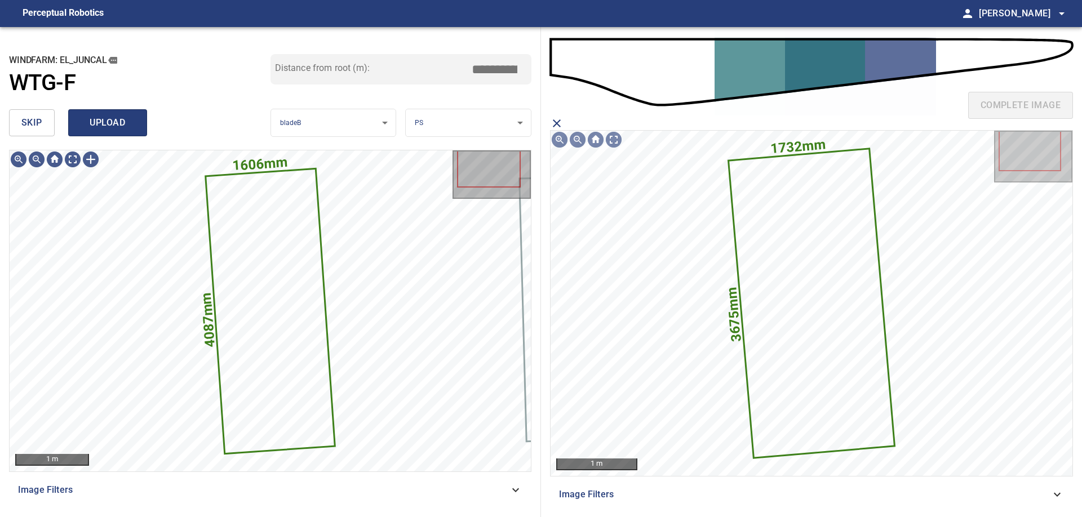
click at [122, 122] on span "upload" at bounding box center [108, 123] width 54 height 16
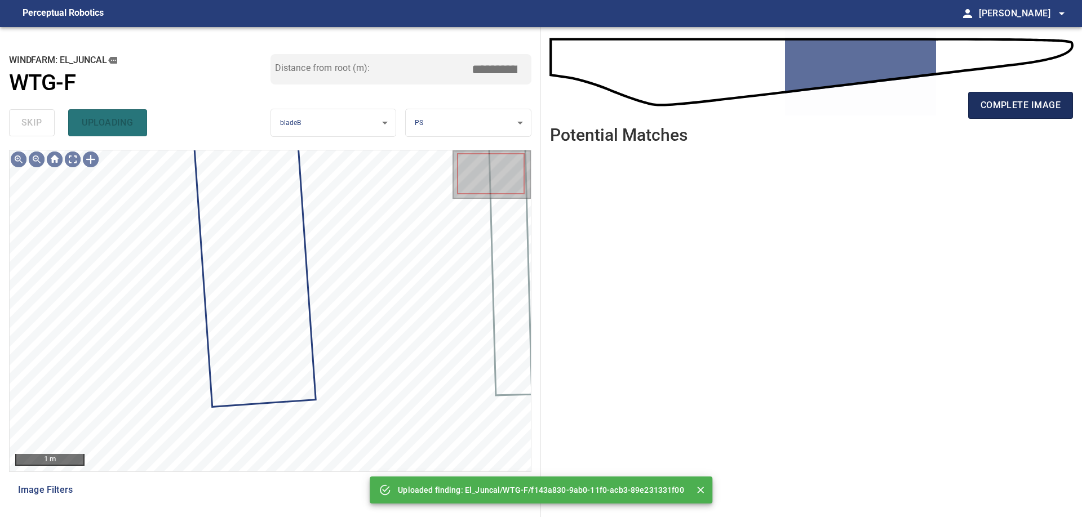
click at [976, 101] on button "complete image" at bounding box center [1020, 105] width 105 height 27
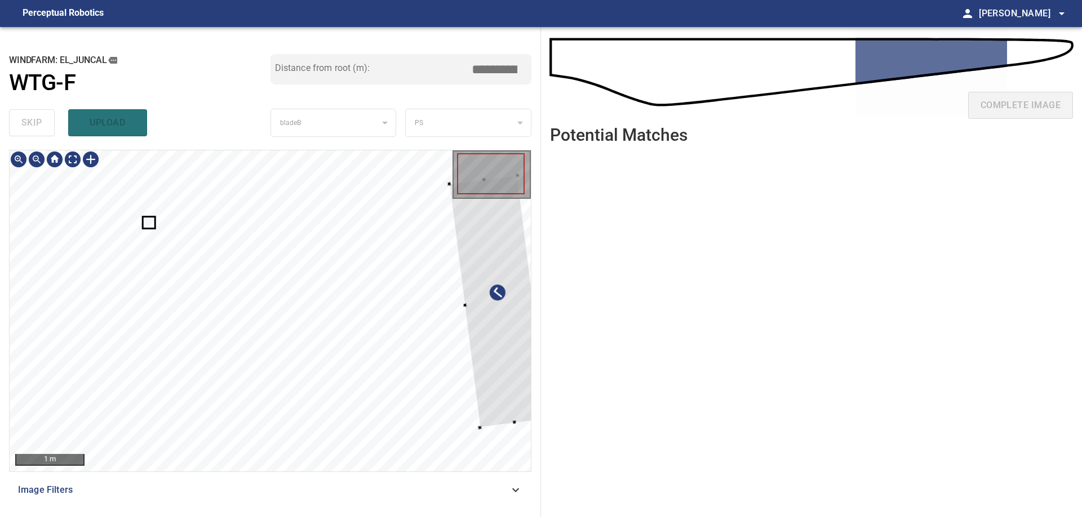
click at [506, 345] on div at bounding box center [498, 301] width 99 height 252
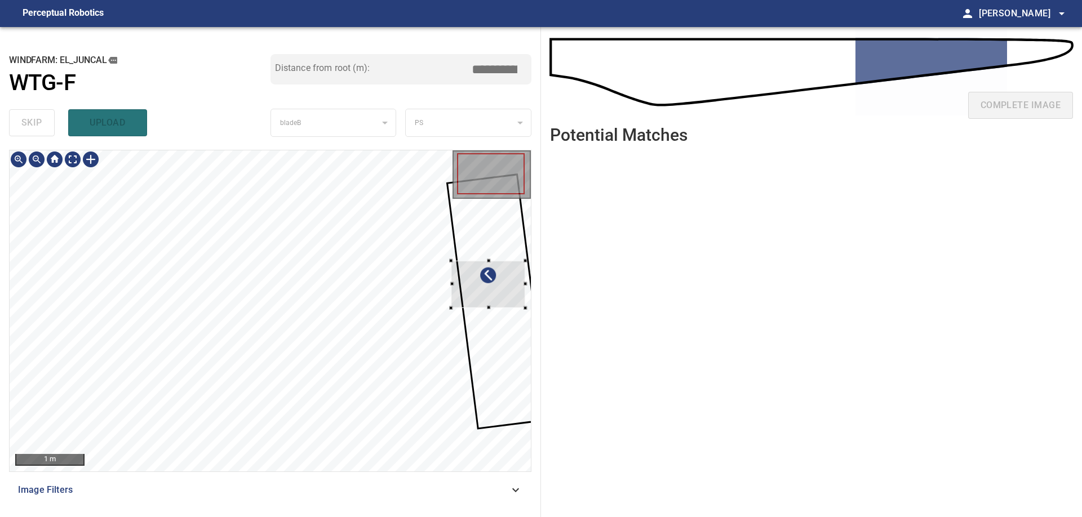
click at [473, 288] on div at bounding box center [488, 284] width 74 height 47
click at [498, 267] on div at bounding box center [488, 279] width 74 height 47
click at [499, 277] on div at bounding box center [488, 279] width 74 height 47
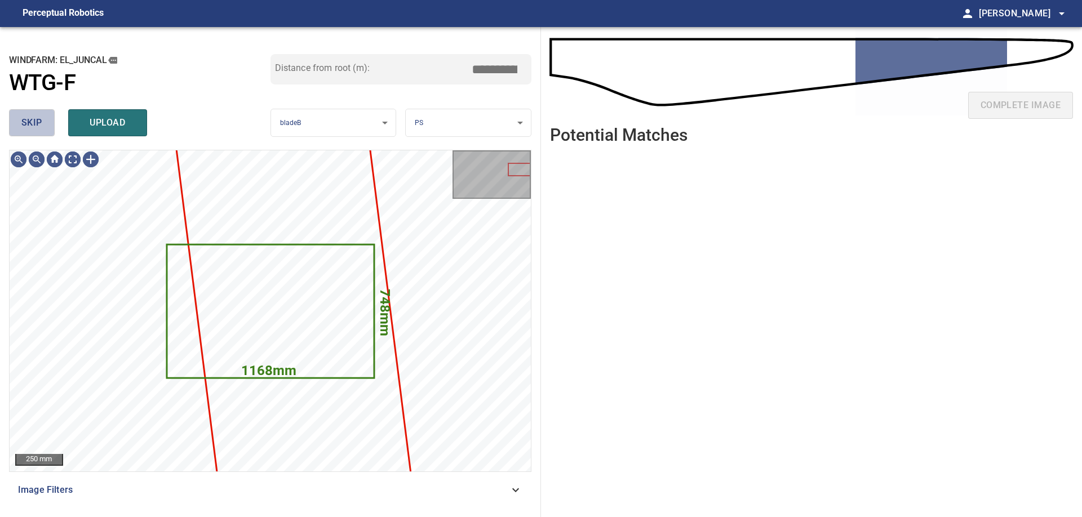
click at [41, 132] on button "skip" at bounding box center [32, 122] width 46 height 27
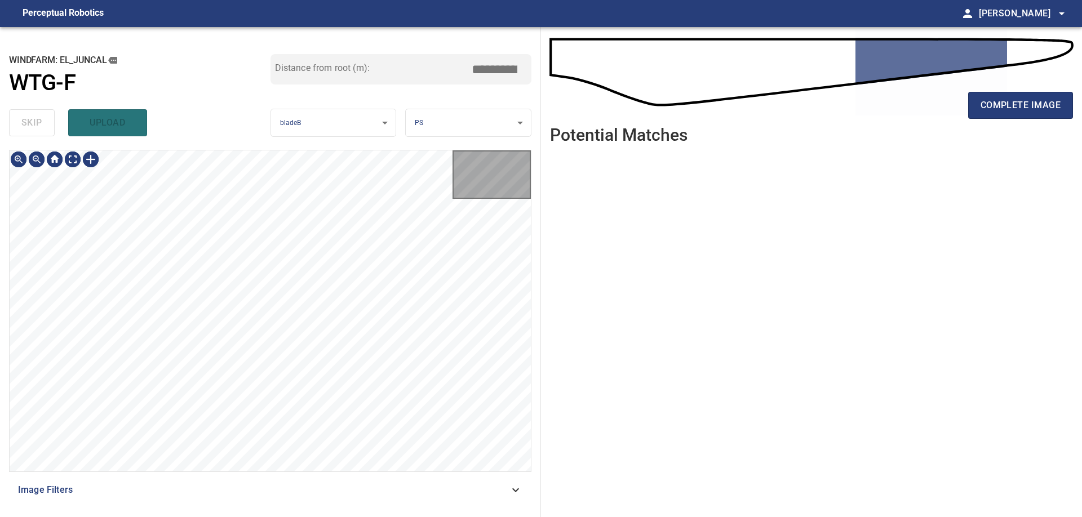
click at [41, 132] on div "skip upload" at bounding box center [139, 123] width 261 height 36
click at [94, 161] on div at bounding box center [91, 159] width 18 height 18
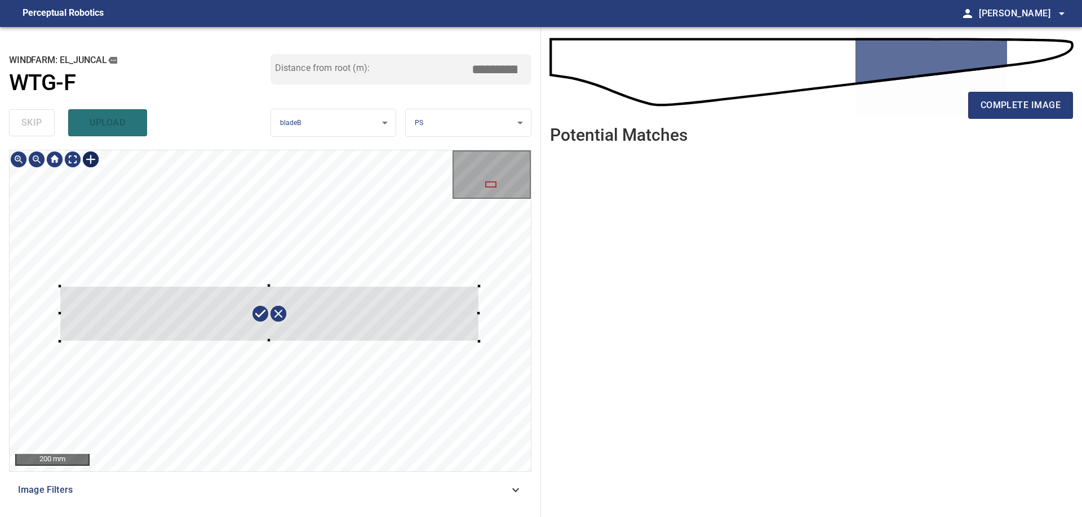
click at [479, 341] on div at bounding box center [270, 310] width 521 height 321
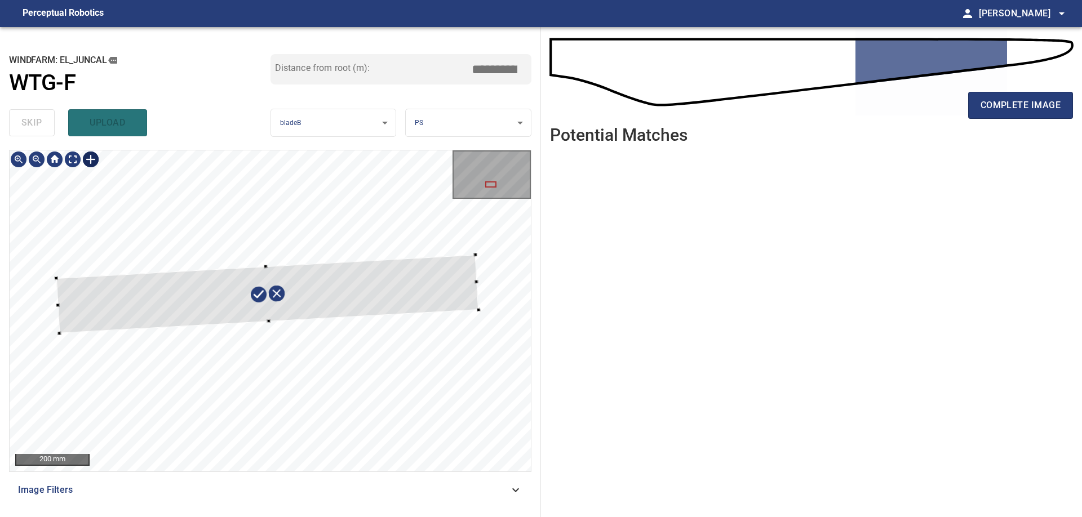
click at [431, 288] on div at bounding box center [267, 294] width 422 height 79
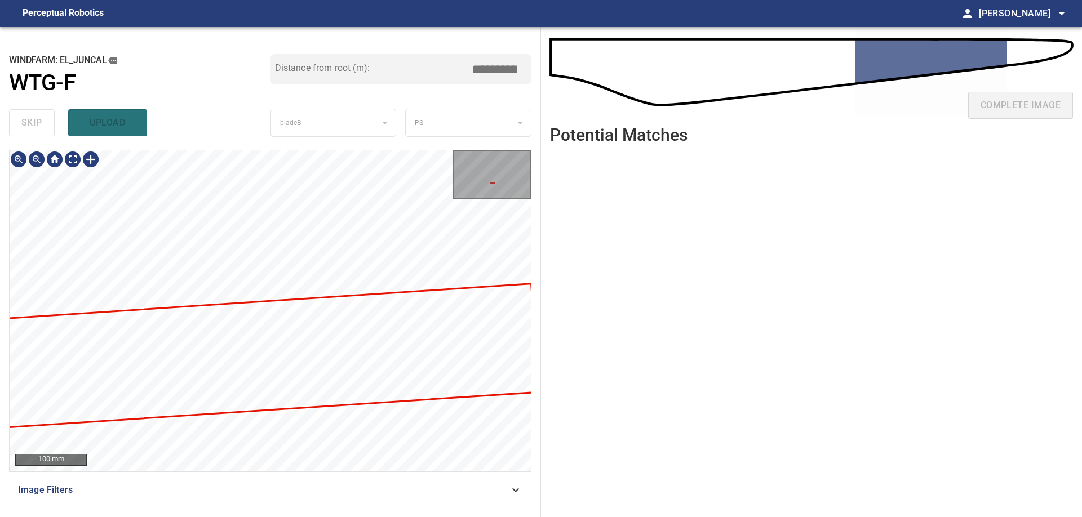
click at [398, 327] on div at bounding box center [270, 310] width 521 height 321
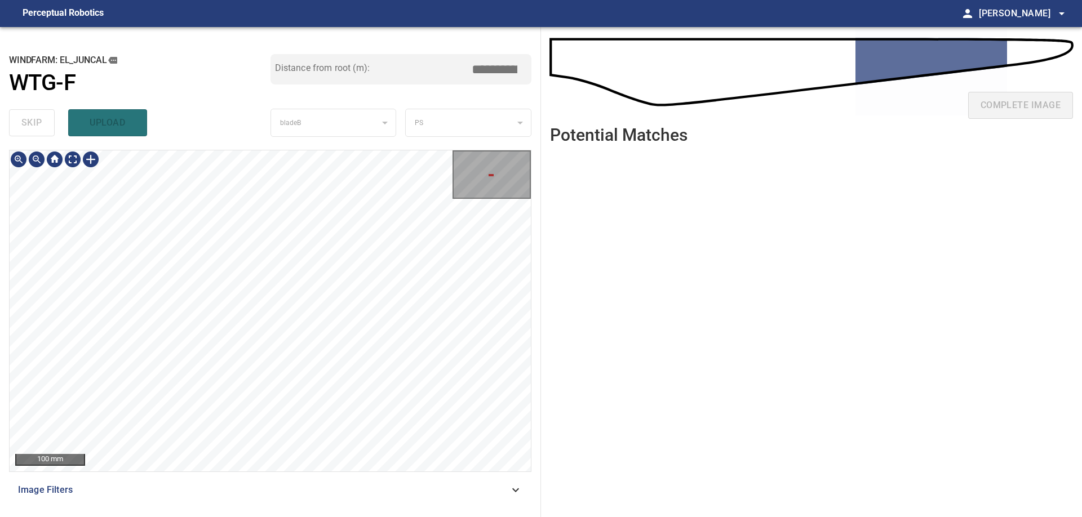
click at [343, 473] on div "100 mm Image Filters" at bounding box center [270, 329] width 522 height 358
click at [402, 475] on div "100 mm Image Filters" at bounding box center [270, 329] width 522 height 358
click at [176, 144] on div "**********" at bounding box center [270, 272] width 541 height 490
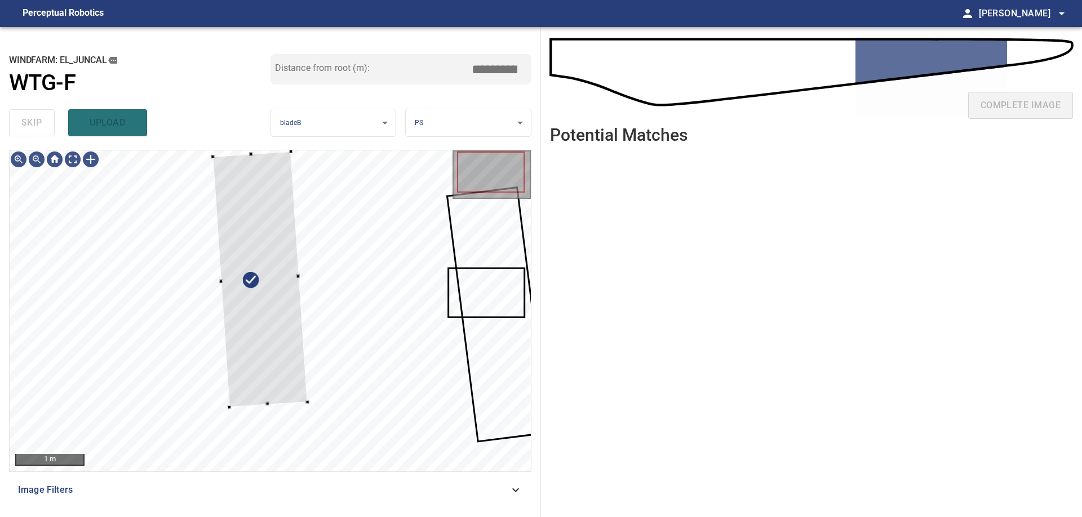
click at [230, 150] on div "**********" at bounding box center [270, 272] width 541 height 490
click at [297, 276] on div at bounding box center [296, 276] width 3 height 3
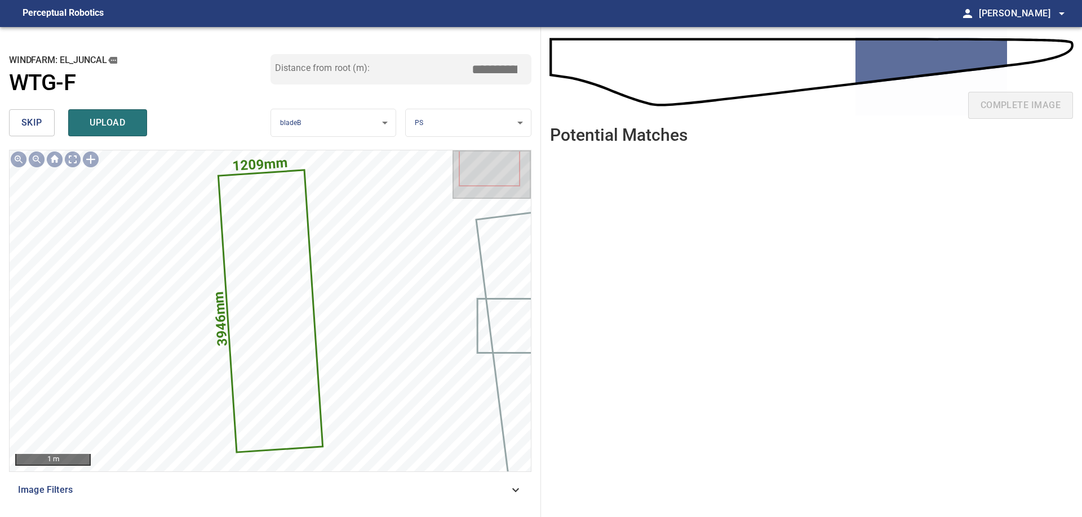
drag, startPoint x: 483, startPoint y: 66, endPoint x: 609, endPoint y: 92, distance: 128.7
click at [527, 80] on input "*****" at bounding box center [498, 69] width 56 height 21
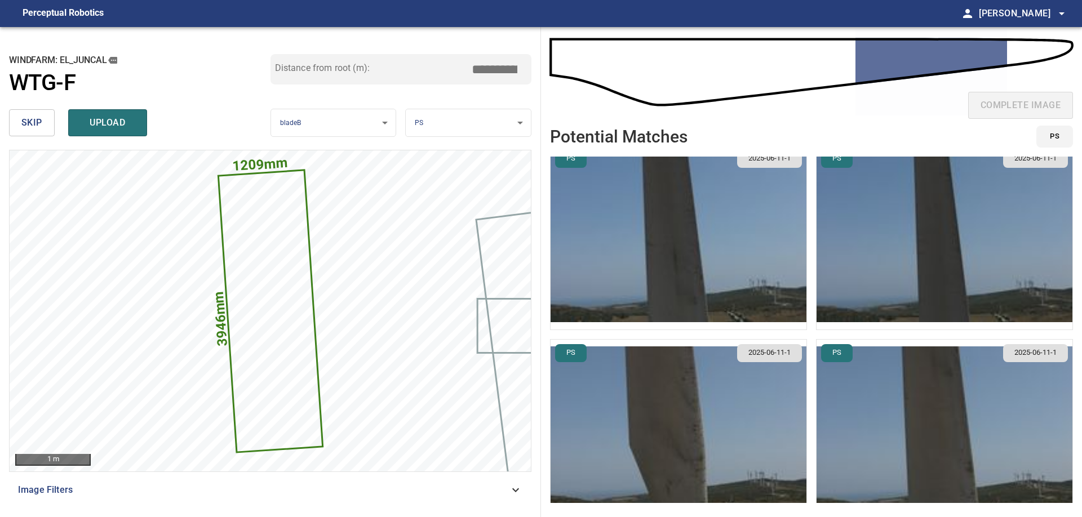
scroll to position [0, 0]
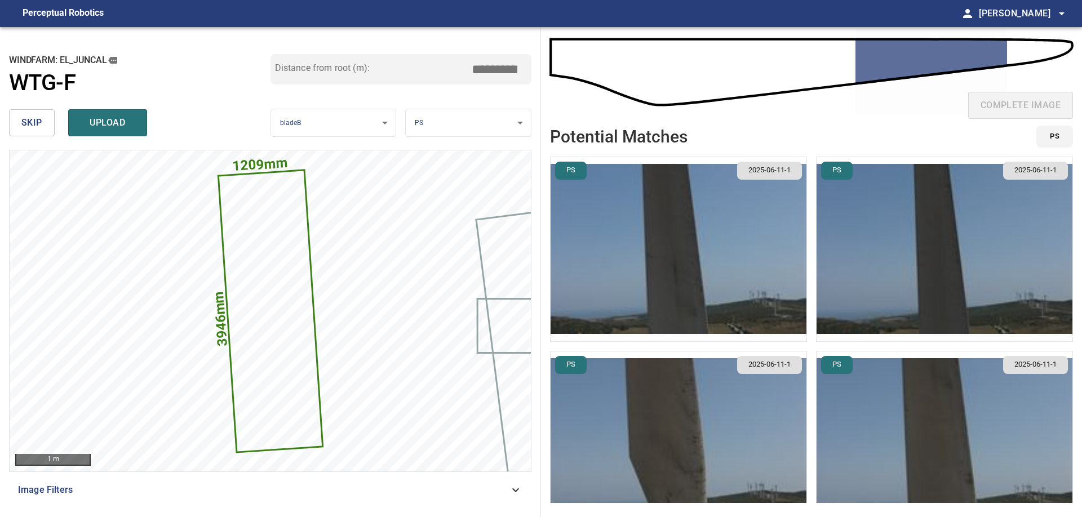
type input "****"
click at [947, 268] on img "button" at bounding box center [944, 249] width 256 height 184
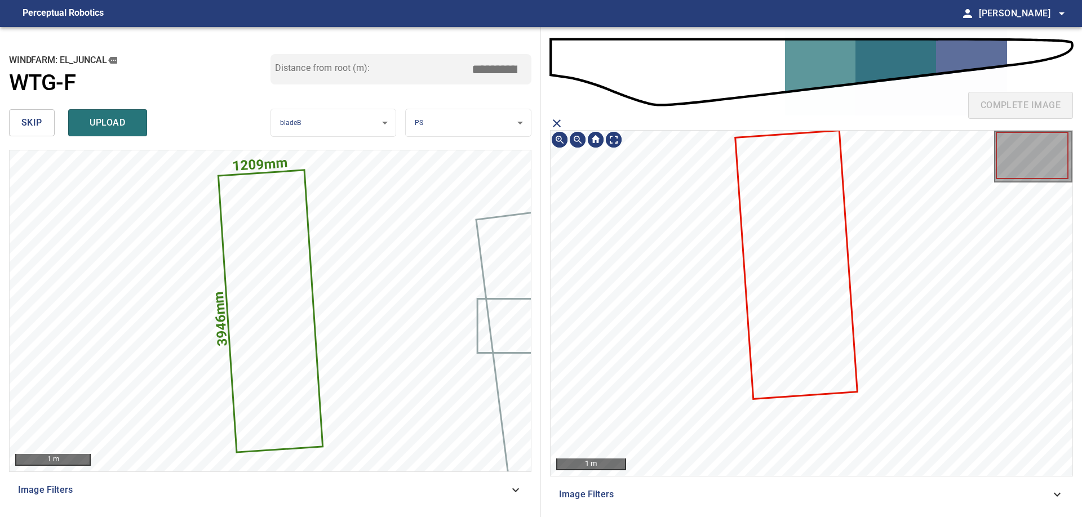
click at [812, 288] on icon at bounding box center [796, 265] width 120 height 266
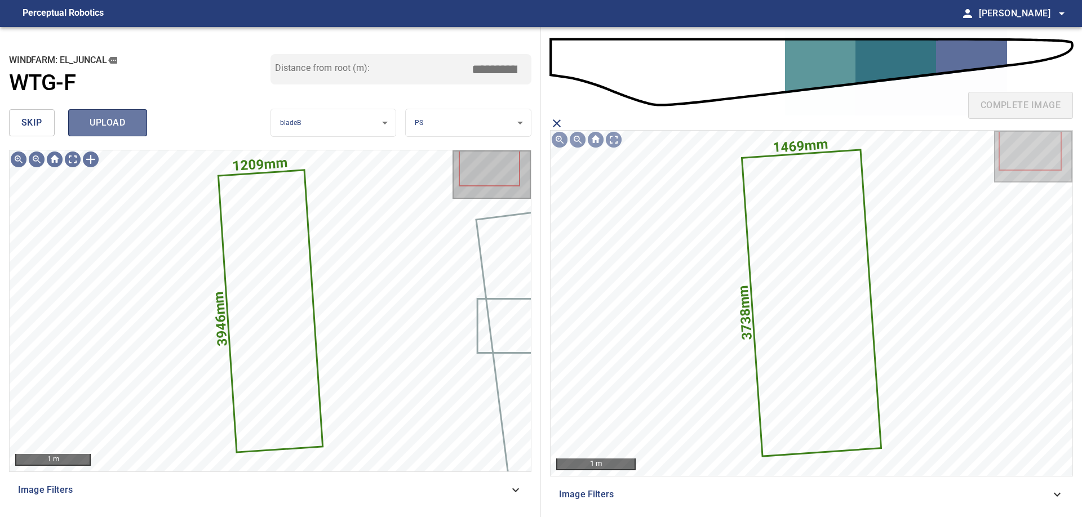
click at [128, 123] on span "upload" at bounding box center [108, 123] width 54 height 16
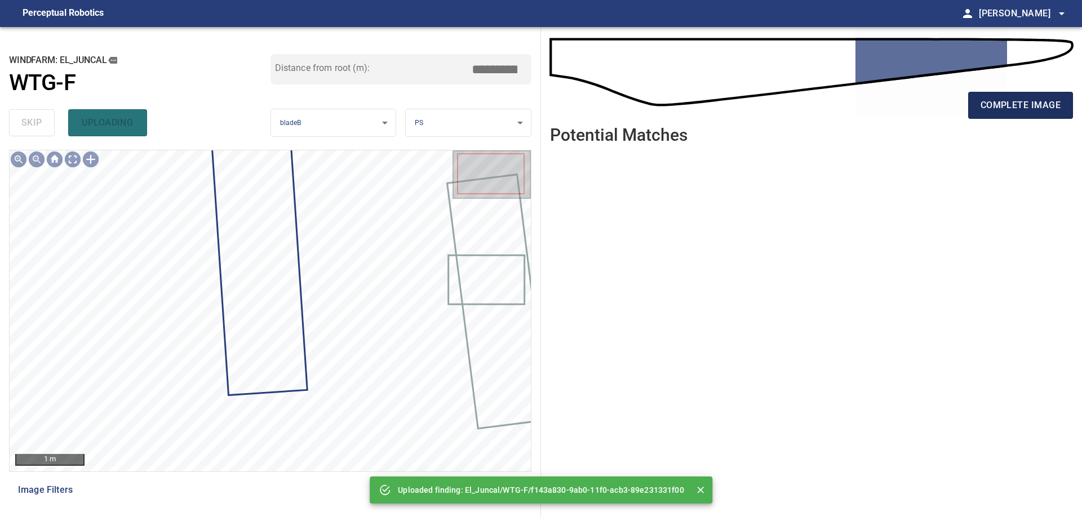
click at [998, 114] on button "complete image" at bounding box center [1020, 105] width 105 height 27
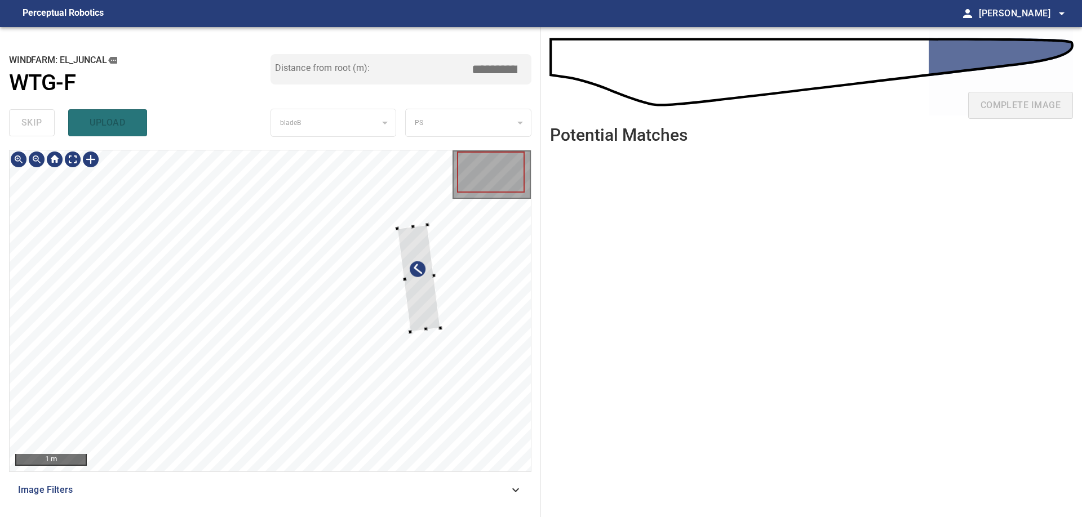
click at [449, 309] on div at bounding box center [270, 310] width 521 height 321
click at [508, 317] on div at bounding box center [505, 291] width 43 height 112
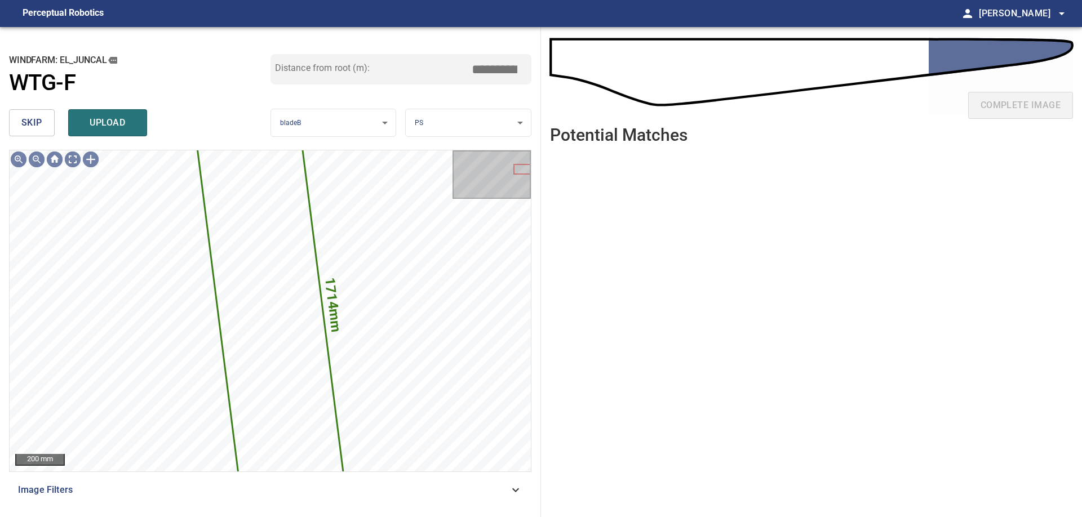
click at [23, 113] on button "skip" at bounding box center [32, 122] width 46 height 27
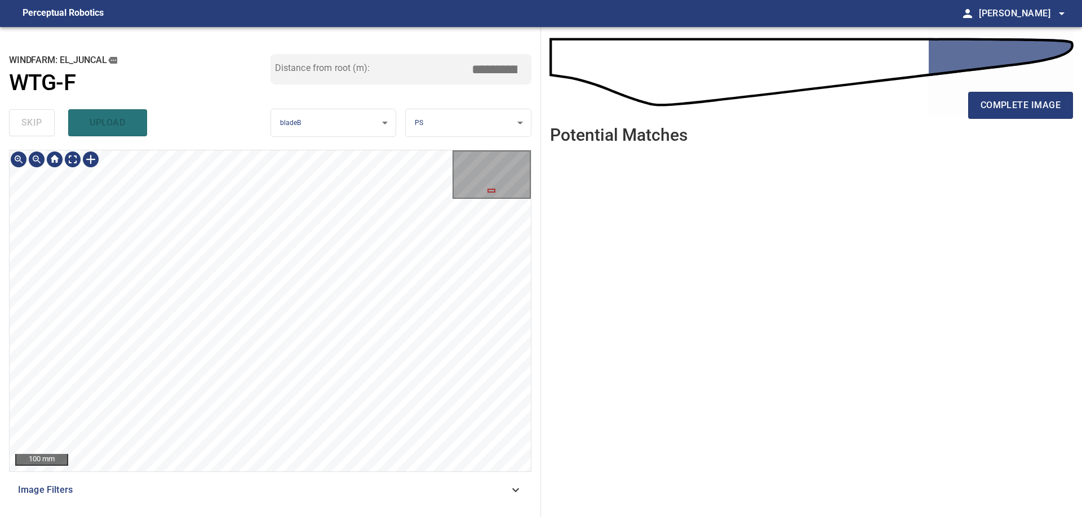
click at [277, 498] on div "100 mm Image Filters" at bounding box center [270, 329] width 522 height 358
click at [87, 157] on div at bounding box center [91, 159] width 18 height 18
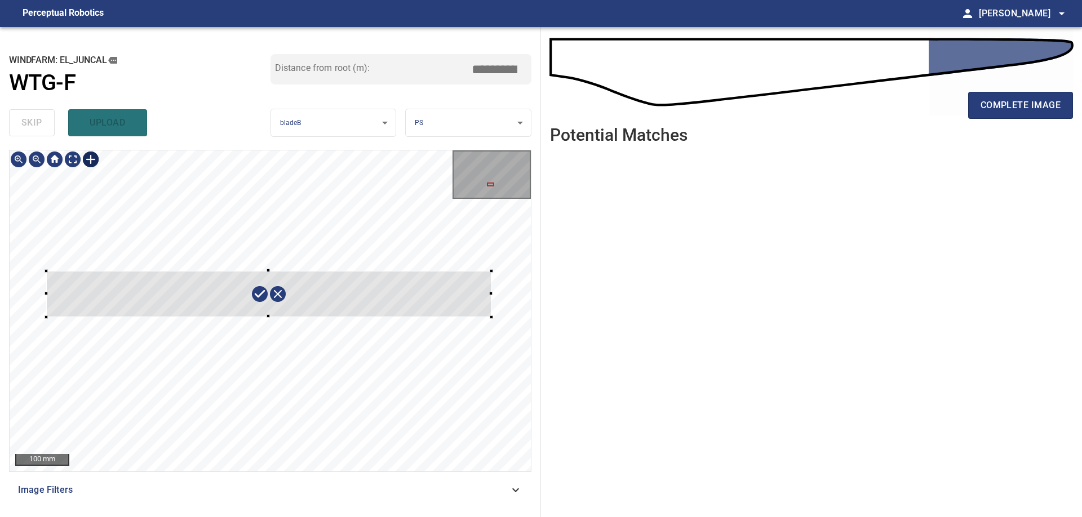
click at [491, 317] on div at bounding box center [270, 310] width 521 height 321
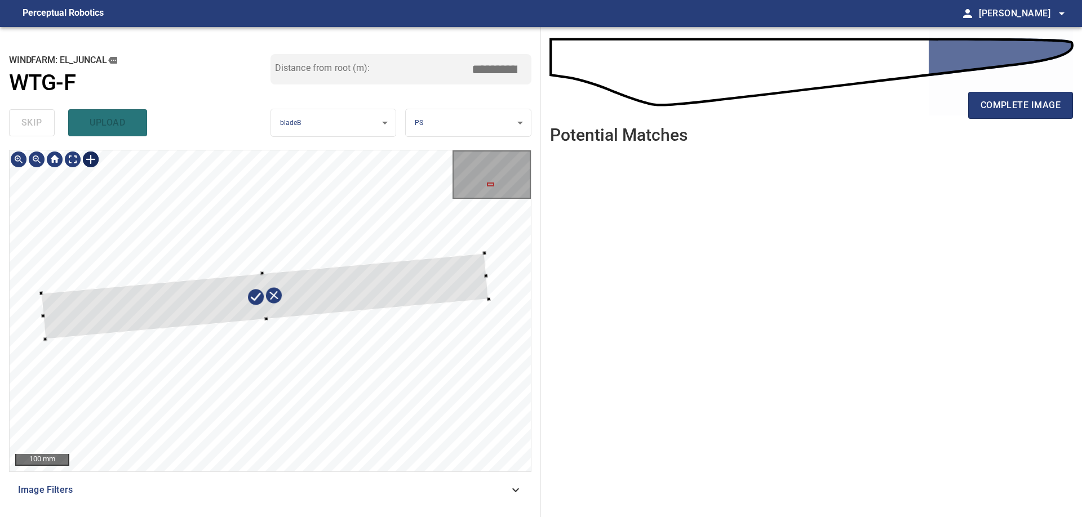
click at [466, 287] on div at bounding box center [264, 297] width 447 height 86
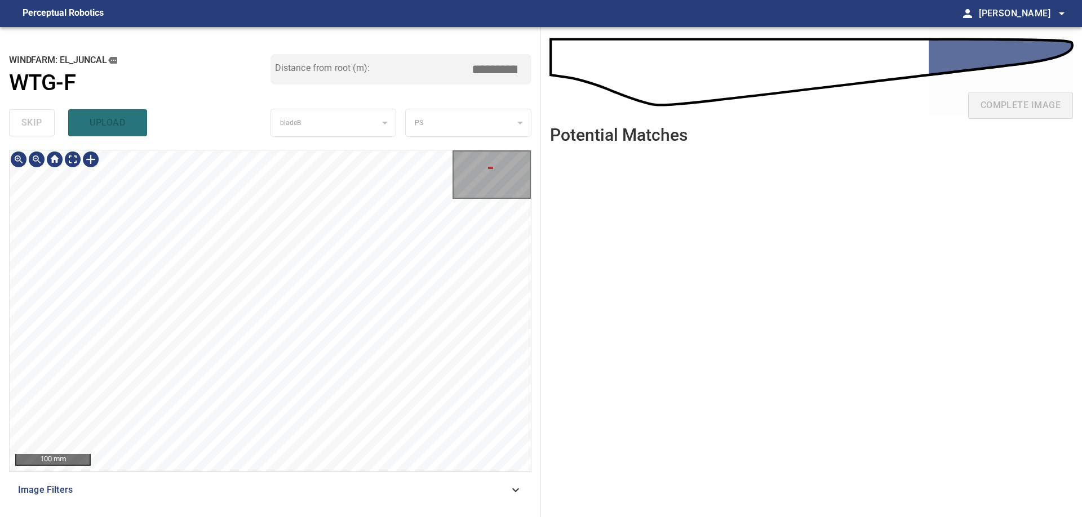
click at [347, 508] on div "100 mm Image Filters" at bounding box center [270, 329] width 522 height 358
click at [330, 479] on div "100 mm Image Filters" at bounding box center [270, 329] width 522 height 358
click at [337, 495] on div "100 mm Image Filters" at bounding box center [270, 329] width 522 height 358
click at [317, 483] on div "100 mm Image Filters" at bounding box center [270, 329] width 522 height 358
click at [344, 479] on div "100 mm Image Filters" at bounding box center [270, 329] width 522 height 358
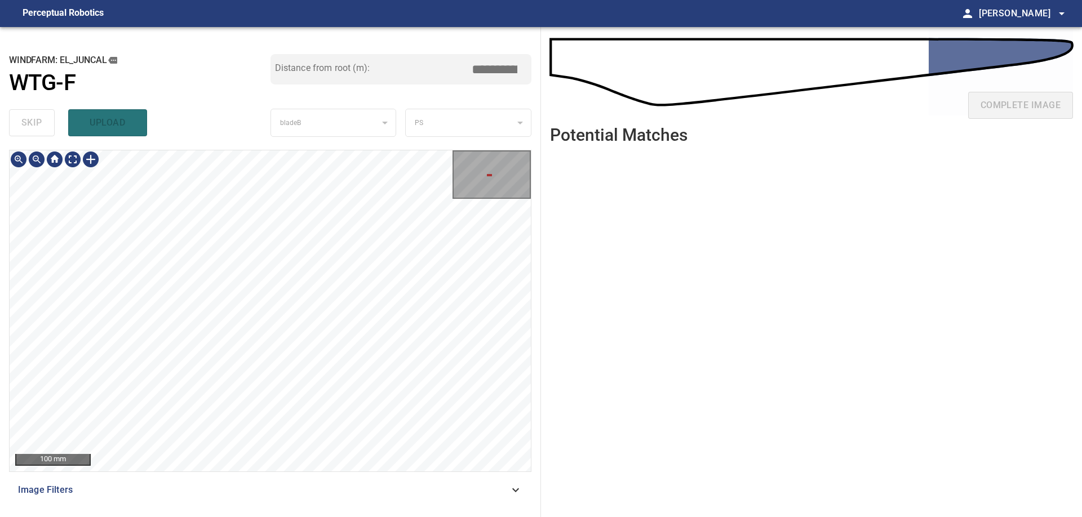
click at [199, 134] on div "**********" at bounding box center [270, 272] width 541 height 490
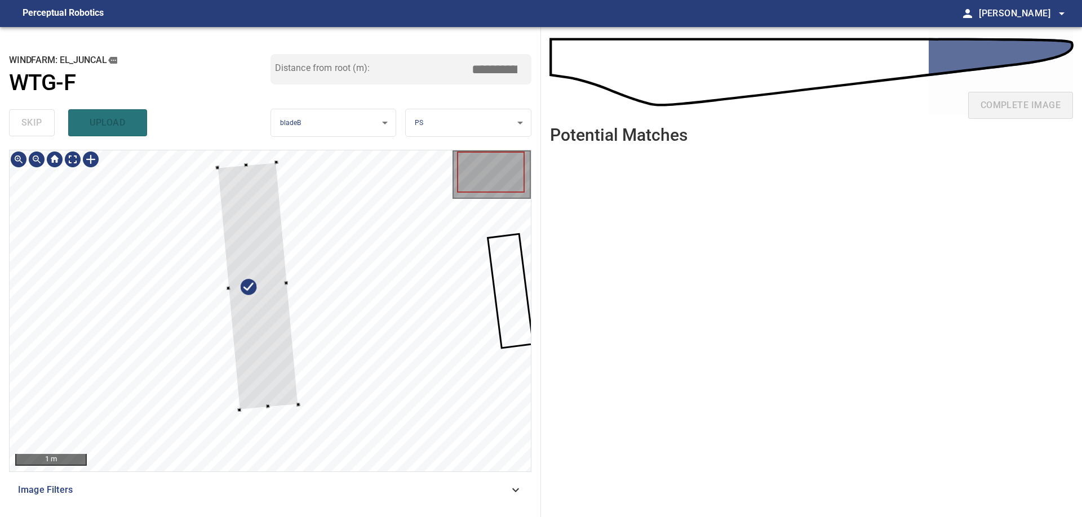
click at [266, 160] on div at bounding box center [270, 310] width 521 height 321
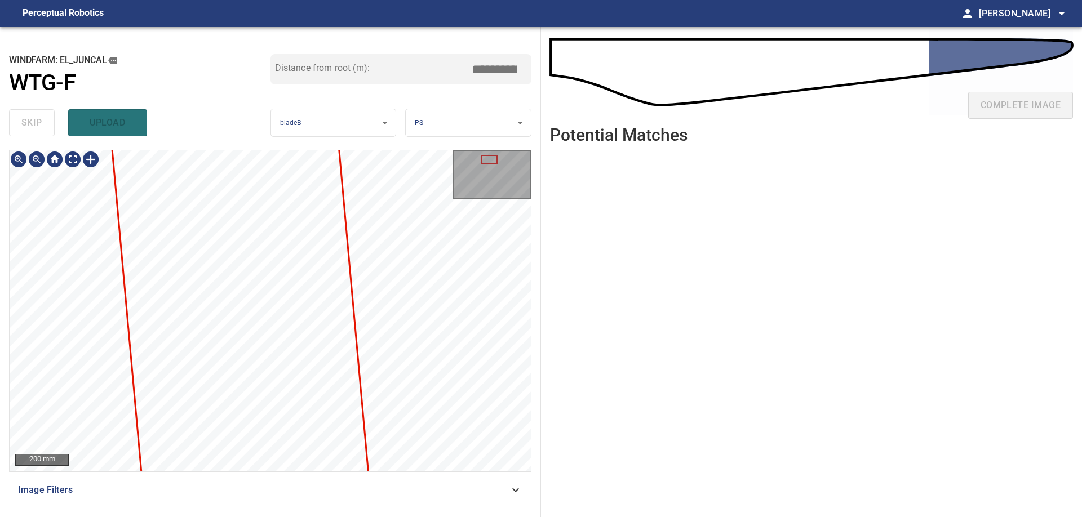
click at [439, 477] on div "200 mm Image Filters" at bounding box center [270, 329] width 522 height 358
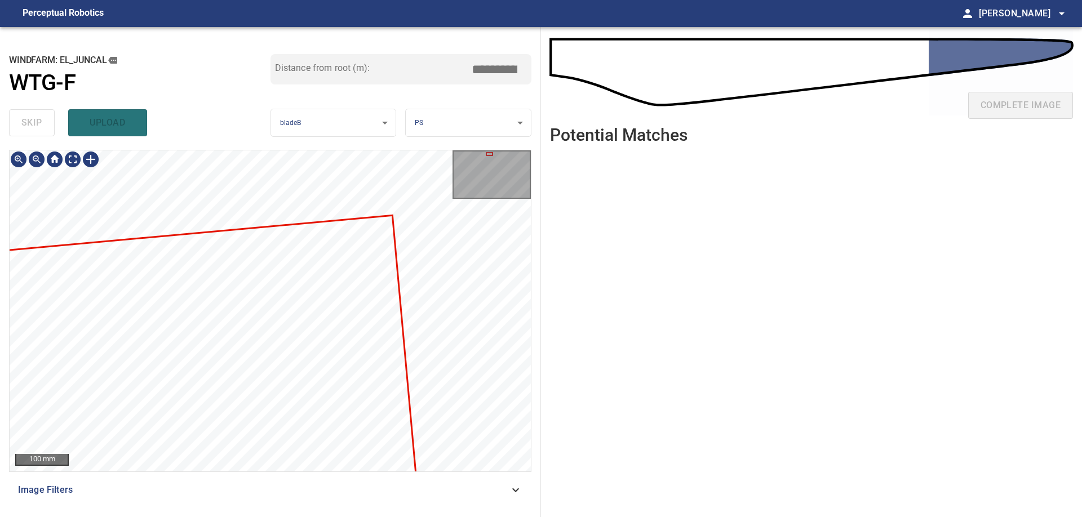
click at [231, 305] on div at bounding box center [270, 310] width 521 height 321
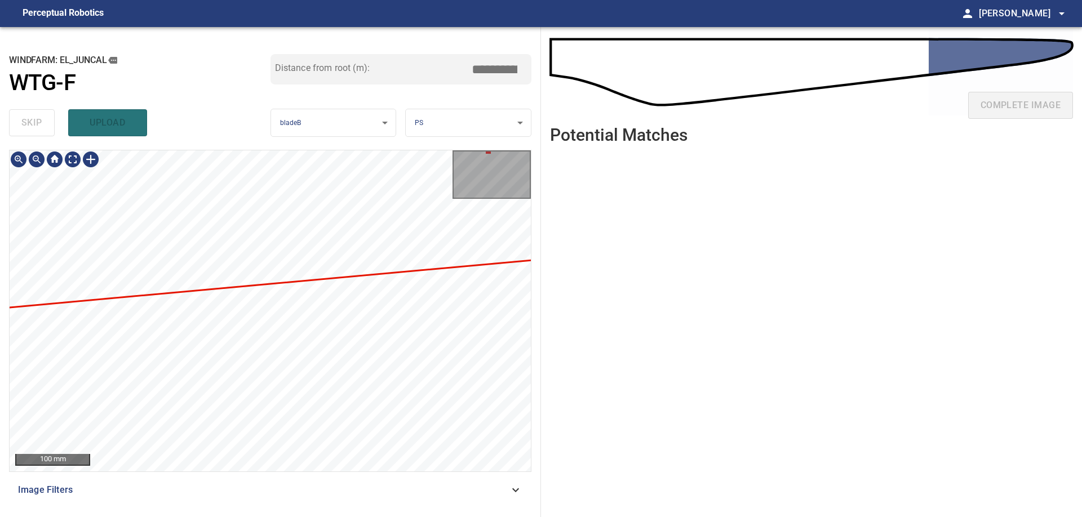
click at [220, 403] on div at bounding box center [270, 310] width 521 height 321
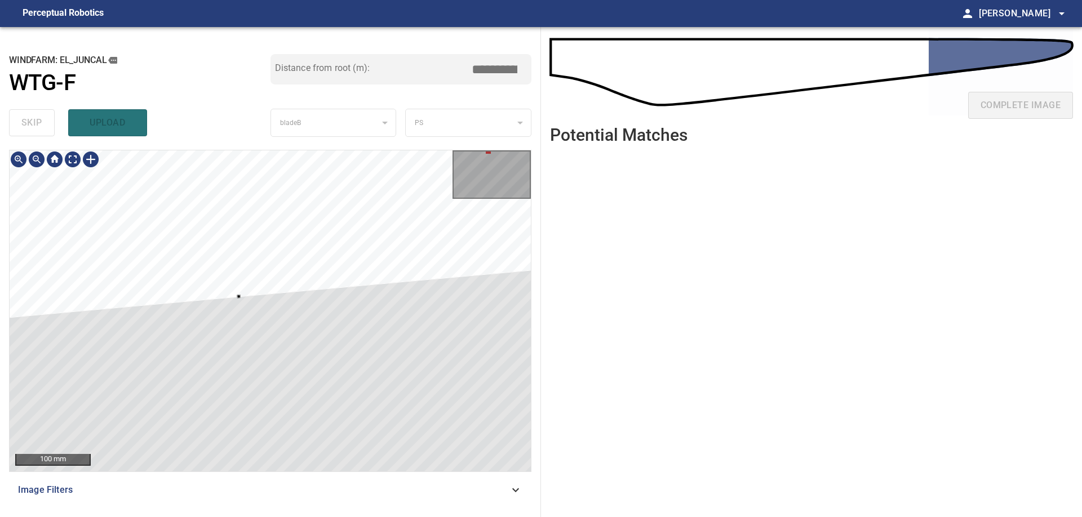
click at [238, 295] on div at bounding box center [270, 310] width 521 height 321
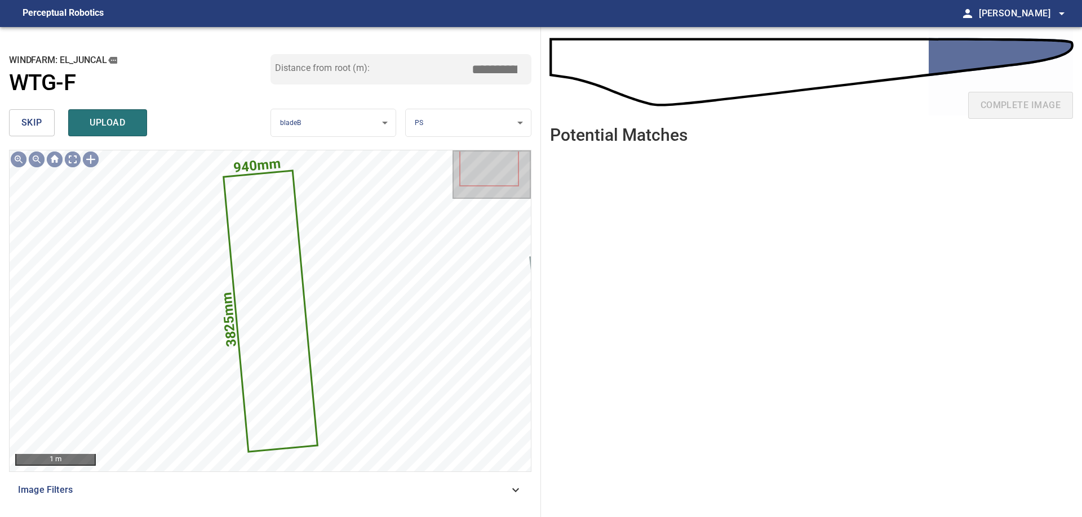
drag, startPoint x: 482, startPoint y: 70, endPoint x: 563, endPoint y: 75, distance: 81.3
click at [527, 75] on input "*****" at bounding box center [498, 69] width 56 height 21
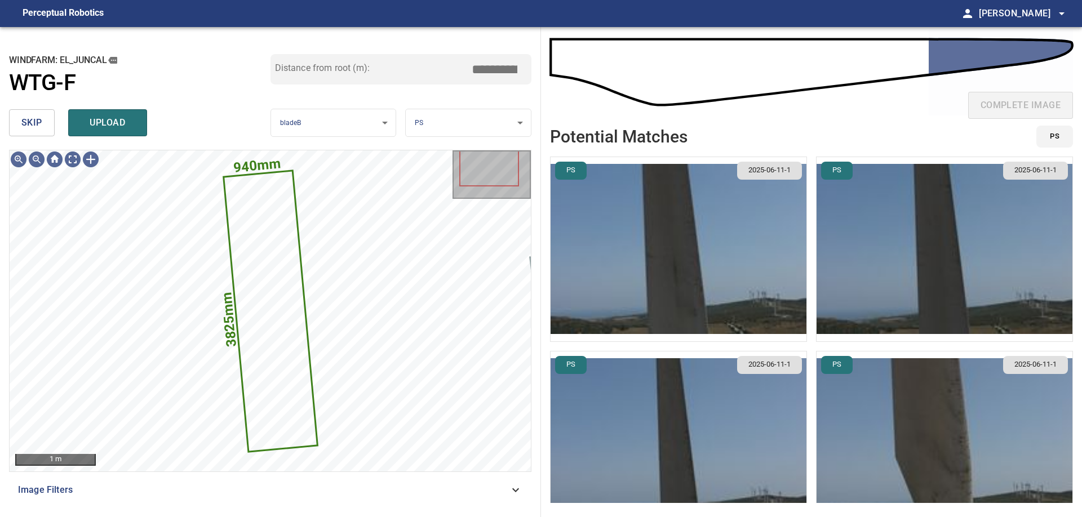
scroll to position [228, 0]
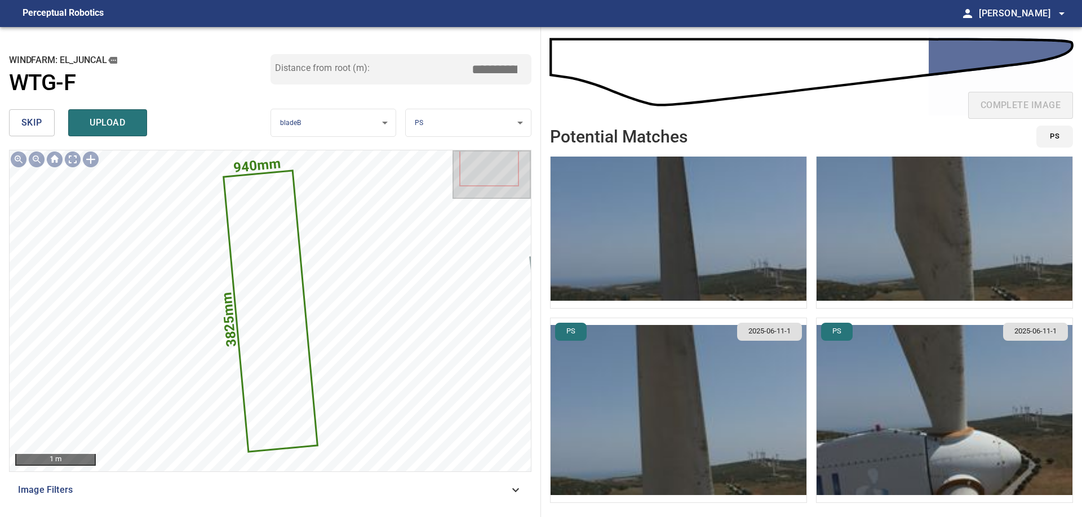
type input "****"
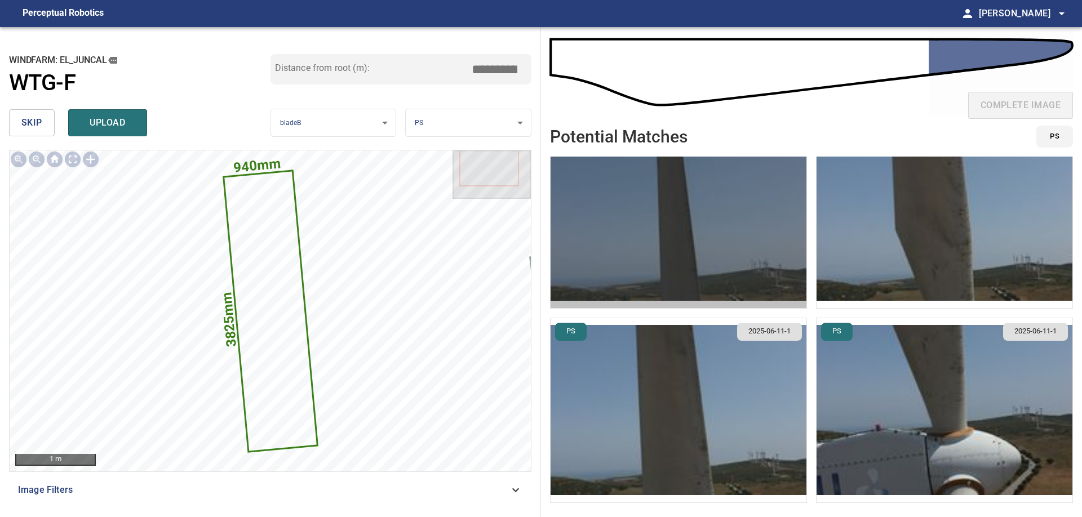
click at [700, 261] on img "button" at bounding box center [678, 216] width 256 height 184
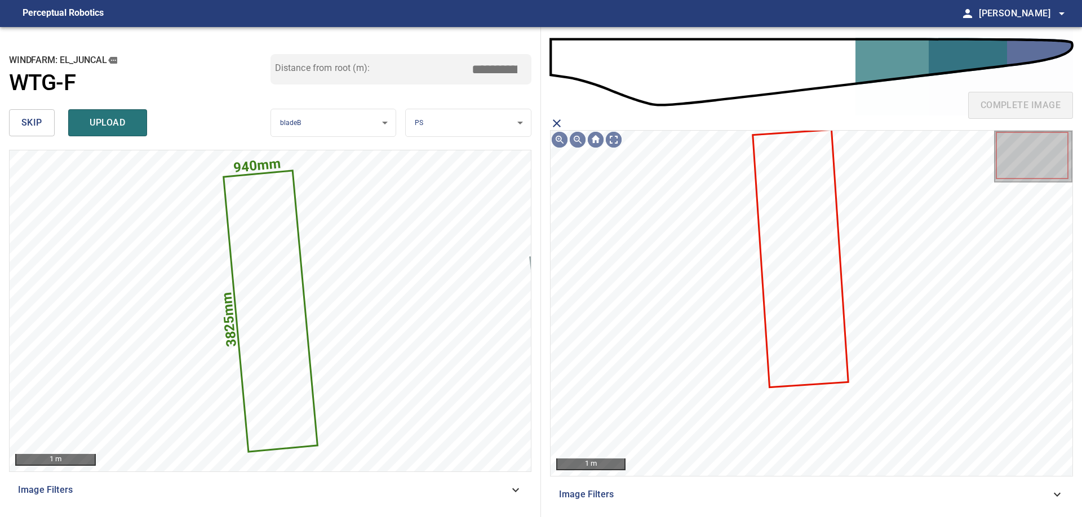
click at [813, 279] on icon at bounding box center [801, 259] width 94 height 256
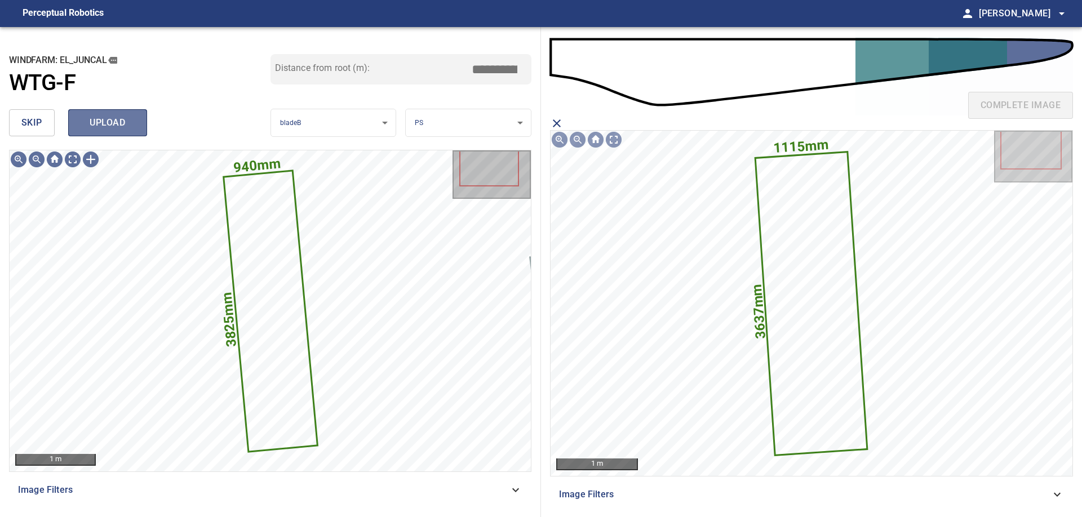
click at [132, 119] on span "upload" at bounding box center [108, 123] width 54 height 16
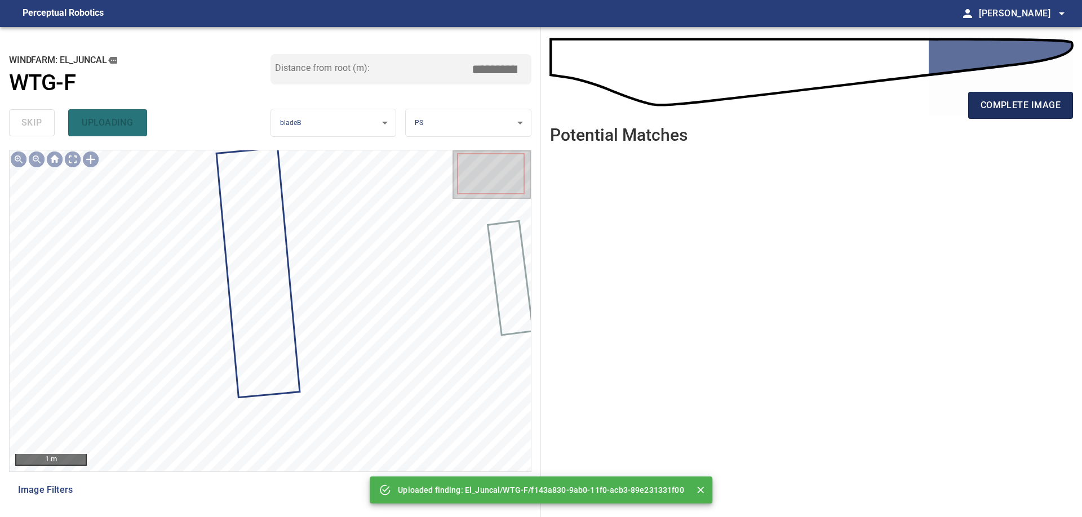
click at [1012, 112] on span "complete image" at bounding box center [1020, 105] width 80 height 16
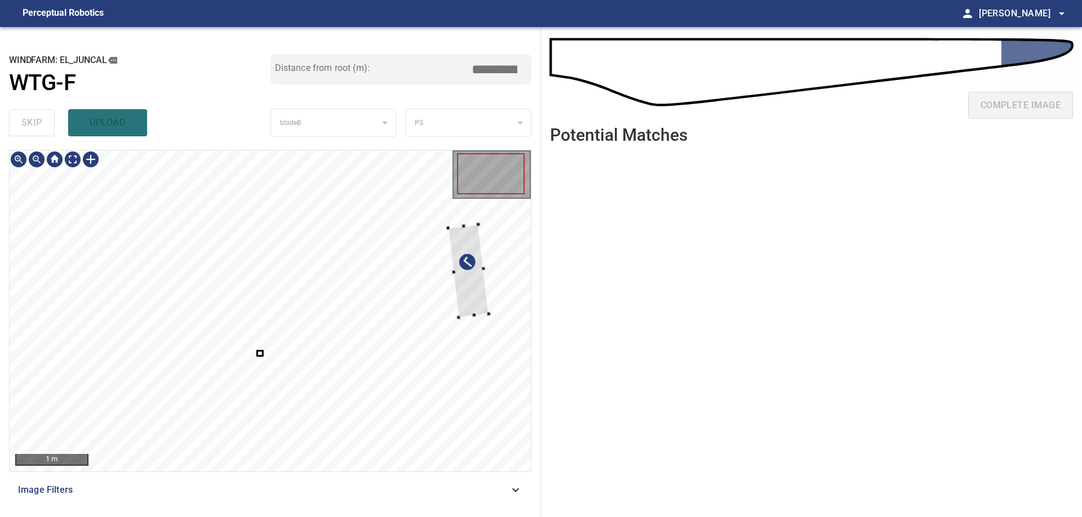
click at [495, 270] on div at bounding box center [270, 310] width 521 height 321
click at [320, 408] on div at bounding box center [270, 310] width 521 height 321
click at [524, 286] on div at bounding box center [270, 310] width 521 height 321
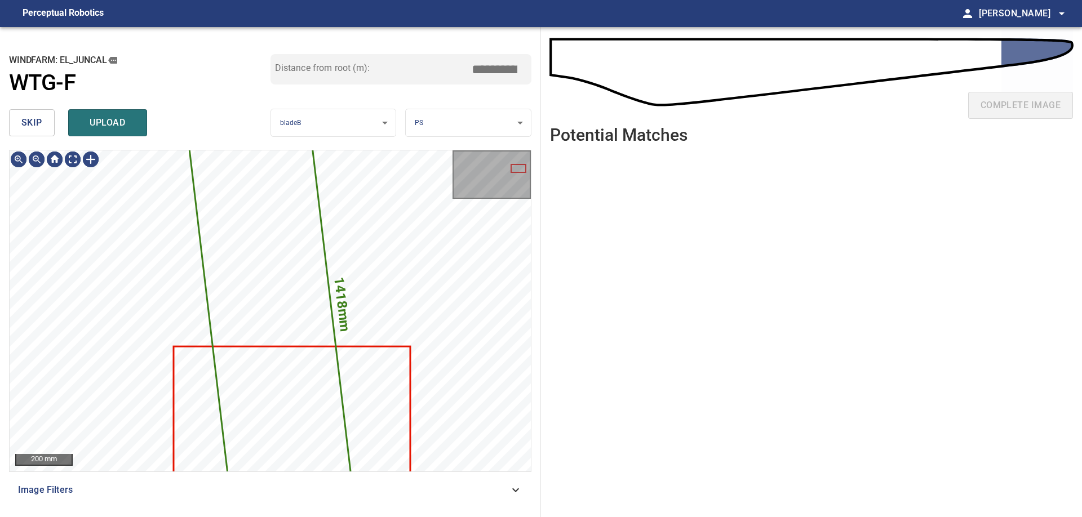
click at [43, 126] on button "skip" at bounding box center [32, 122] width 46 height 27
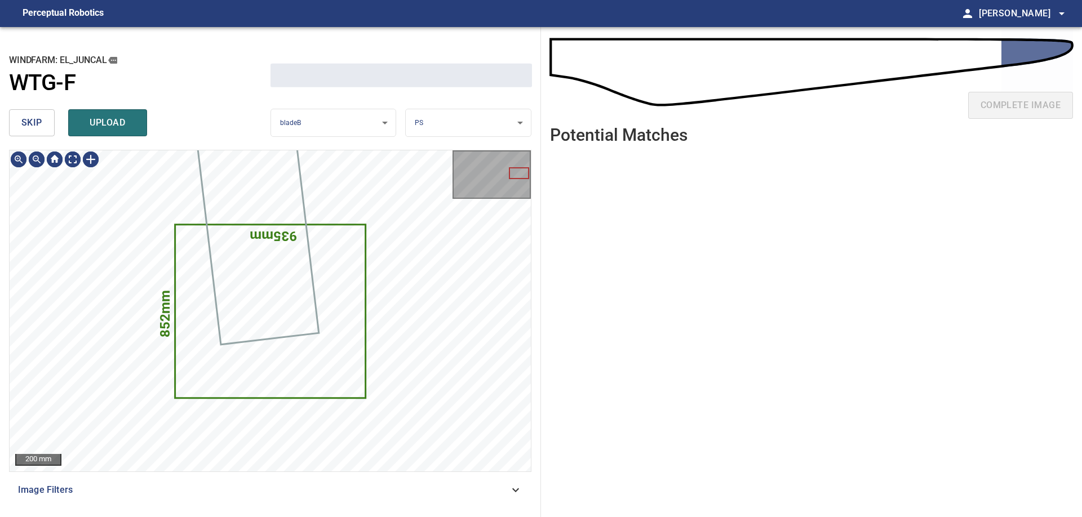
click at [43, 126] on button "skip" at bounding box center [32, 122] width 46 height 27
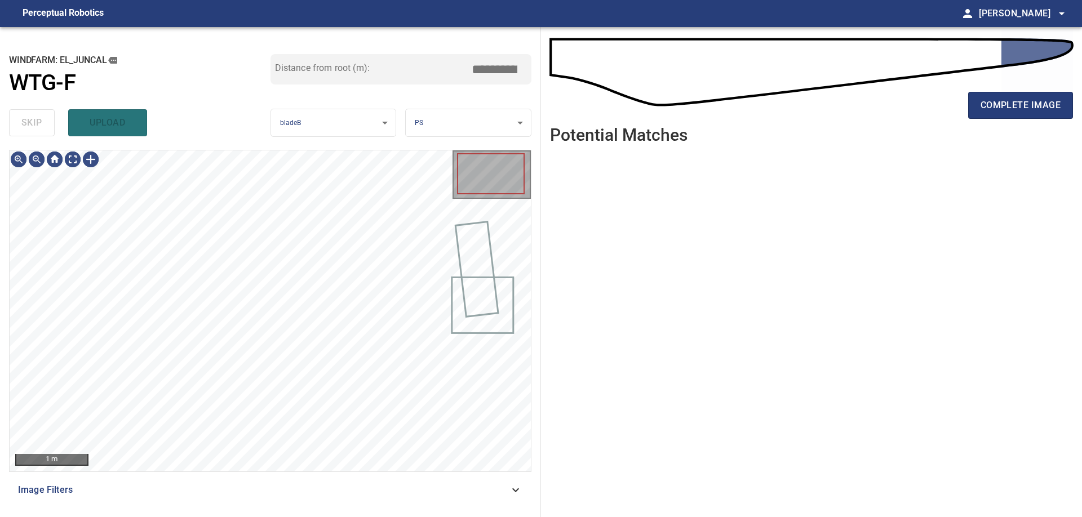
click at [43, 126] on div "skip upload" at bounding box center [139, 123] width 261 height 36
click at [322, 492] on div "100 mm Image Filters" at bounding box center [270, 329] width 522 height 358
click at [317, 506] on div "50 mm Image Filters" at bounding box center [270, 329] width 522 height 358
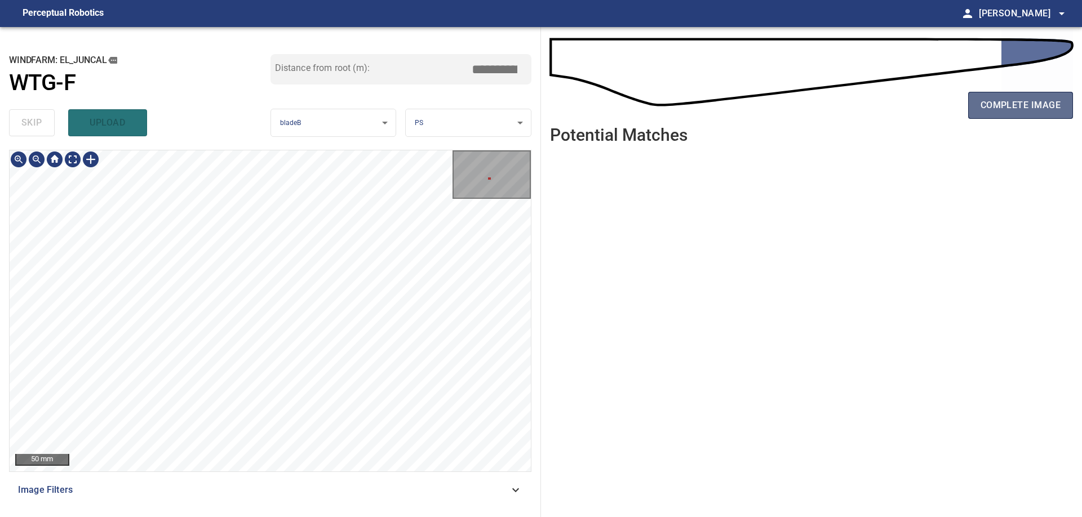
click at [998, 108] on span "complete image" at bounding box center [1020, 105] width 80 height 16
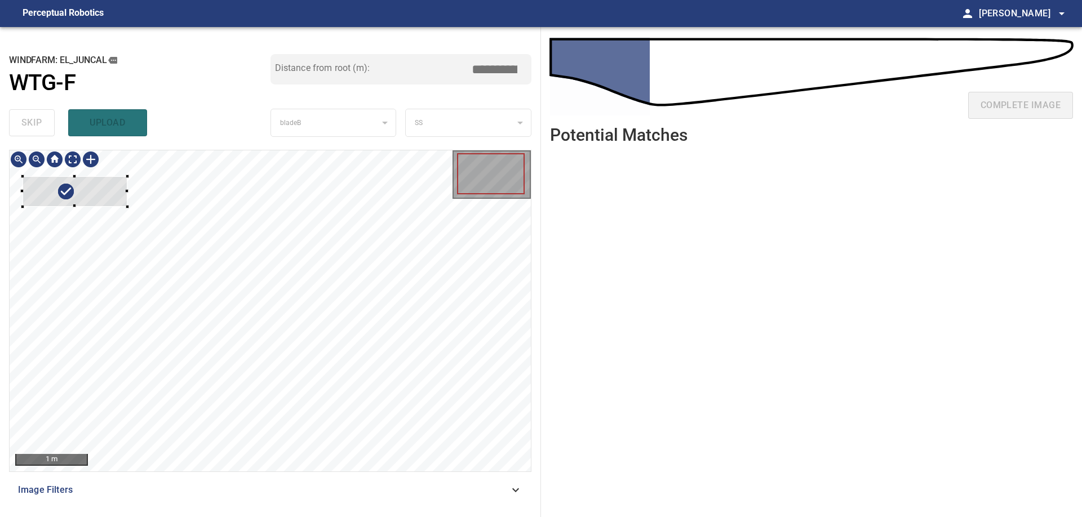
click at [75, 168] on div "1 m" at bounding box center [270, 310] width 521 height 321
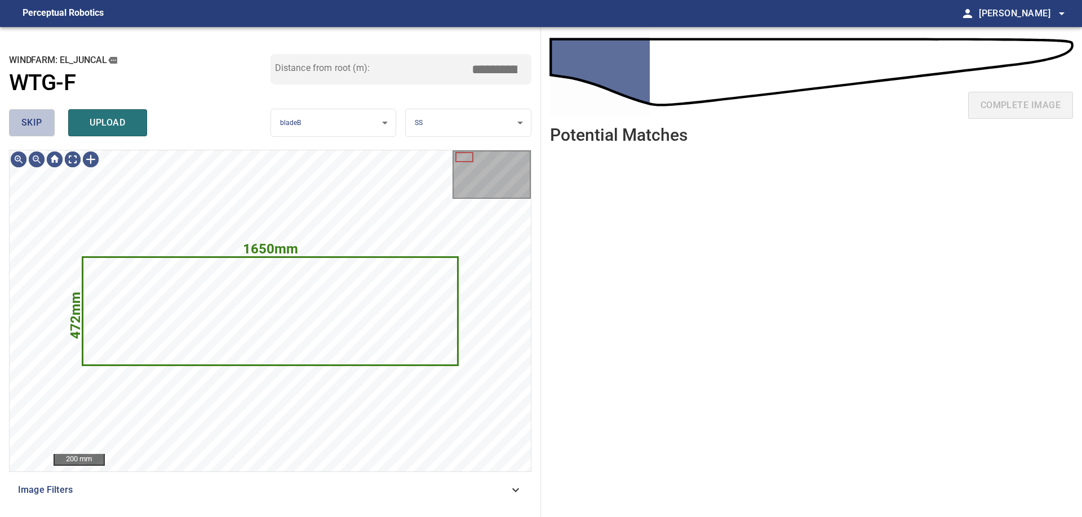
click at [41, 135] on button "skip" at bounding box center [32, 122] width 46 height 27
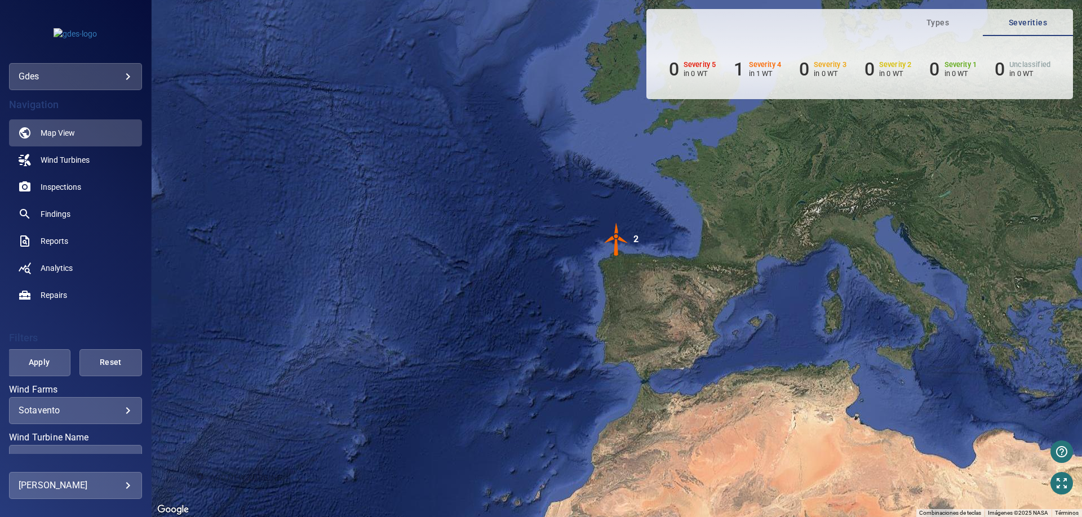
click at [105, 83] on body "**********" at bounding box center [541, 258] width 1082 height 517
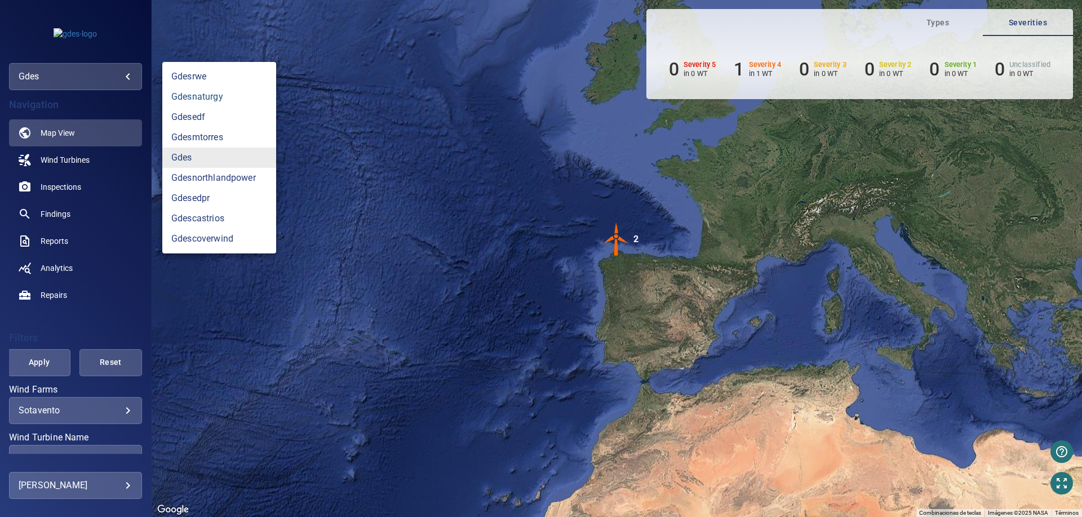
click at [210, 100] on link "gdesnaturgy" at bounding box center [219, 97] width 114 height 20
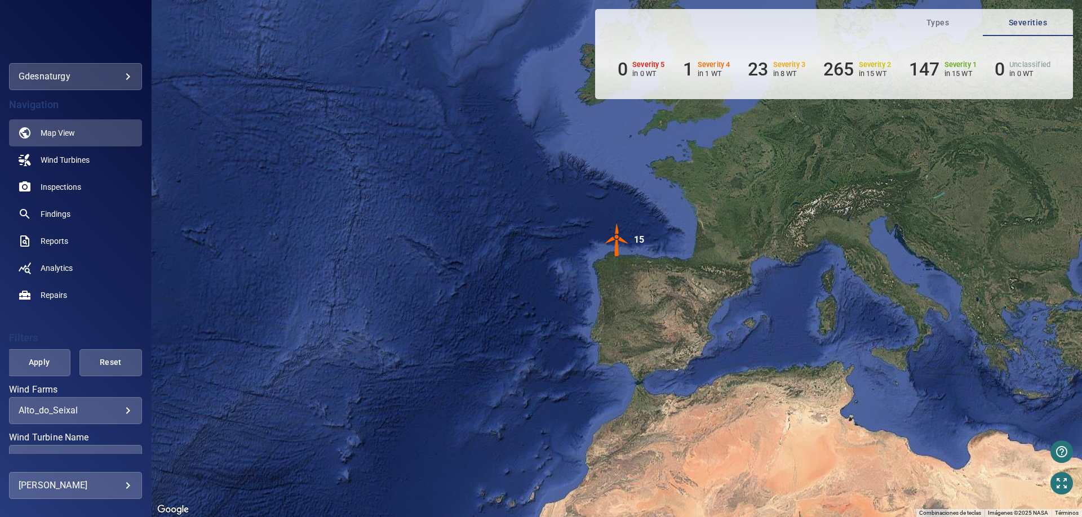
scroll to position [160, 0]
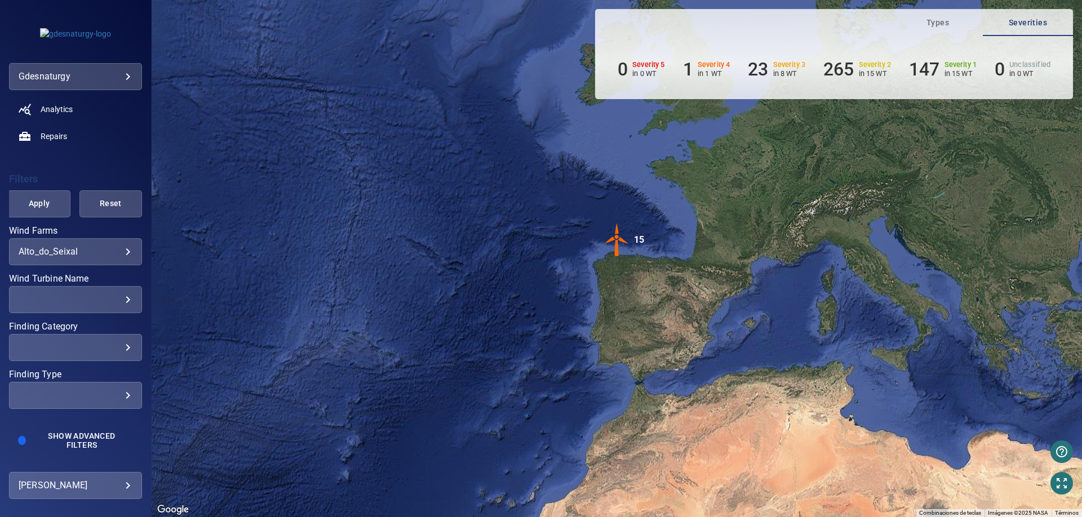
click at [114, 256] on body "**********" at bounding box center [541, 258] width 1082 height 517
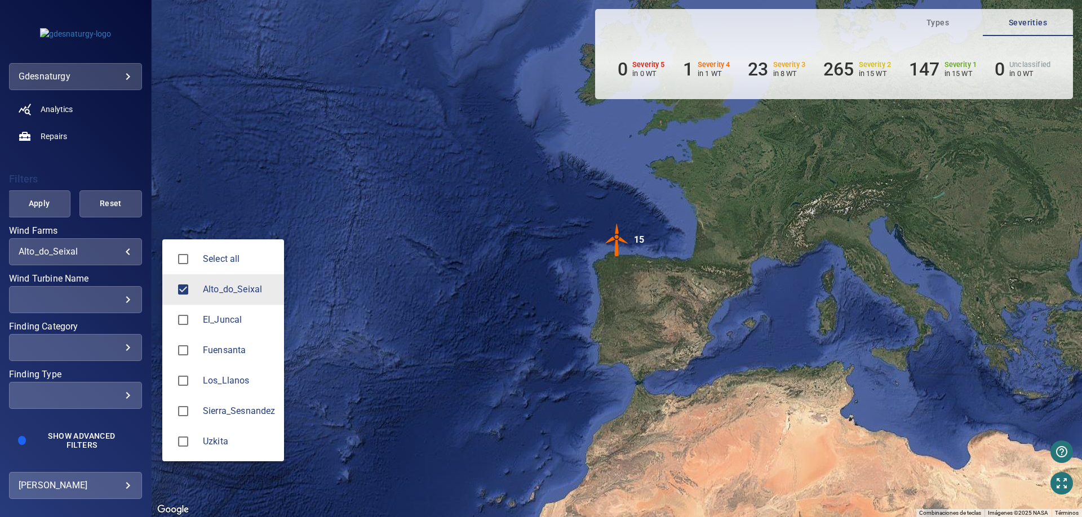
click at [324, 358] on div at bounding box center [541, 258] width 1082 height 517
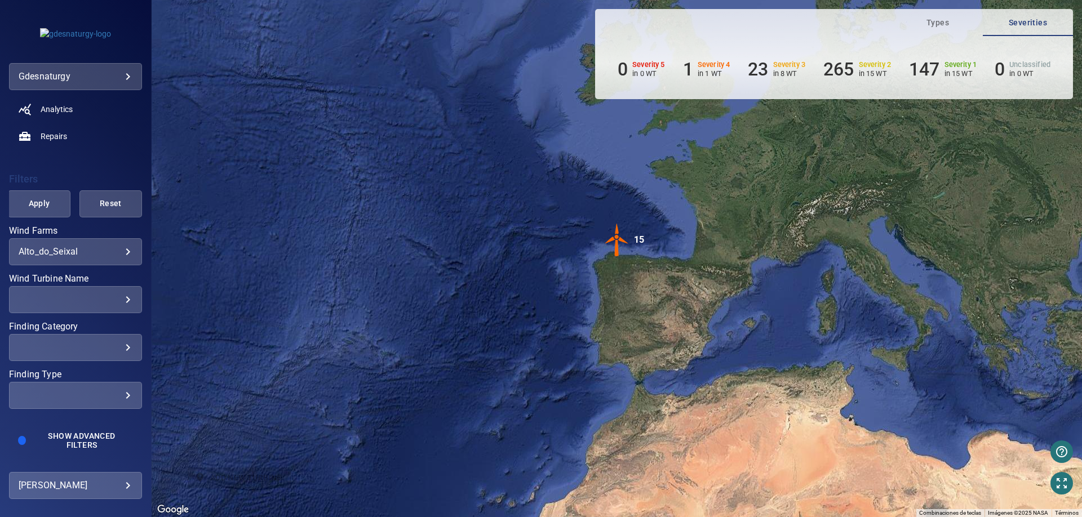
click at [131, 85] on body "**********" at bounding box center [541, 258] width 1082 height 517
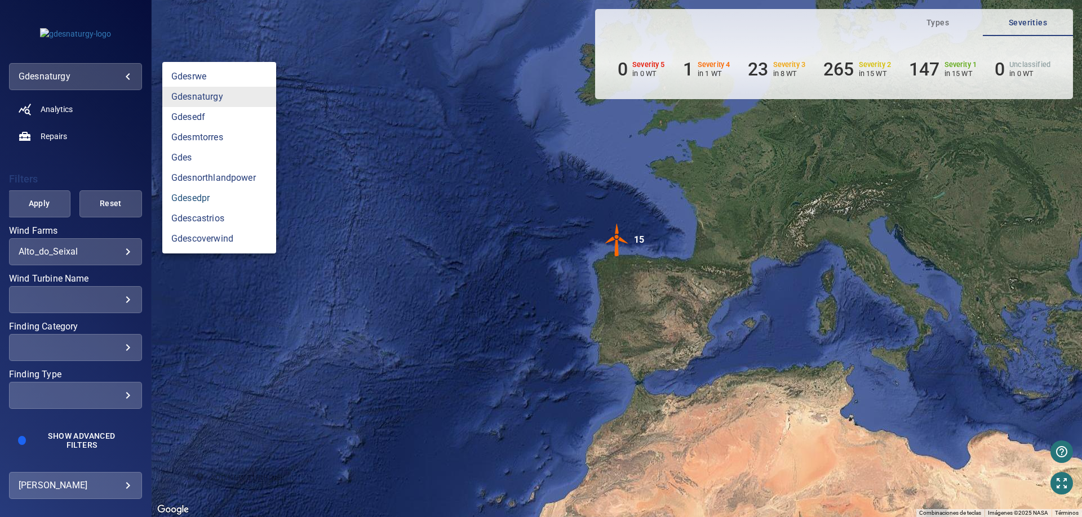
click at [210, 202] on link "gdesedpr" at bounding box center [219, 198] width 114 height 20
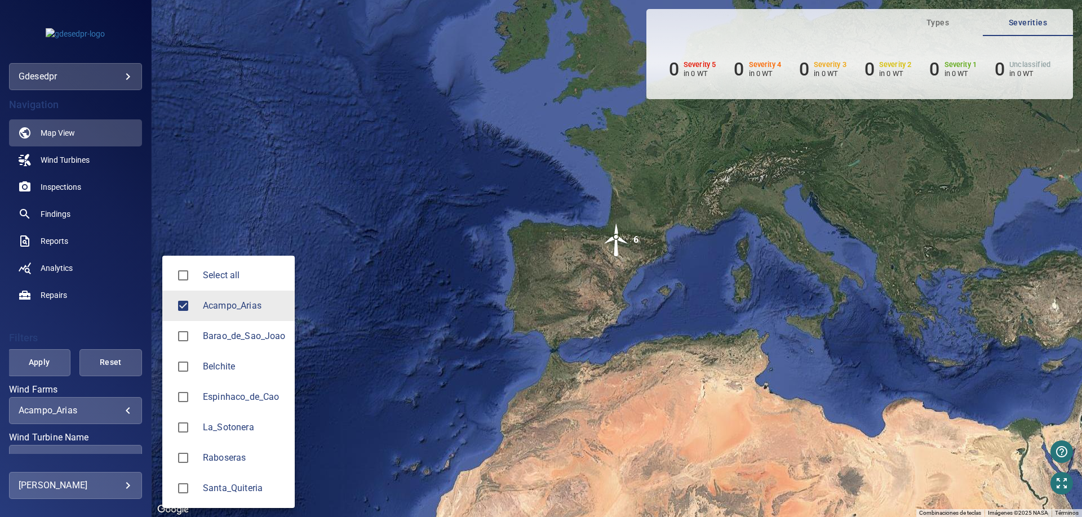
click at [98, 412] on body "**********" at bounding box center [541, 258] width 1082 height 517
click at [209, 367] on span "Belchite" at bounding box center [244, 367] width 83 height 14
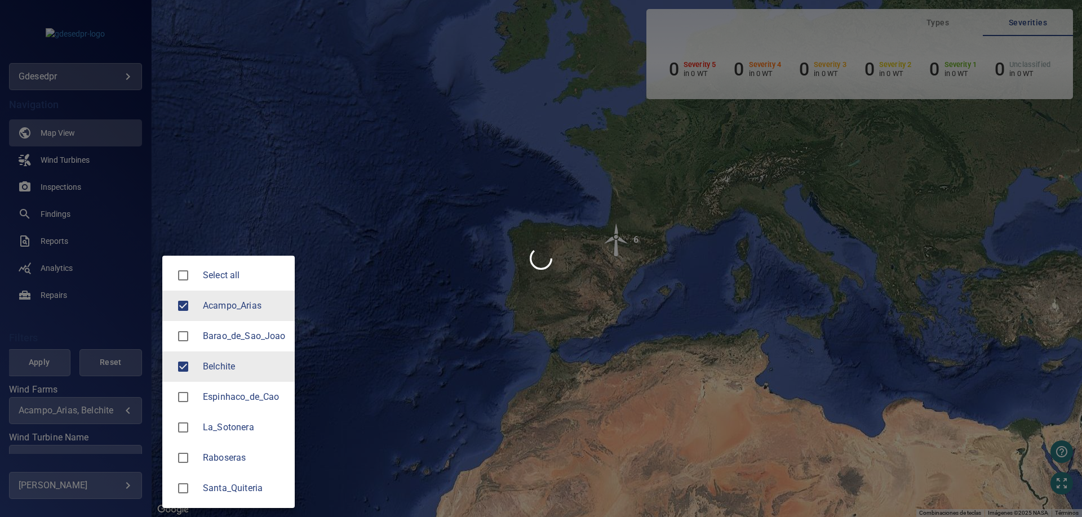
click at [237, 305] on span "Acampo_Arias" at bounding box center [244, 306] width 83 height 14
type input "********"
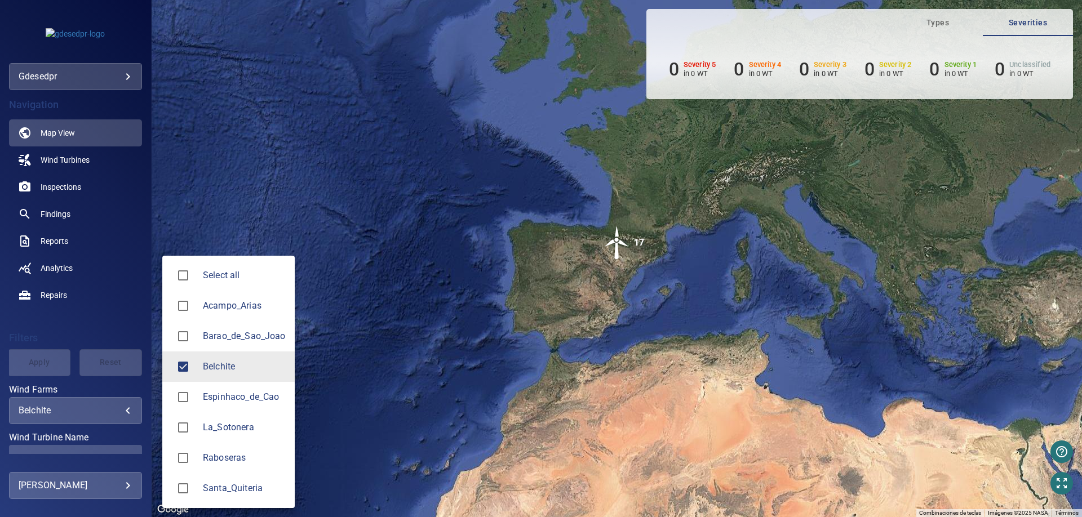
click at [377, 299] on div at bounding box center [541, 258] width 1082 height 517
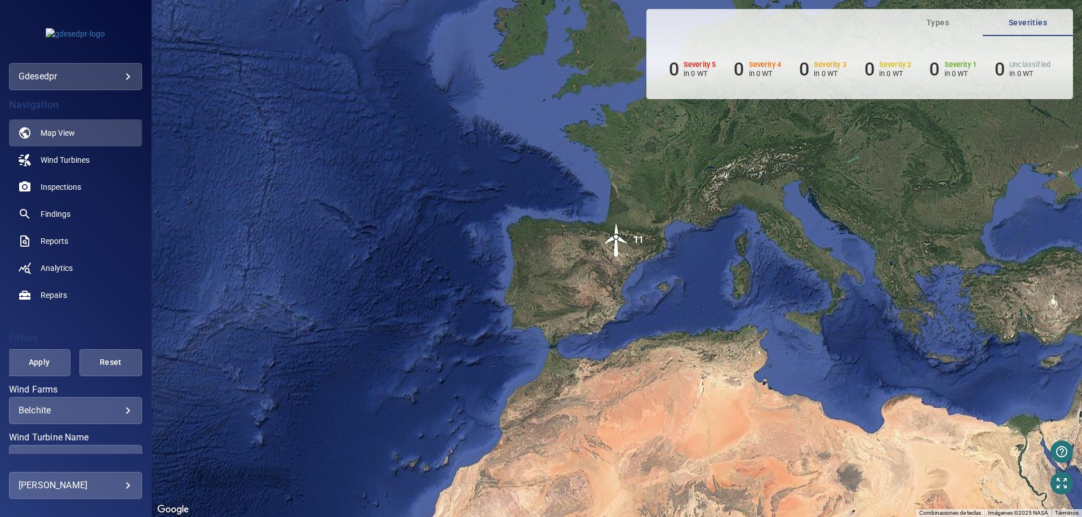
click at [612, 241] on img "11" at bounding box center [616, 240] width 34 height 34
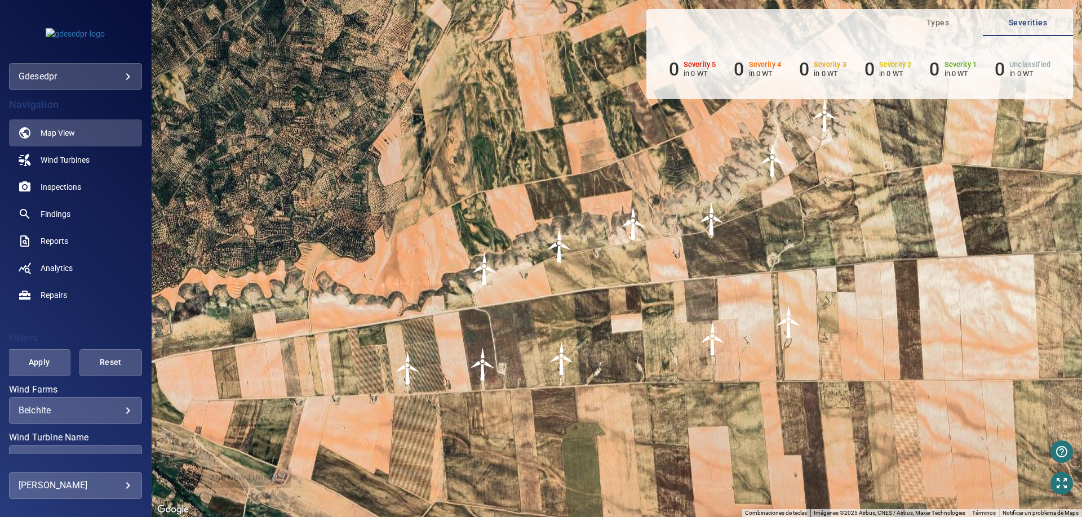
click at [490, 275] on img "T1" at bounding box center [485, 269] width 34 height 34
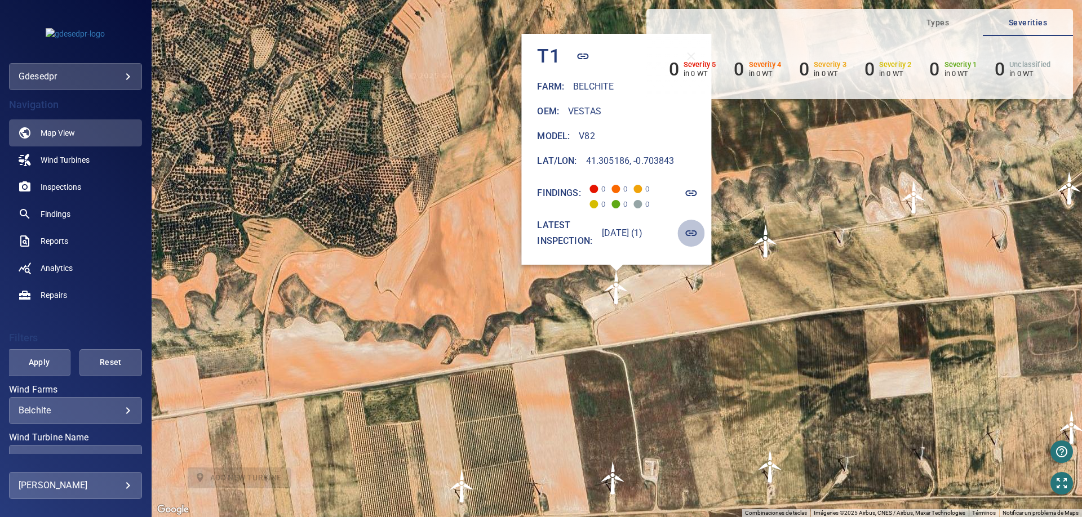
click at [697, 235] on icon "button" at bounding box center [691, 233] width 14 height 14
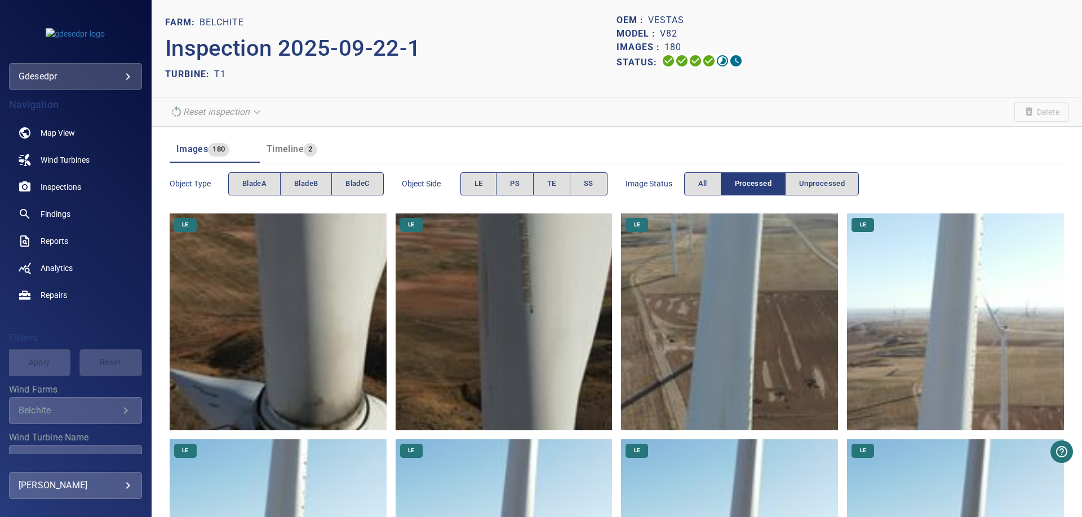
click at [313, 323] on img at bounding box center [278, 322] width 217 height 217
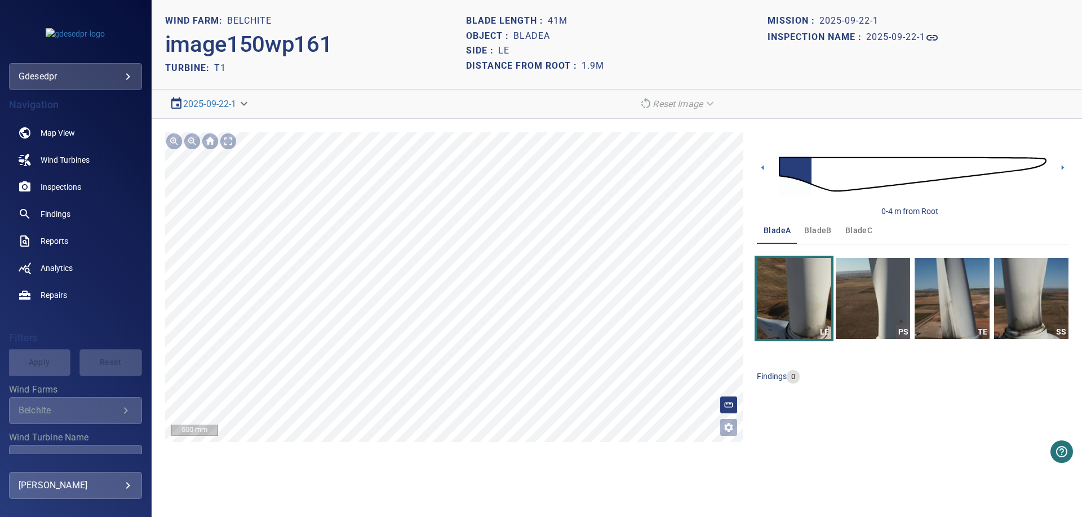
click at [401, 104] on section "**********" at bounding box center [617, 258] width 930 height 517
click at [1065, 168] on icon at bounding box center [1062, 168] width 12 height 12
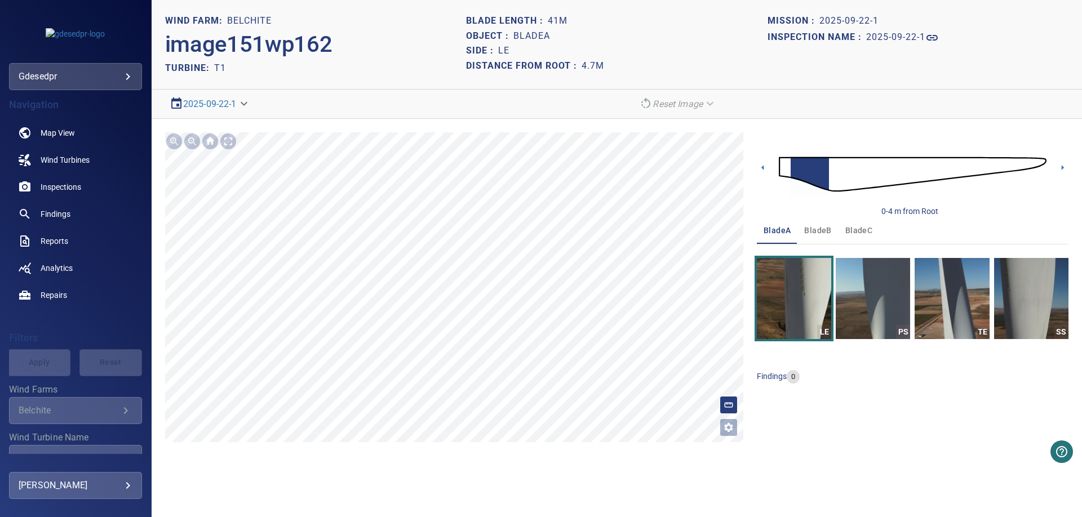
click at [768, 173] on div "0-4 m from Root" at bounding box center [913, 174] width 312 height 85
click at [764, 170] on icon at bounding box center [763, 168] width 12 height 12
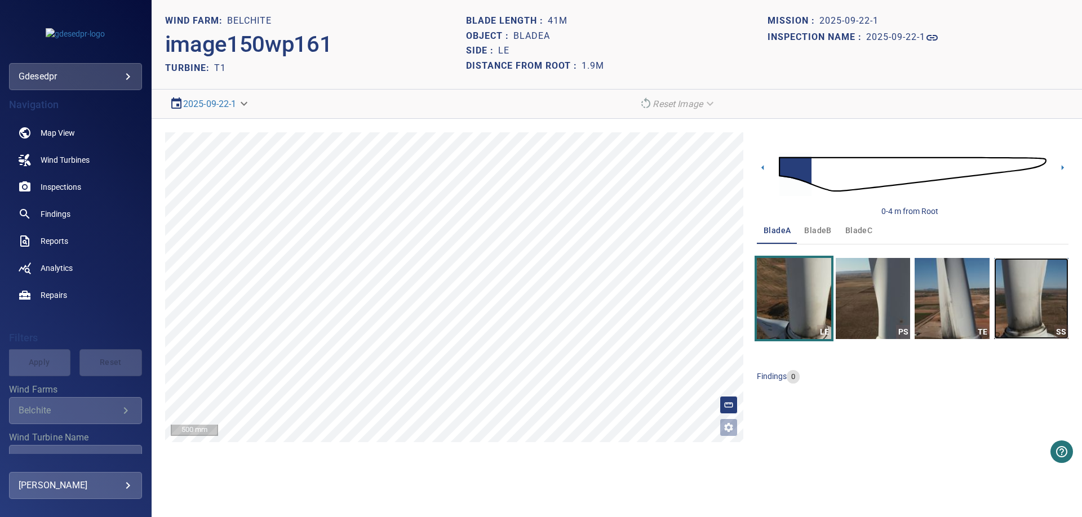
click at [1003, 335] on img "button" at bounding box center [1031, 298] width 74 height 81
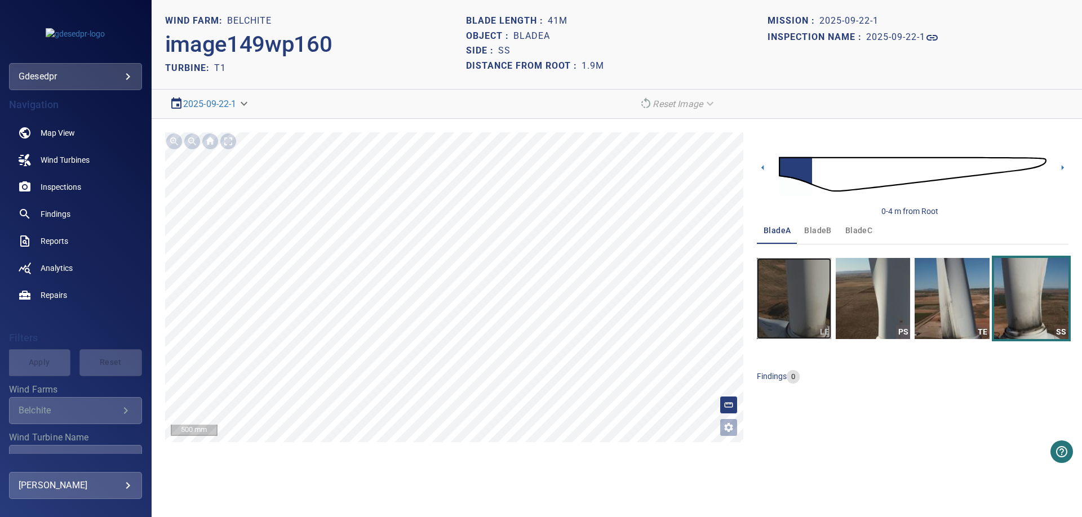
click at [813, 327] on img "button" at bounding box center [794, 298] width 74 height 81
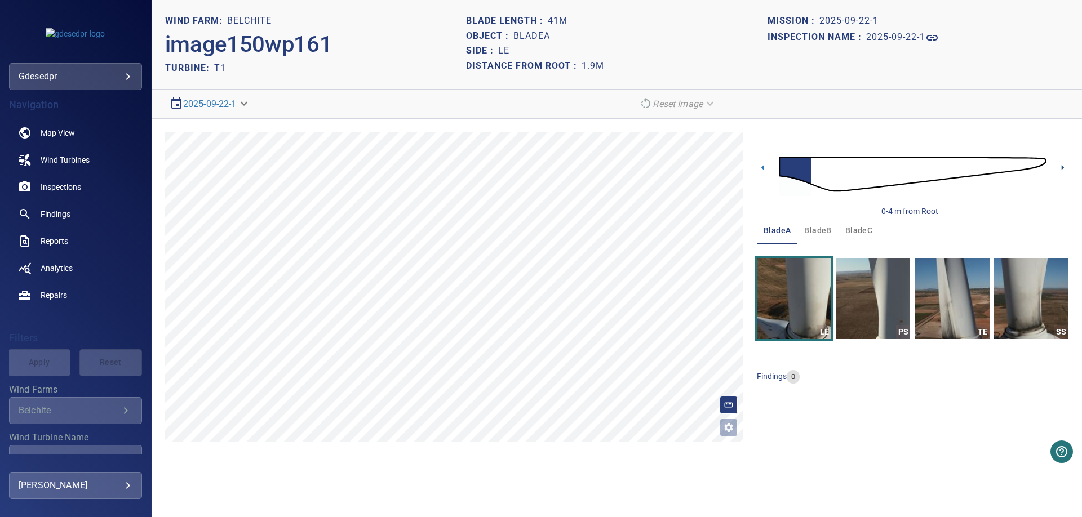
click at [1067, 167] on icon at bounding box center [1062, 168] width 12 height 12
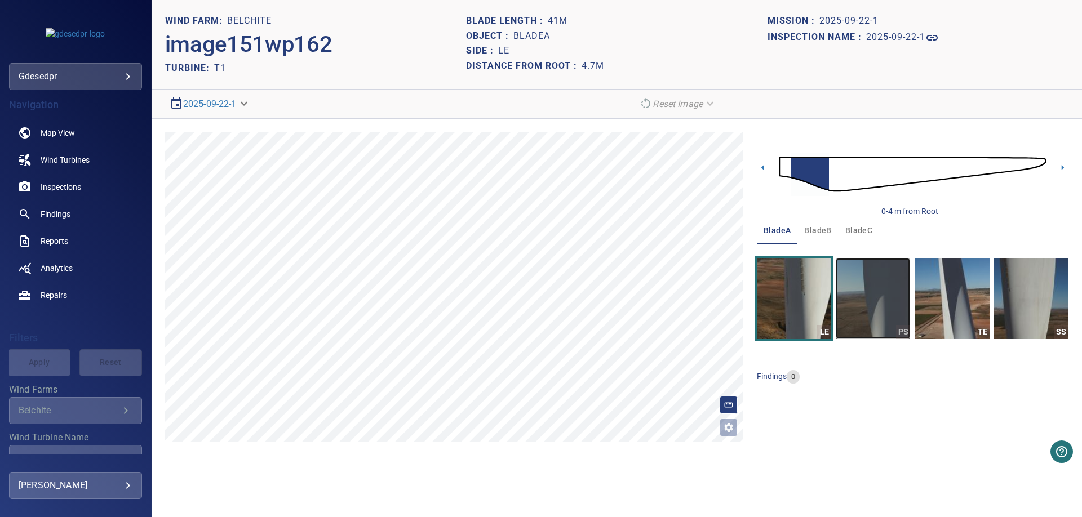
click at [864, 334] on img "button" at bounding box center [872, 298] width 74 height 81
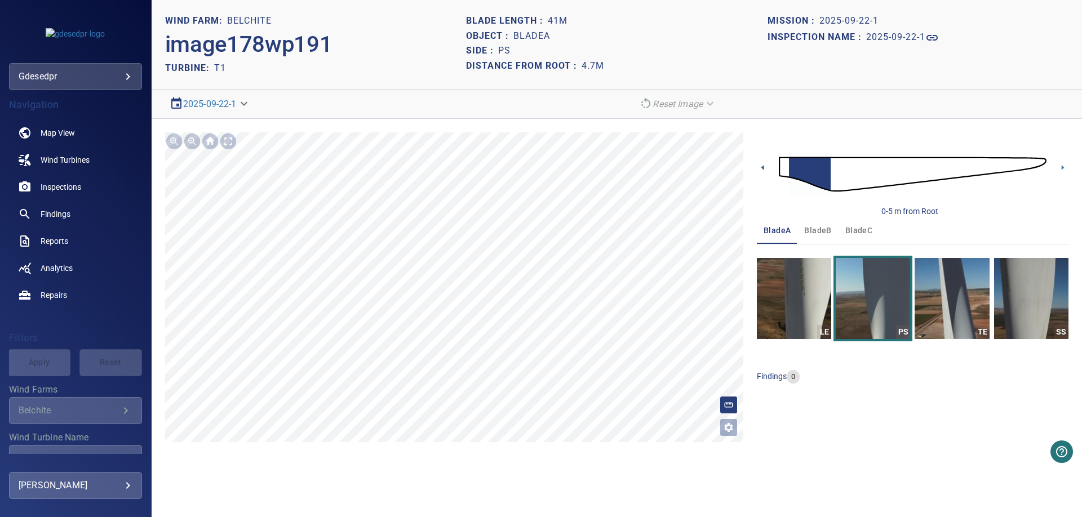
click at [760, 165] on icon at bounding box center [763, 168] width 12 height 12
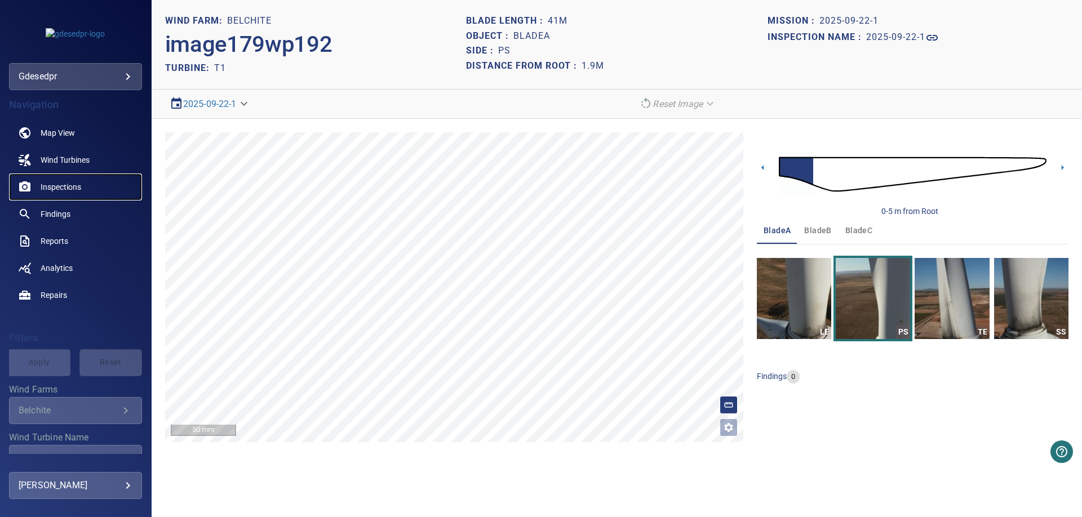
click at [64, 181] on link "Inspections" at bounding box center [75, 187] width 133 height 27
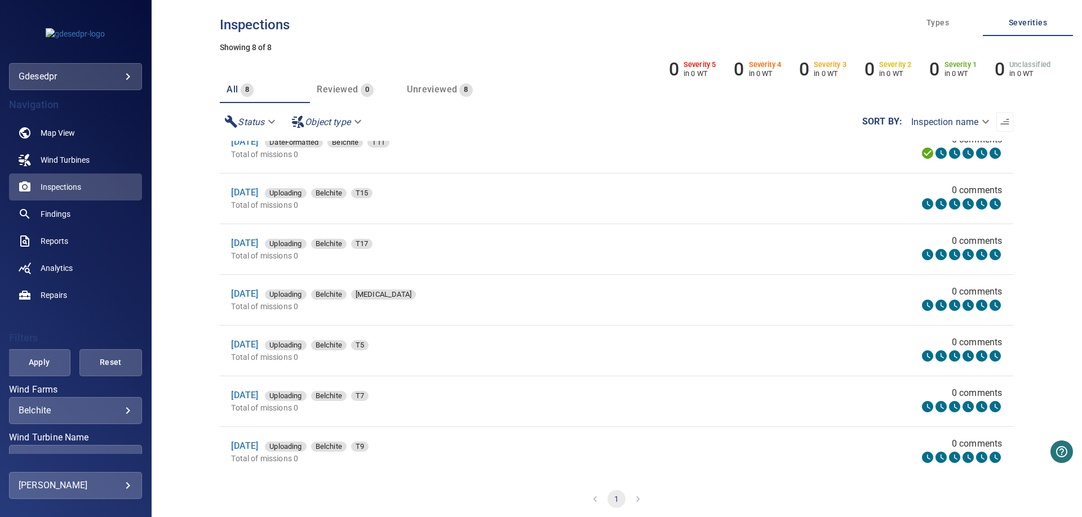
scroll to position [26, 0]
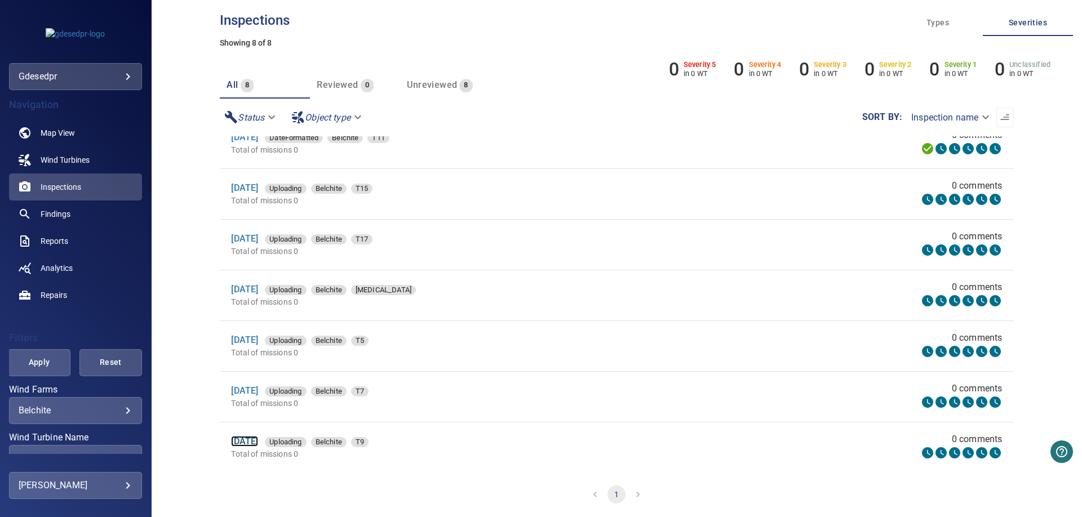
click at [258, 439] on link "22 Sep 2025" at bounding box center [244, 441] width 27 height 11
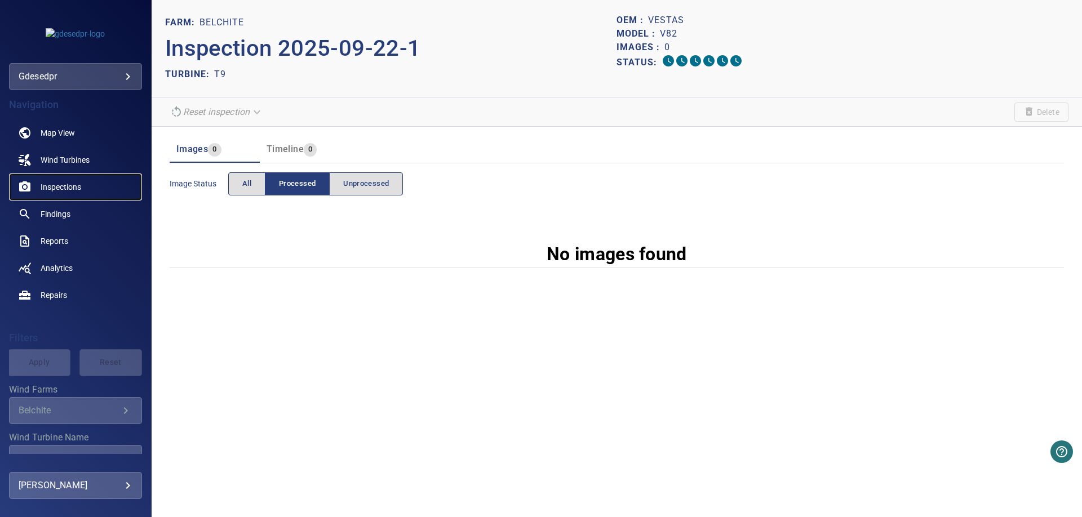
click at [39, 190] on link "Inspections" at bounding box center [75, 187] width 133 height 27
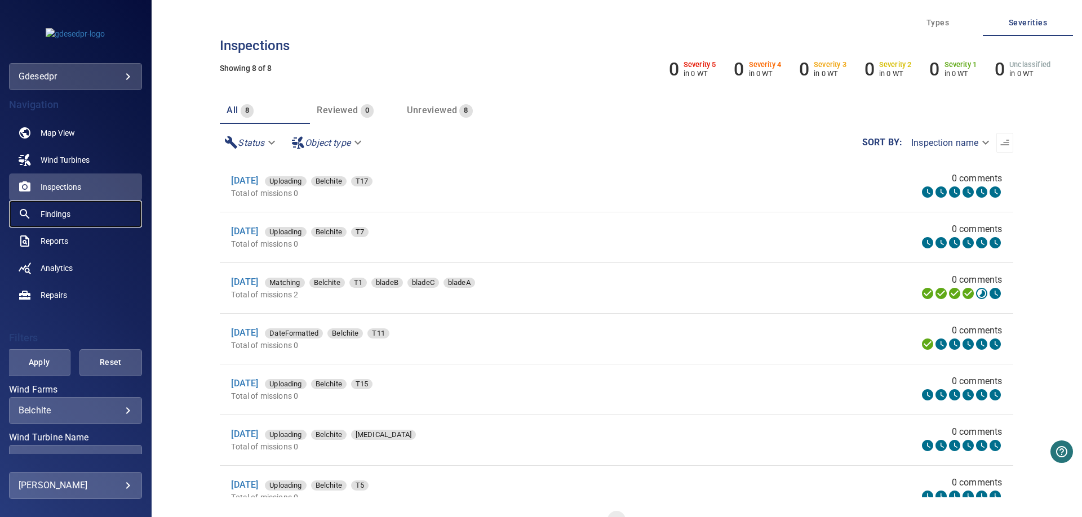
click at [61, 227] on link "Findings" at bounding box center [75, 214] width 133 height 27
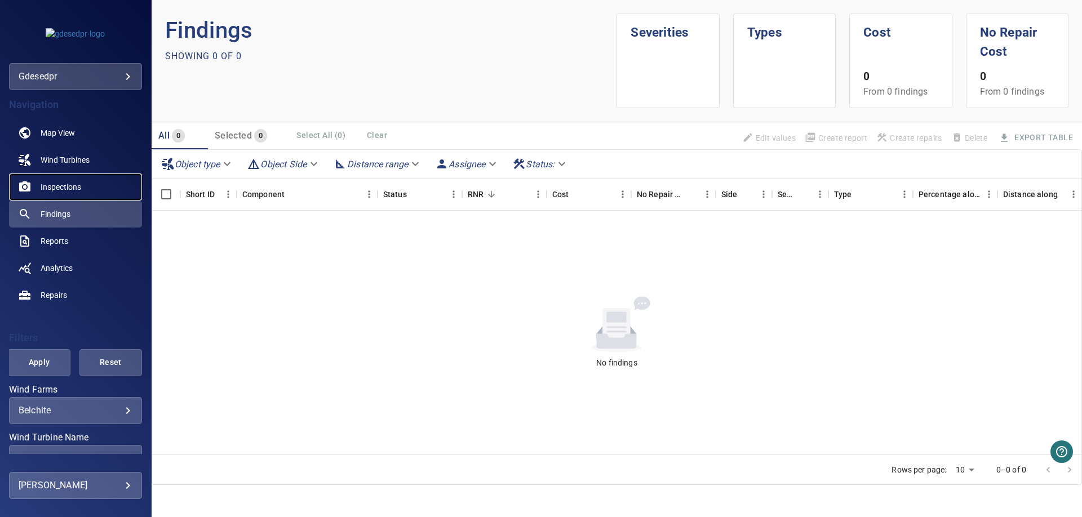
click at [64, 192] on span "Inspections" at bounding box center [61, 186] width 41 height 11
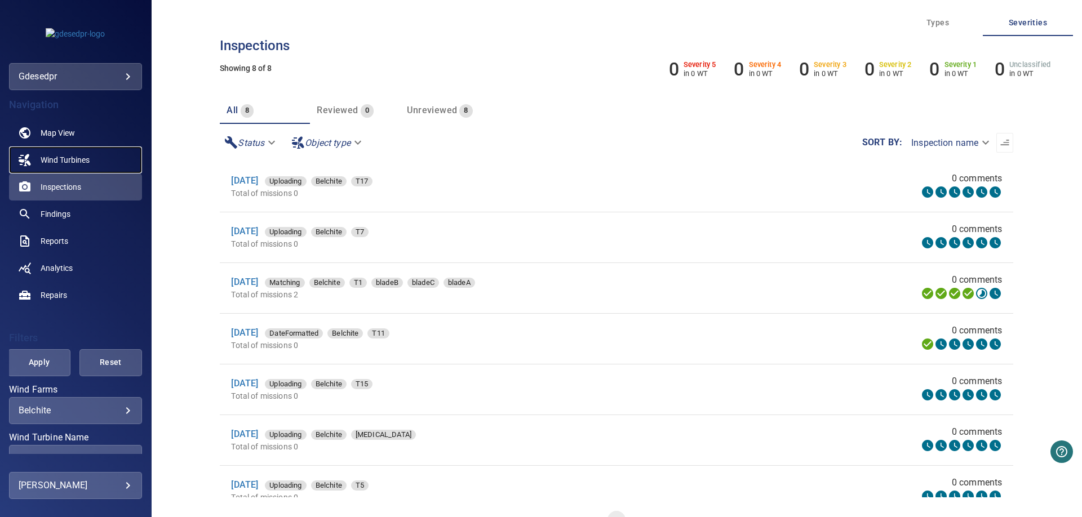
click at [46, 156] on span "Wind Turbines" at bounding box center [65, 159] width 49 height 11
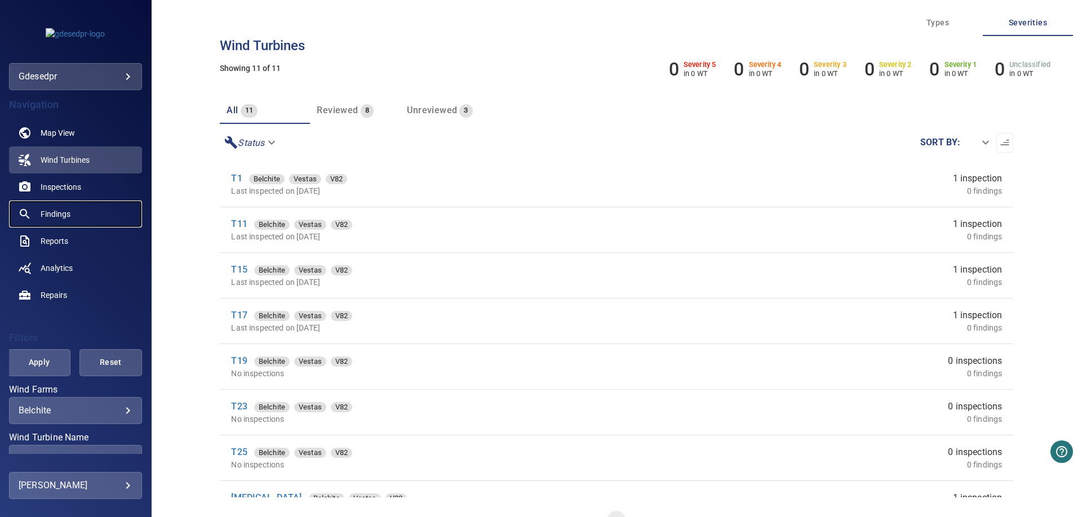
click at [61, 214] on span "Findings" at bounding box center [56, 213] width 30 height 11
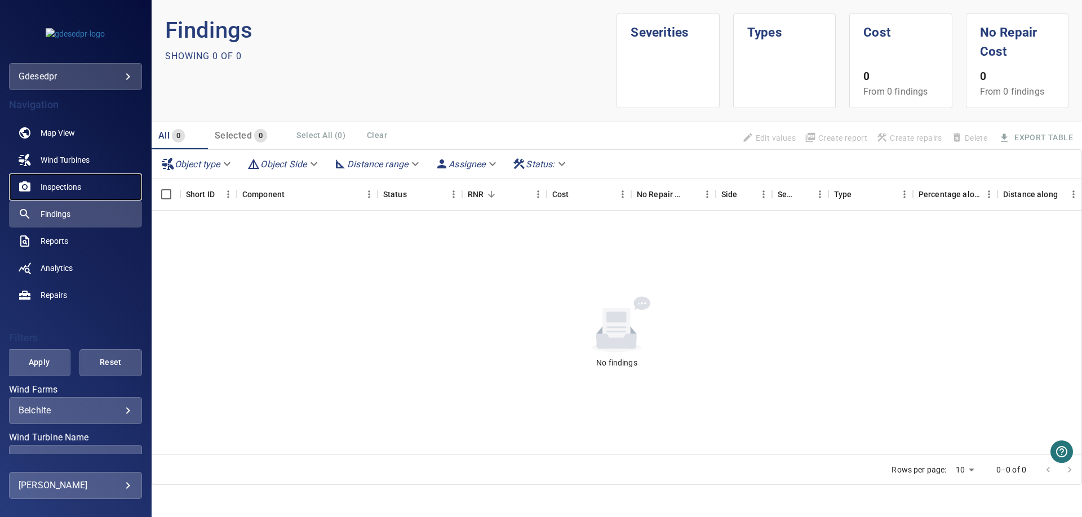
click at [39, 185] on link "Inspections" at bounding box center [75, 187] width 133 height 27
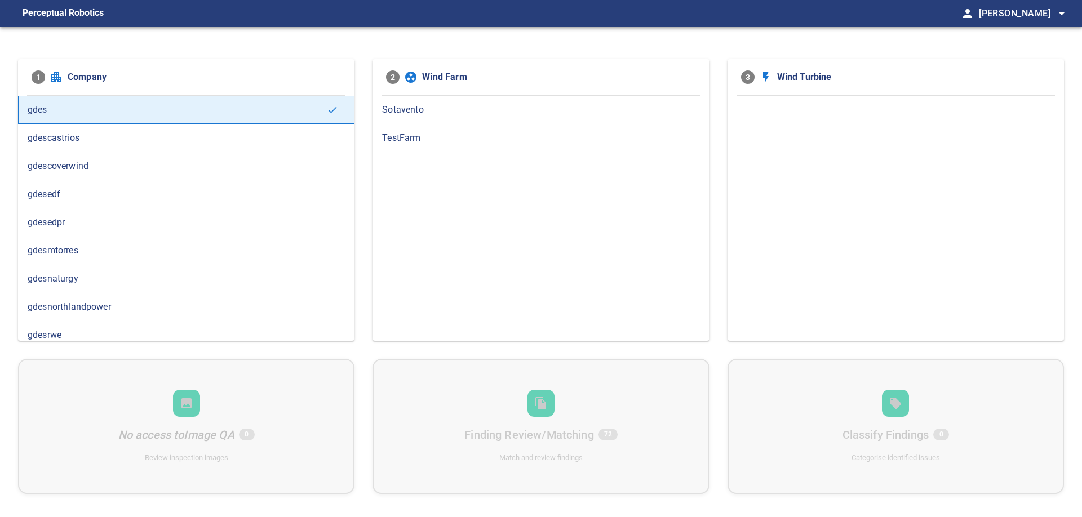
drag, startPoint x: 59, startPoint y: 278, endPoint x: 207, endPoint y: 259, distance: 148.8
click at [60, 278] on span "gdesnaturgy" at bounding box center [186, 279] width 317 height 14
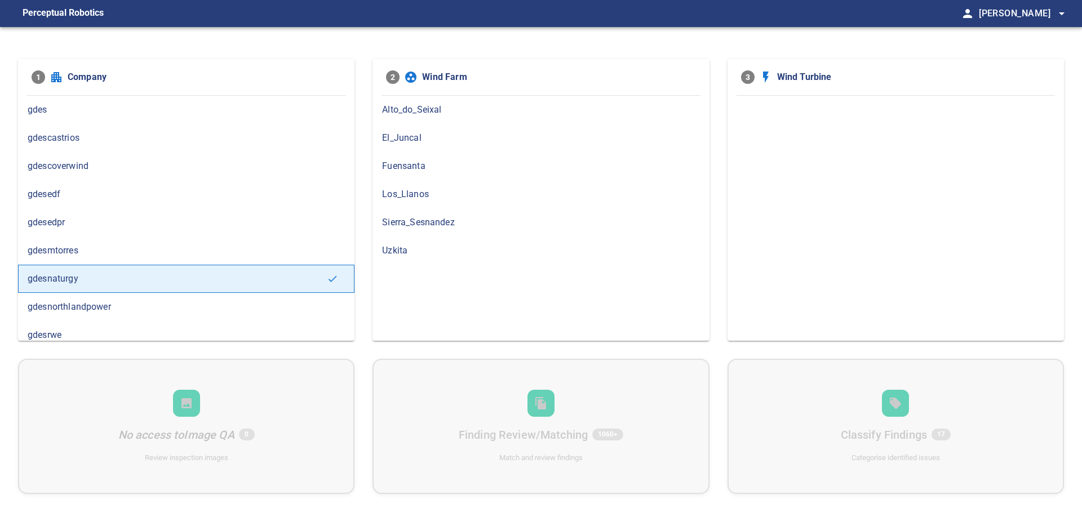
click at [420, 140] on span "El_Juncal" at bounding box center [540, 138] width 317 height 14
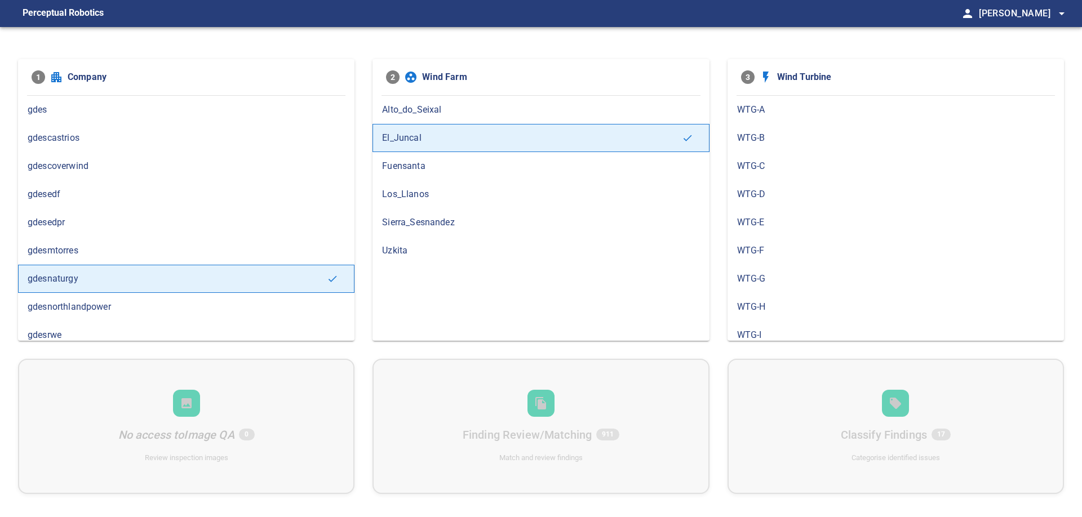
click at [770, 112] on span "WTG-A" at bounding box center [895, 110] width 317 height 14
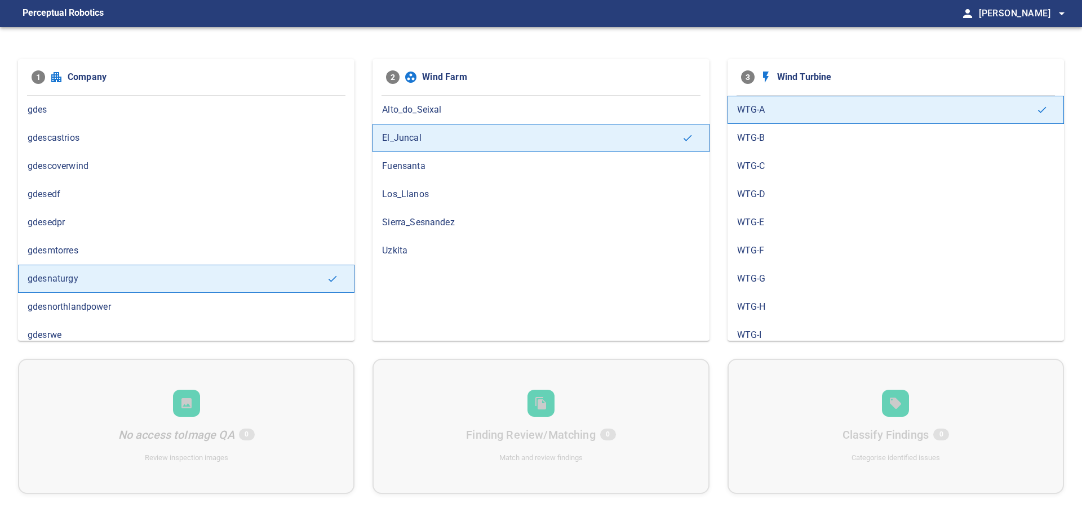
click at [757, 136] on span "WTG-B" at bounding box center [895, 138] width 317 height 14
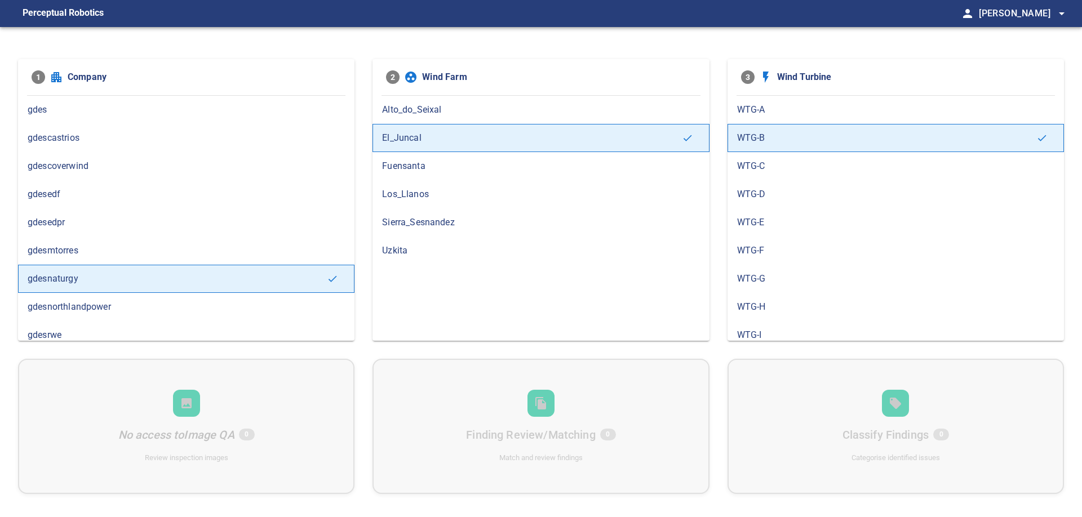
click at [775, 164] on span "WTG-C" at bounding box center [895, 166] width 317 height 14
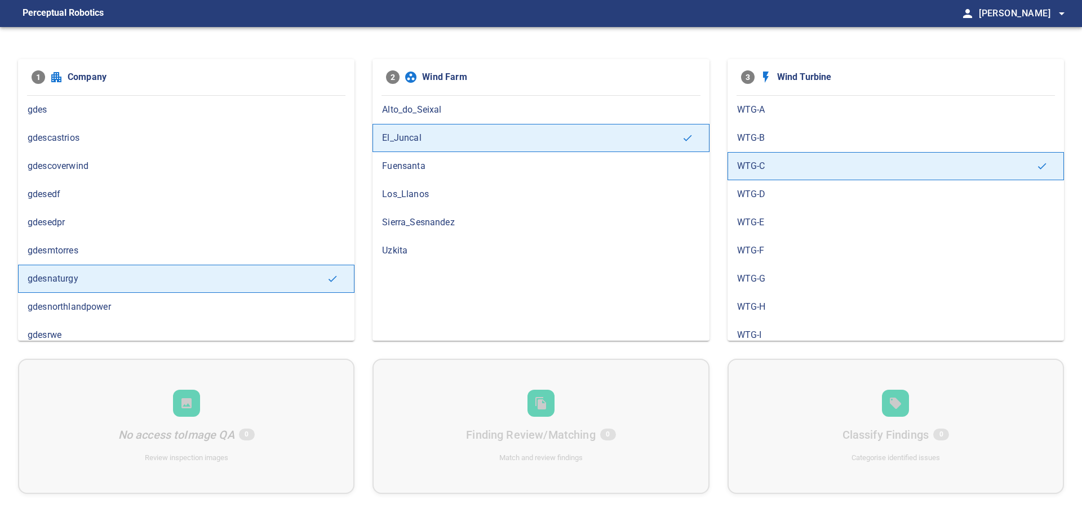
click at [774, 190] on span "WTG-D" at bounding box center [895, 195] width 317 height 14
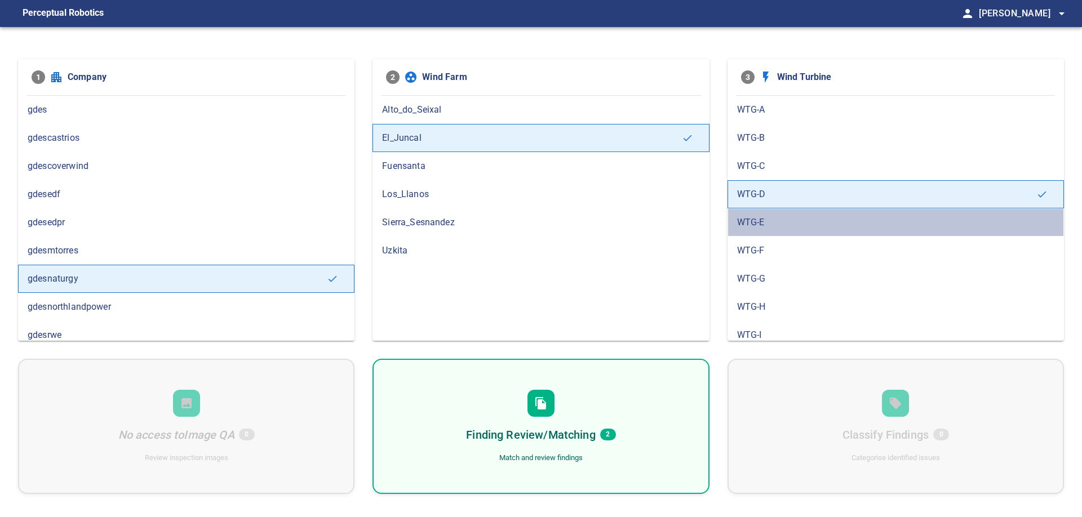
click at [749, 223] on span "WTG-E" at bounding box center [895, 223] width 317 height 14
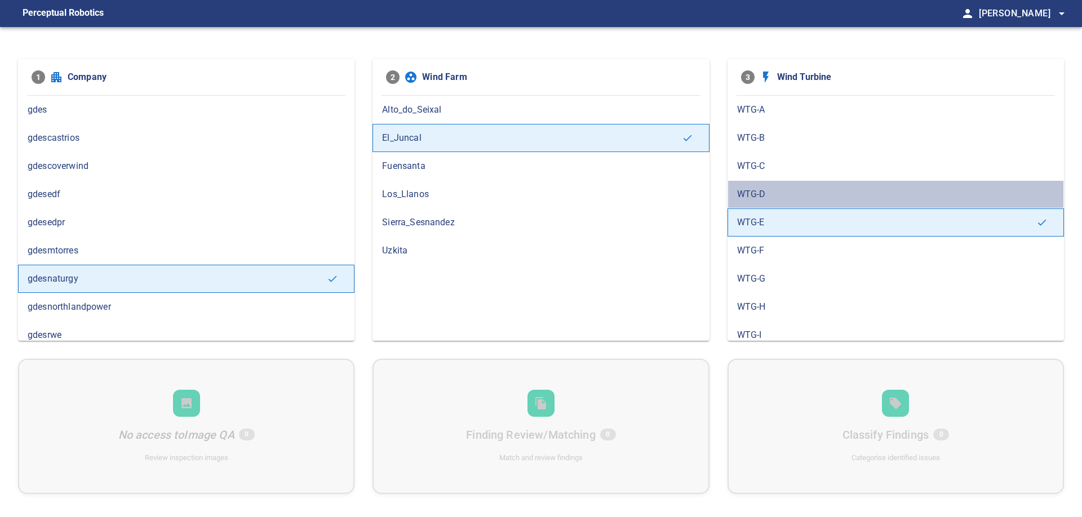
click at [772, 198] on span "WTG-D" at bounding box center [895, 195] width 317 height 14
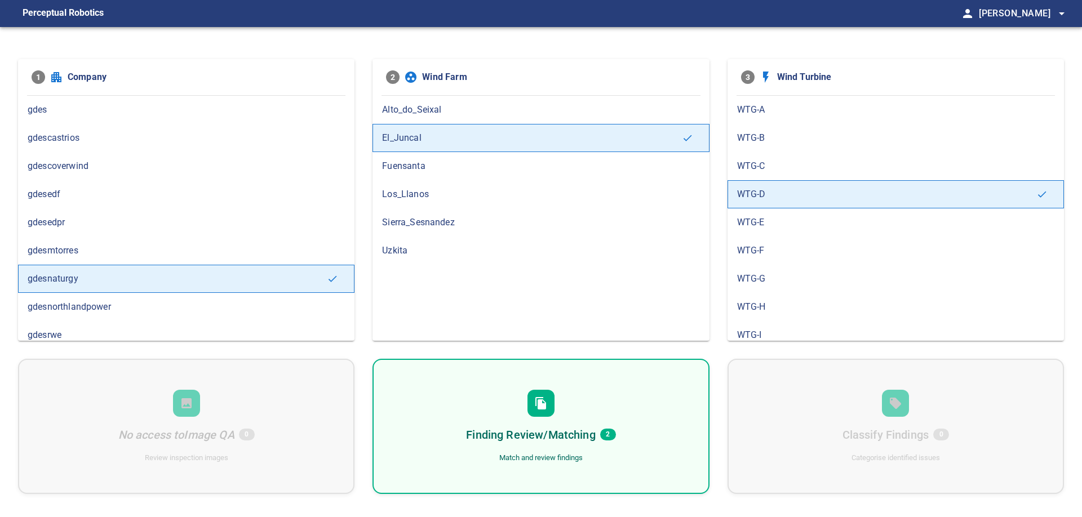
click at [766, 223] on span "WTG-E" at bounding box center [895, 223] width 317 height 14
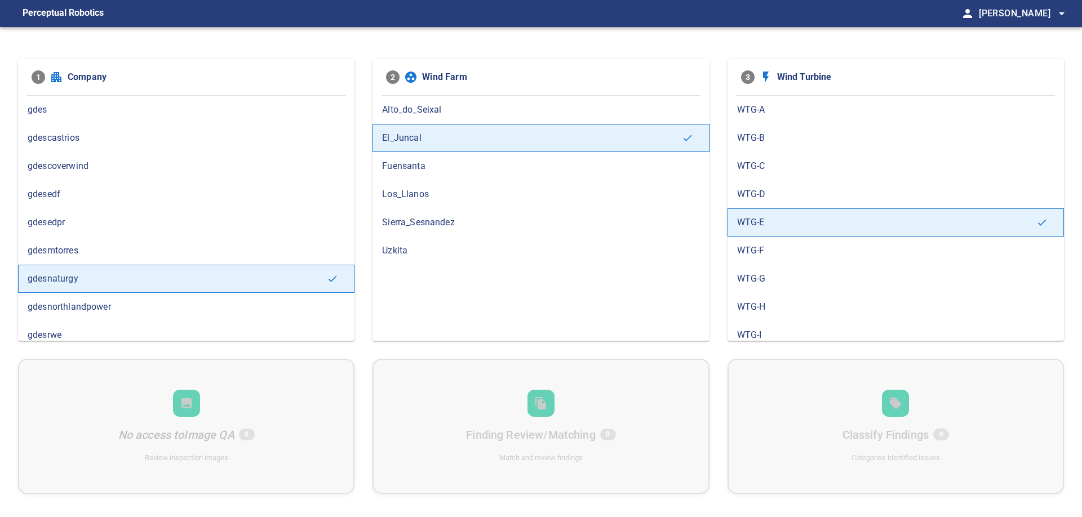
click at [774, 206] on div "WTG-D" at bounding box center [895, 194] width 336 height 28
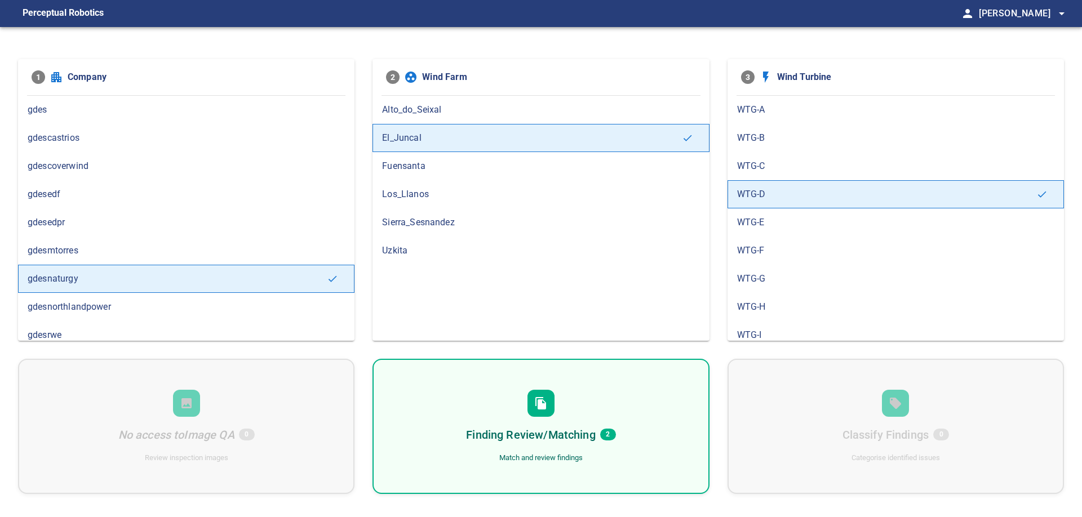
click at [644, 416] on div "Finding Review/Matching 2 Match and review findings" at bounding box center [540, 426] width 336 height 135
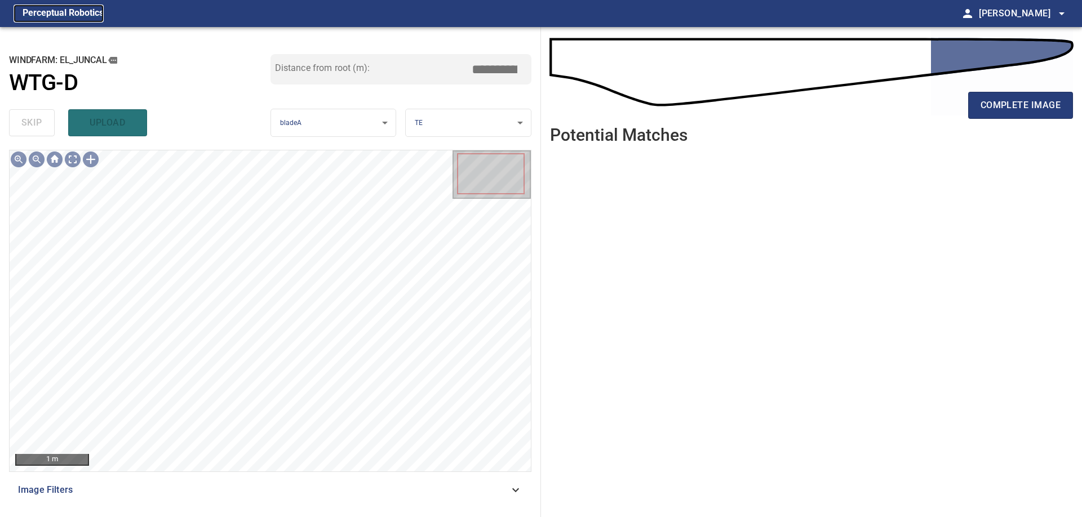
click at [94, 18] on figcaption "Perceptual Robotics" at bounding box center [63, 14] width 81 height 18
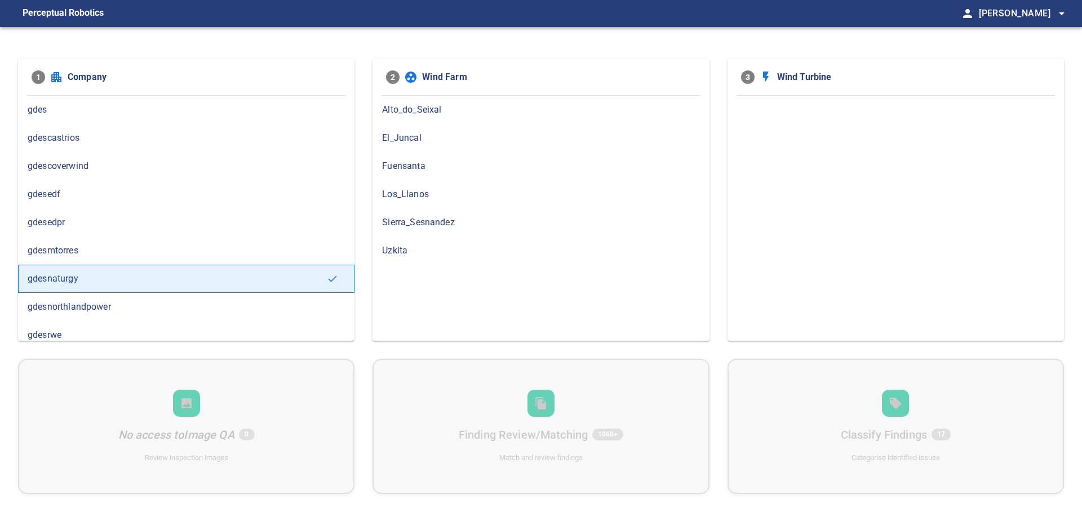
click at [409, 139] on span "El_Juncal" at bounding box center [540, 138] width 317 height 14
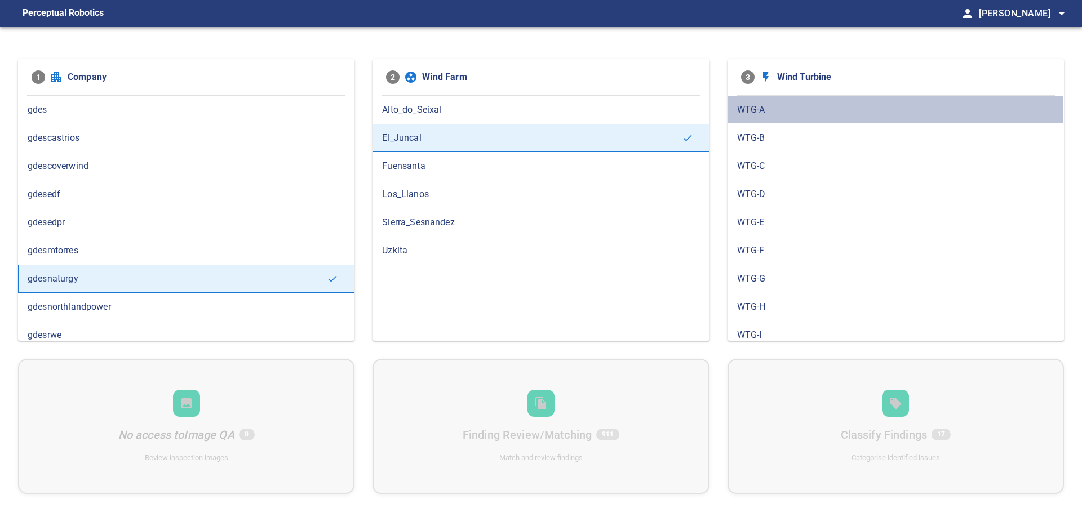
click at [784, 115] on span "WTG-A" at bounding box center [895, 110] width 317 height 14
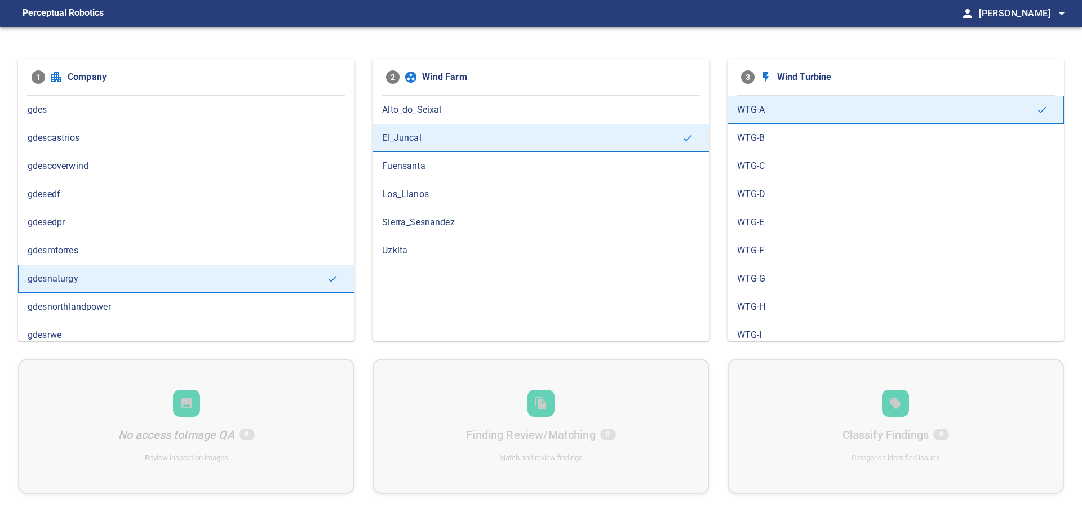
click at [774, 134] on span "WTG-B" at bounding box center [895, 138] width 317 height 14
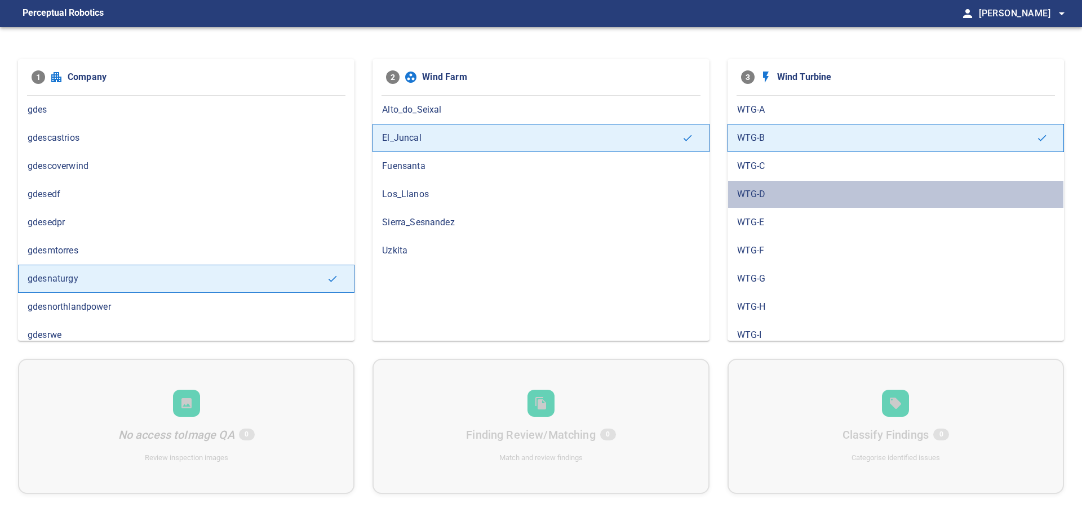
click at [766, 195] on span "WTG-D" at bounding box center [895, 195] width 317 height 14
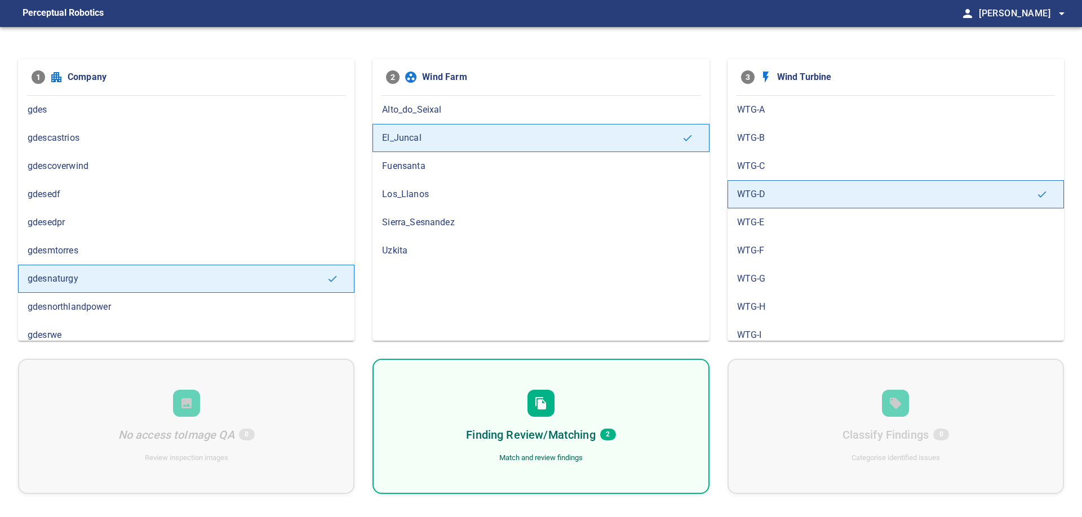
click at [590, 446] on div "Finding Review/Matching 2 Match and review findings" at bounding box center [540, 426] width 336 height 135
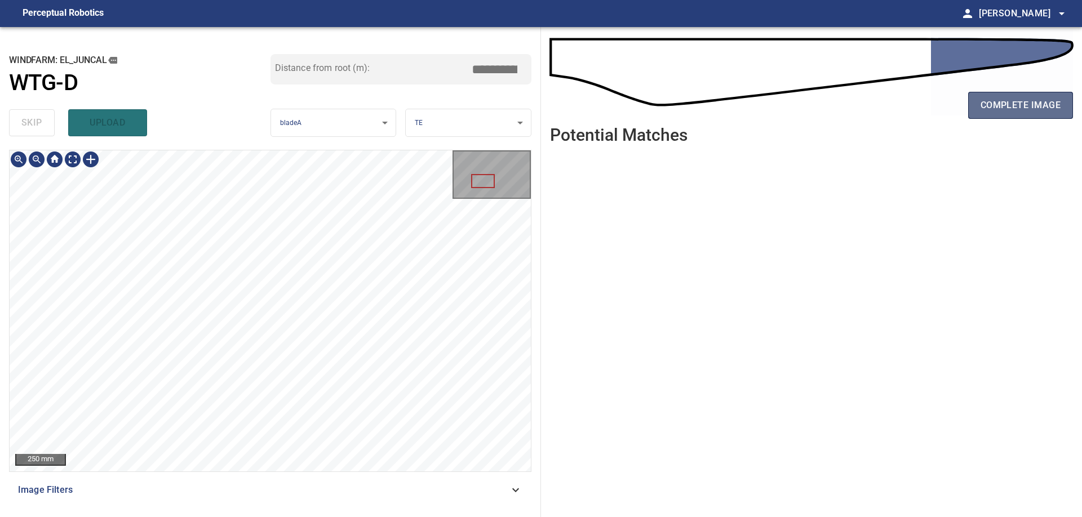
click at [1011, 108] on span "complete image" at bounding box center [1020, 105] width 80 height 16
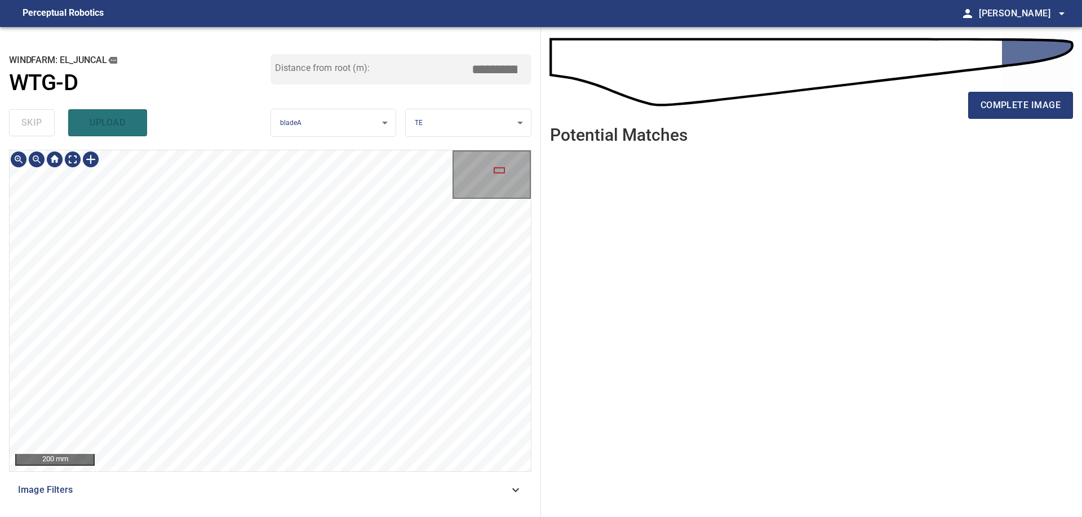
click at [145, 515] on div "**********" at bounding box center [270, 272] width 541 height 490
click at [997, 101] on span "complete image" at bounding box center [1020, 105] width 80 height 16
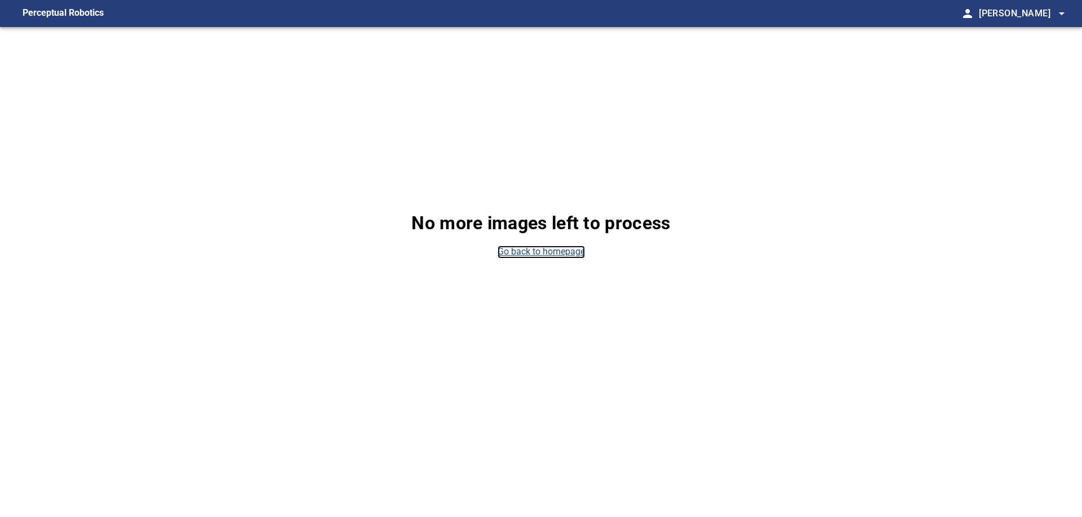
drag, startPoint x: 553, startPoint y: 246, endPoint x: 562, endPoint y: 253, distance: 11.6
click at [554, 247] on link "Go back to homepage" at bounding box center [540, 252] width 87 height 13
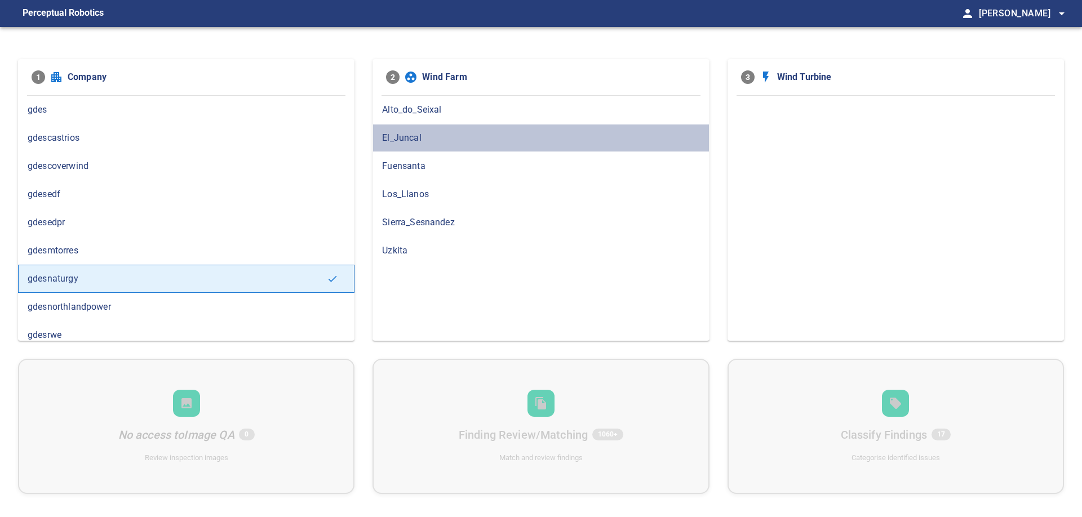
click at [411, 135] on span "El_Juncal" at bounding box center [540, 138] width 317 height 14
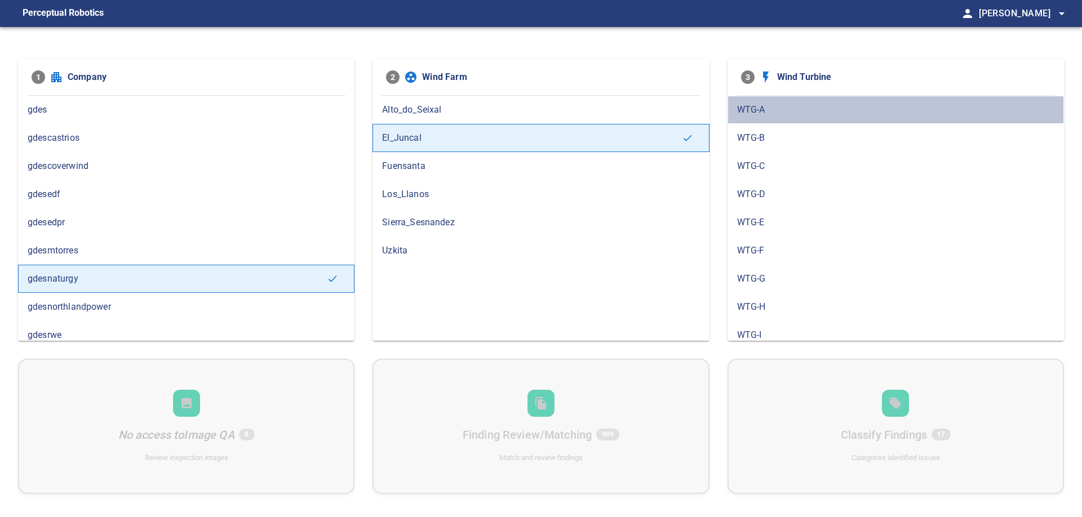
click at [767, 109] on span "WTG-A" at bounding box center [895, 110] width 317 height 14
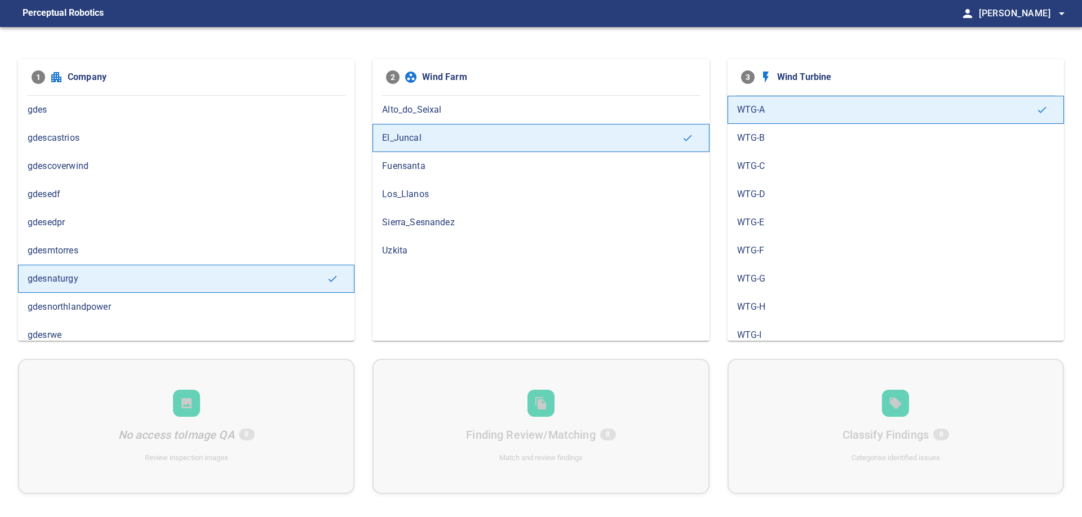
click at [762, 190] on span "WTG-D" at bounding box center [895, 195] width 317 height 14
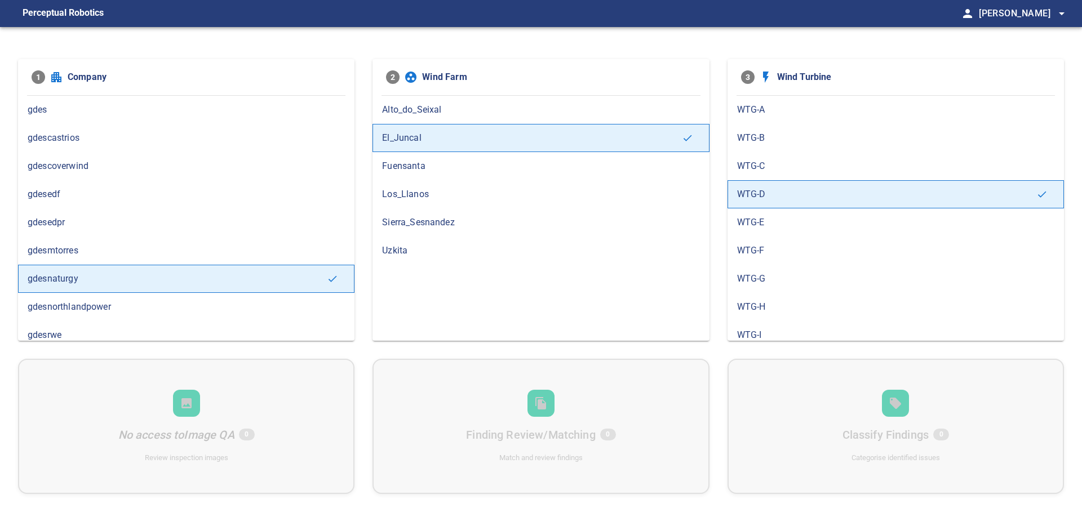
click at [773, 170] on span "WTG-C" at bounding box center [895, 166] width 317 height 14
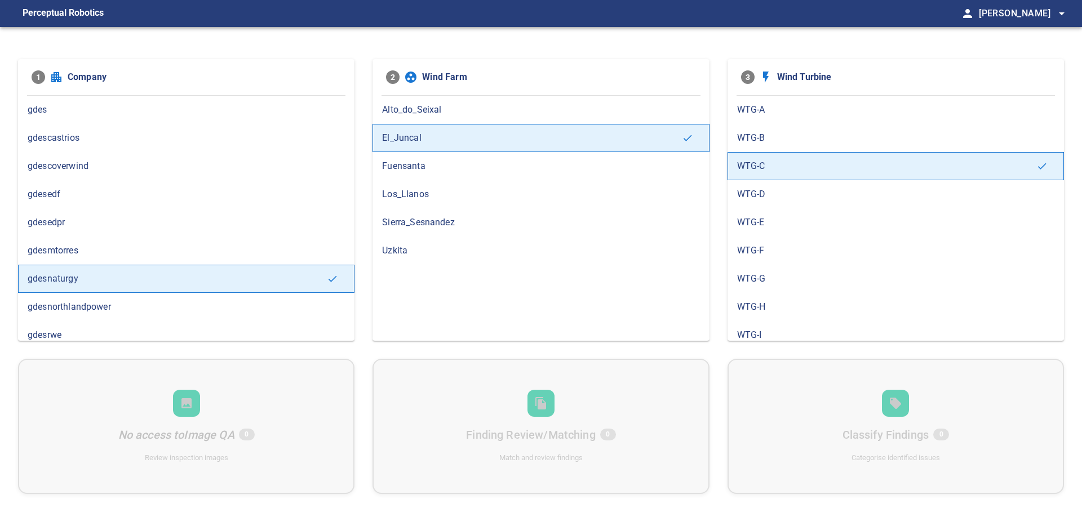
click at [763, 144] on span "WTG-B" at bounding box center [895, 138] width 317 height 14
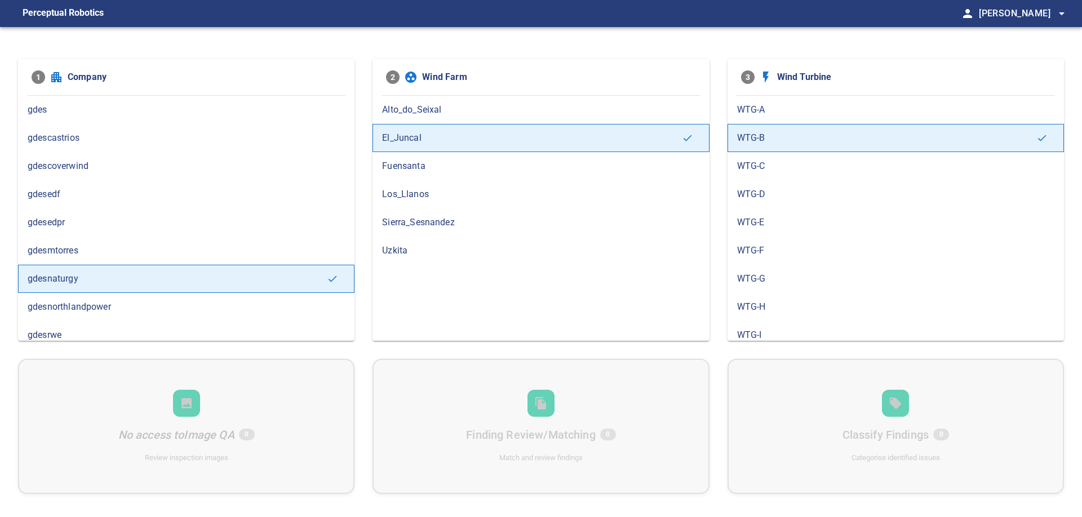
click at [771, 224] on span "WTG-E" at bounding box center [895, 223] width 317 height 14
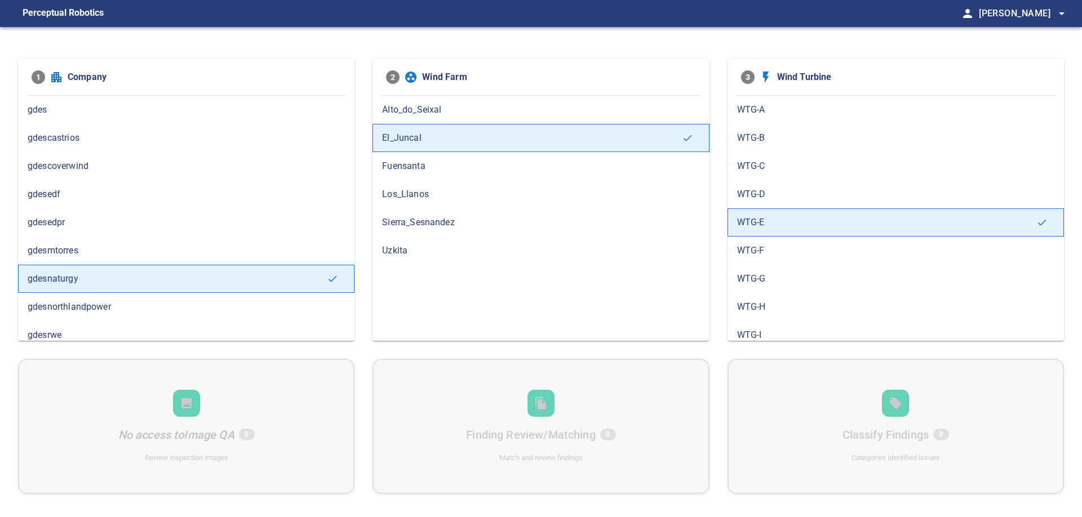
click at [769, 198] on span "WTG-D" at bounding box center [895, 195] width 317 height 14
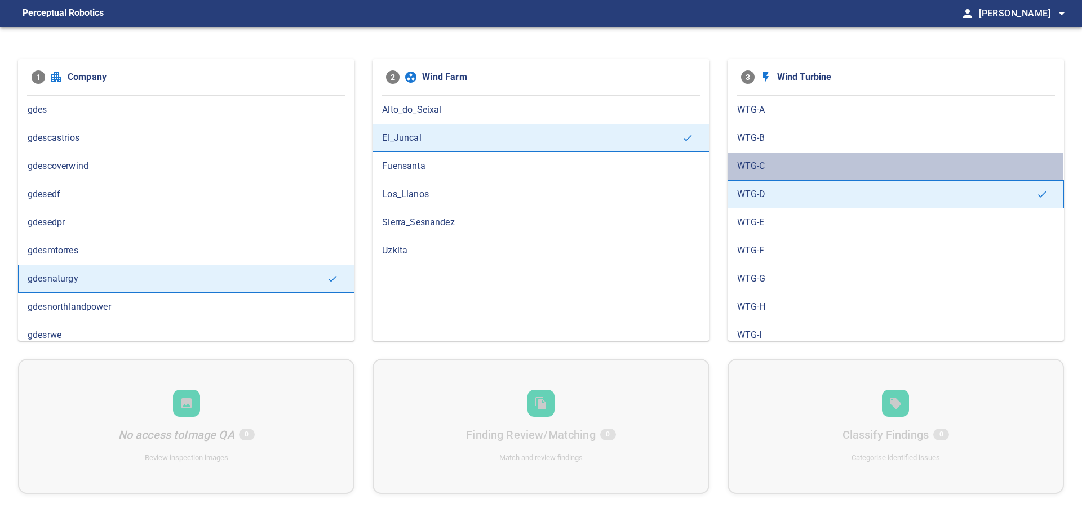
click at [770, 169] on span "WTG-C" at bounding box center [895, 166] width 317 height 14
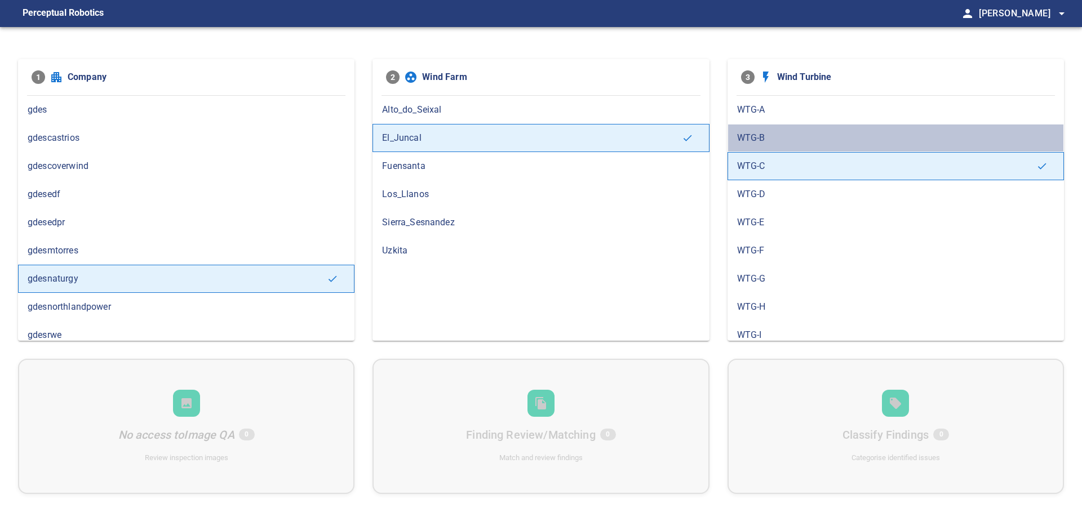
click at [773, 135] on span "WTG-B" at bounding box center [895, 138] width 317 height 14
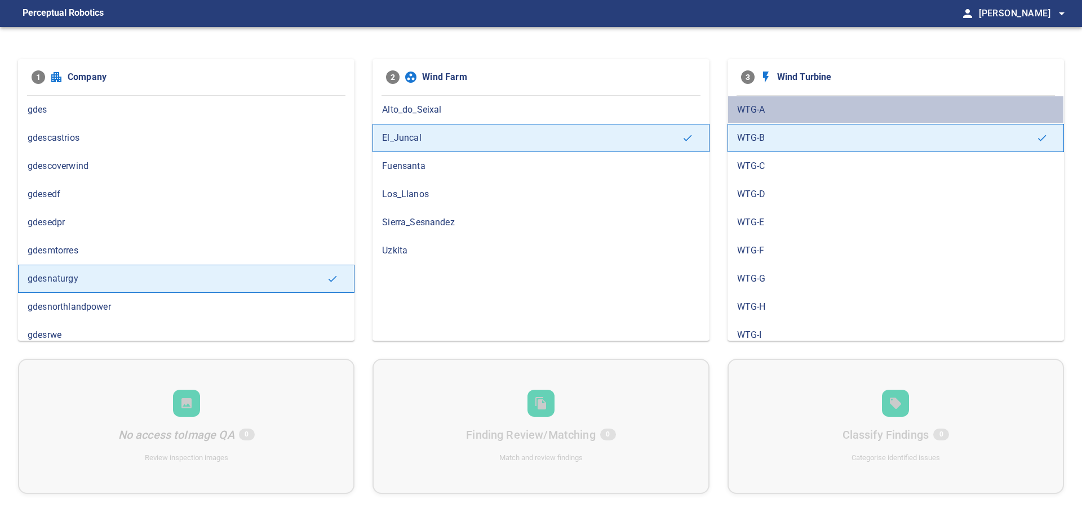
click at [778, 117] on div "WTG-A" at bounding box center [895, 110] width 336 height 28
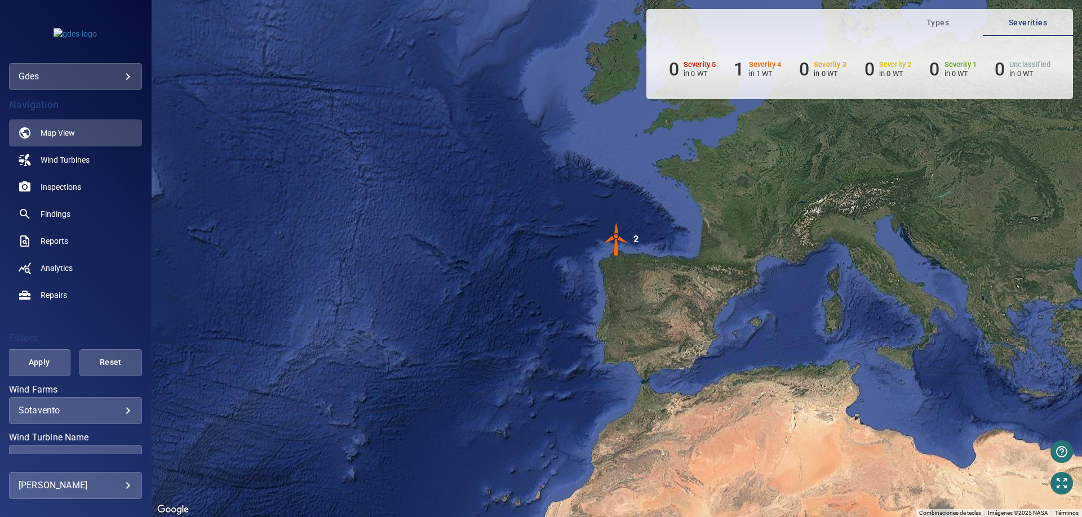
click at [74, 64] on div "gdes ****" at bounding box center [75, 76] width 133 height 27
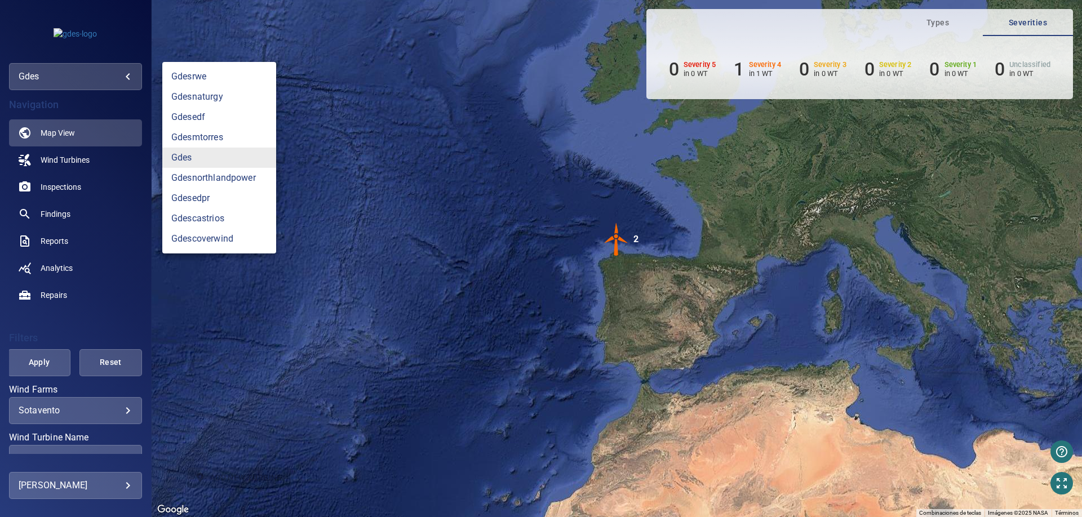
drag, startPoint x: 83, startPoint y: 75, endPoint x: 325, endPoint y: 136, distance: 249.8
click at [85, 75] on body "**********" at bounding box center [541, 258] width 1082 height 517
click at [214, 102] on link "gdesnaturgy" at bounding box center [219, 97] width 114 height 20
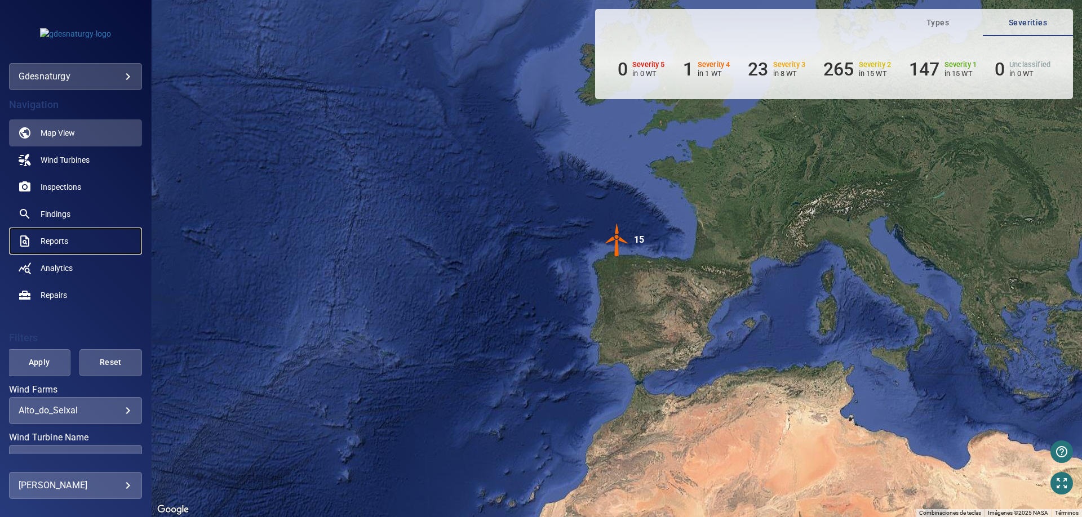
click at [41, 249] on link "Reports" at bounding box center [75, 241] width 133 height 27
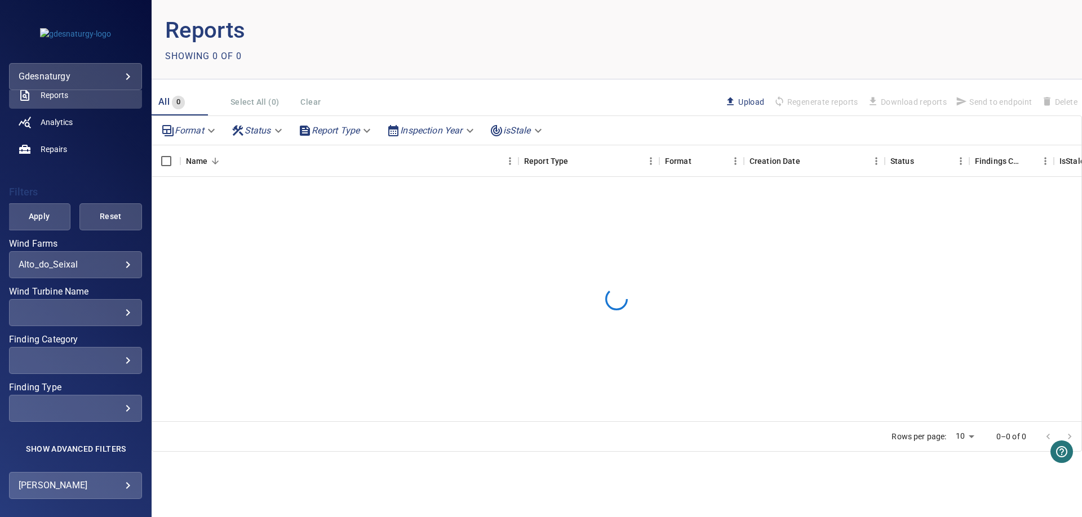
scroll to position [150, 0]
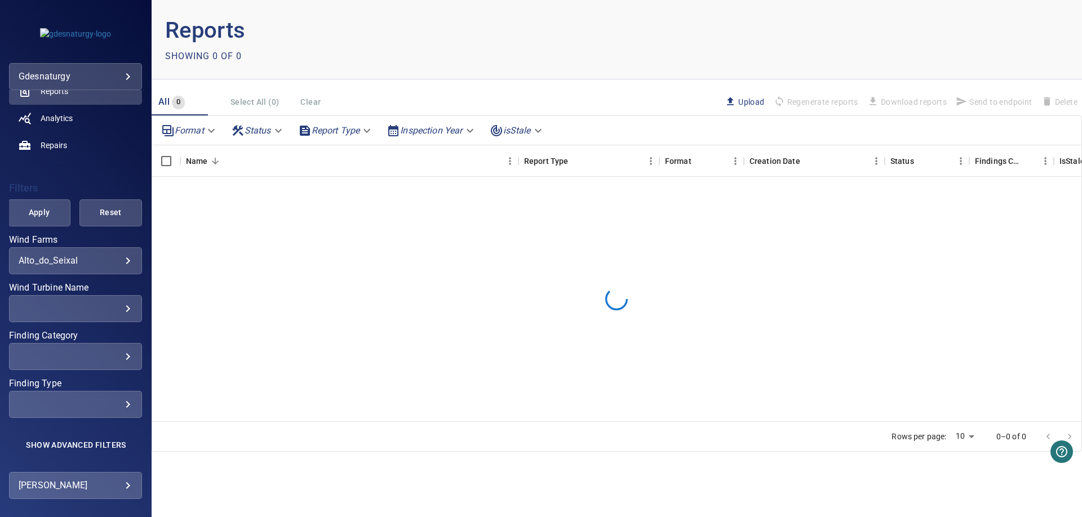
click at [126, 263] on body "**********" at bounding box center [541, 258] width 1082 height 517
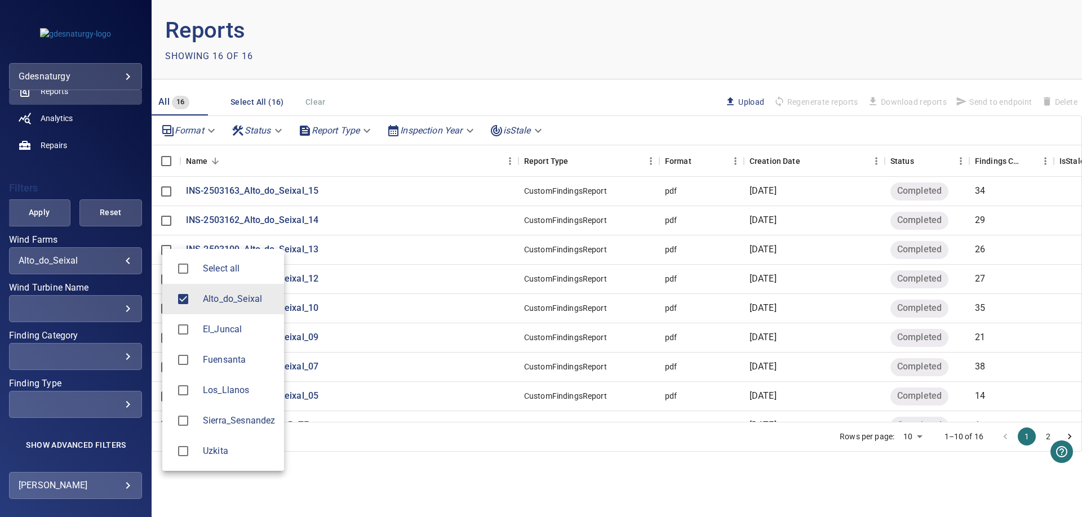
click at [227, 331] on span "El_Juncal" at bounding box center [239, 330] width 72 height 14
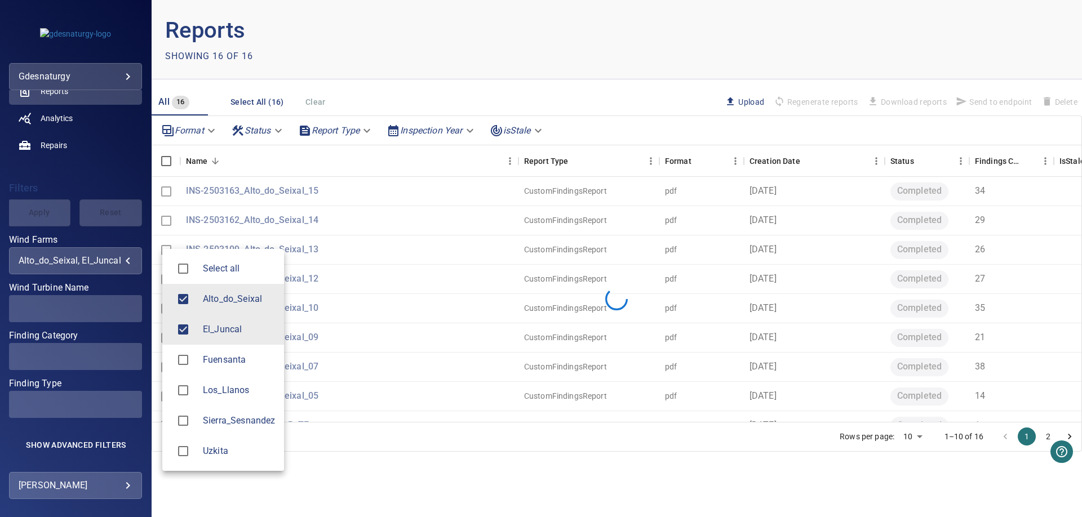
click at [236, 294] on span "Alto_do_Seixal" at bounding box center [239, 299] width 72 height 14
type input "*********"
click at [368, 470] on div at bounding box center [541, 258] width 1082 height 517
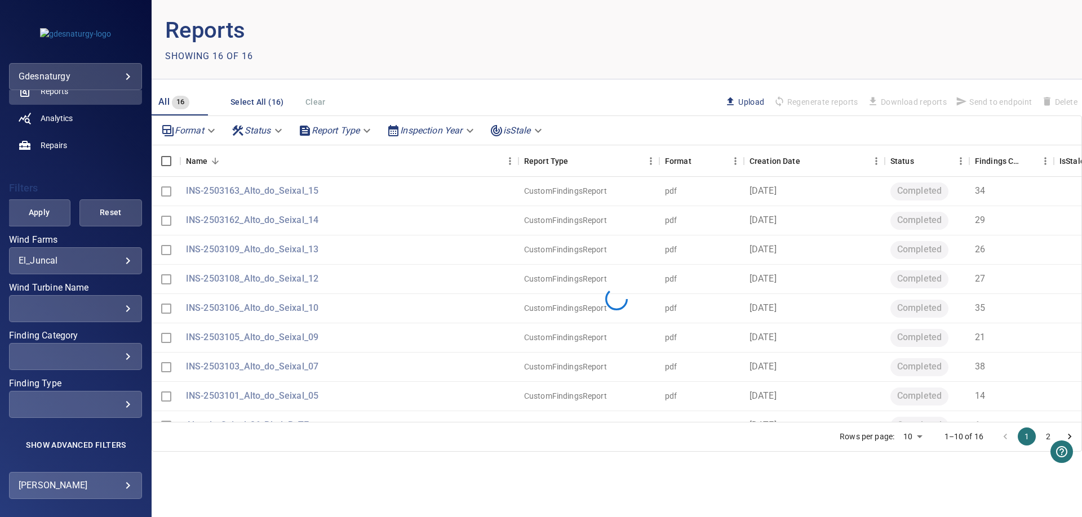
click at [56, 313] on div "​" at bounding box center [76, 308] width 114 height 11
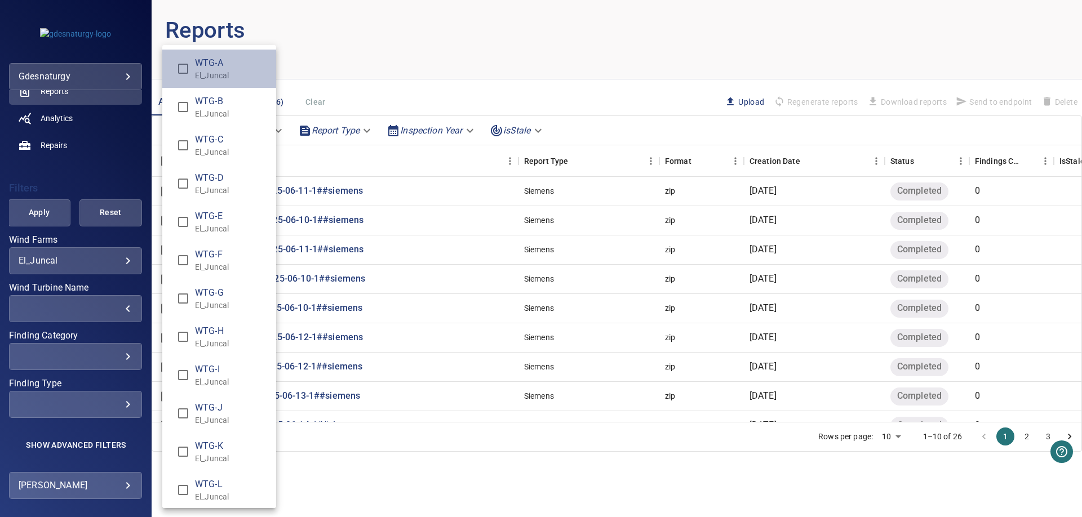
click at [225, 73] on p "El_Juncal" at bounding box center [231, 75] width 72 height 11
type input "**********"
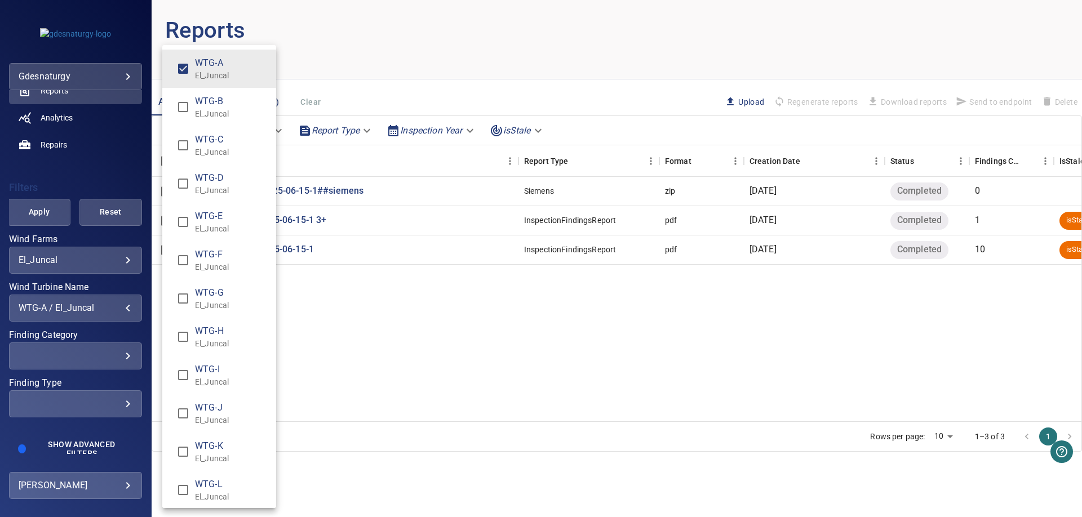
click at [335, 46] on div "Wind Turbine Name" at bounding box center [541, 258] width 1082 height 517
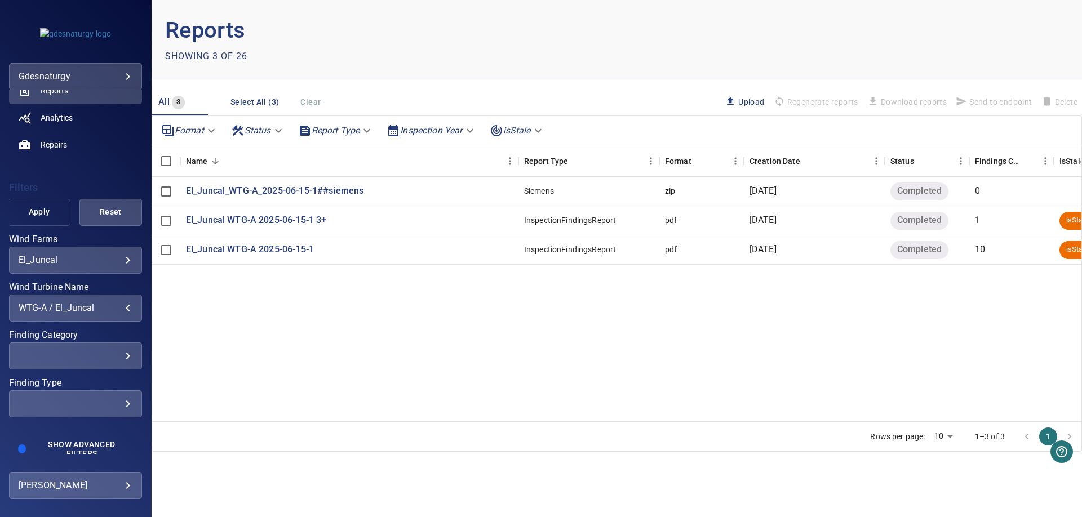
click at [41, 215] on span "Apply" at bounding box center [39, 212] width 34 height 14
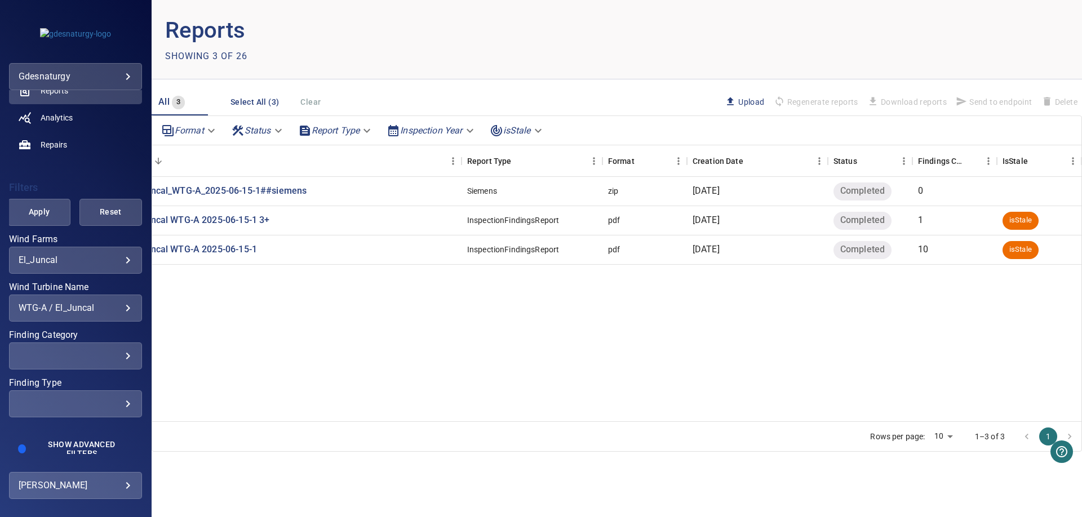
scroll to position [0, 0]
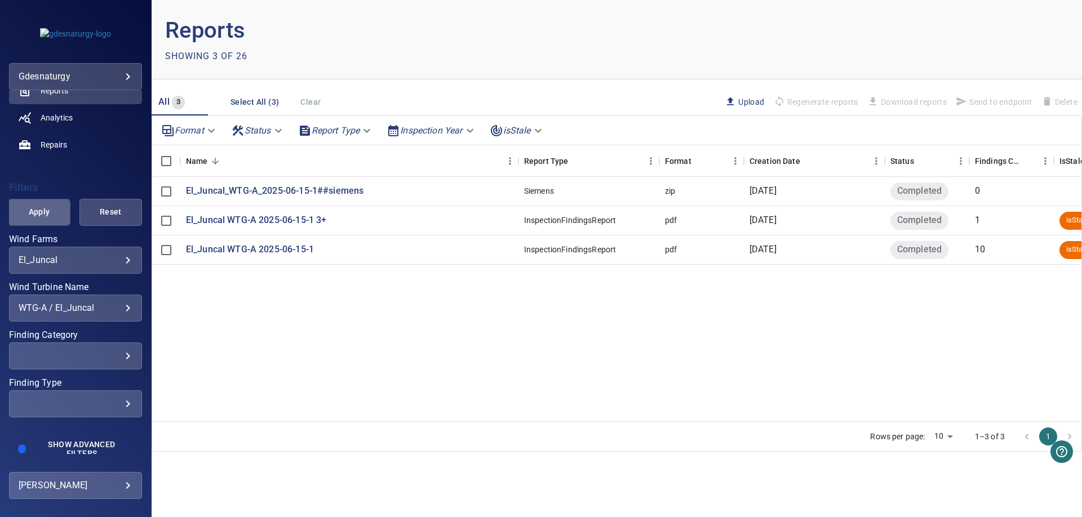
click at [31, 208] on span "Apply" at bounding box center [39, 212] width 34 height 14
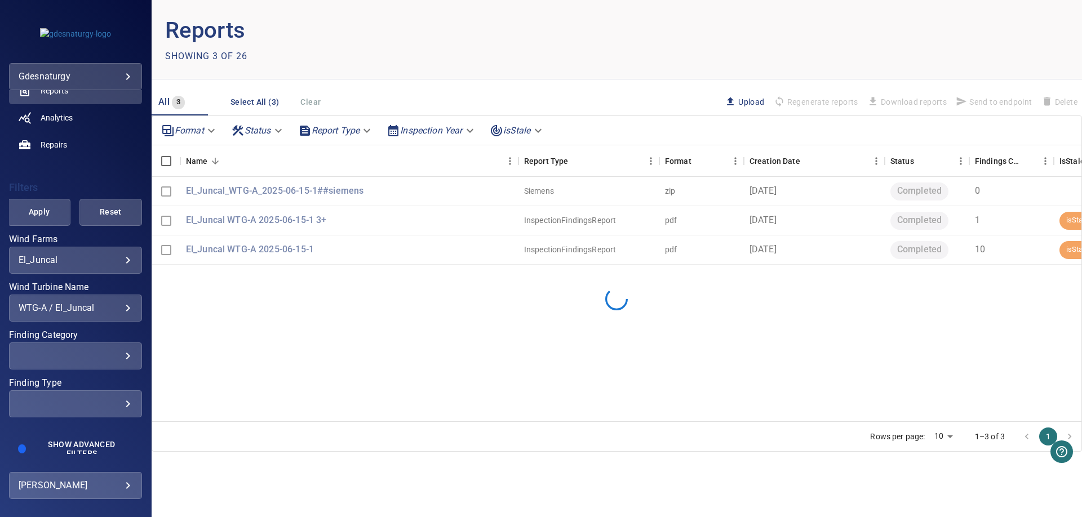
click at [570, 370] on div at bounding box center [616, 299] width 929 height 244
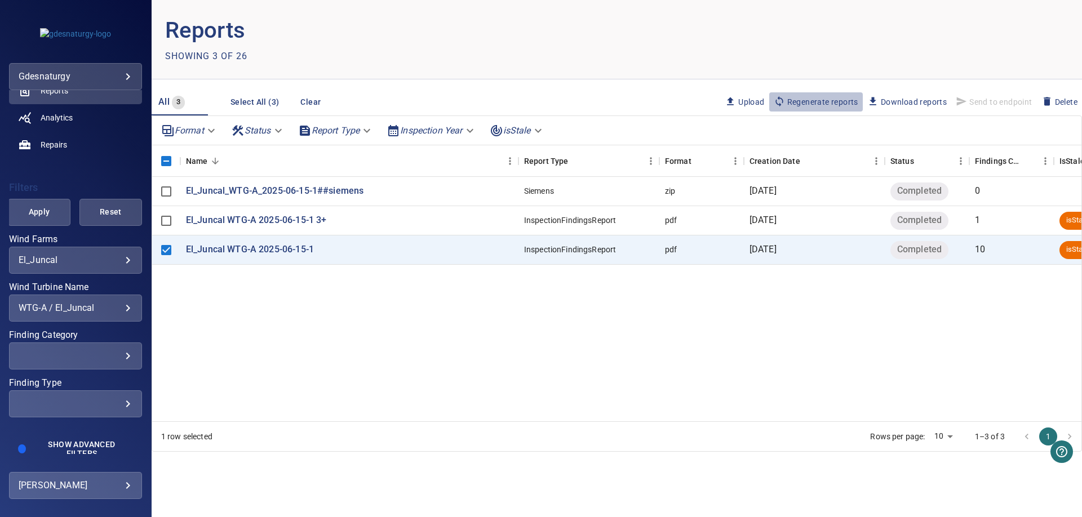
click at [826, 108] on span "Regenerate reports" at bounding box center [815, 102] width 85 height 12
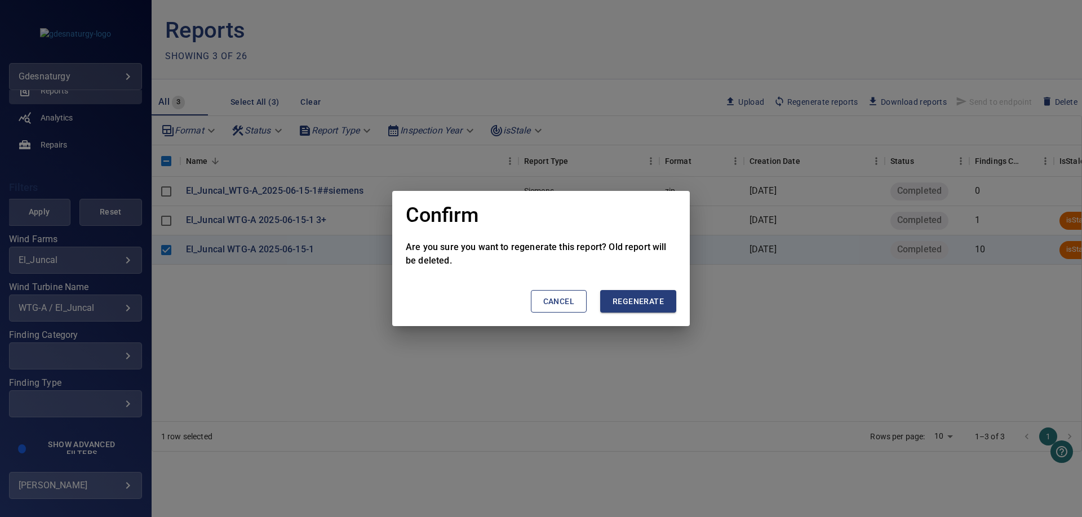
click at [655, 304] on span "Regenerate" at bounding box center [637, 302] width 51 height 14
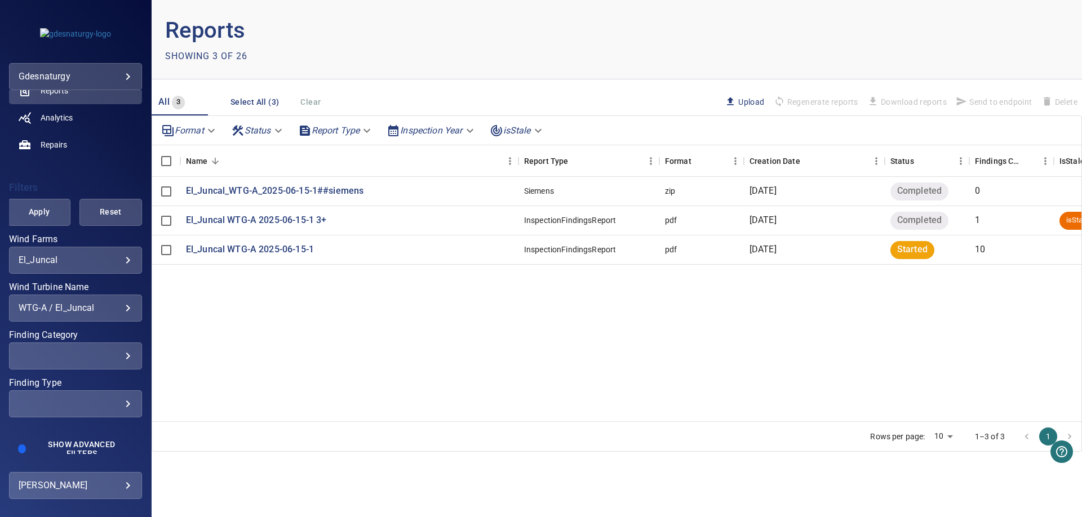
click at [532, 406] on div "El_Juncal_WTG-A_2025-06-15-1##siemens Siemens zip [DATE] Completed 0 El_Juncal …" at bounding box center [645, 299] width 986 height 244
click at [31, 208] on span "Apply" at bounding box center [39, 212] width 34 height 14
click at [134, 306] on div "**********" at bounding box center [75, 308] width 133 height 27
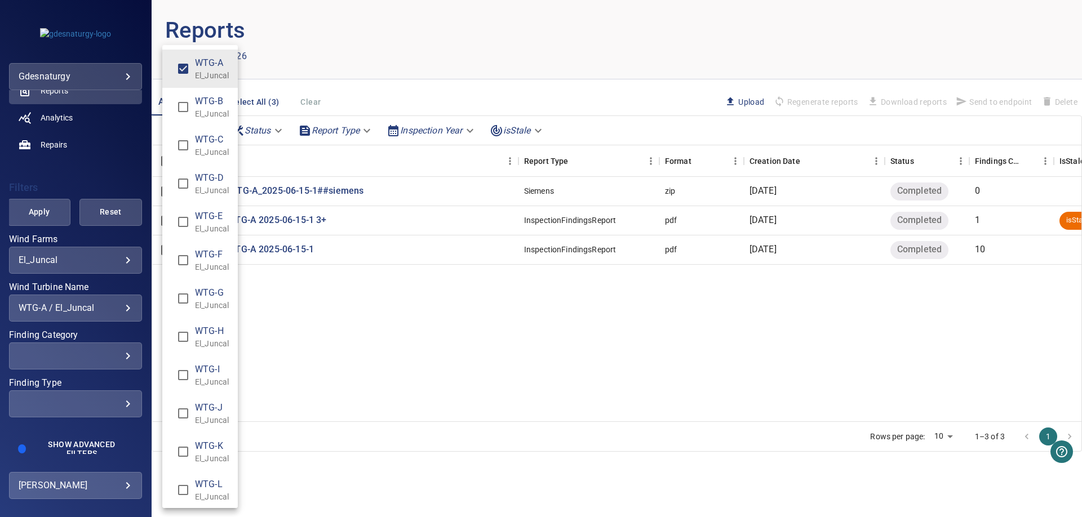
click at [126, 305] on div "Wind Turbine Name" at bounding box center [541, 258] width 1082 height 517
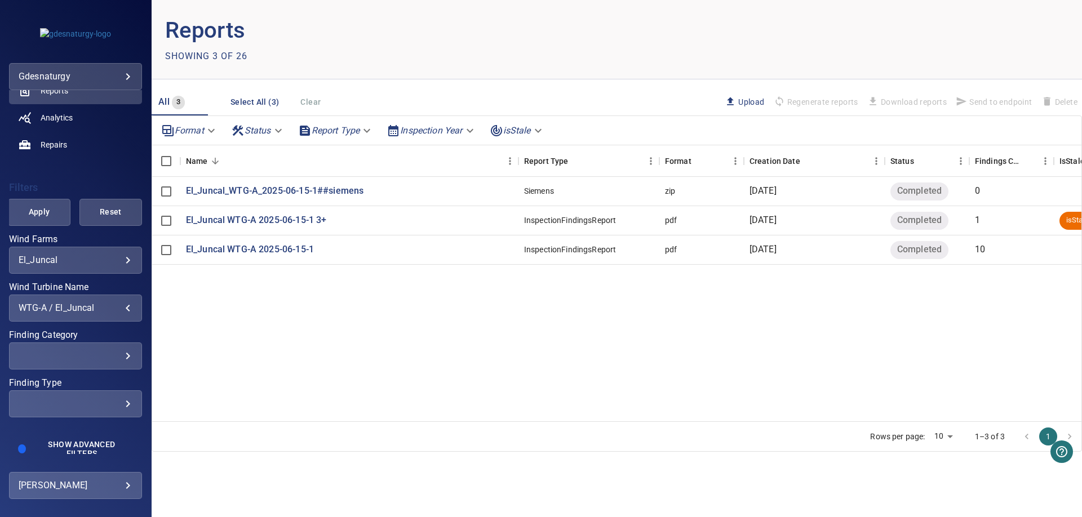
click at [126, 306] on div "WTG-A / El_Juncal" at bounding box center [76, 308] width 114 height 11
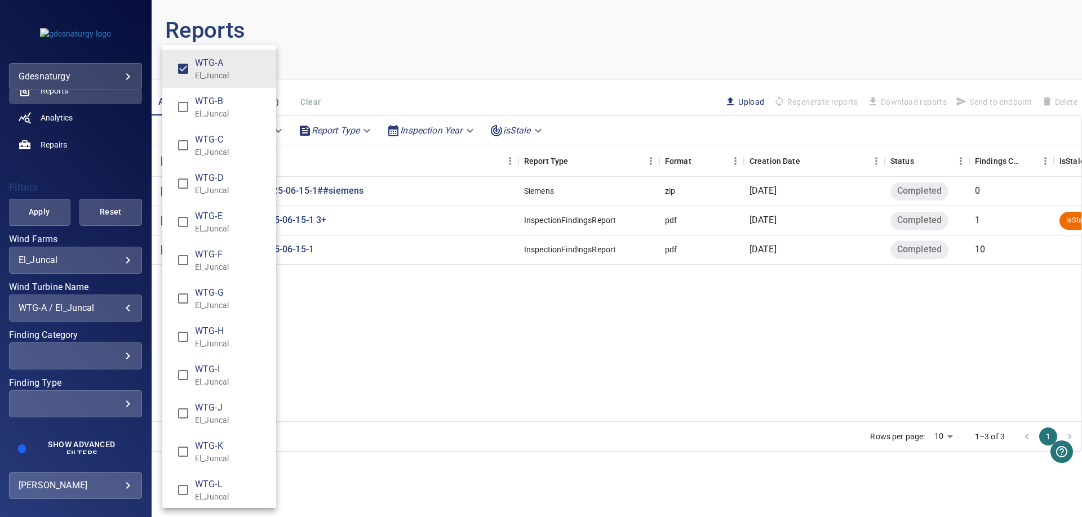
click at [232, 179] on span "WTG-D" at bounding box center [231, 178] width 72 height 14
type input "**********"
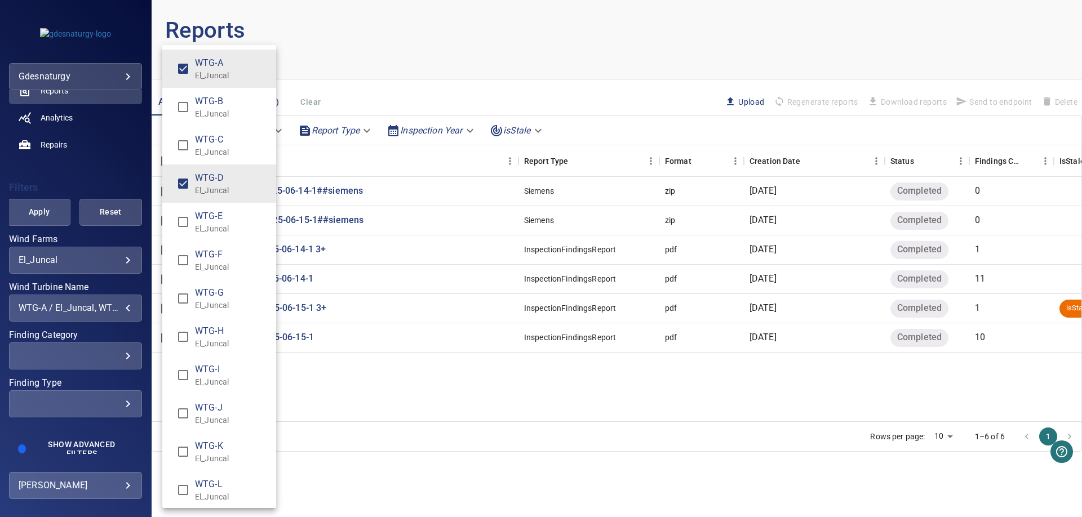
click at [433, 397] on div "Wind Turbine Name" at bounding box center [541, 258] width 1082 height 517
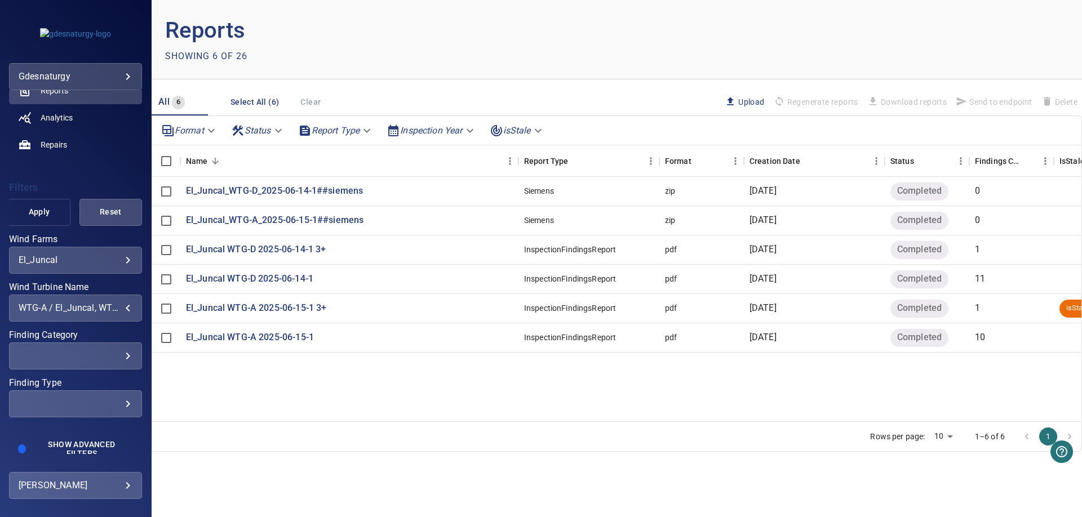
click at [34, 206] on span "Apply" at bounding box center [39, 212] width 34 height 14
drag, startPoint x: 254, startPoint y: 396, endPoint x: 212, endPoint y: 397, distance: 41.1
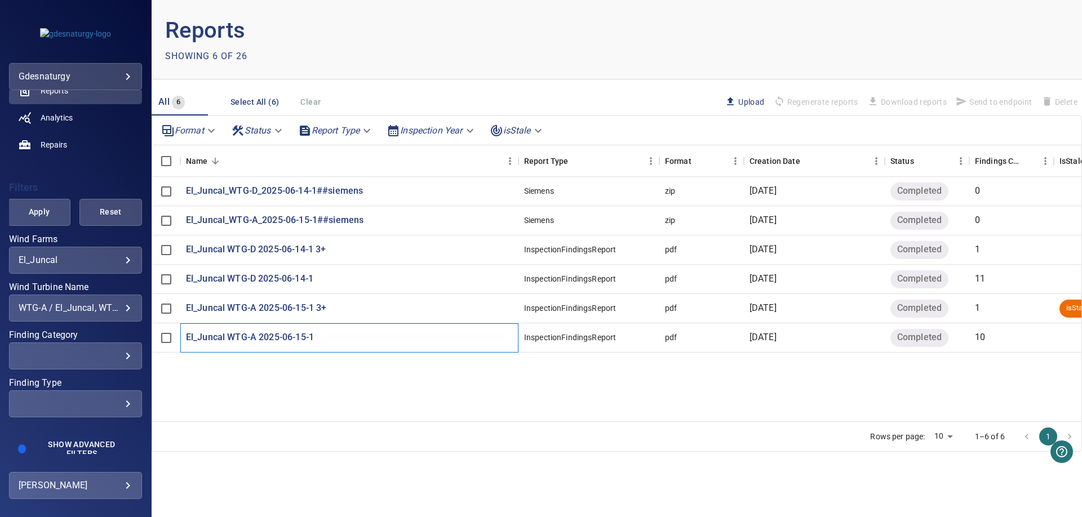
click at [254, 397] on div "El_Juncal_WTG-D_2025-06-14-1##siemens Siemens zip 16 June 2025 Completed 0 El_J…" at bounding box center [645, 299] width 986 height 244
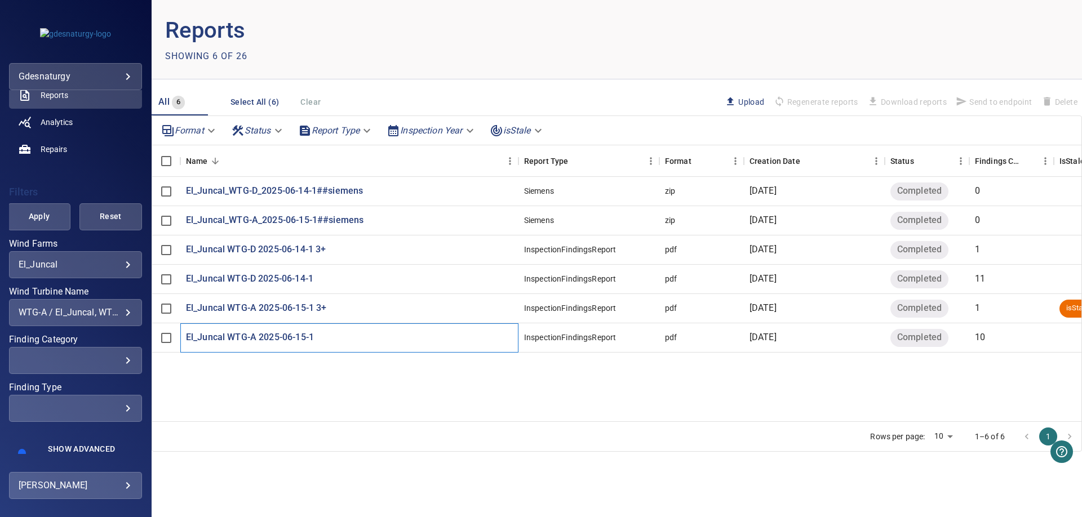
scroll to position [160, 0]
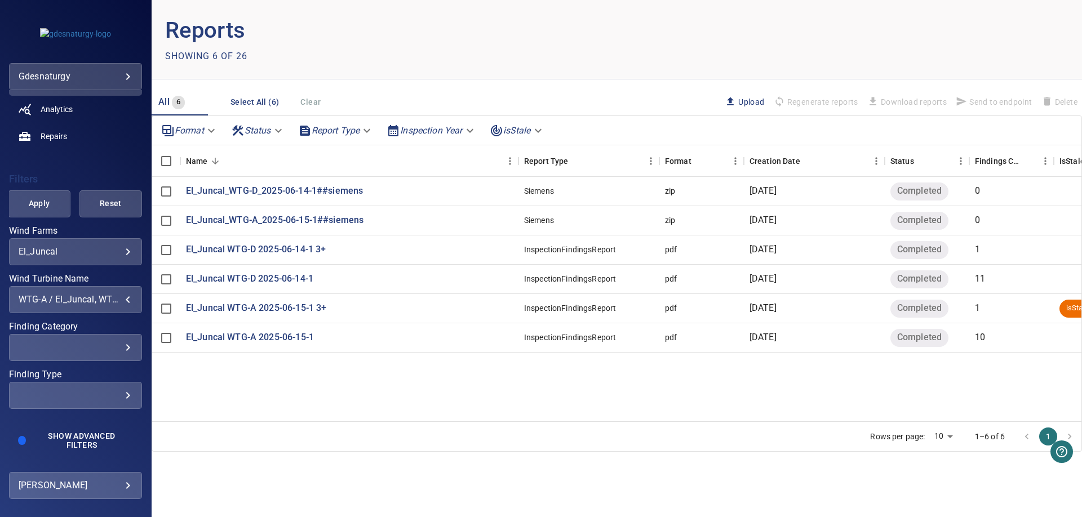
click at [117, 295] on div "WTG-A / El_Juncal, WTG-D / El_Juncal" at bounding box center [76, 299] width 114 height 11
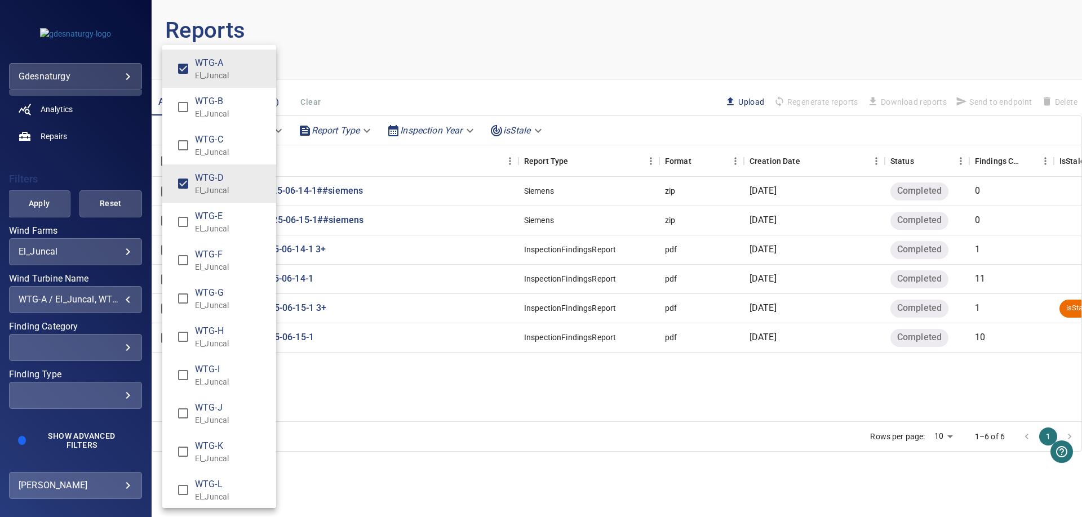
click at [214, 186] on p "El_Juncal" at bounding box center [231, 190] width 72 height 11
type input "**********"
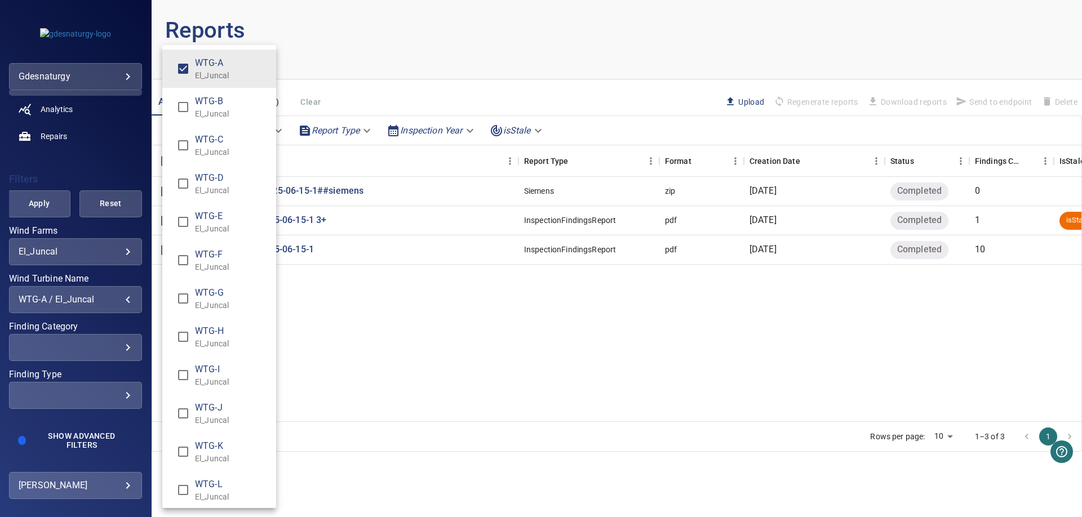
click at [214, 79] on p "El_Juncal" at bounding box center [231, 75] width 72 height 11
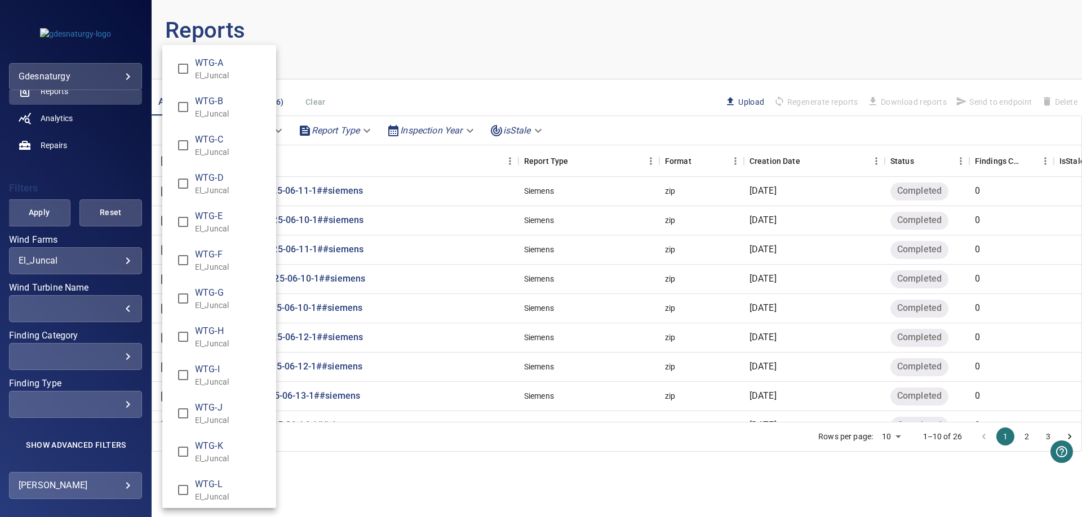
scroll to position [150, 0]
click at [373, 47] on div "Wind Turbine Name" at bounding box center [541, 258] width 1082 height 517
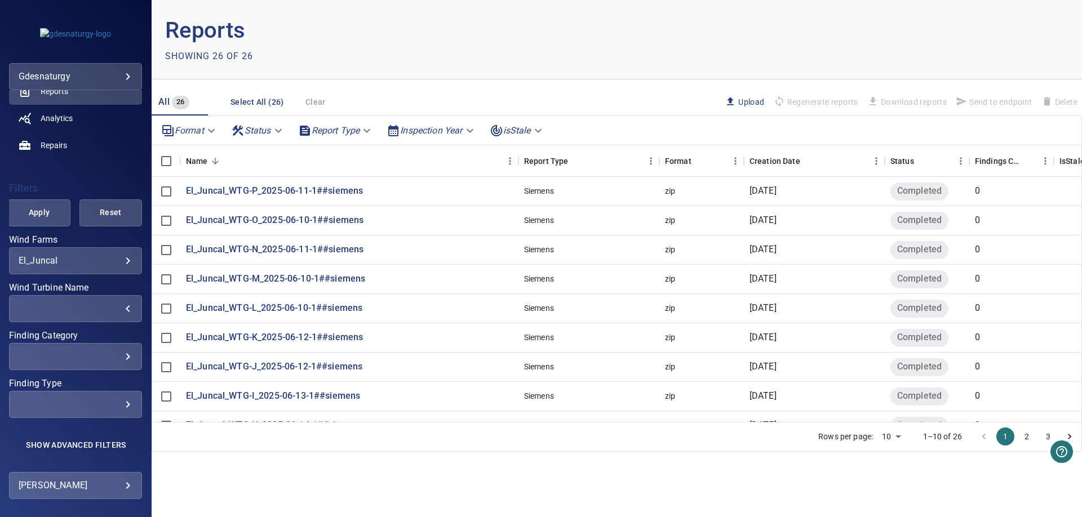
click at [102, 306] on div "​" at bounding box center [76, 308] width 114 height 11
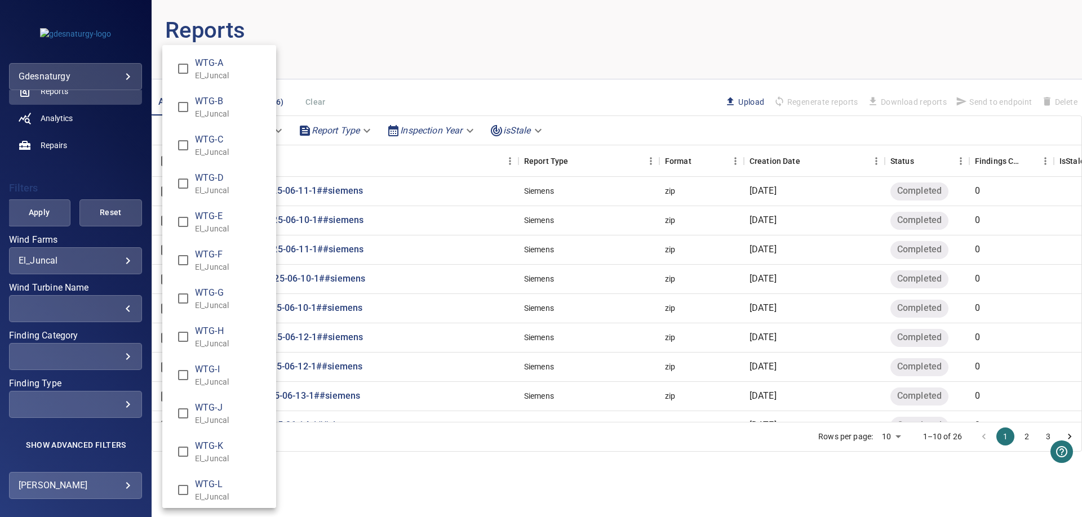
click at [235, 69] on span "WTG-A" at bounding box center [231, 63] width 72 height 14
type input "**********"
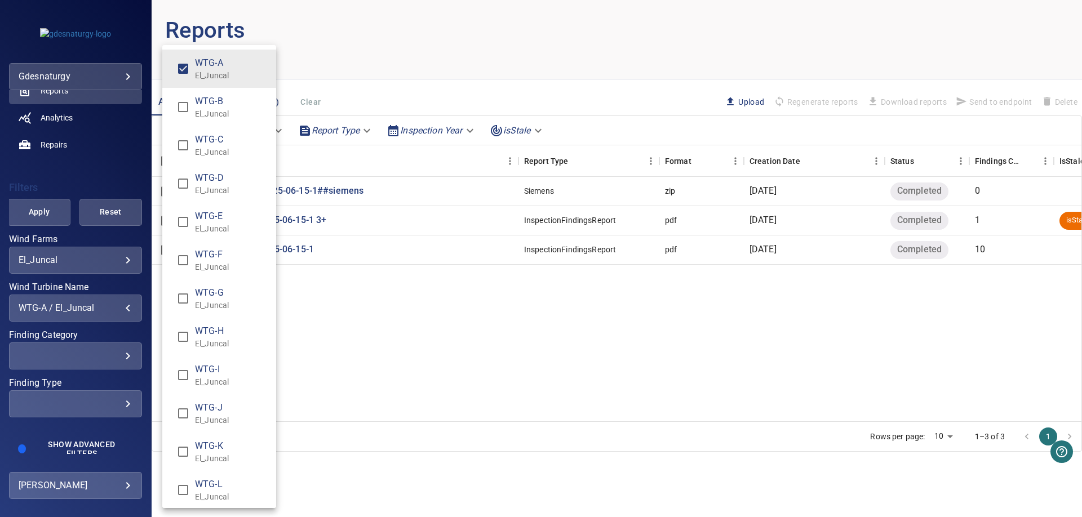
click at [337, 61] on div "Wind Turbine Name" at bounding box center [541, 258] width 1082 height 517
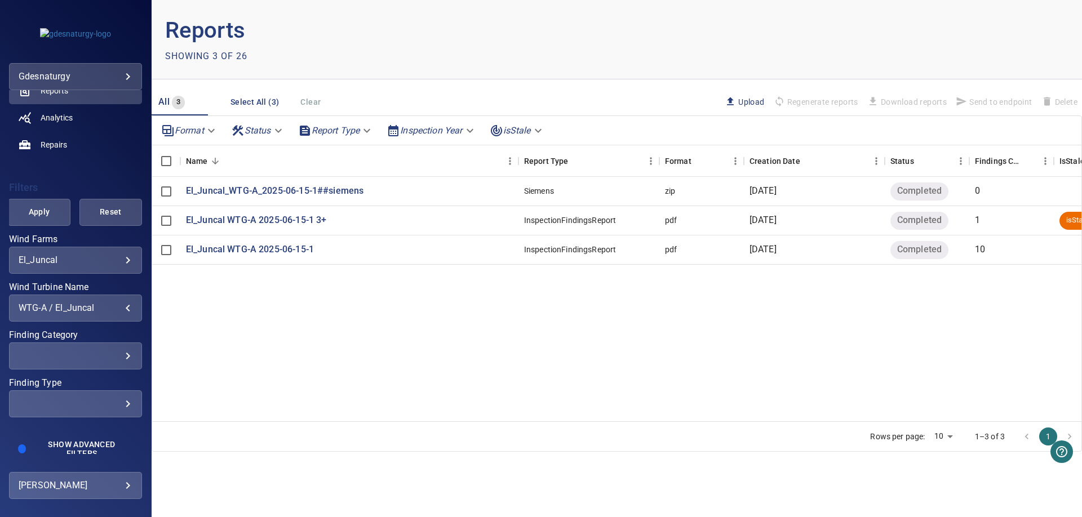
click at [39, 211] on span "Apply" at bounding box center [39, 212] width 34 height 14
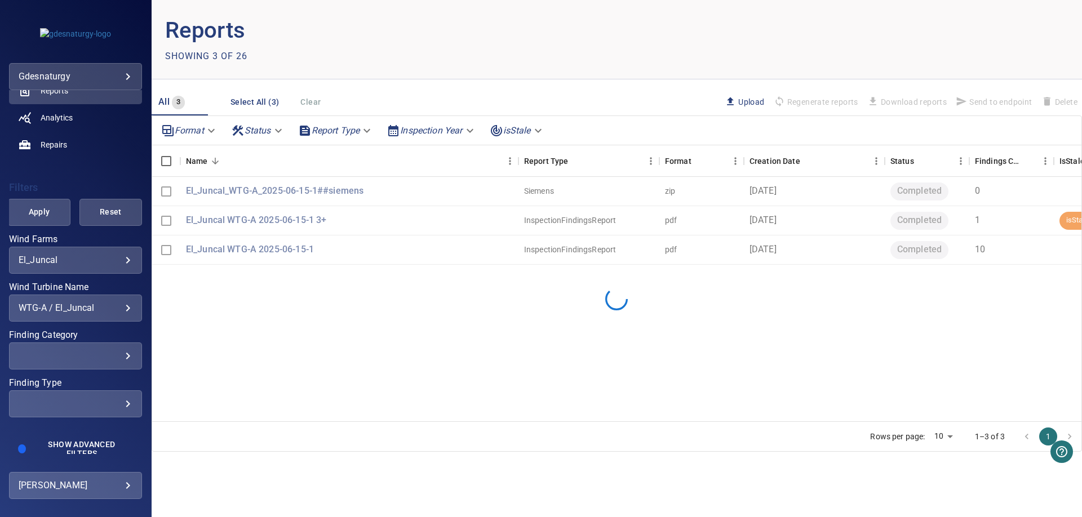
scroll to position [0, 0]
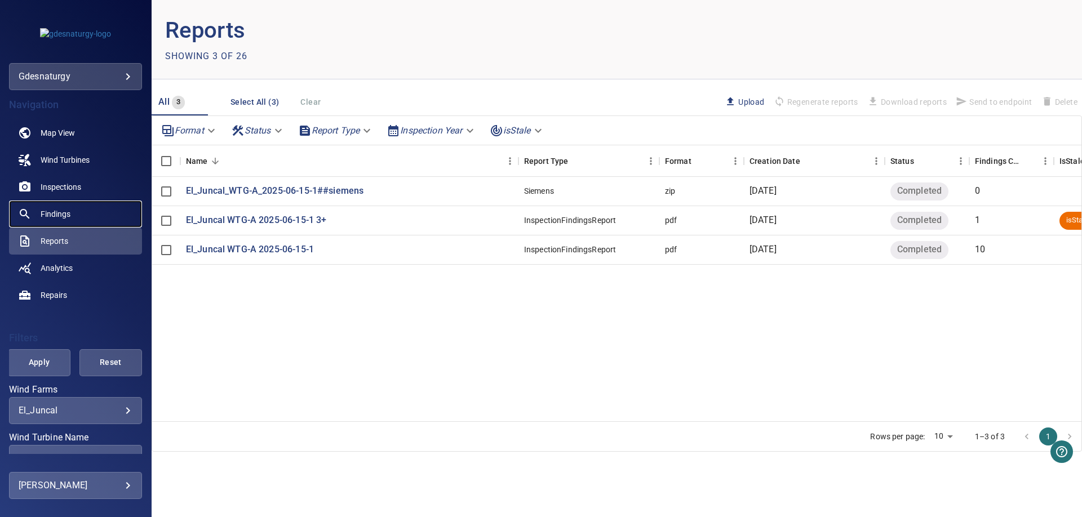
click at [81, 208] on link "Findings" at bounding box center [75, 214] width 133 height 27
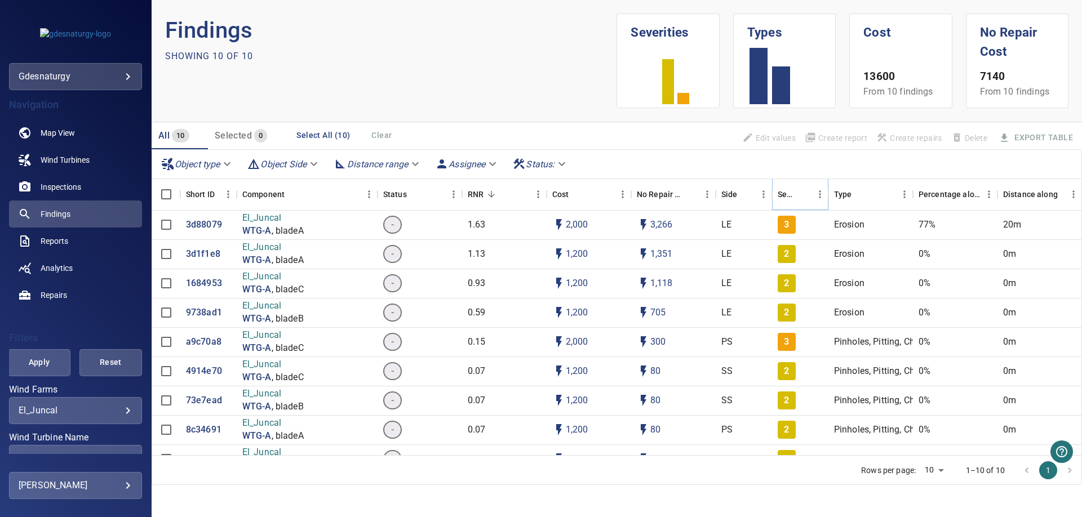
click at [802, 193] on icon "Sort" at bounding box center [803, 194] width 10 height 10
click at [204, 229] on p "3d88079" at bounding box center [204, 225] width 36 height 13
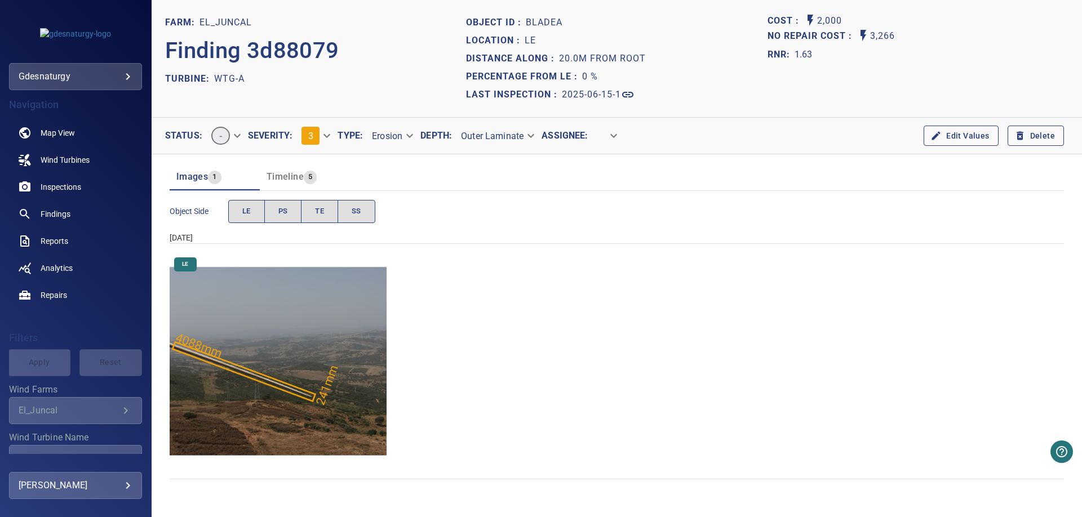
click at [326, 313] on img "El_Juncal/WTG-A/2025-06-15-1/2025-06-15-1/image7wp9.jpg" at bounding box center [278, 361] width 217 height 217
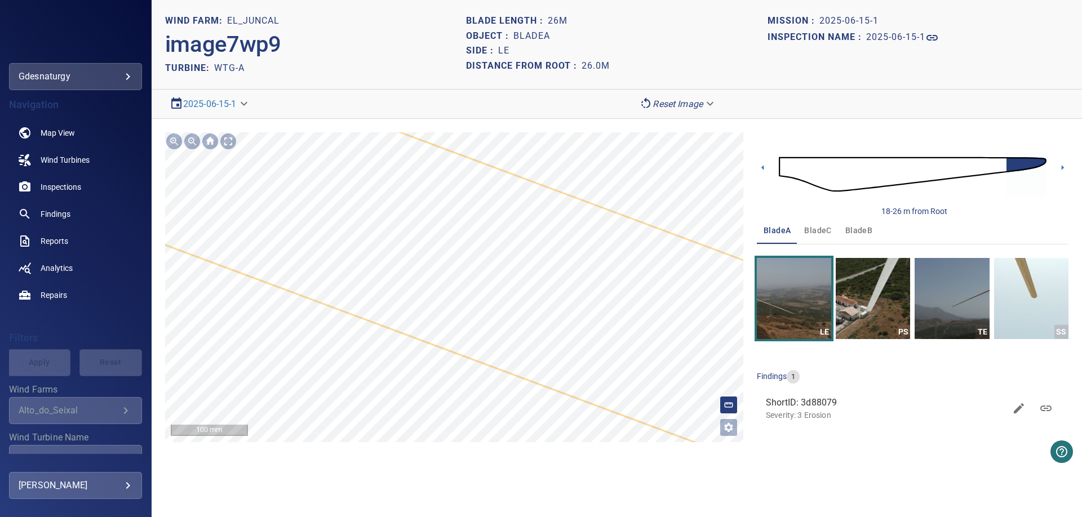
click at [70, 162] on main "**********" at bounding box center [541, 258] width 1082 height 517
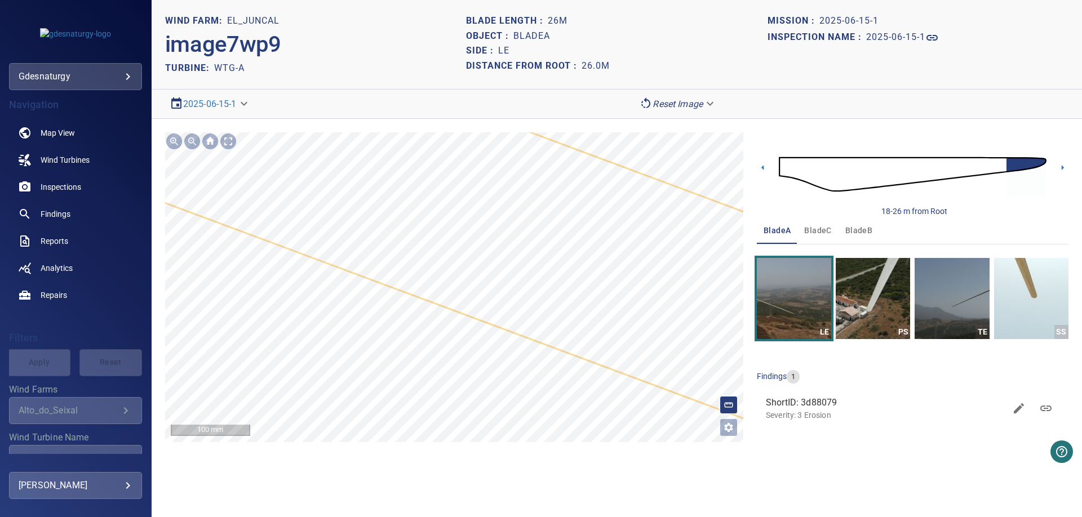
click at [152, 304] on div "**********" at bounding box center [617, 287] width 930 height 337
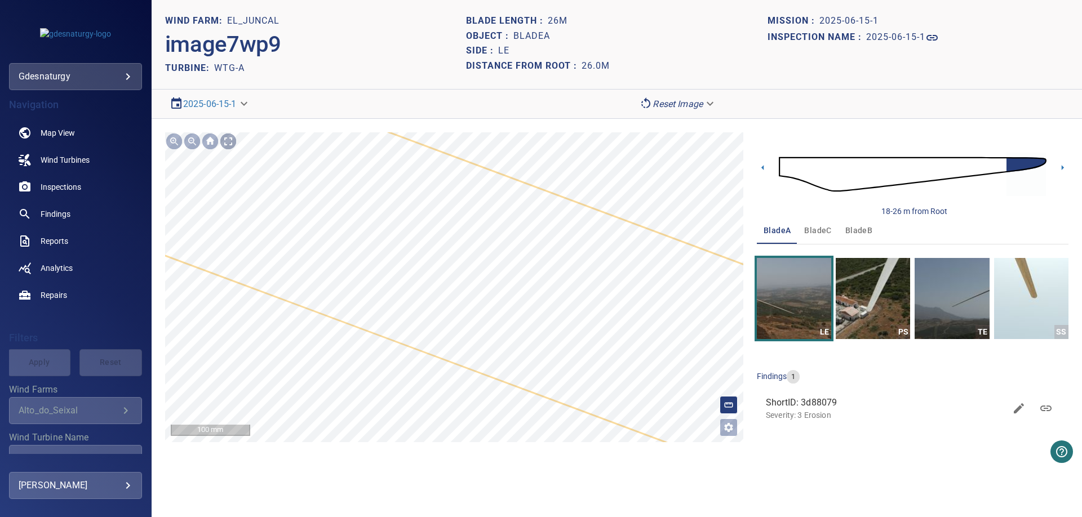
click at [222, 144] on div at bounding box center [228, 141] width 18 height 18
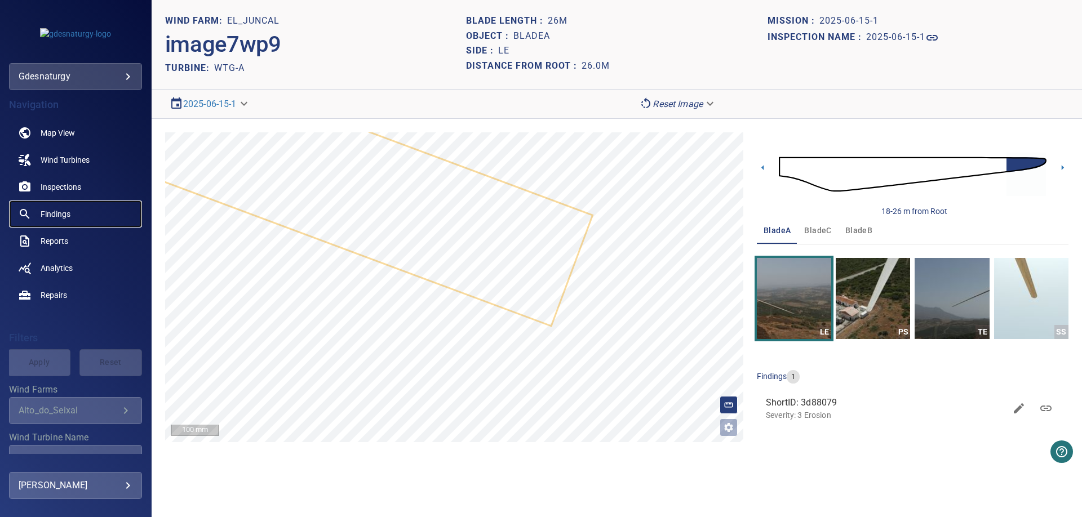
click at [60, 212] on span "Findings" at bounding box center [56, 213] width 30 height 11
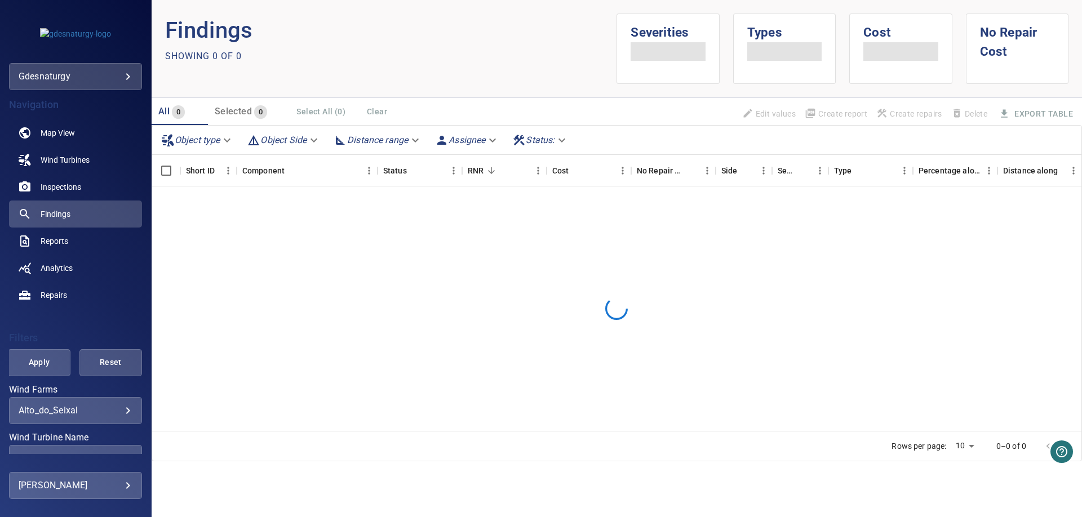
scroll to position [160, 0]
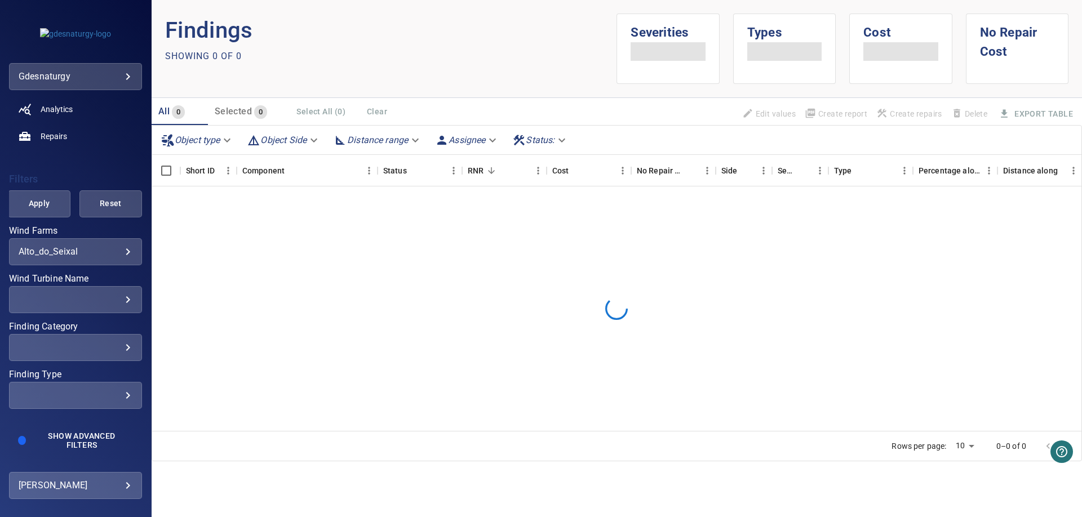
click at [108, 257] on div "**********" at bounding box center [75, 251] width 133 height 27
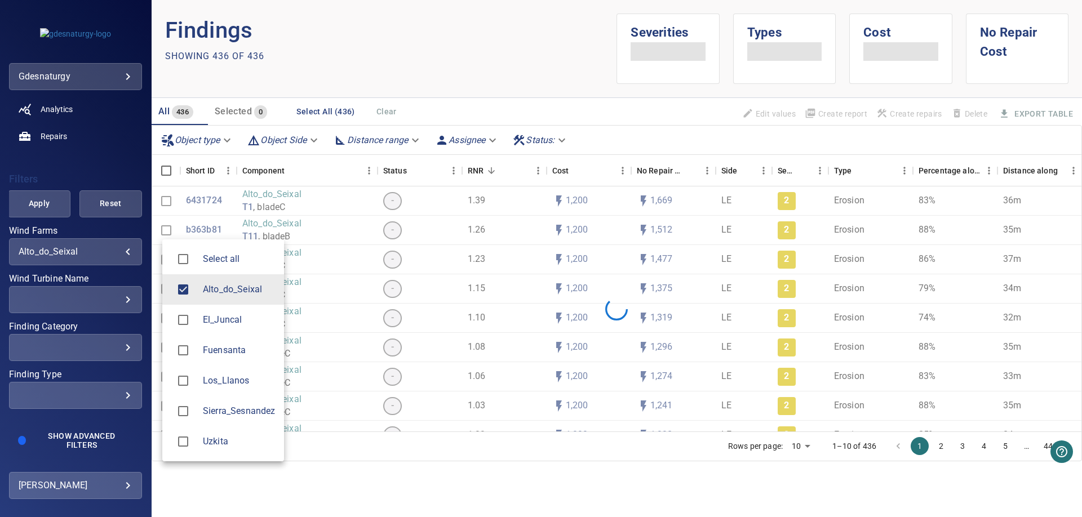
click at [126, 250] on body "**********" at bounding box center [541, 258] width 1082 height 517
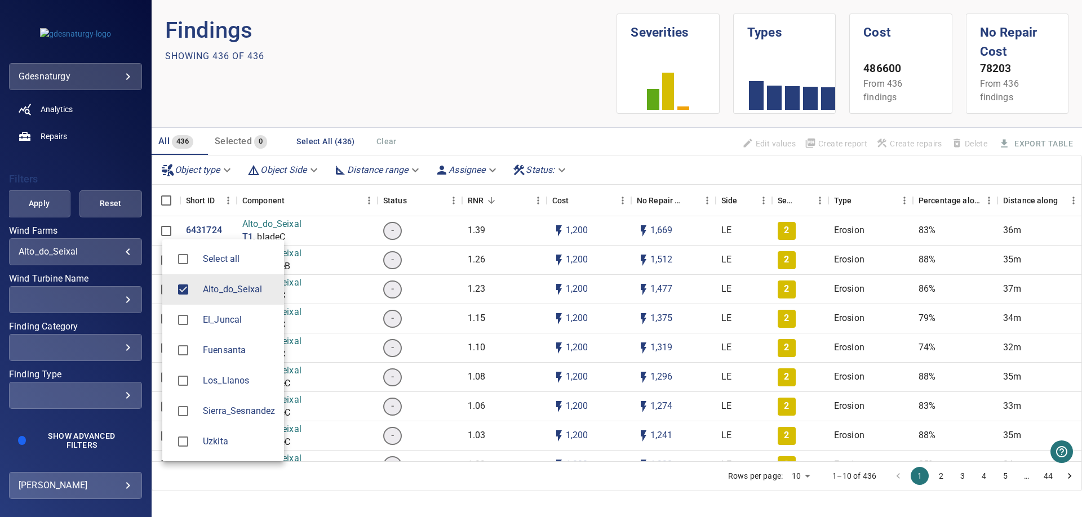
drag, startPoint x: 298, startPoint y: 86, endPoint x: 116, endPoint y: 200, distance: 214.9
click at [298, 87] on div at bounding box center [541, 258] width 1082 height 517
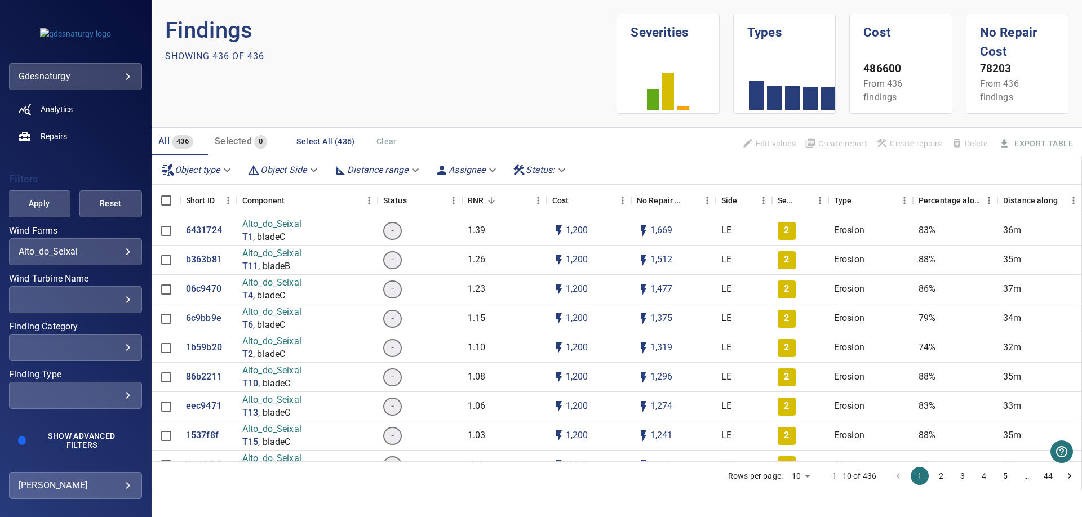
click at [84, 250] on body "**********" at bounding box center [541, 258] width 1082 height 517
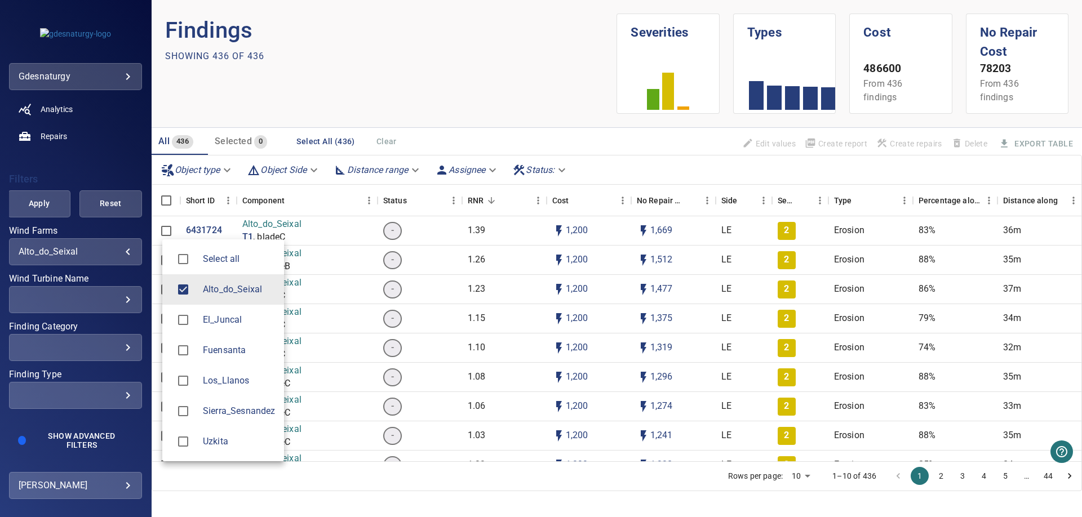
click at [224, 326] on span "El_Juncal" at bounding box center [239, 320] width 72 height 14
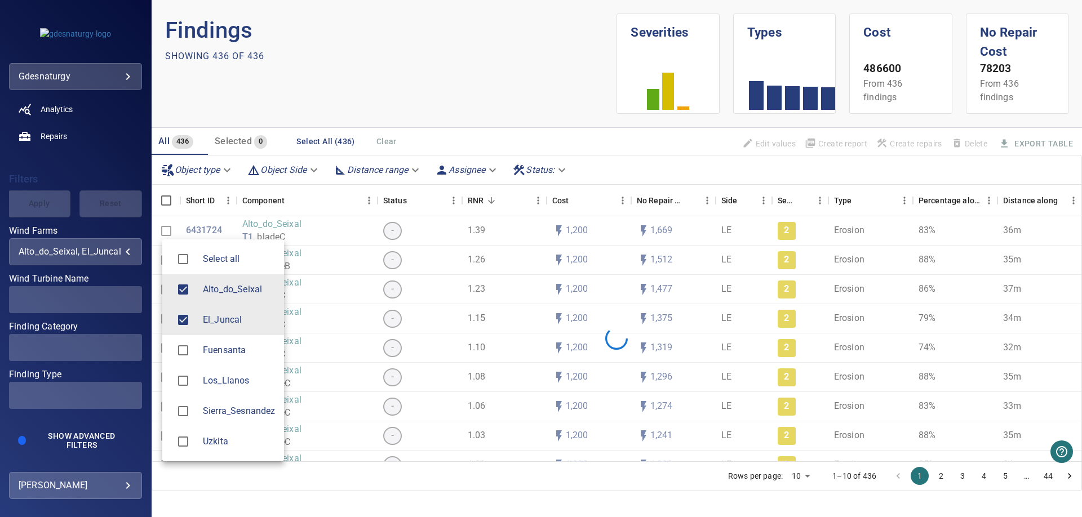
click at [223, 291] on span "Alto_do_Seixal" at bounding box center [239, 290] width 72 height 14
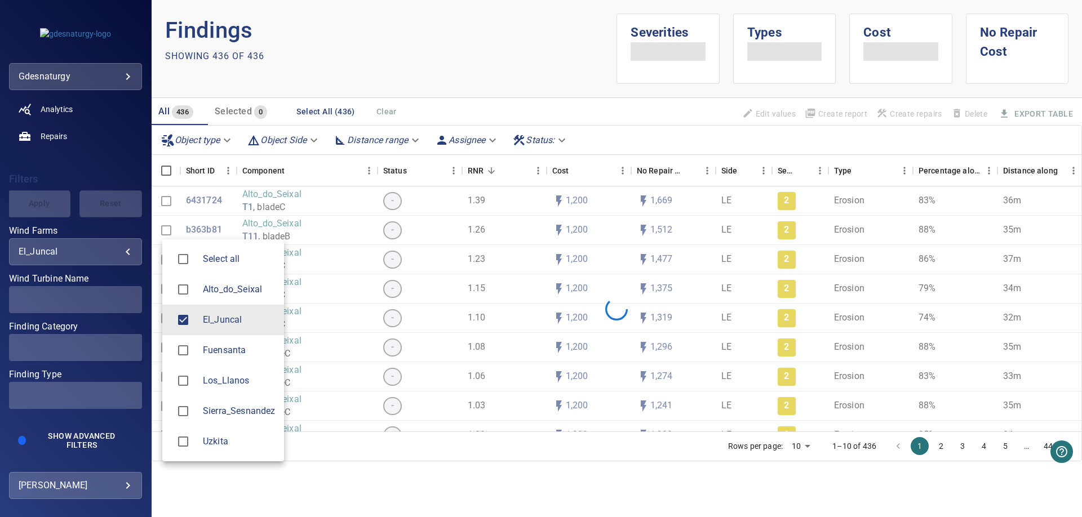
type input "*********"
click at [285, 101] on div at bounding box center [541, 258] width 1082 height 517
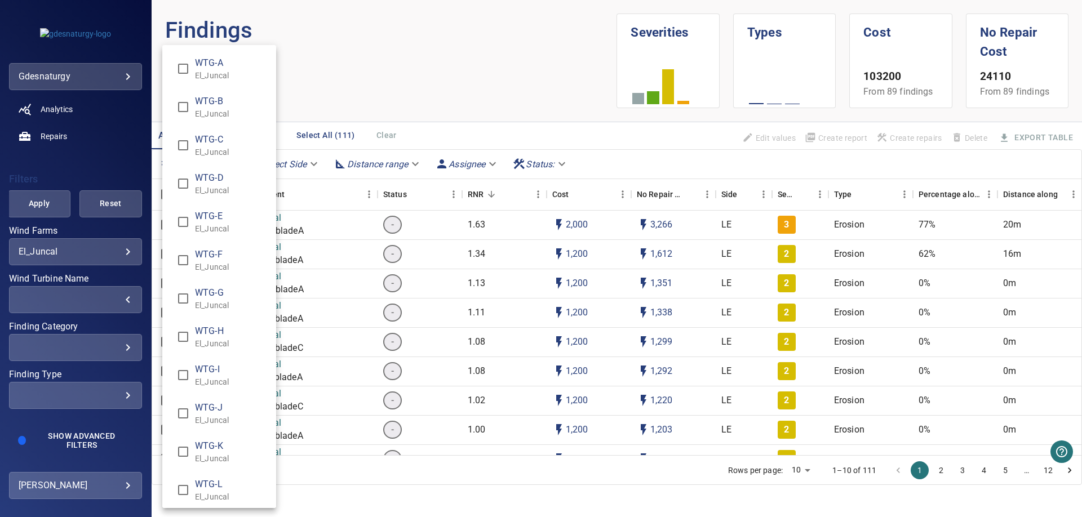
click at [228, 71] on p "El_Juncal" at bounding box center [231, 75] width 72 height 11
type input "**********"
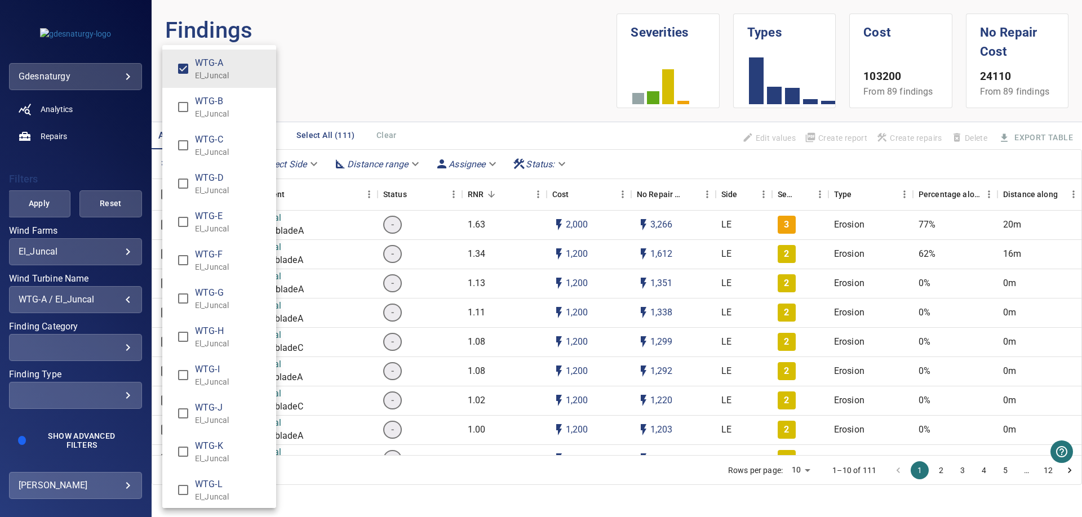
click at [373, 25] on div "Wind Turbine Name" at bounding box center [541, 258] width 1082 height 517
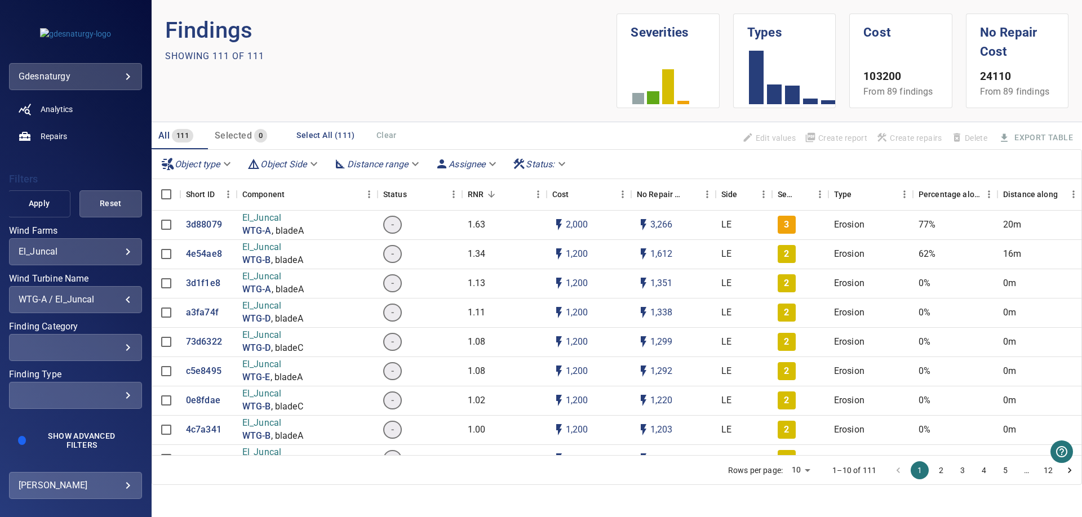
click at [53, 205] on span "Apply" at bounding box center [39, 204] width 34 height 14
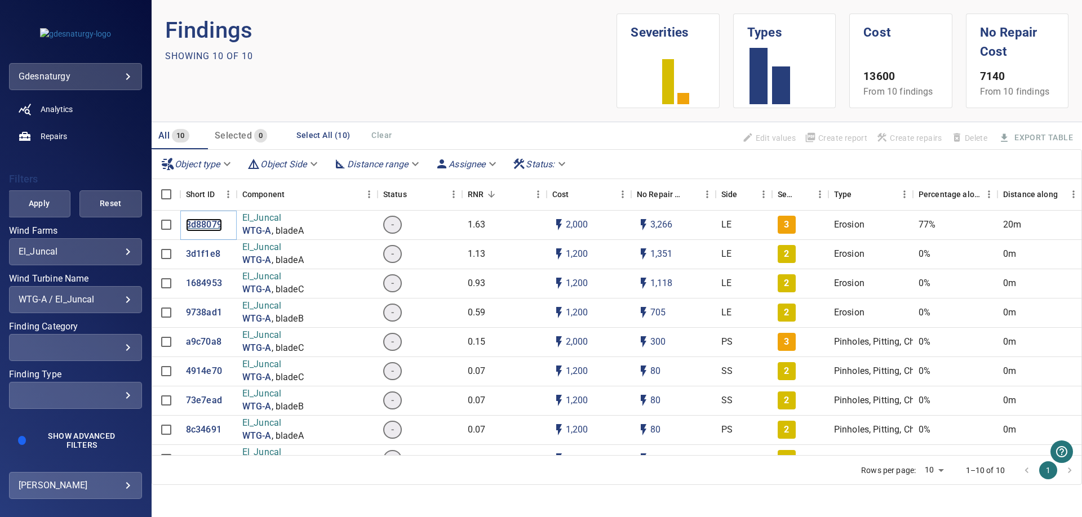
click at [210, 221] on p "3d88079" at bounding box center [204, 225] width 36 height 13
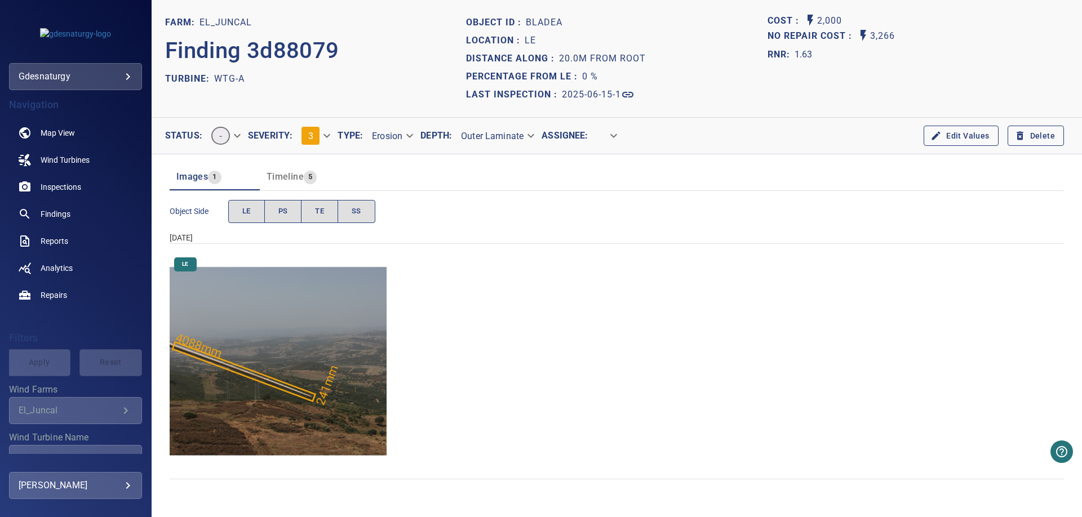
click at [316, 369] on img "El_Juncal/WTG-A/2025-06-15-1/2025-06-15-1/image7wp9.jpg" at bounding box center [278, 361] width 217 height 217
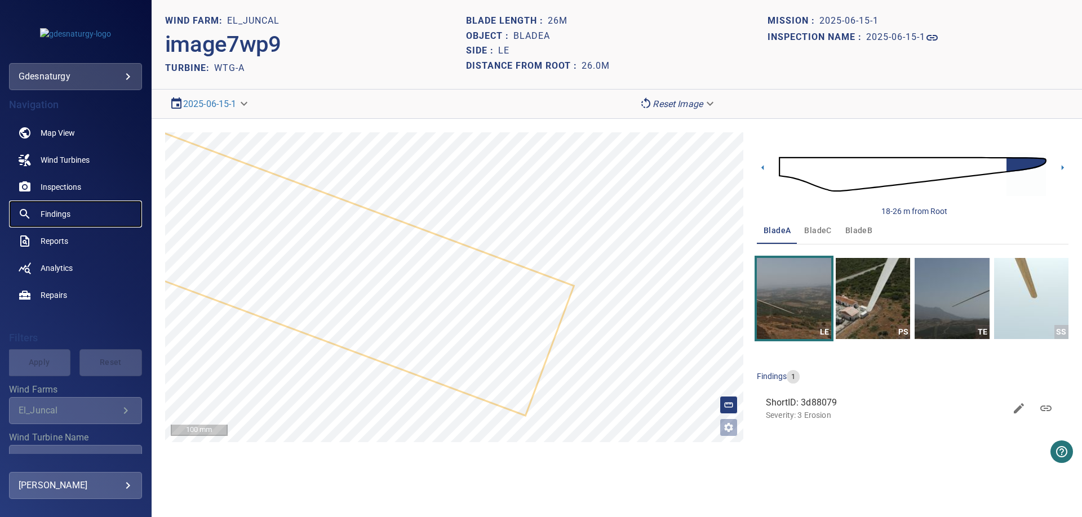
click at [62, 216] on span "Findings" at bounding box center [56, 213] width 30 height 11
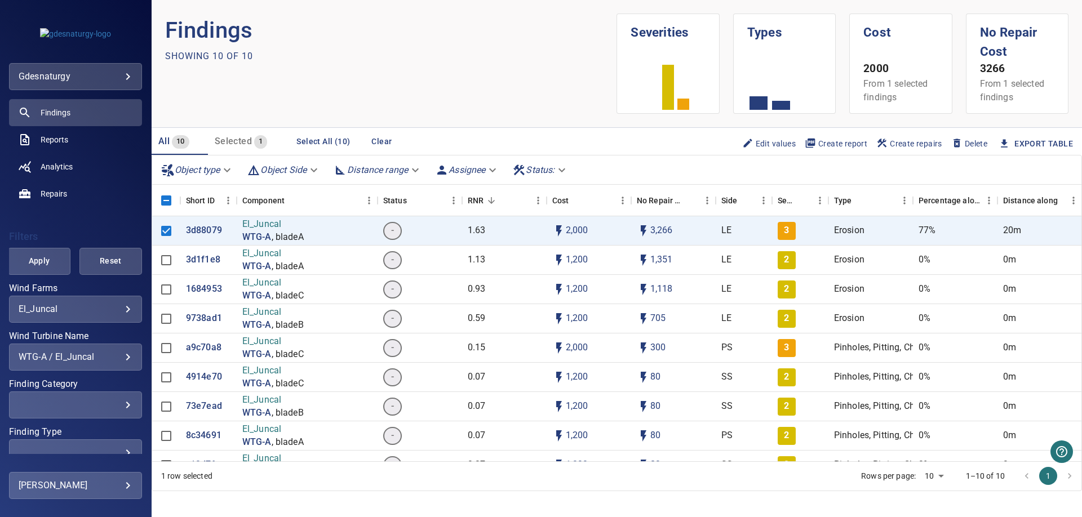
scroll to position [160, 0]
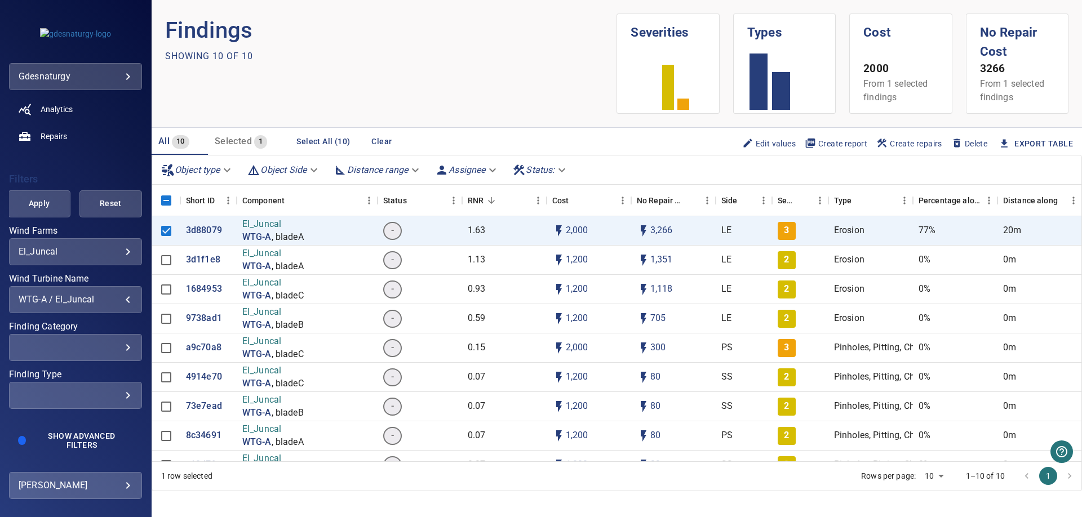
click at [96, 302] on div "WTG-A / El_Juncal" at bounding box center [76, 299] width 114 height 11
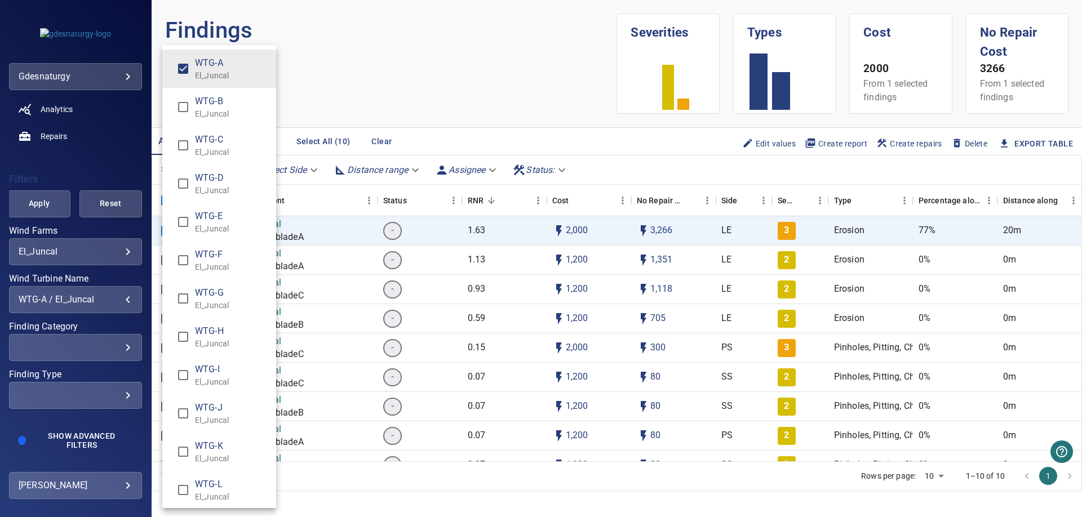
click at [223, 189] on p "El_Juncal" at bounding box center [231, 190] width 72 height 11
click at [222, 71] on p "El_Juncal" at bounding box center [231, 75] width 72 height 11
type input "**********"
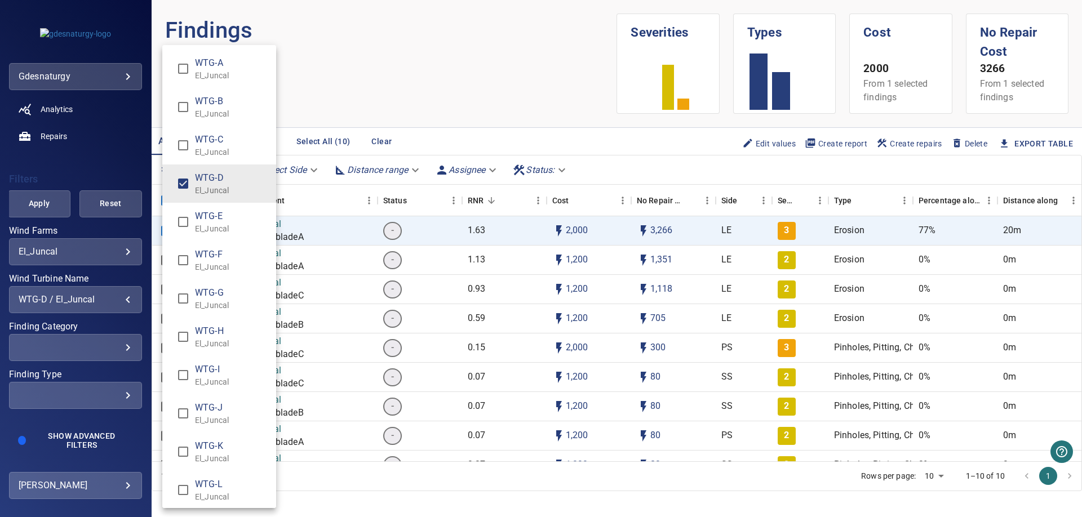
click at [365, 66] on div "Wind Turbine Name" at bounding box center [541, 258] width 1082 height 517
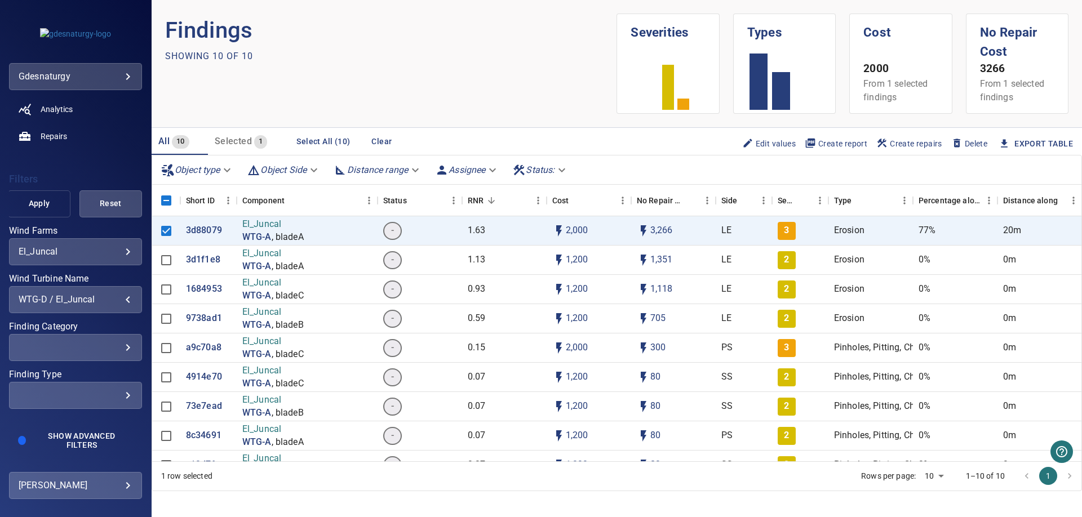
click at [38, 215] on button "Apply" at bounding box center [39, 203] width 63 height 27
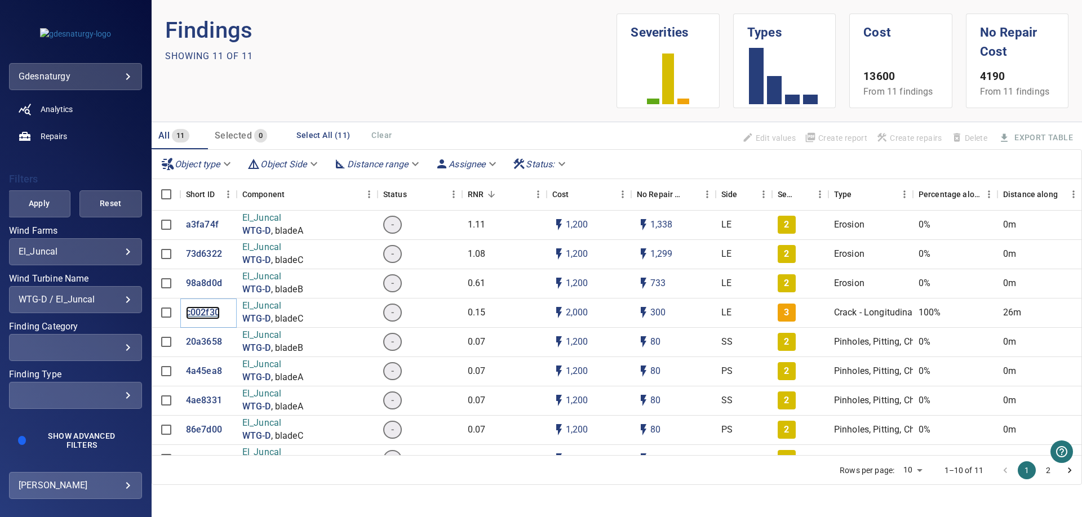
click at [214, 315] on p "c002f30" at bounding box center [203, 312] width 34 height 13
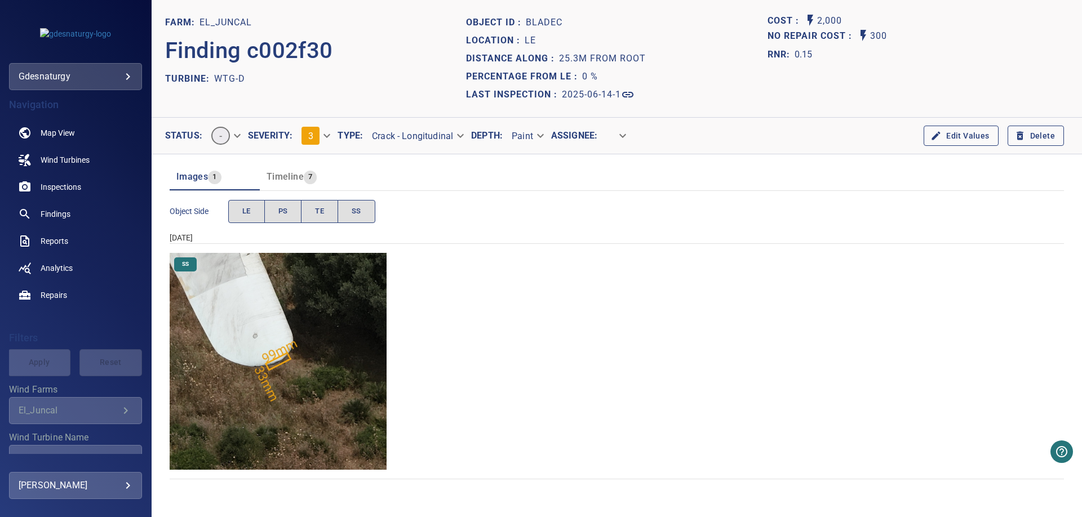
click at [278, 348] on img "El_Juncal/WTG-D/2025-06-14-1/2025-06-14-1/image88wp99.jpg" at bounding box center [278, 361] width 217 height 217
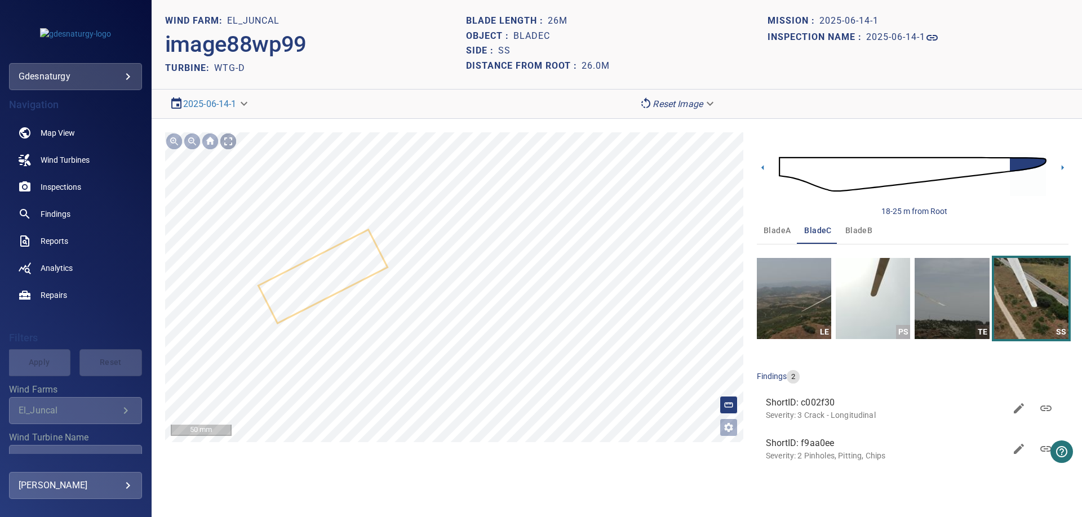
click at [225, 139] on div at bounding box center [228, 141] width 18 height 18
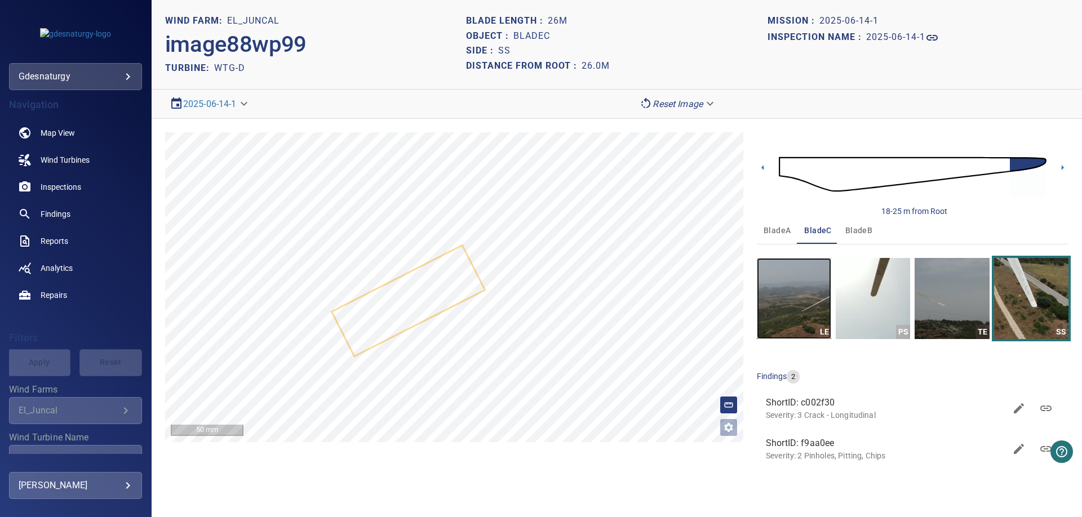
click at [814, 331] on img "button" at bounding box center [794, 298] width 74 height 81
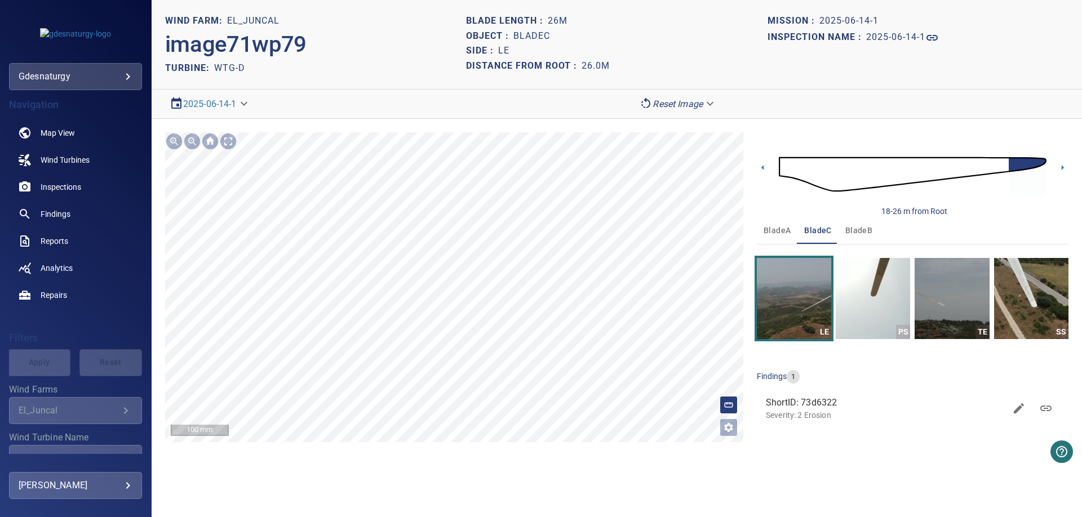
click at [0, 90] on main "**********" at bounding box center [541, 258] width 1082 height 517
click at [23, 229] on main "**********" at bounding box center [541, 258] width 1082 height 517
click at [1048, 320] on img "button" at bounding box center [1031, 298] width 74 height 81
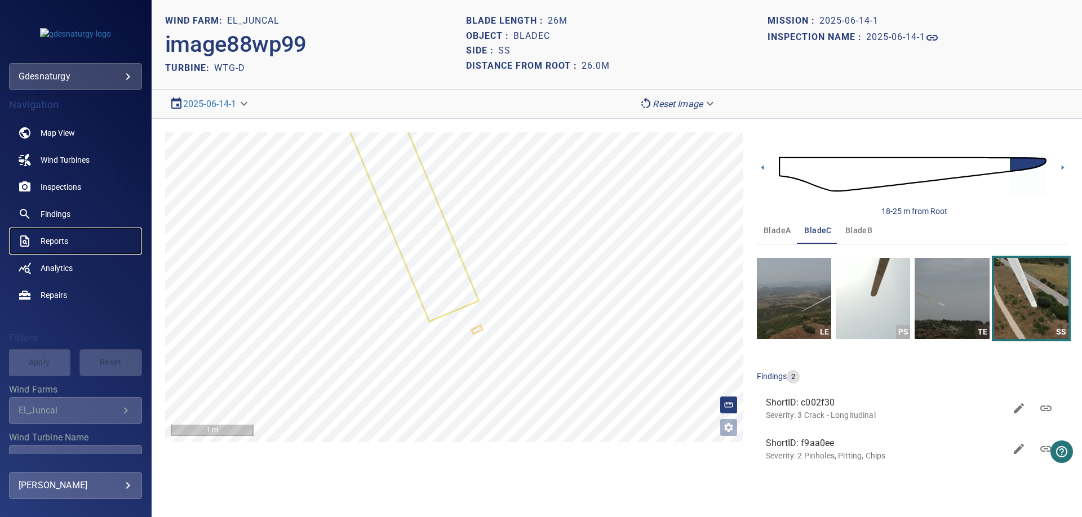
click at [59, 240] on span "Reports" at bounding box center [55, 240] width 28 height 11
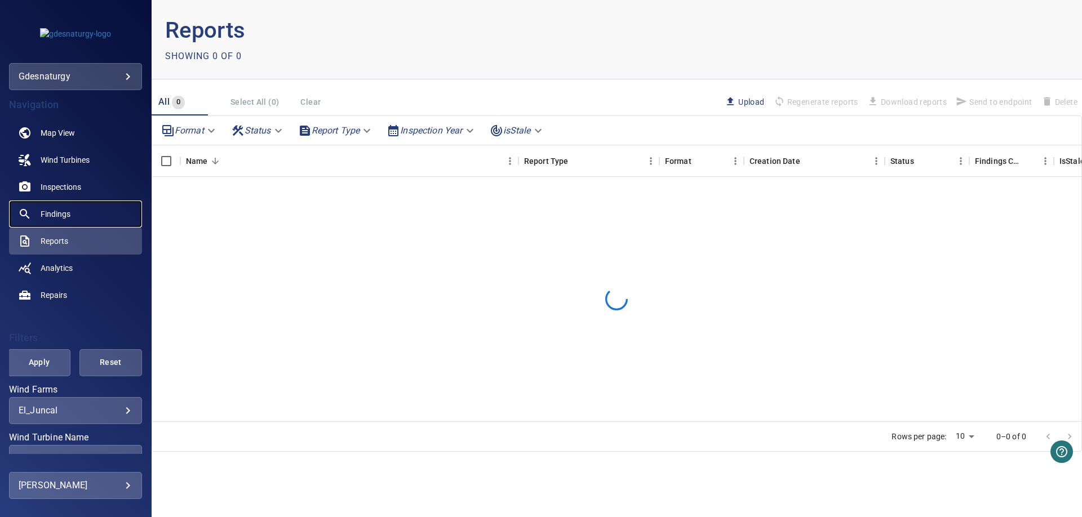
click at [51, 221] on link "Findings" at bounding box center [75, 214] width 133 height 27
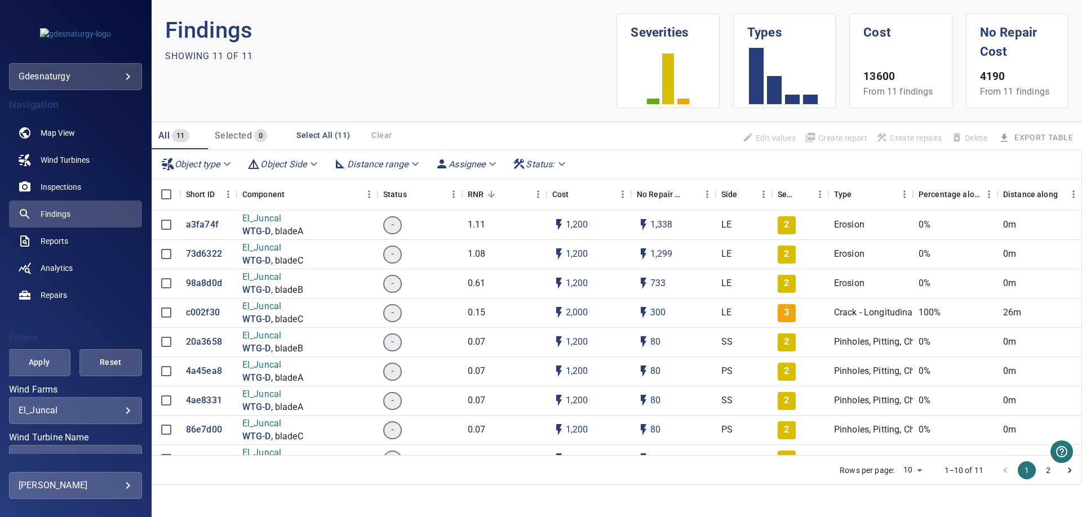
drag, startPoint x: 359, startPoint y: 33, endPoint x: 359, endPoint y: 41, distance: 7.3
click at [360, 35] on p "Findings" at bounding box center [391, 31] width 452 height 34
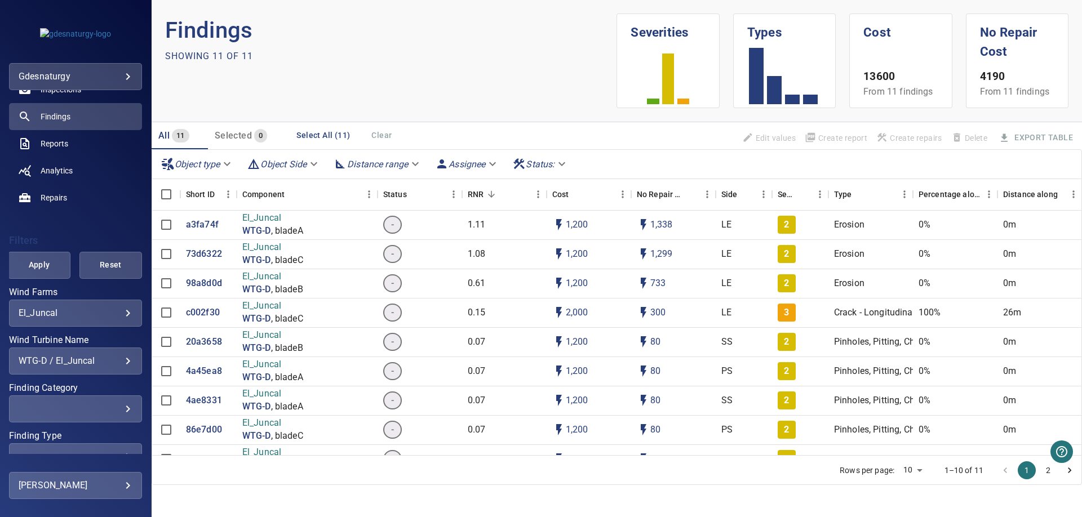
scroll to position [115, 0]
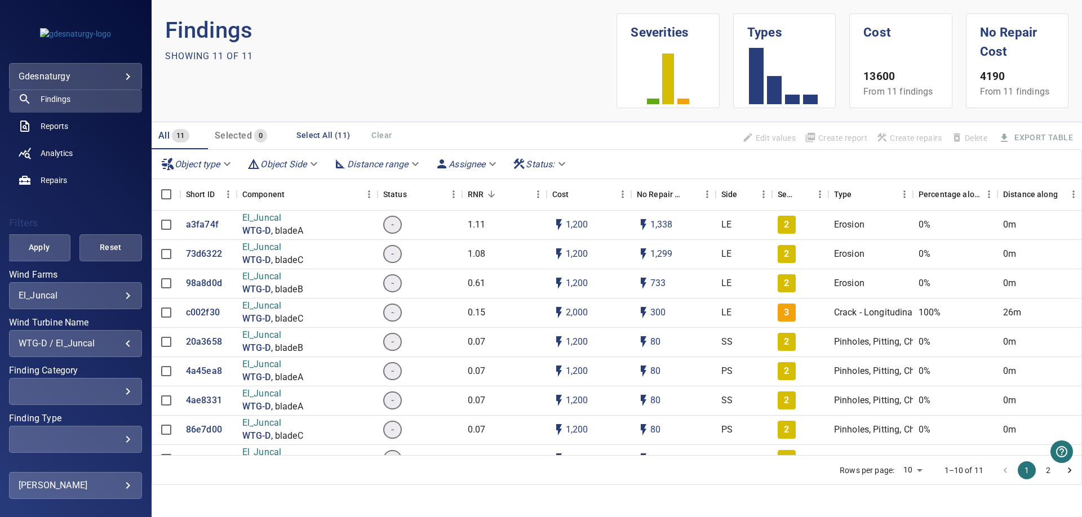
click at [123, 345] on div "WTG-D / El_Juncal" at bounding box center [76, 343] width 114 height 11
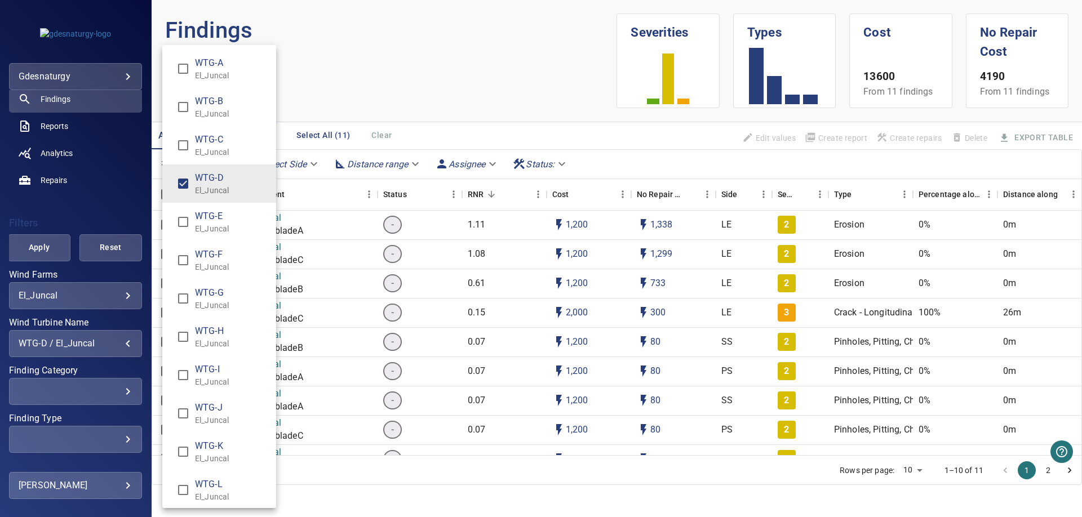
click at [214, 70] on p "El_Juncal" at bounding box center [231, 75] width 72 height 11
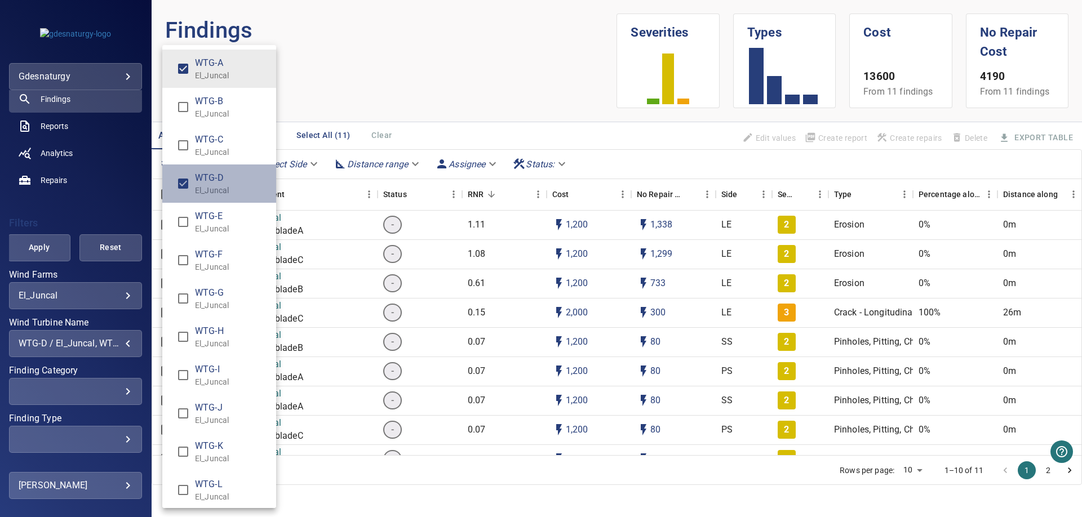
drag, startPoint x: 213, startPoint y: 172, endPoint x: 358, endPoint y: 56, distance: 185.2
click at [216, 170] on li "WTG-D El_Juncal" at bounding box center [219, 183] width 114 height 38
type input "**********"
click at [359, 56] on div "Wind Turbine Name" at bounding box center [541, 258] width 1082 height 517
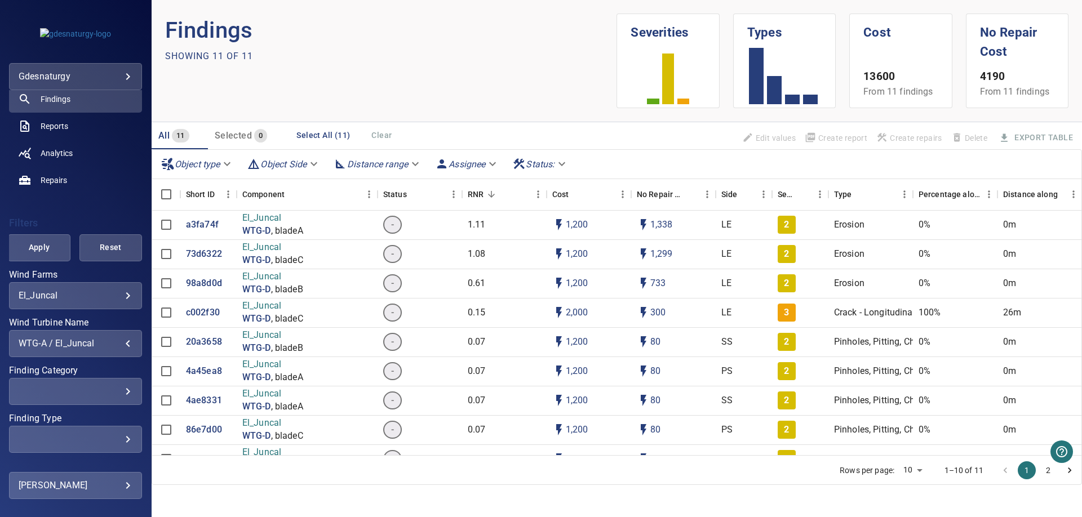
click at [43, 263] on div "**********" at bounding box center [75, 355] width 133 height 286
drag, startPoint x: 49, startPoint y: 255, endPoint x: 45, endPoint y: 250, distance: 6.9
click at [49, 251] on button "Apply" at bounding box center [39, 247] width 63 height 27
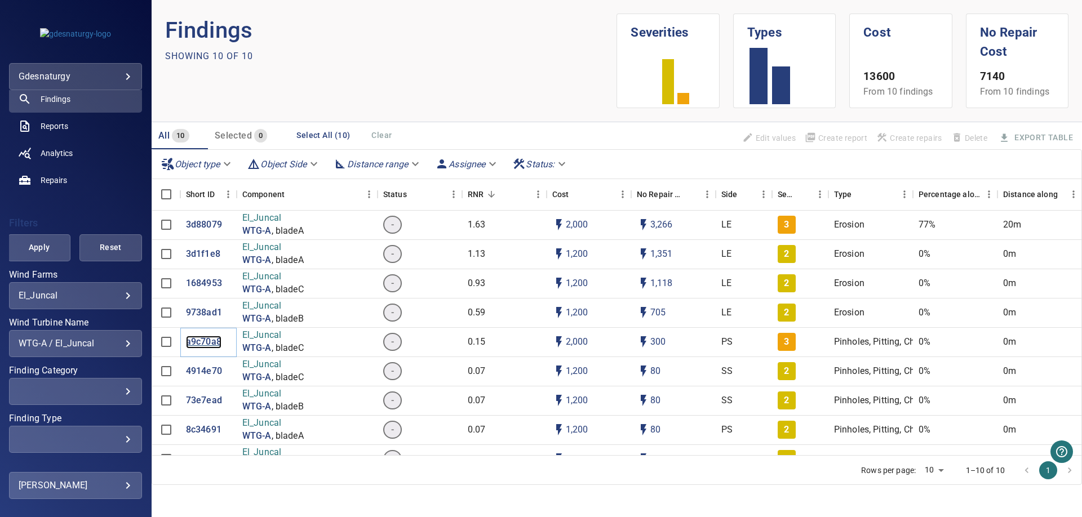
click at [208, 346] on p "a9c70a8" at bounding box center [203, 342] width 35 height 13
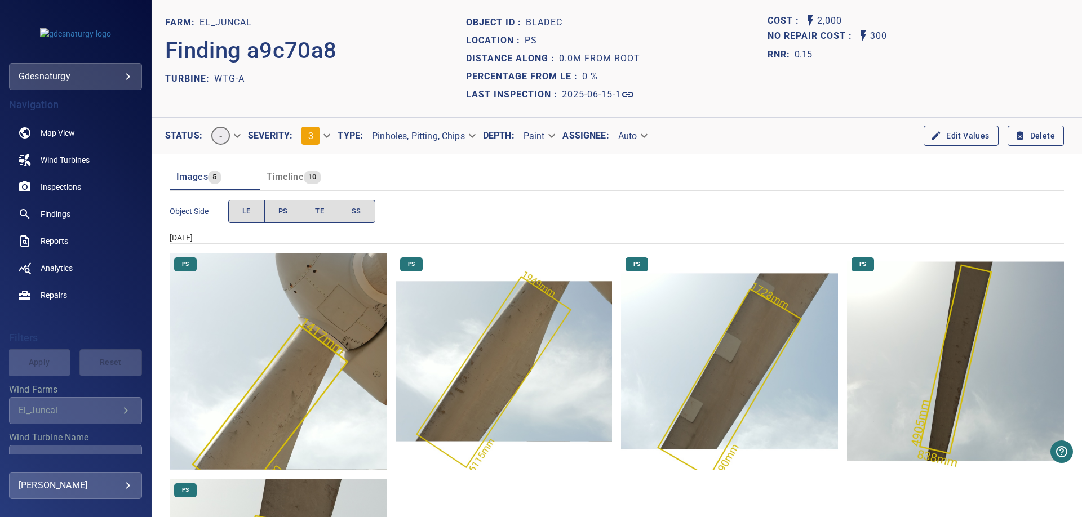
click at [310, 139] on body "**********" at bounding box center [541, 258] width 1082 height 517
click at [320, 119] on li "2" at bounding box center [326, 115] width 68 height 20
click at [392, 64] on div "Finding a9c70a8" at bounding box center [315, 51] width 301 height 38
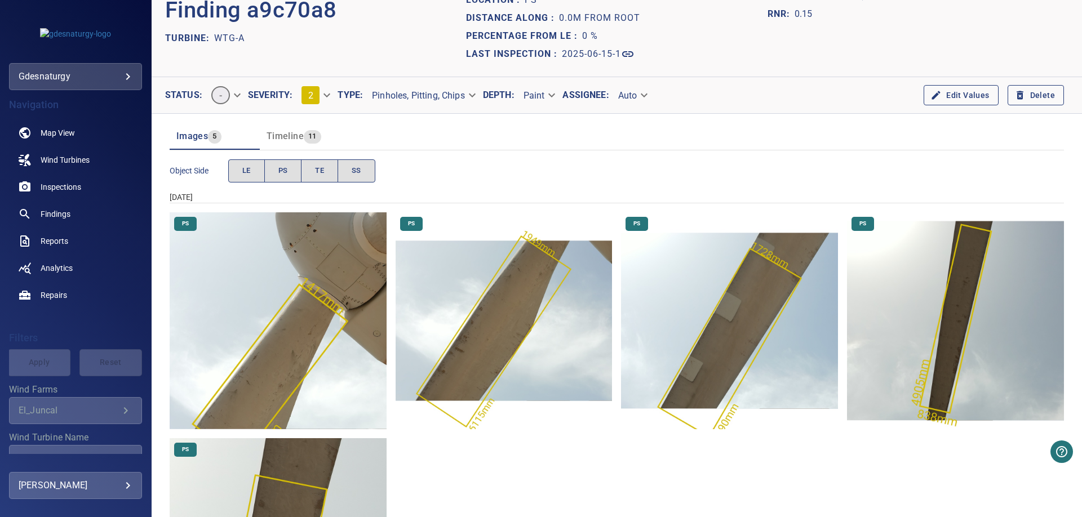
scroll to position [57, 0]
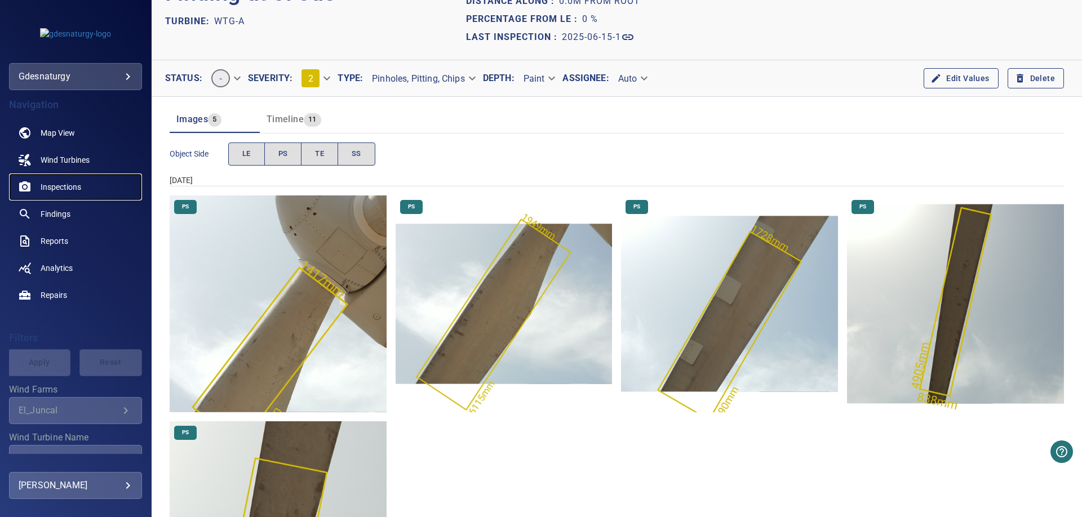
click at [59, 177] on link "Inspections" at bounding box center [75, 187] width 133 height 27
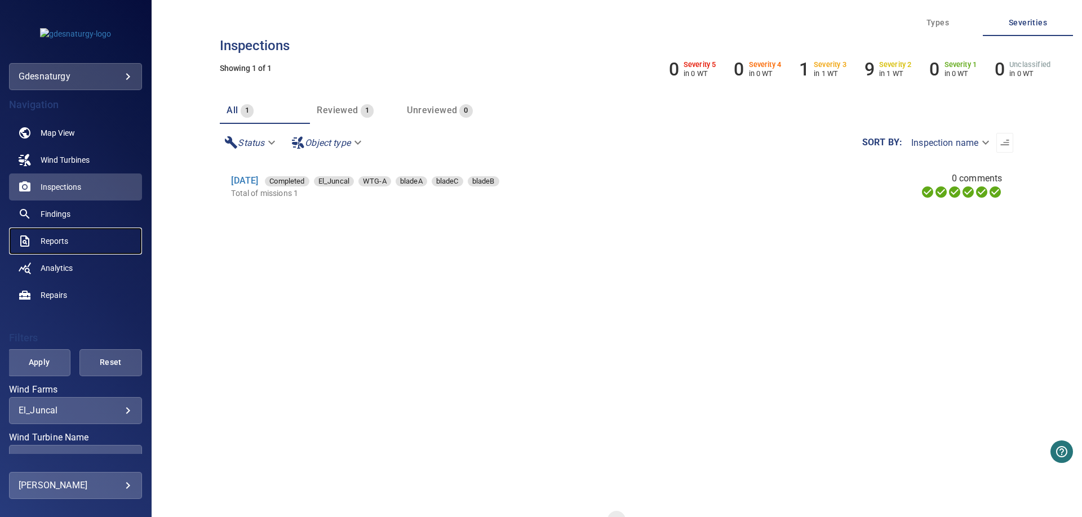
click at [45, 244] on span "Reports" at bounding box center [55, 240] width 28 height 11
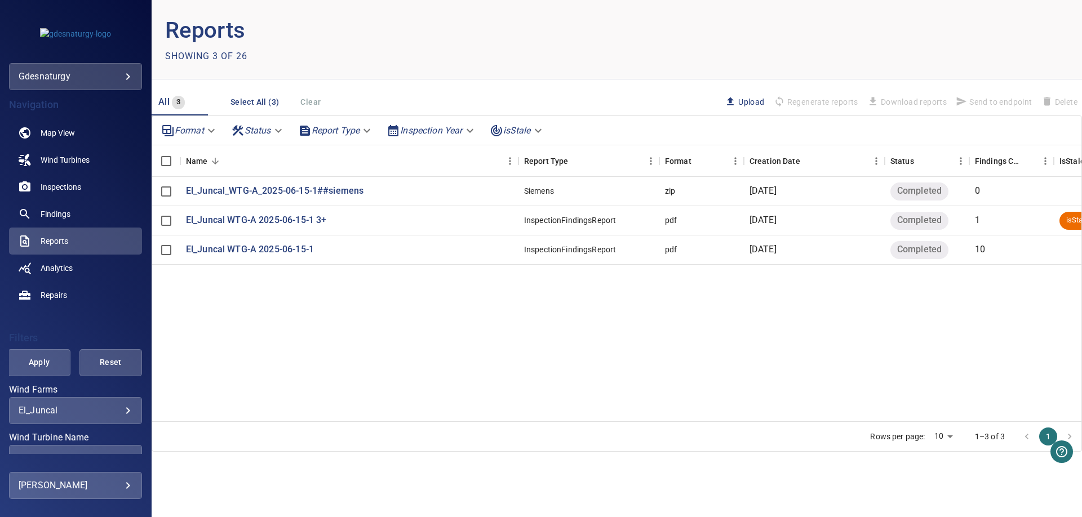
scroll to position [160, 0]
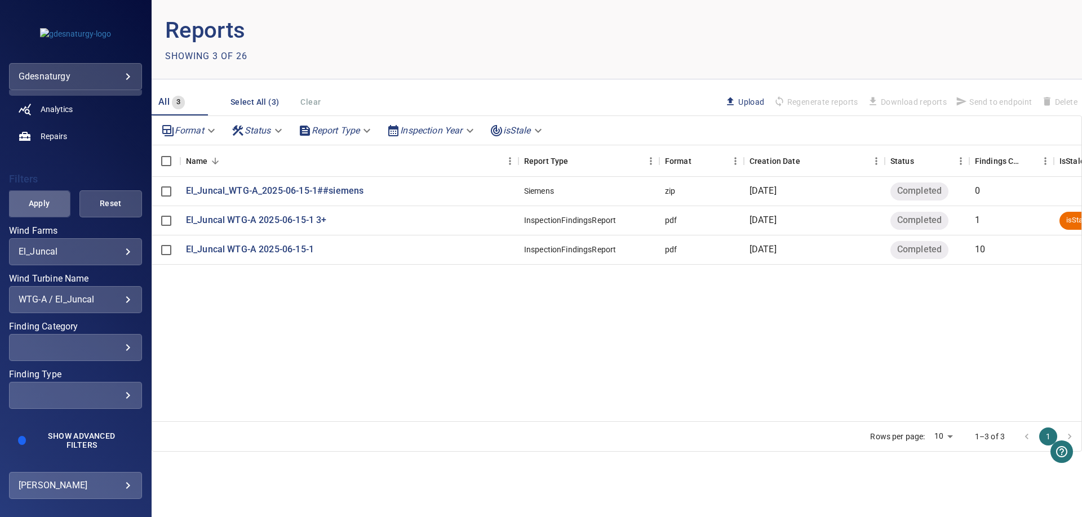
click at [41, 205] on span "Apply" at bounding box center [39, 204] width 34 height 14
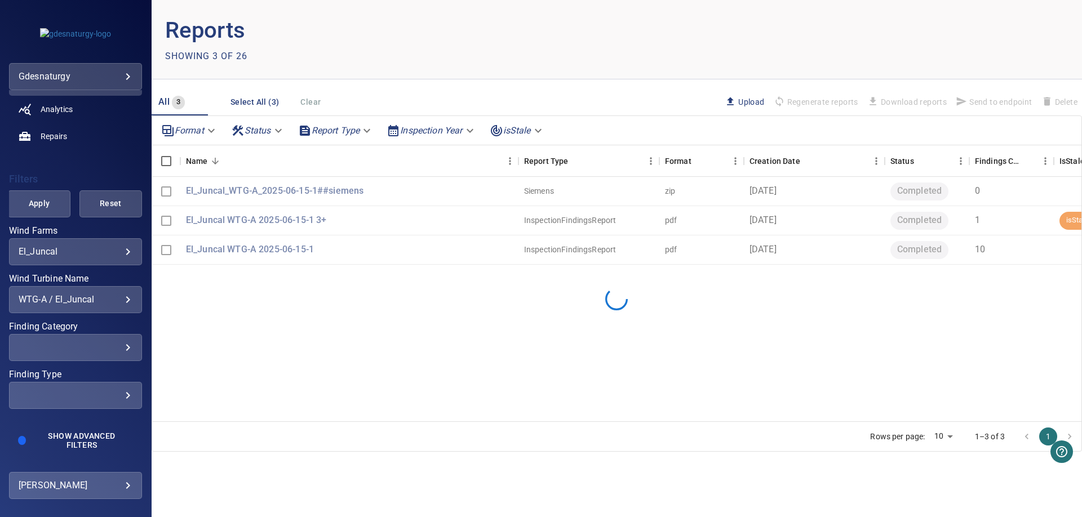
click at [604, 411] on div at bounding box center [616, 299] width 929 height 244
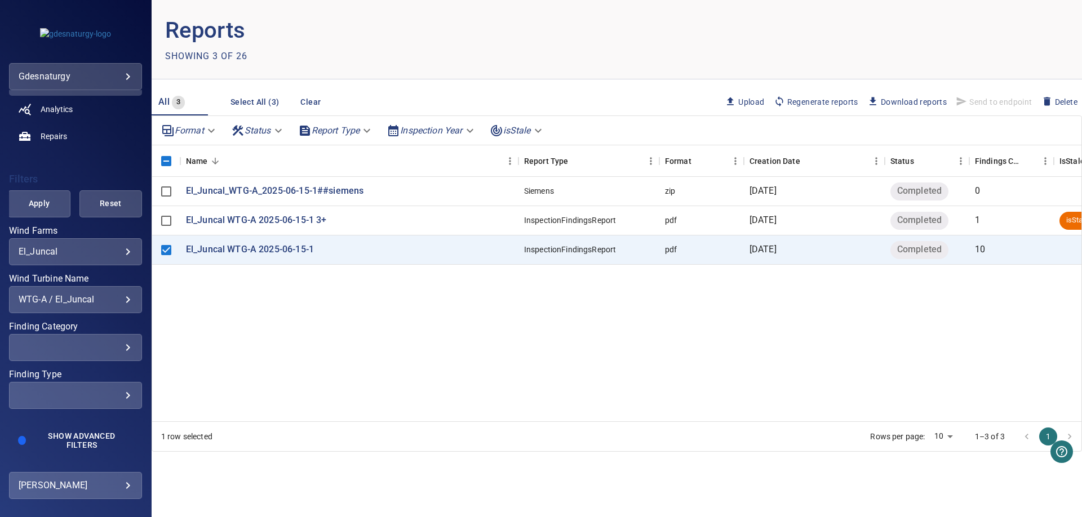
click at [792, 103] on span "Regenerate reports" at bounding box center [815, 102] width 85 height 12
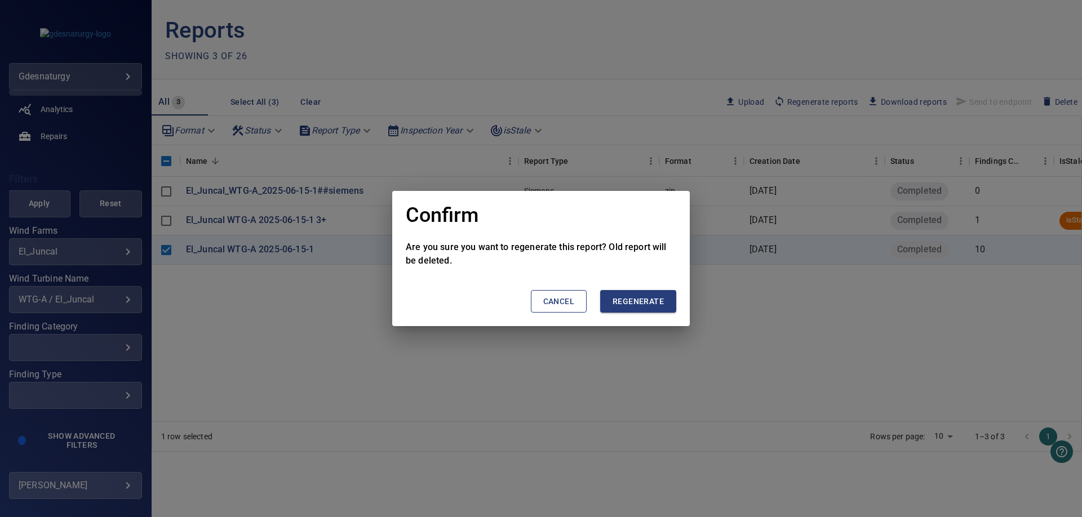
click at [668, 299] on button "Regenerate" at bounding box center [638, 301] width 76 height 23
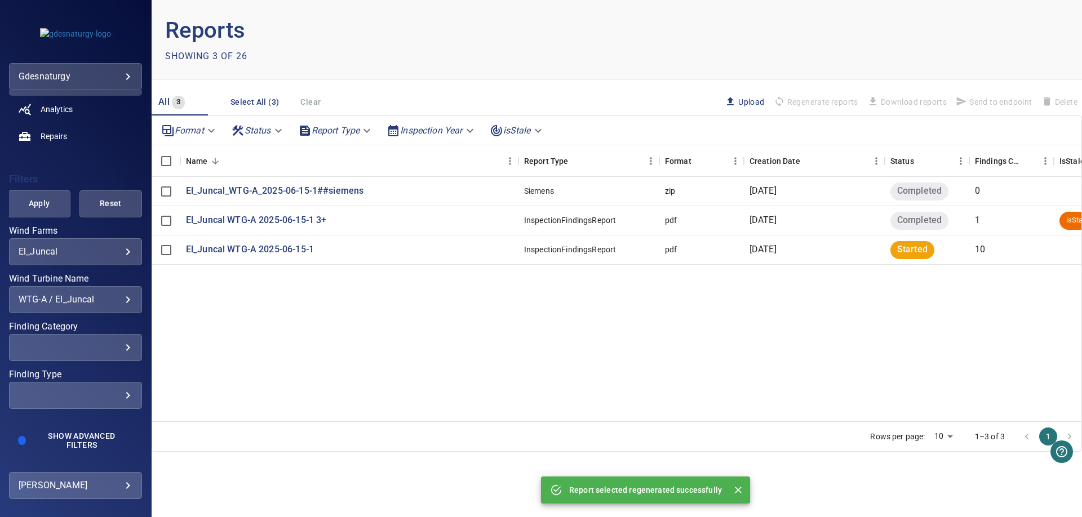
click at [362, 370] on div "El_Juncal_WTG-A_2025-06-15-1##siemens Siemens zip [DATE] Completed 0 El_Juncal …" at bounding box center [645, 299] width 986 height 244
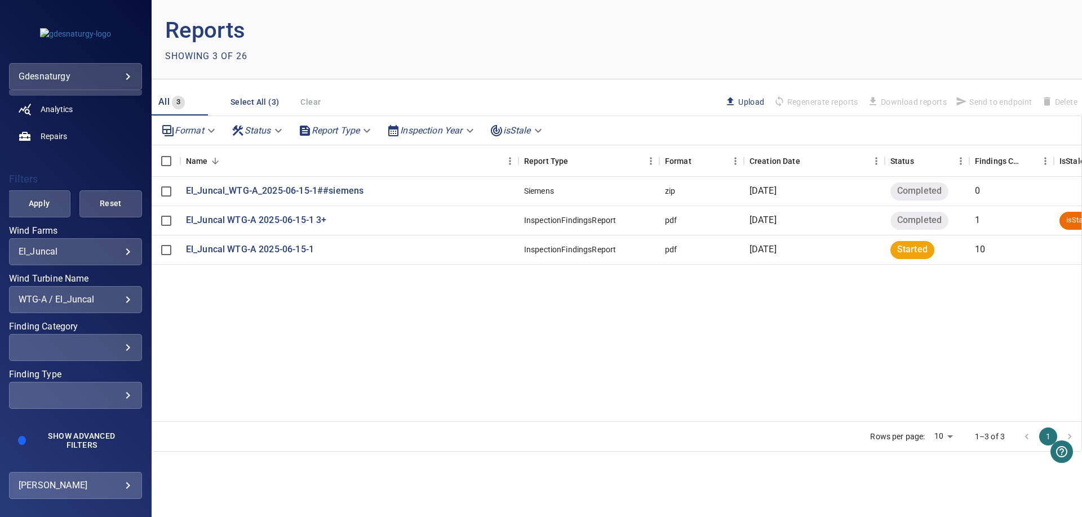
click at [524, 379] on div "El_Juncal_WTG-A_2025-06-15-1##siemens Siemens zip [DATE] Completed 0 El_Juncal …" at bounding box center [645, 299] width 986 height 244
click at [107, 299] on div "WTG-A / El_Juncal" at bounding box center [76, 299] width 114 height 11
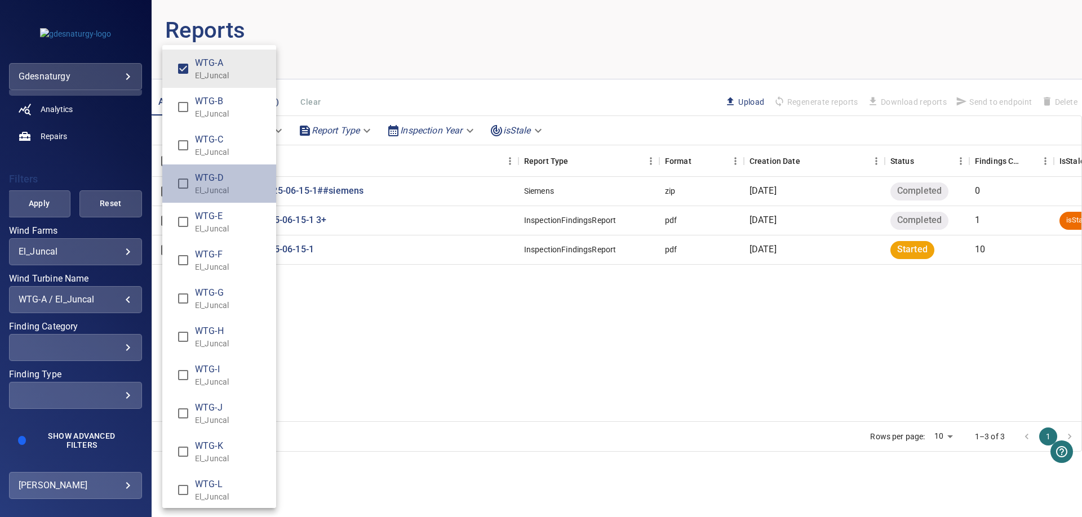
click at [214, 181] on span "WTG-D" at bounding box center [231, 178] width 72 height 14
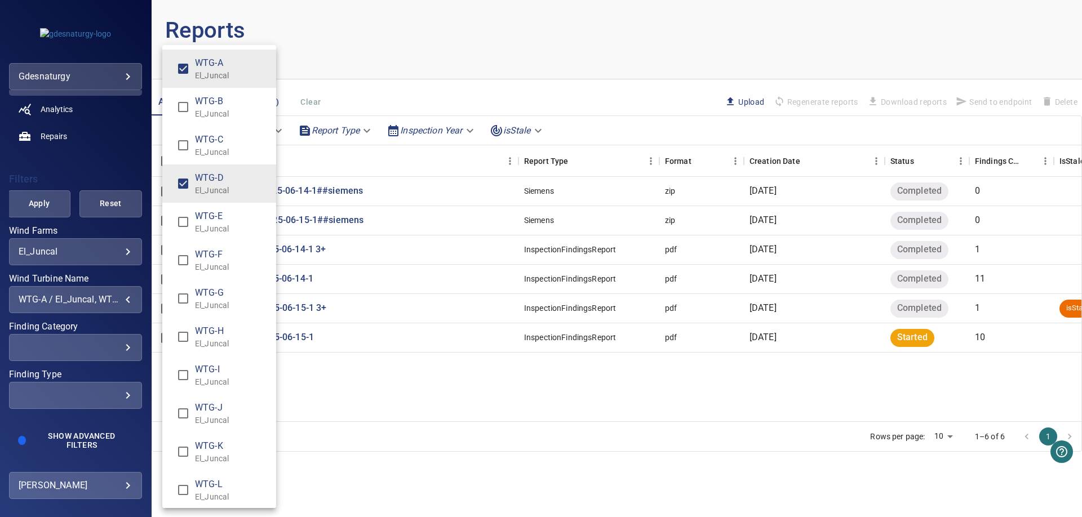
click at [221, 72] on p "El_Juncal" at bounding box center [231, 75] width 72 height 11
type input "**********"
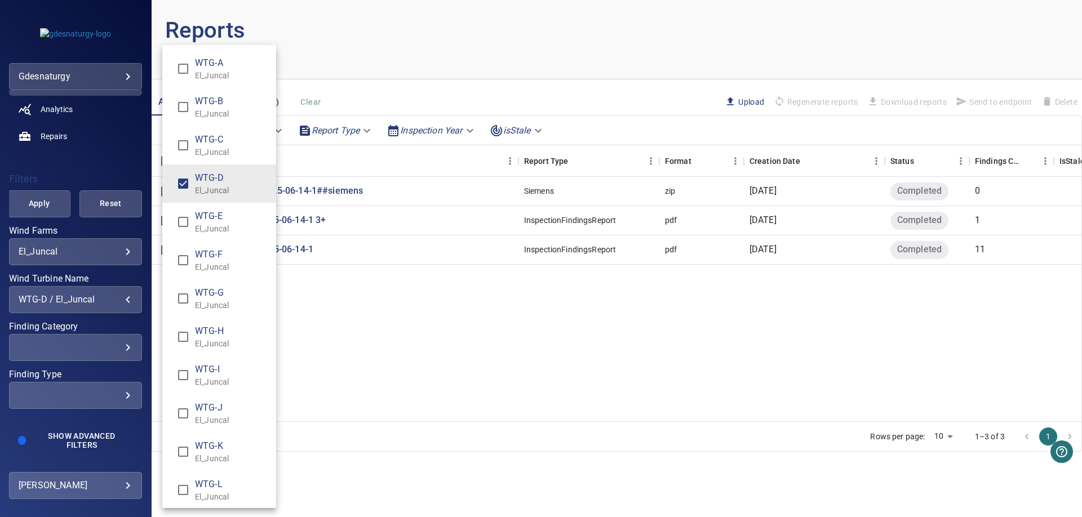
drag, startPoint x: 383, startPoint y: 384, endPoint x: 234, endPoint y: 314, distance: 164.5
click at [383, 383] on div "Wind Turbine Name" at bounding box center [541, 258] width 1082 height 517
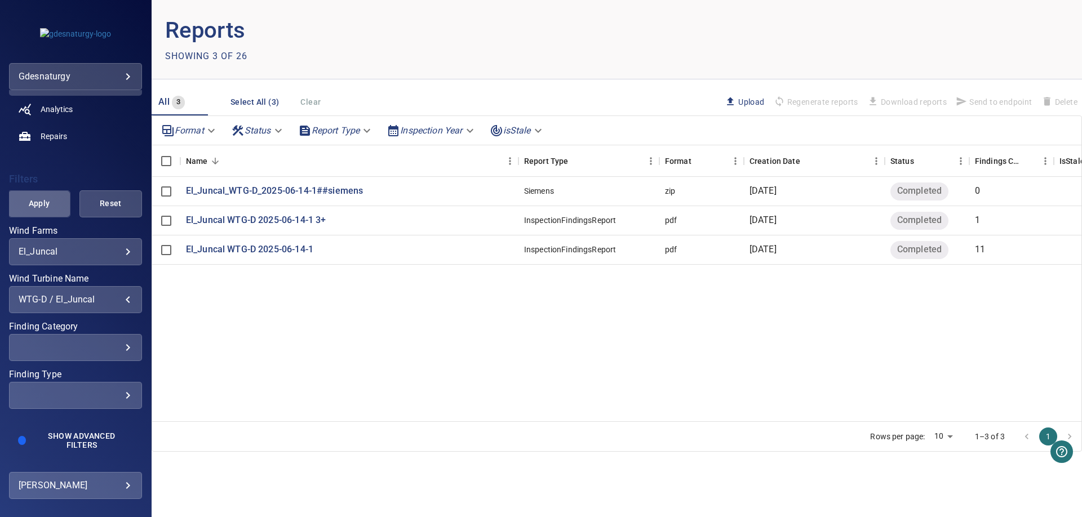
click at [35, 205] on span "Apply" at bounding box center [39, 204] width 34 height 14
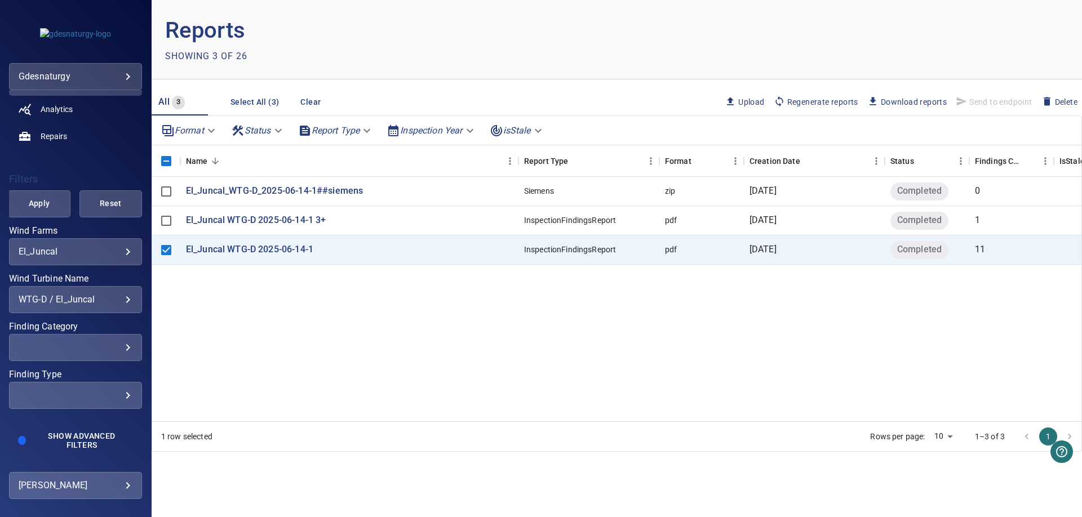
click at [804, 100] on span "Regenerate reports" at bounding box center [815, 102] width 85 height 12
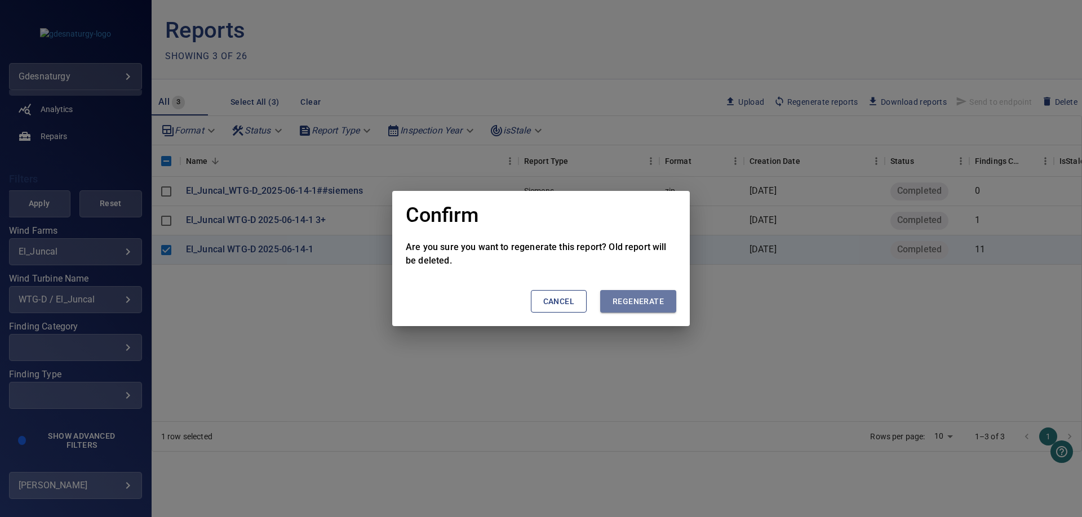
drag, startPoint x: 665, startPoint y: 304, endPoint x: 719, endPoint y: 333, distance: 62.3
click at [664, 304] on button "Regenerate" at bounding box center [638, 301] width 76 height 23
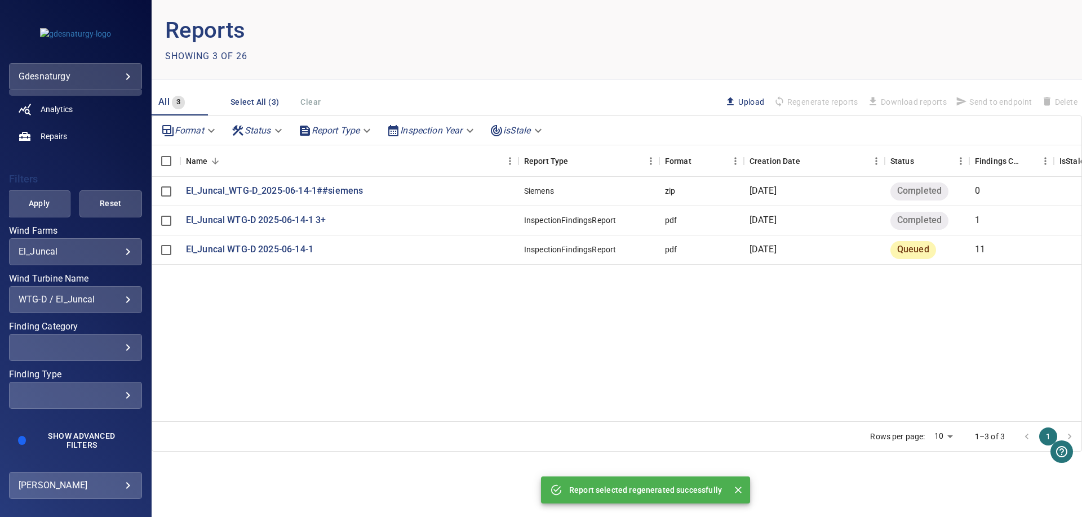
click at [399, 379] on div "El_Juncal_WTG-D_2025-06-14-1##siemens Siemens zip [DATE] Completed 0 El_Juncal …" at bounding box center [645, 299] width 986 height 244
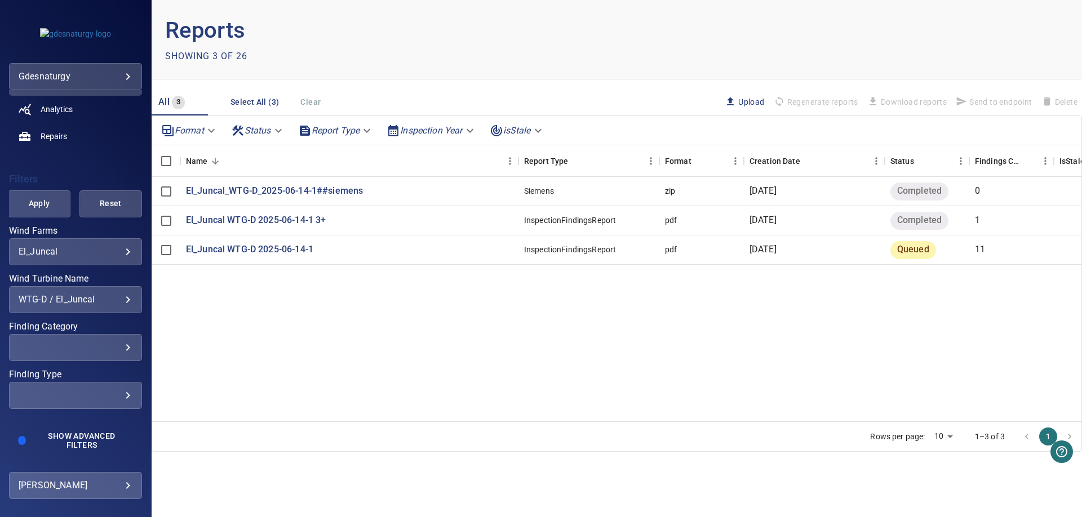
click at [107, 304] on div "**********" at bounding box center [75, 299] width 133 height 27
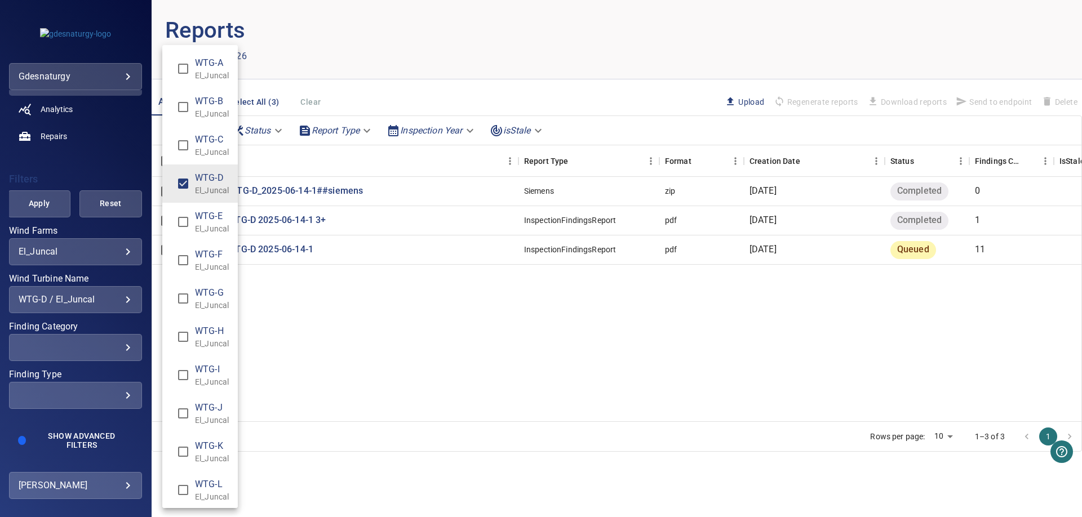
click at [208, 73] on p "El_Juncal" at bounding box center [212, 75] width 34 height 11
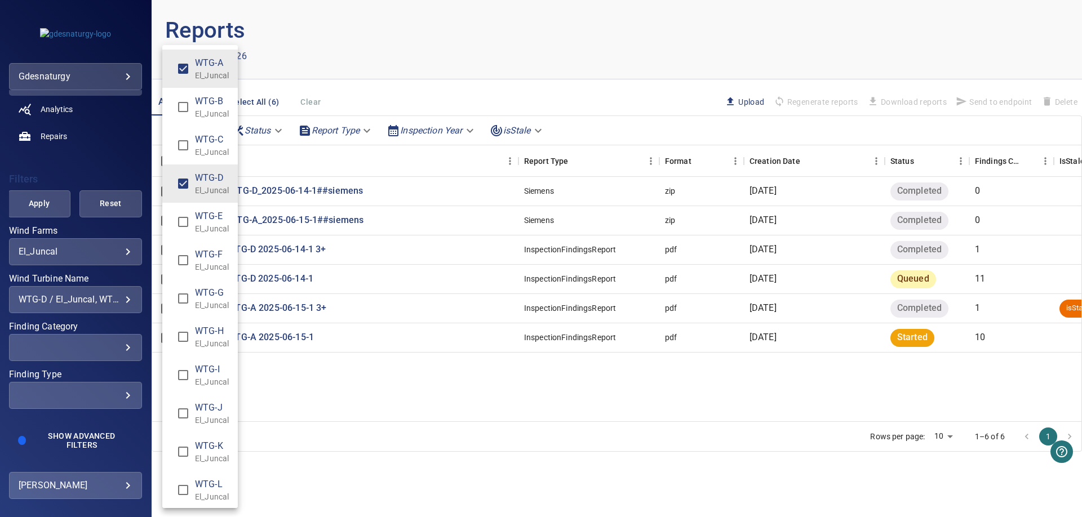
click at [210, 188] on p "El_Juncal" at bounding box center [212, 190] width 34 height 11
type input "**********"
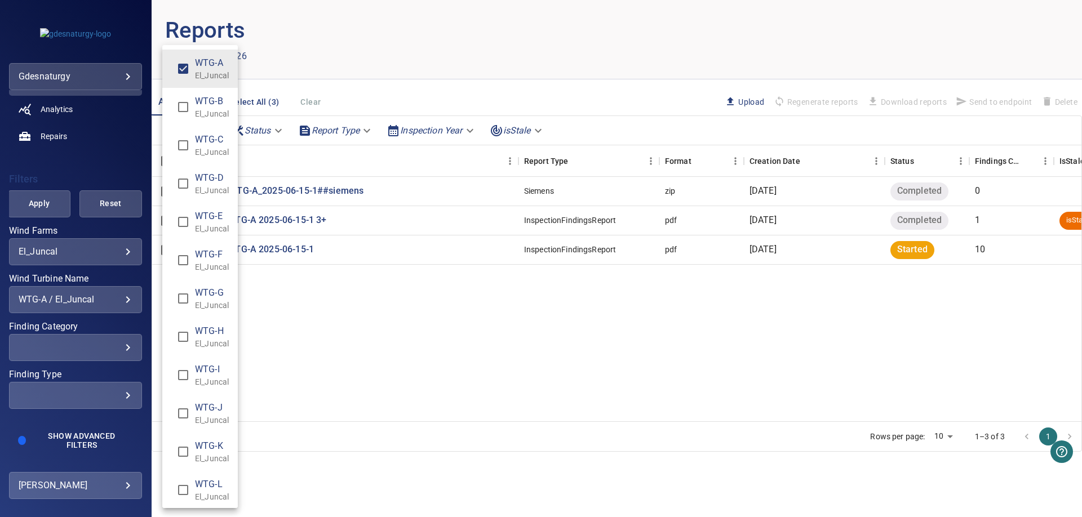
click at [335, 367] on div "Wind Turbine Name" at bounding box center [541, 258] width 1082 height 517
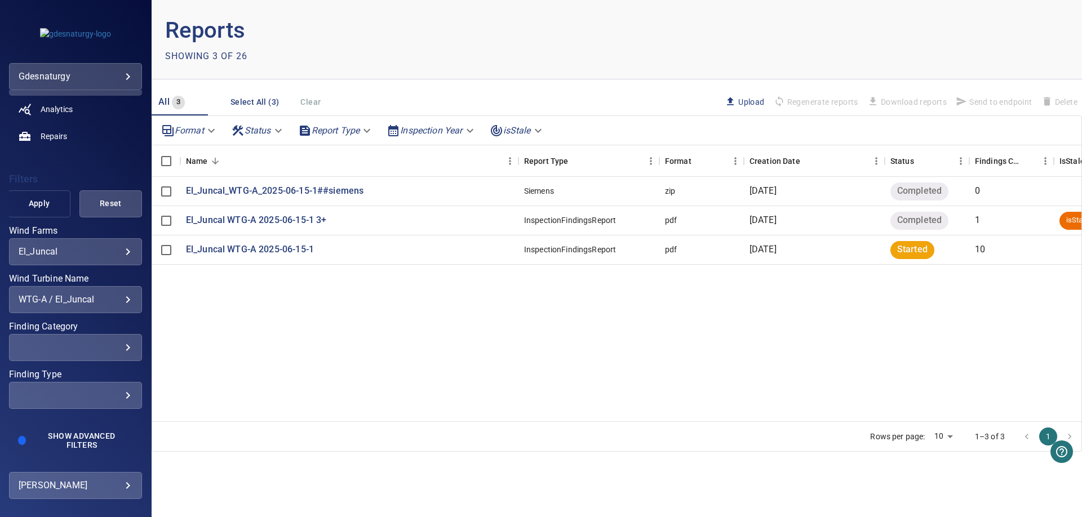
click at [30, 201] on span "Apply" at bounding box center [39, 204] width 34 height 14
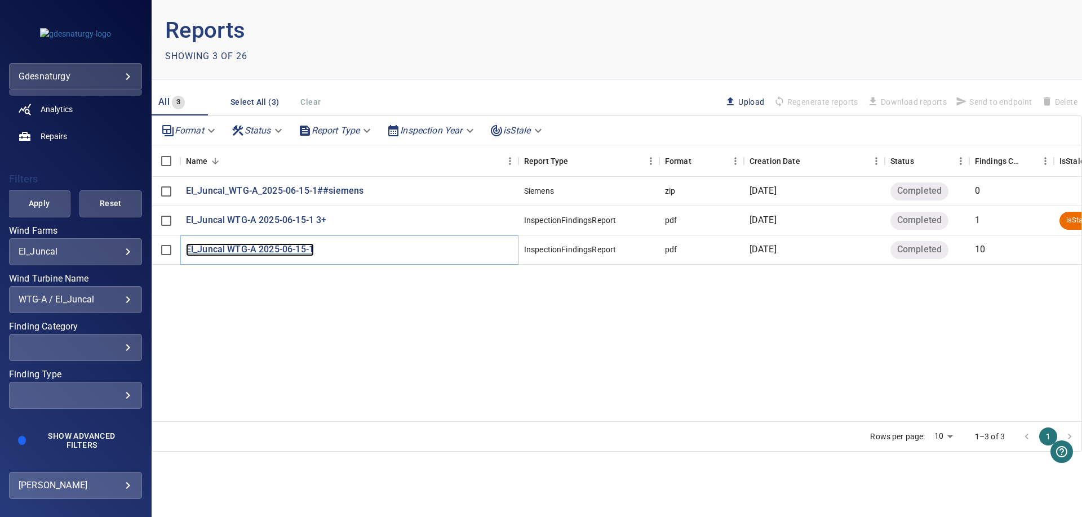
click at [237, 247] on p "El_Juncal WTG-A 2025-06-15-1" at bounding box center [250, 249] width 128 height 13
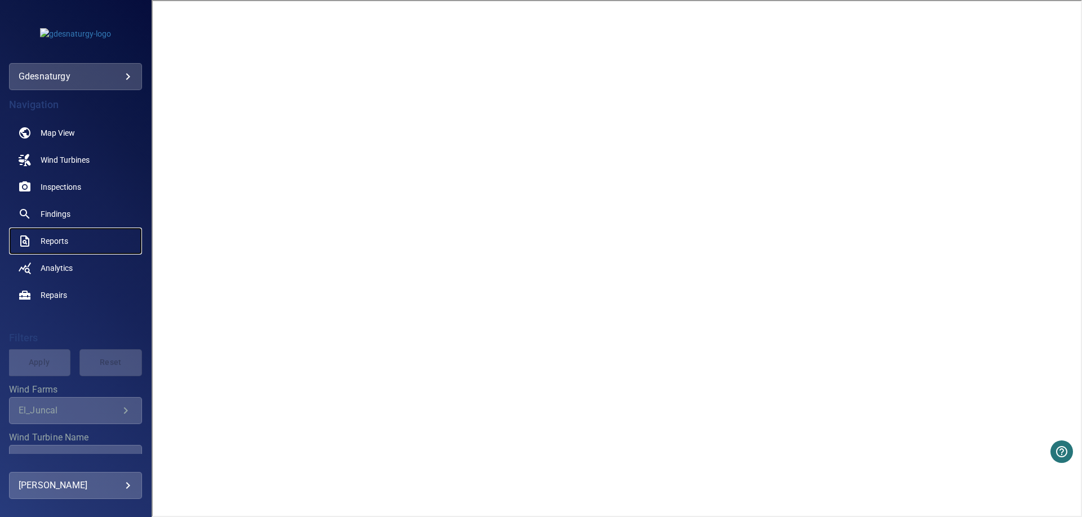
click at [60, 244] on span "Reports" at bounding box center [55, 240] width 28 height 11
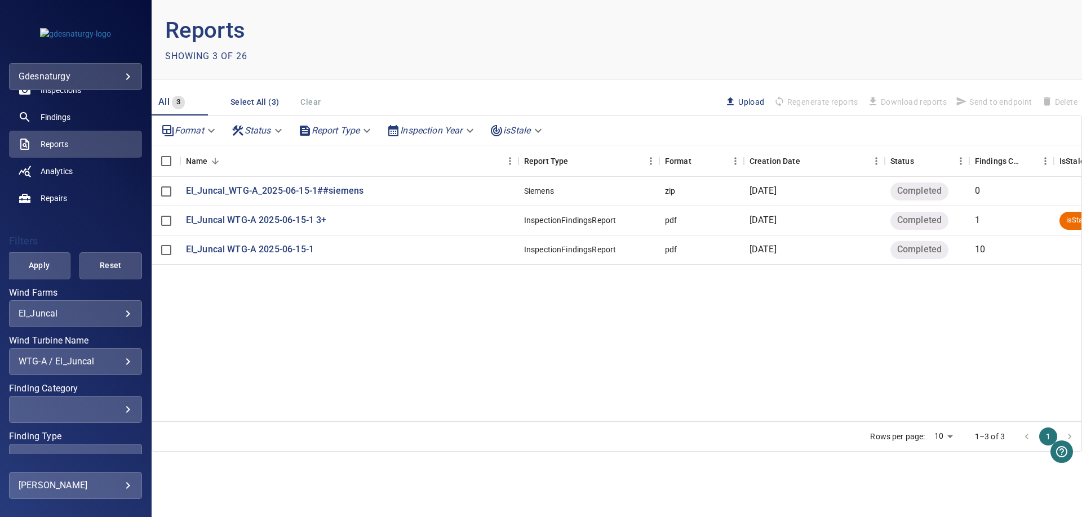
scroll to position [160, 0]
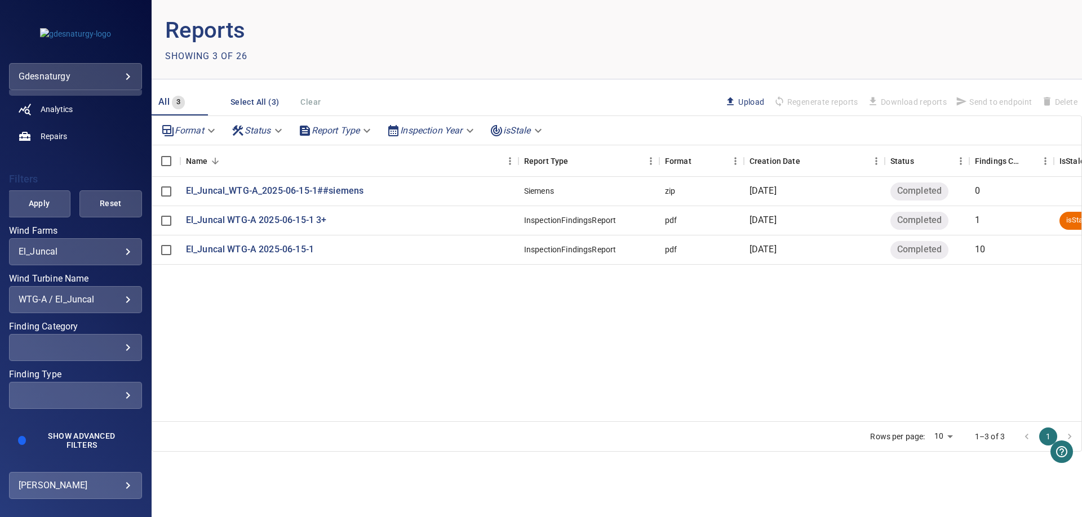
click at [94, 303] on div "WTG-A / El_Juncal" at bounding box center [76, 299] width 114 height 11
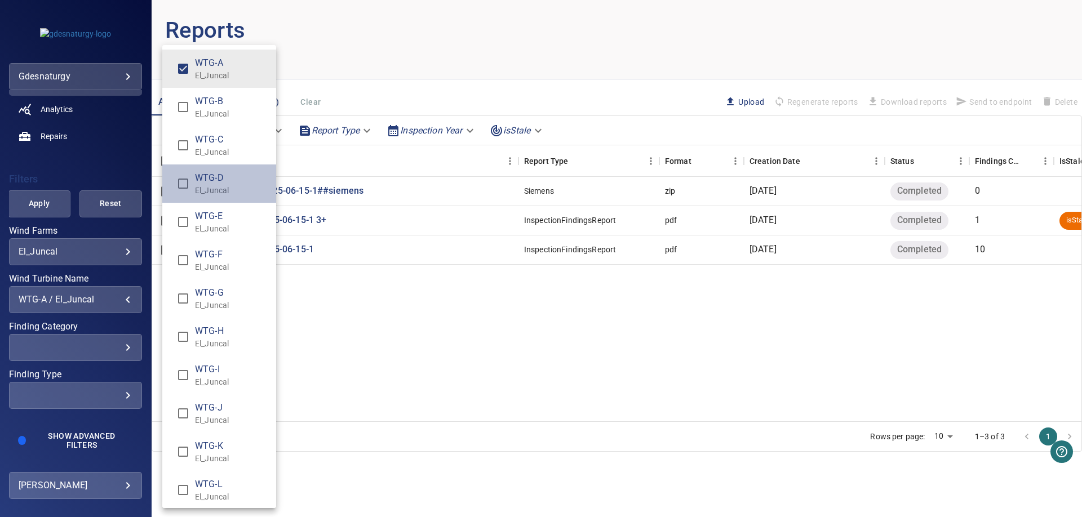
click at [227, 183] on span "WTG-D" at bounding box center [231, 178] width 72 height 14
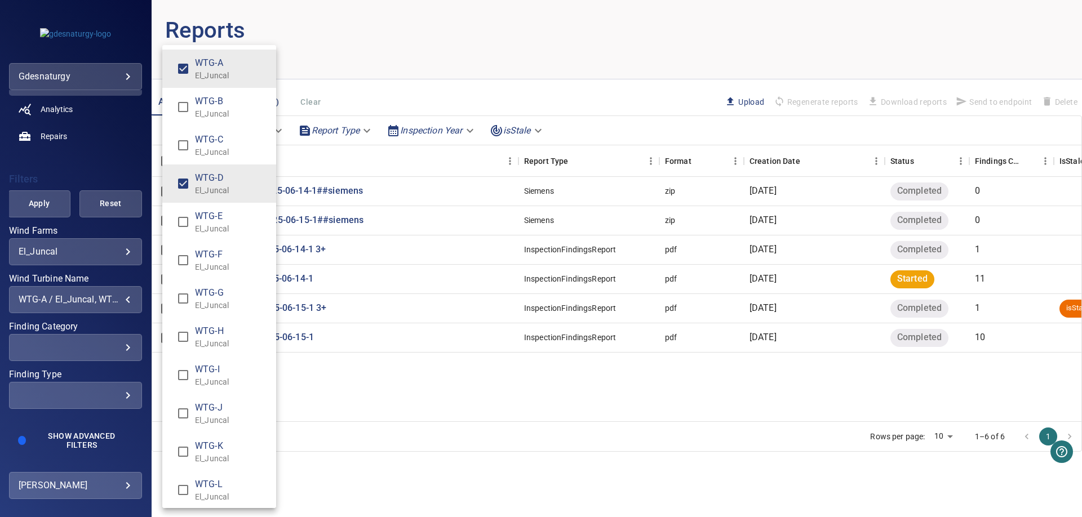
click at [240, 70] on p "El_Juncal" at bounding box center [231, 75] width 72 height 11
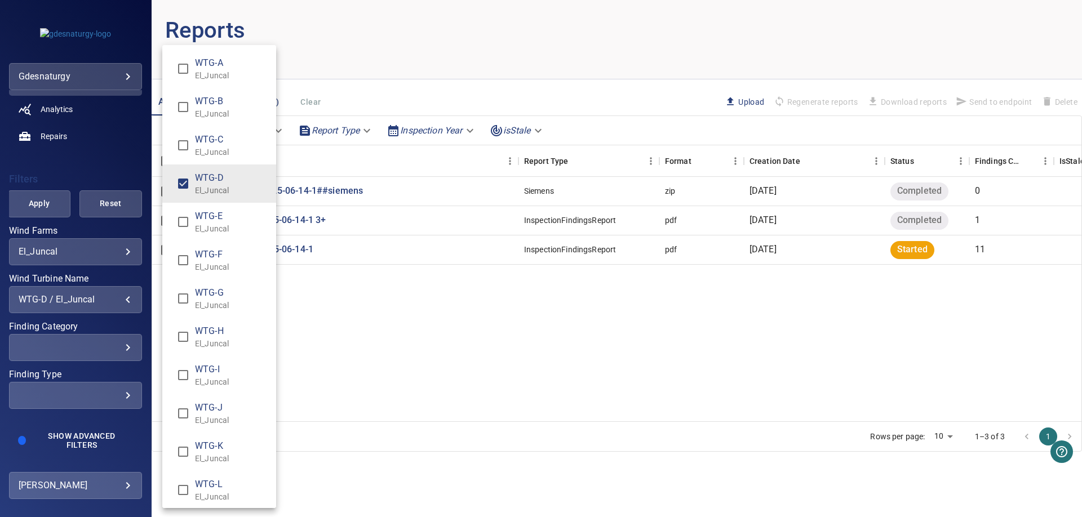
type input "**********"
click at [363, 60] on div "Wind Turbine Name" at bounding box center [541, 258] width 1082 height 517
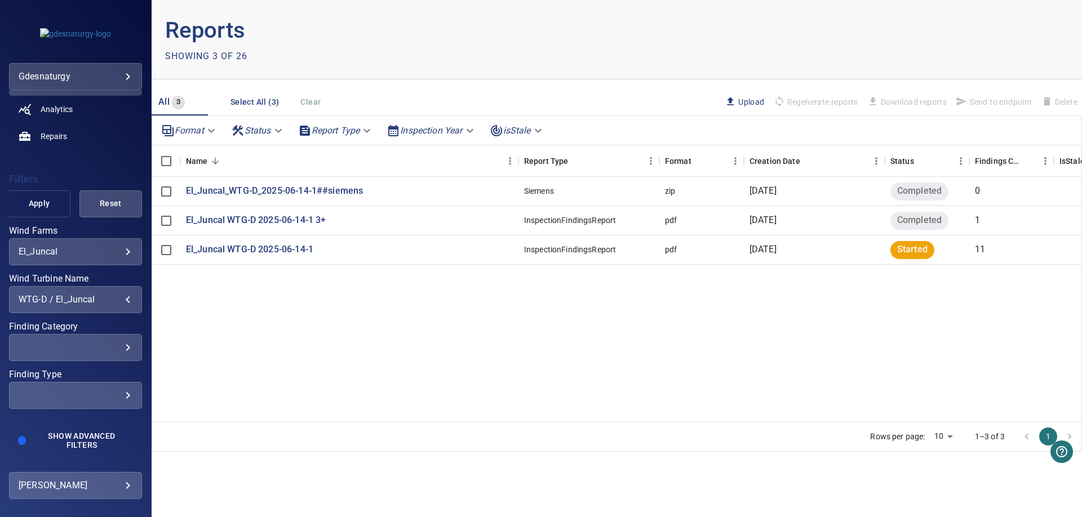
click at [44, 194] on button "Apply" at bounding box center [39, 203] width 63 height 27
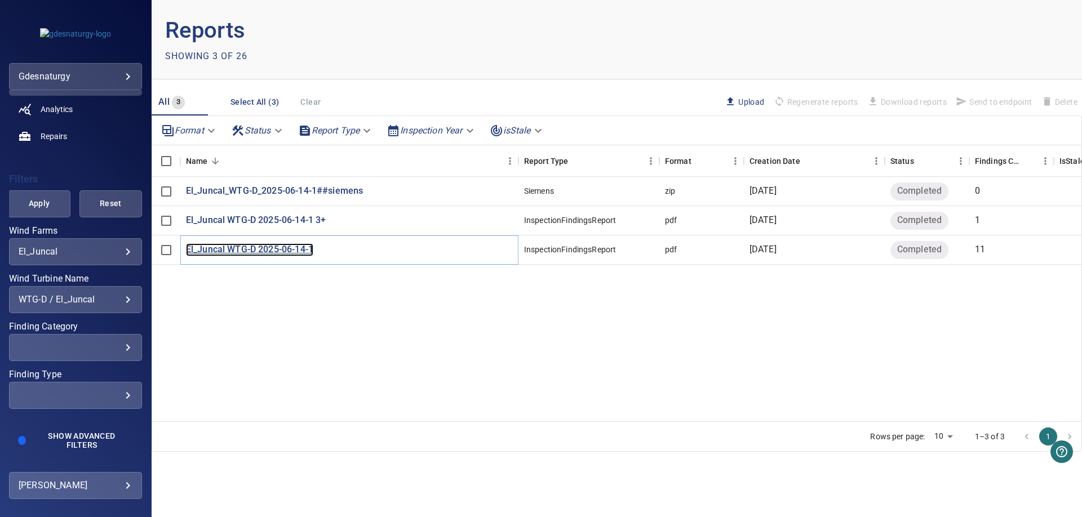
click at [273, 252] on p "El_Juncal WTG-D 2025-06-14-1" at bounding box center [249, 249] width 127 height 13
